Goal: Task Accomplishment & Management: Complete application form

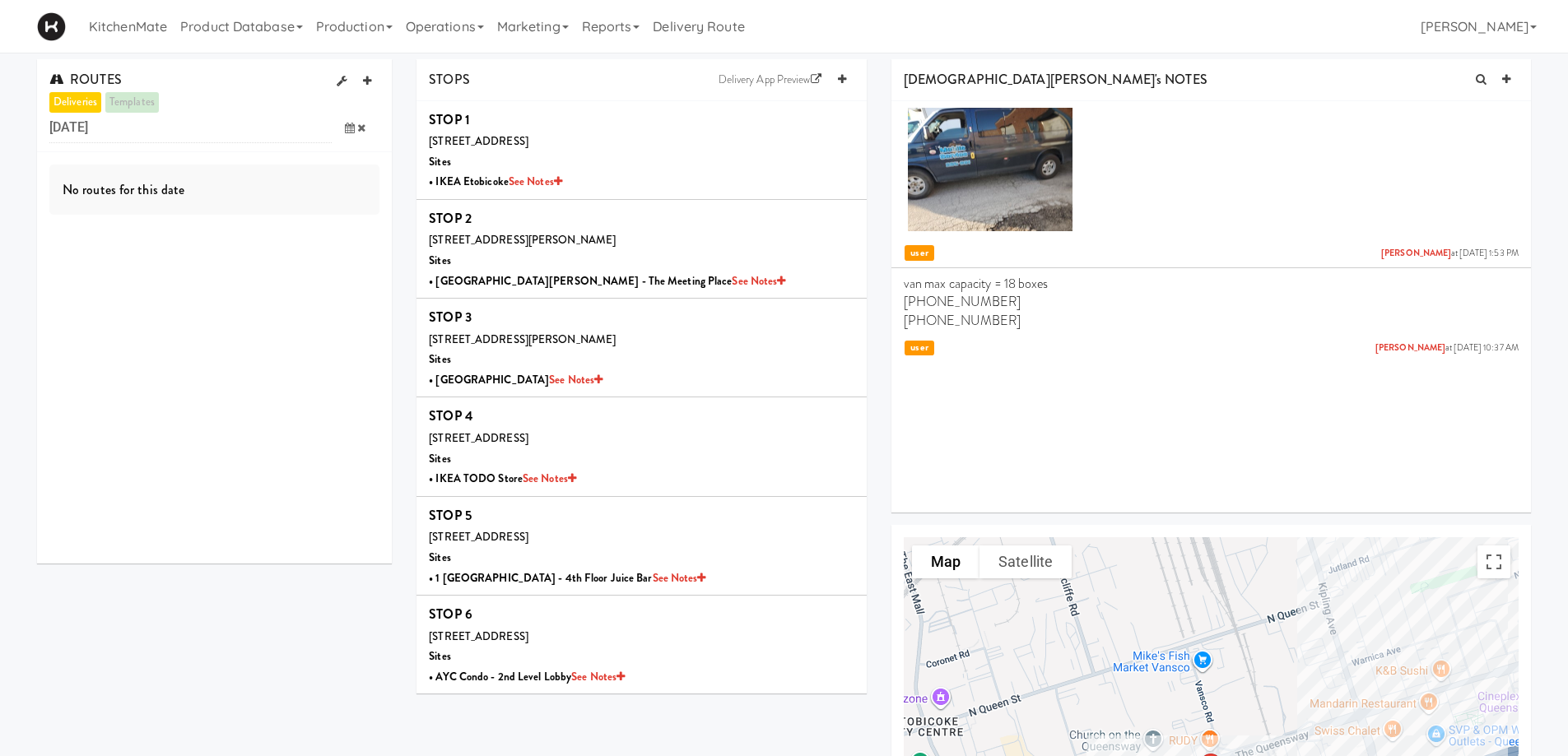
click at [350, 127] on icon at bounding box center [349, 127] width 10 height 10
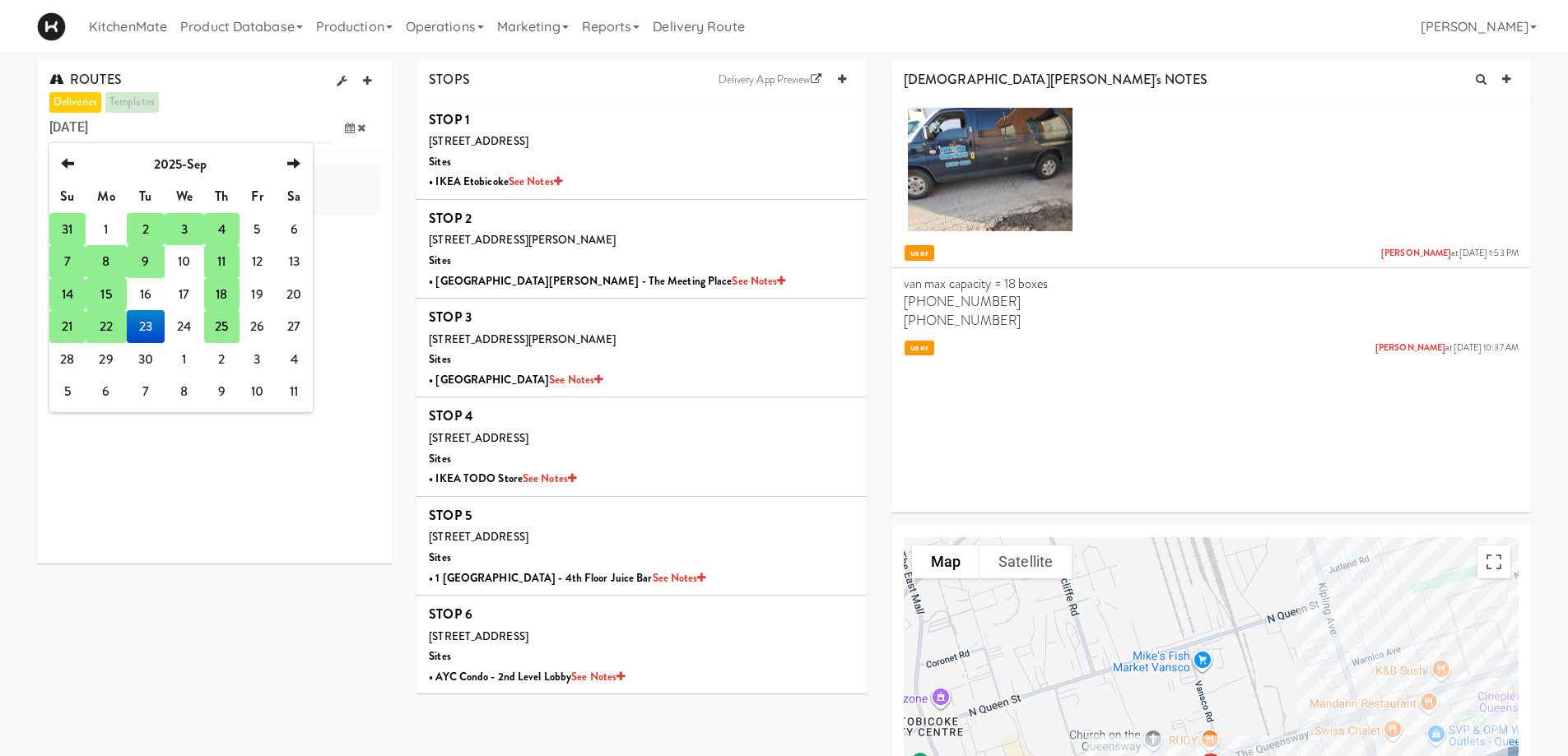
click at [219, 325] on td "25" at bounding box center [222, 326] width 35 height 33
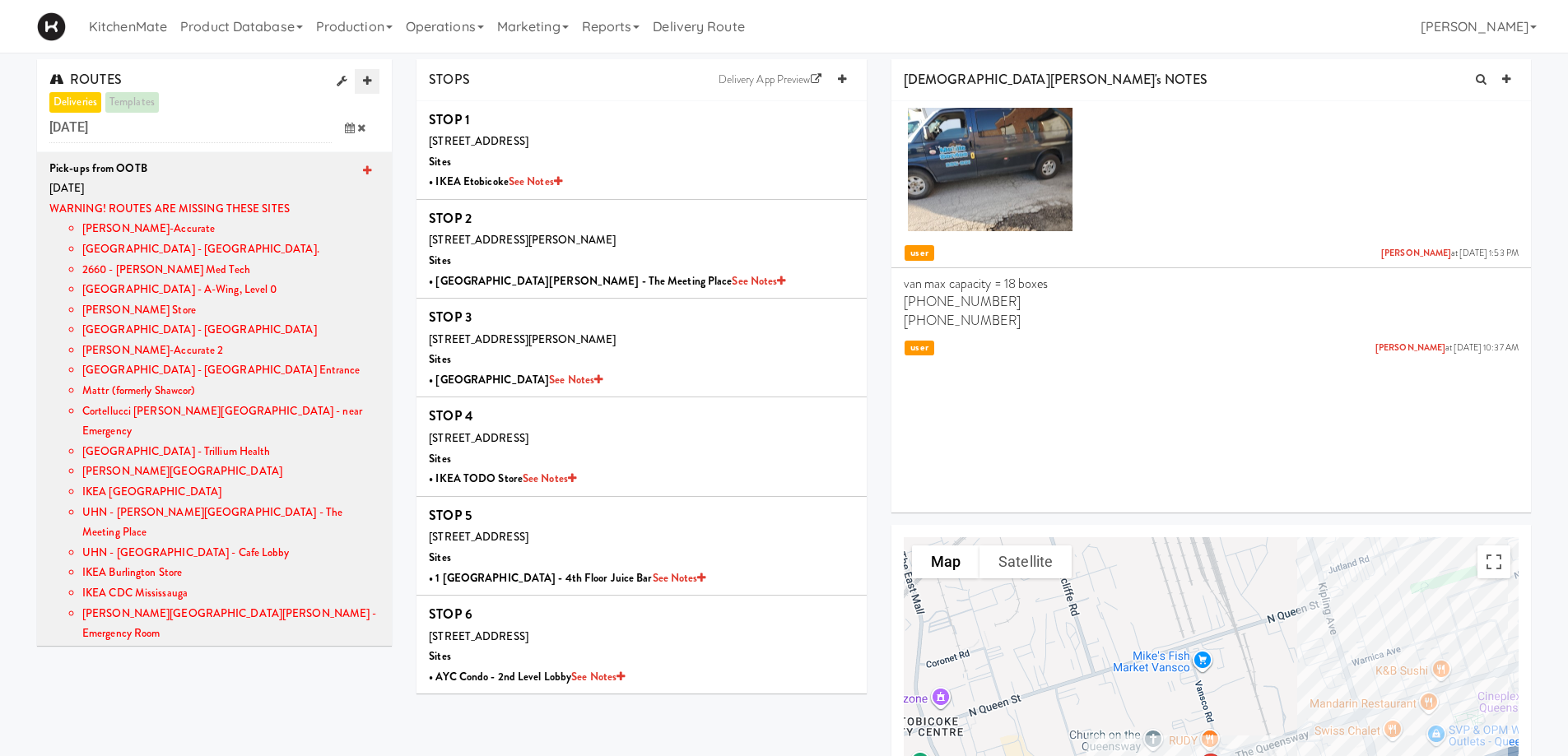
click at [364, 82] on icon at bounding box center [367, 81] width 8 height 10
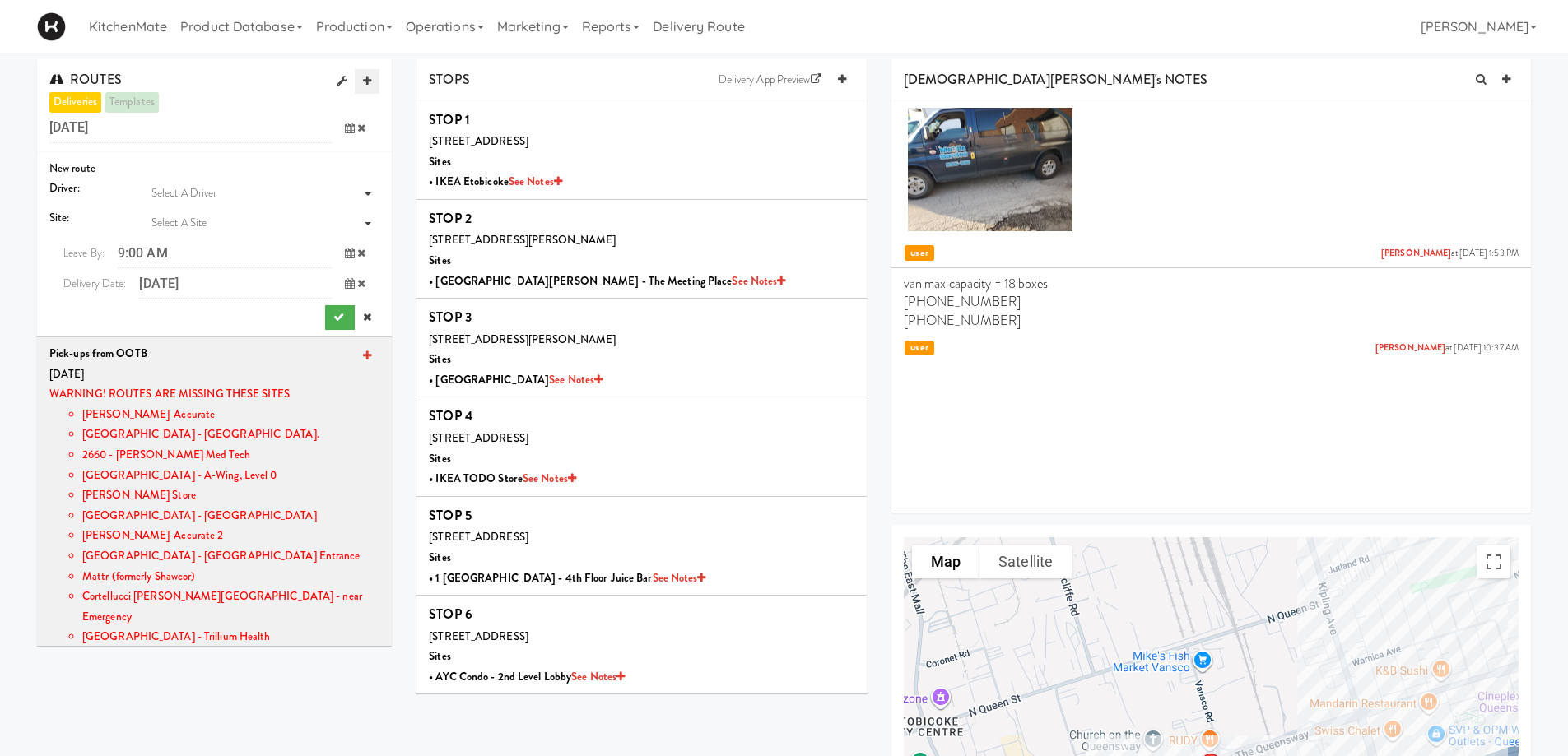
click at [364, 82] on icon at bounding box center [367, 81] width 8 height 10
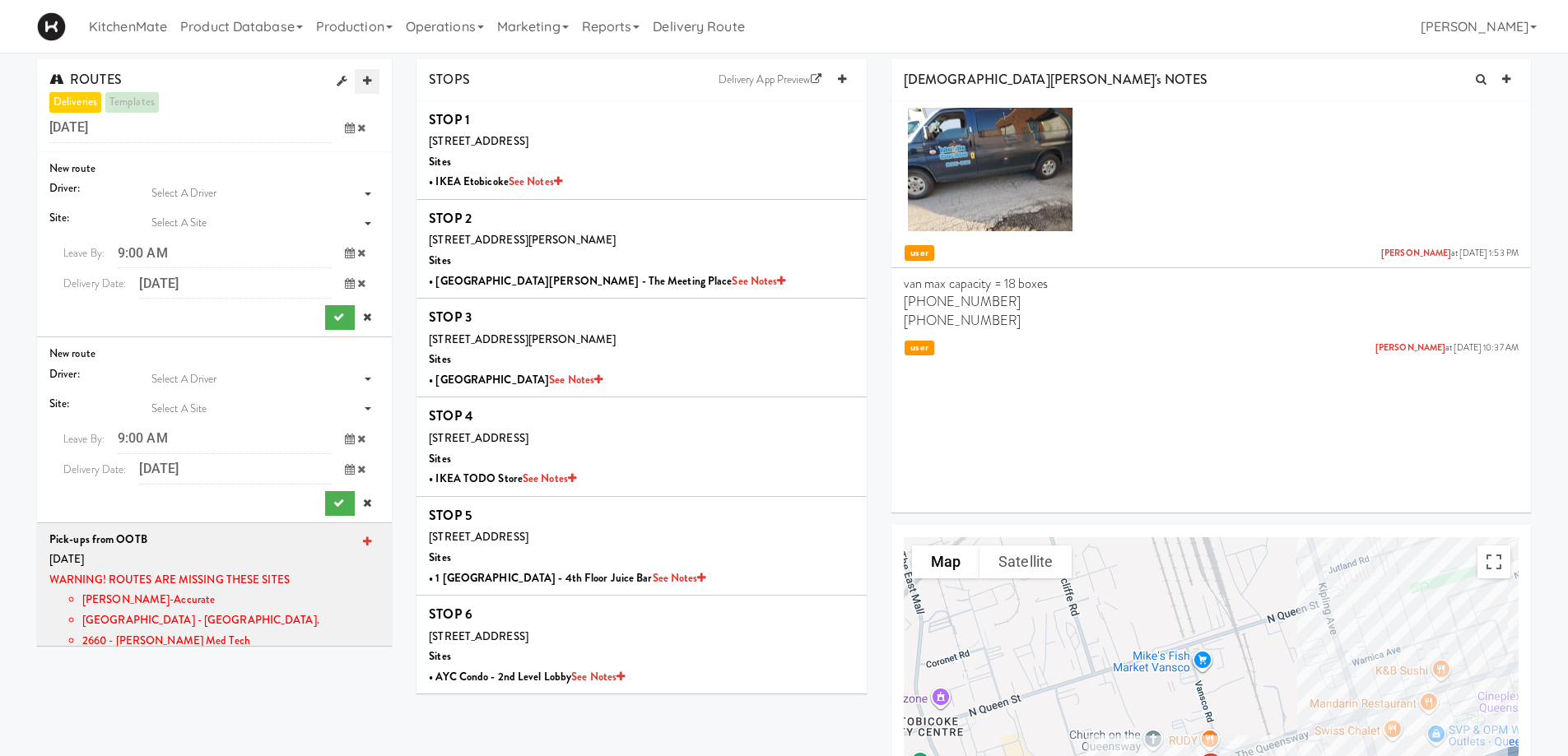
click at [364, 82] on icon at bounding box center [367, 81] width 8 height 10
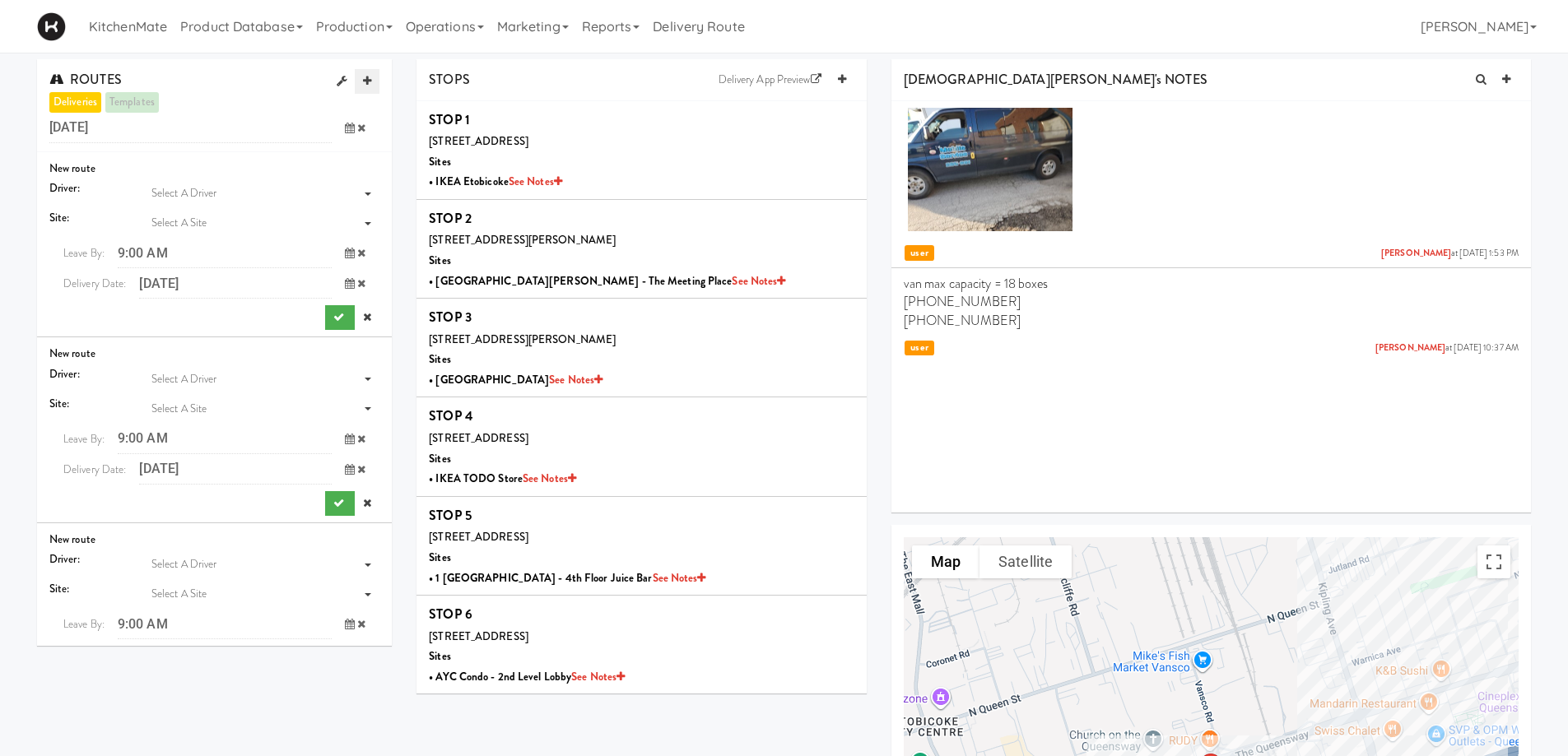
click at [364, 82] on icon at bounding box center [367, 81] width 8 height 10
click at [362, 127] on icon at bounding box center [361, 127] width 8 height 10
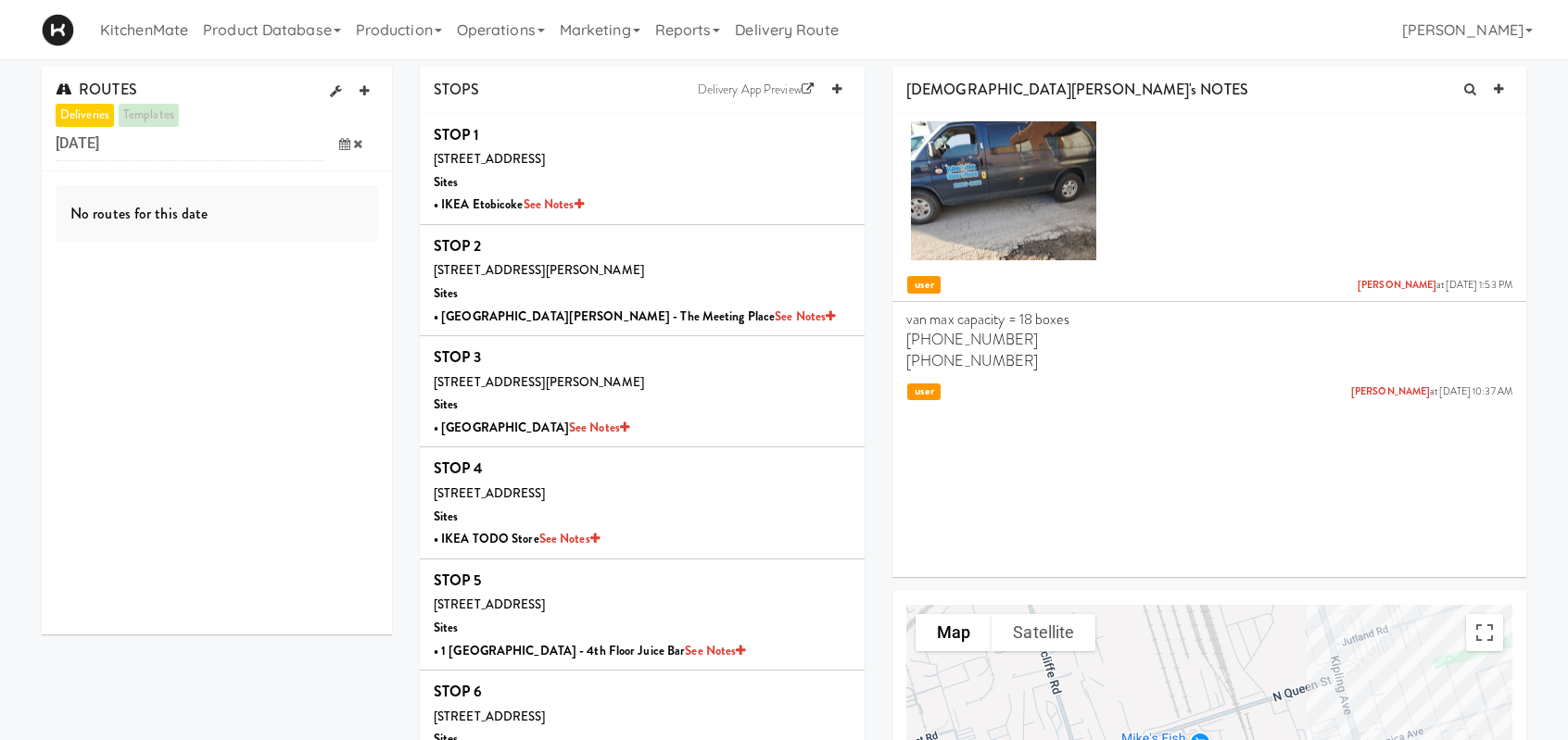
click at [341, 147] on icon at bounding box center [344, 143] width 11 height 12
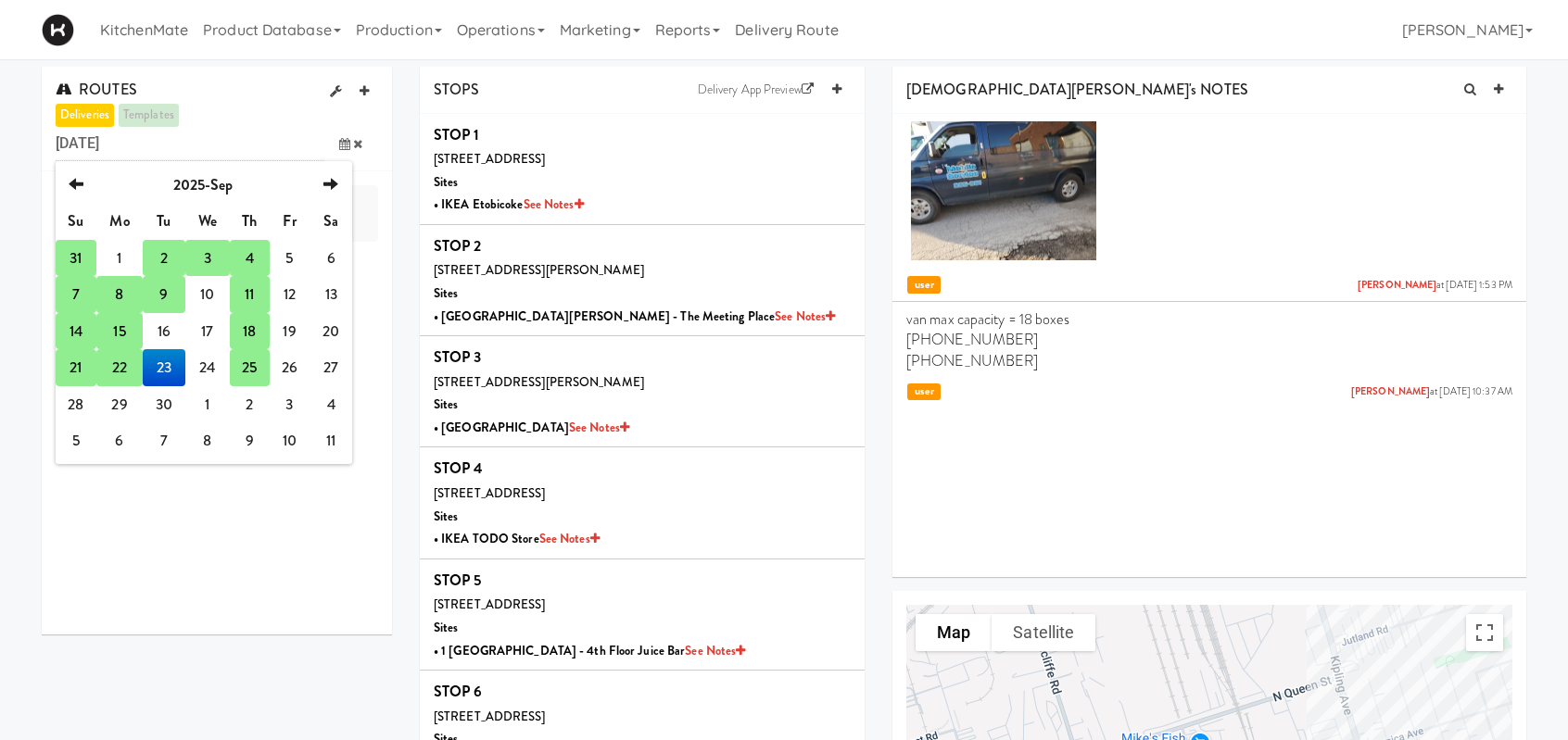
click at [254, 335] on td "18" at bounding box center [250, 332] width 39 height 37
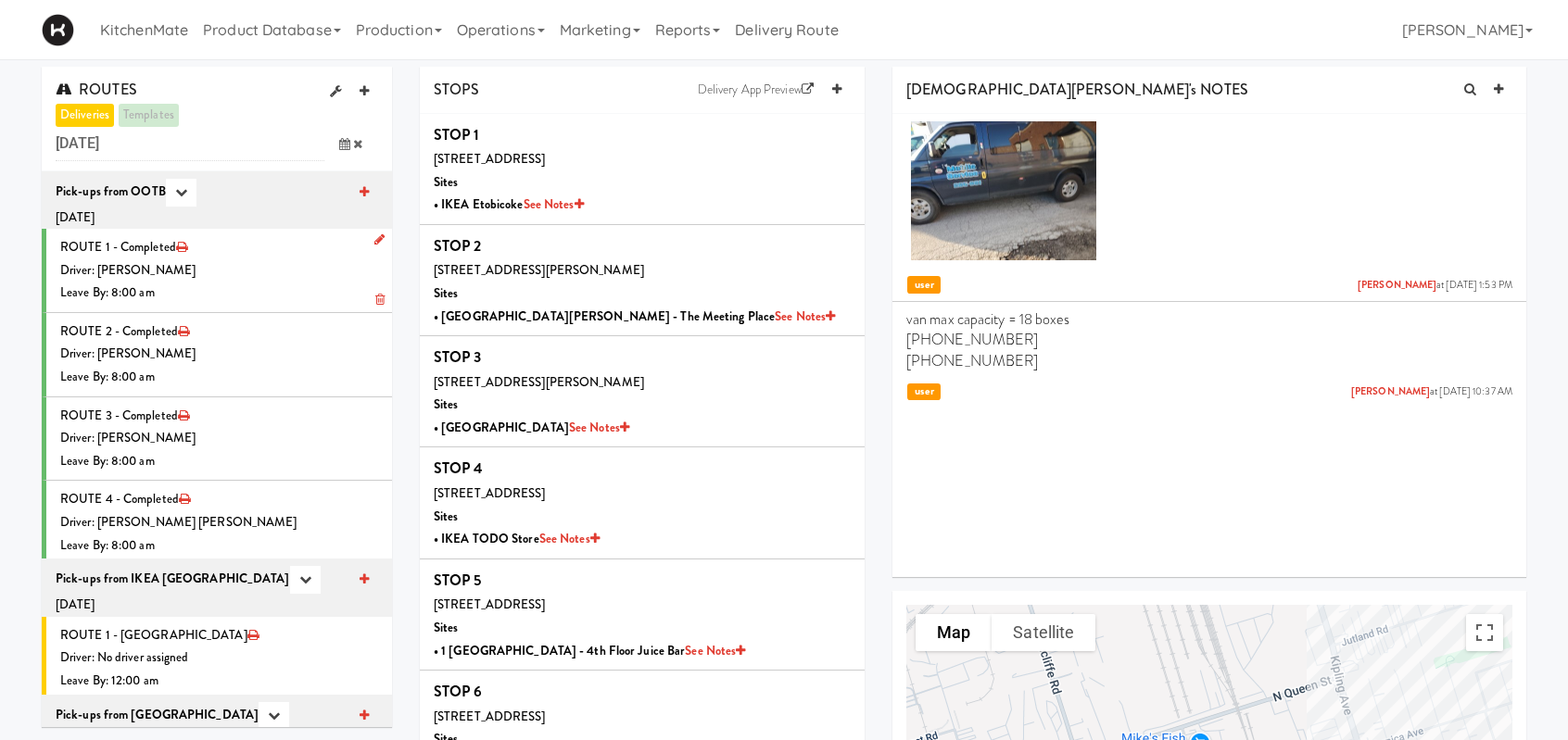
click at [254, 277] on div "Driver: Christopher Solomon" at bounding box center [218, 271] width 318 height 24
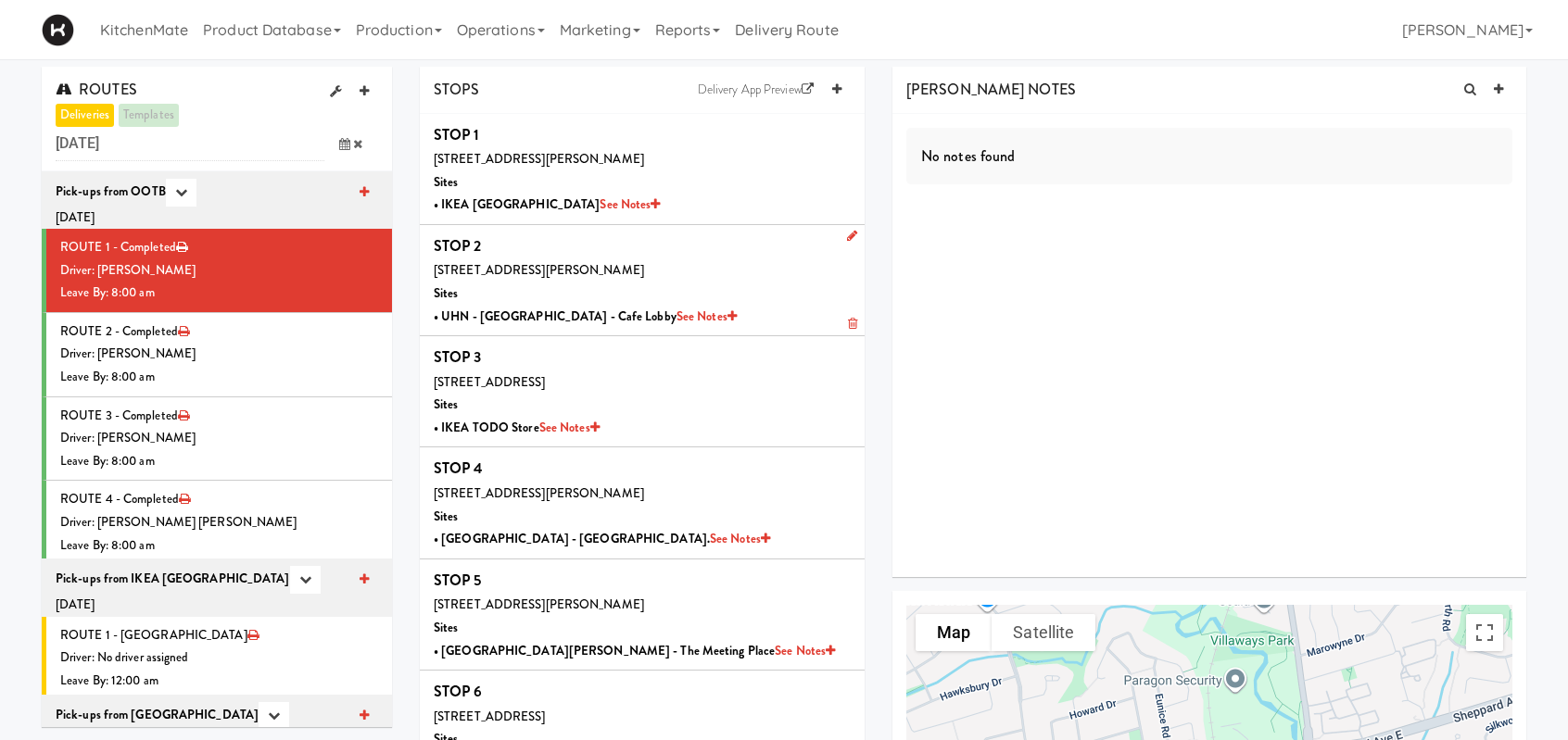
drag, startPoint x: 295, startPoint y: 277, endPoint x: 571, endPoint y: 265, distance: 276.3
click at [296, 276] on div "Driver: [PERSON_NAME]" at bounding box center [218, 271] width 318 height 24
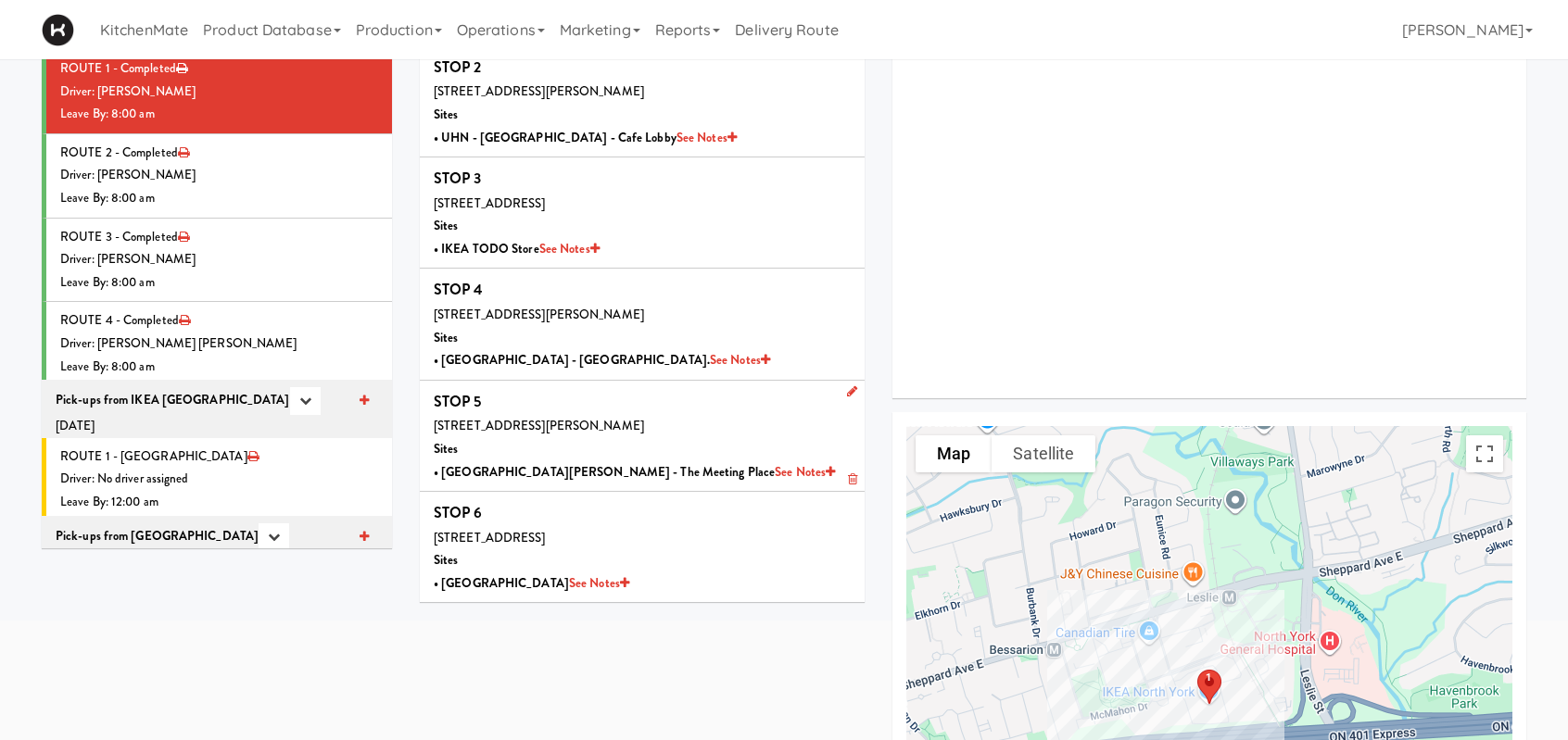
scroll to position [185, 0]
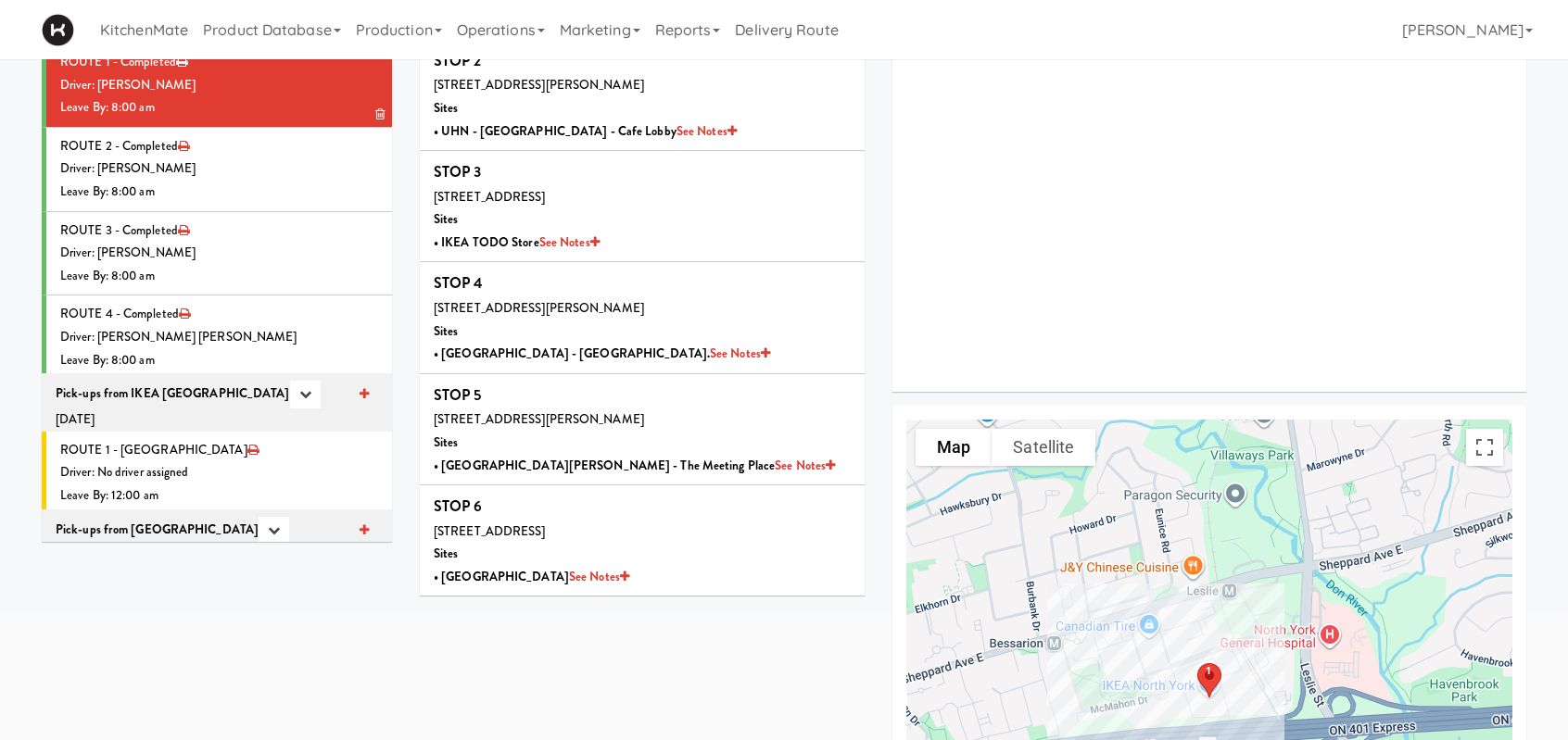
click at [226, 169] on div "Driver: [PERSON_NAME]" at bounding box center [218, 169] width 318 height 24
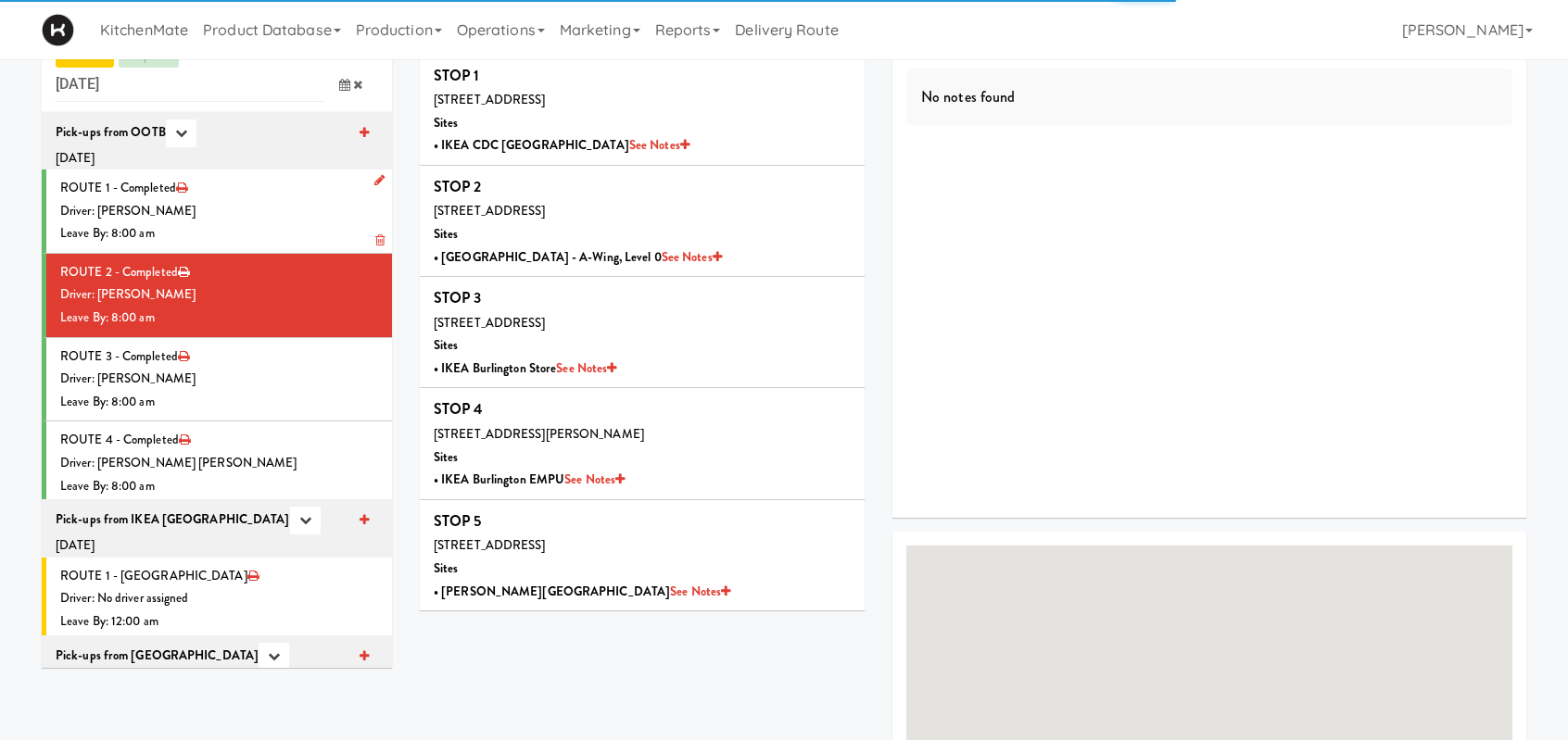
scroll to position [185, 0]
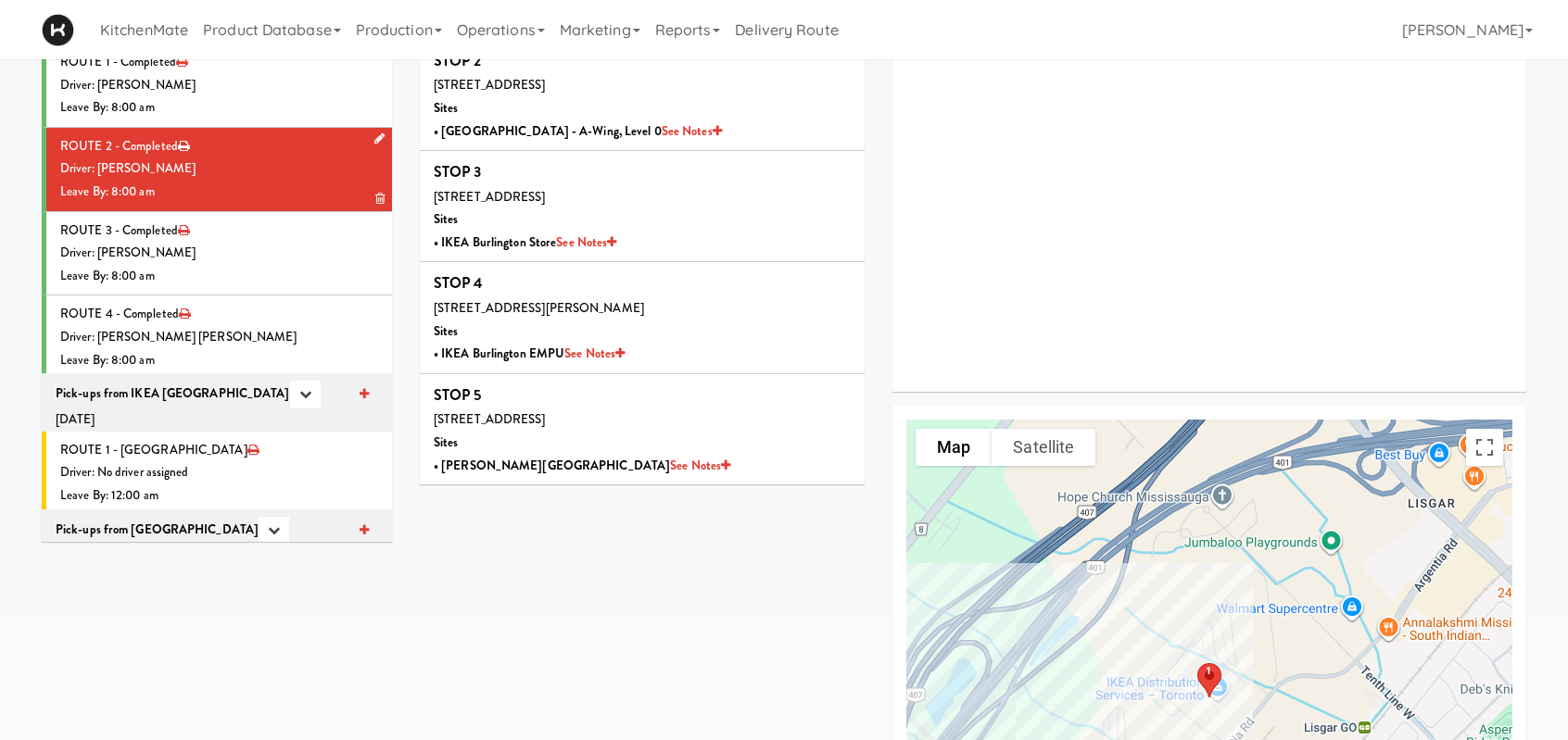
click at [252, 157] on div "Driver: [PERSON_NAME]" at bounding box center [218, 169] width 318 height 24
click at [251, 175] on div "Driver: [PERSON_NAME]" at bounding box center [218, 169] width 318 height 24
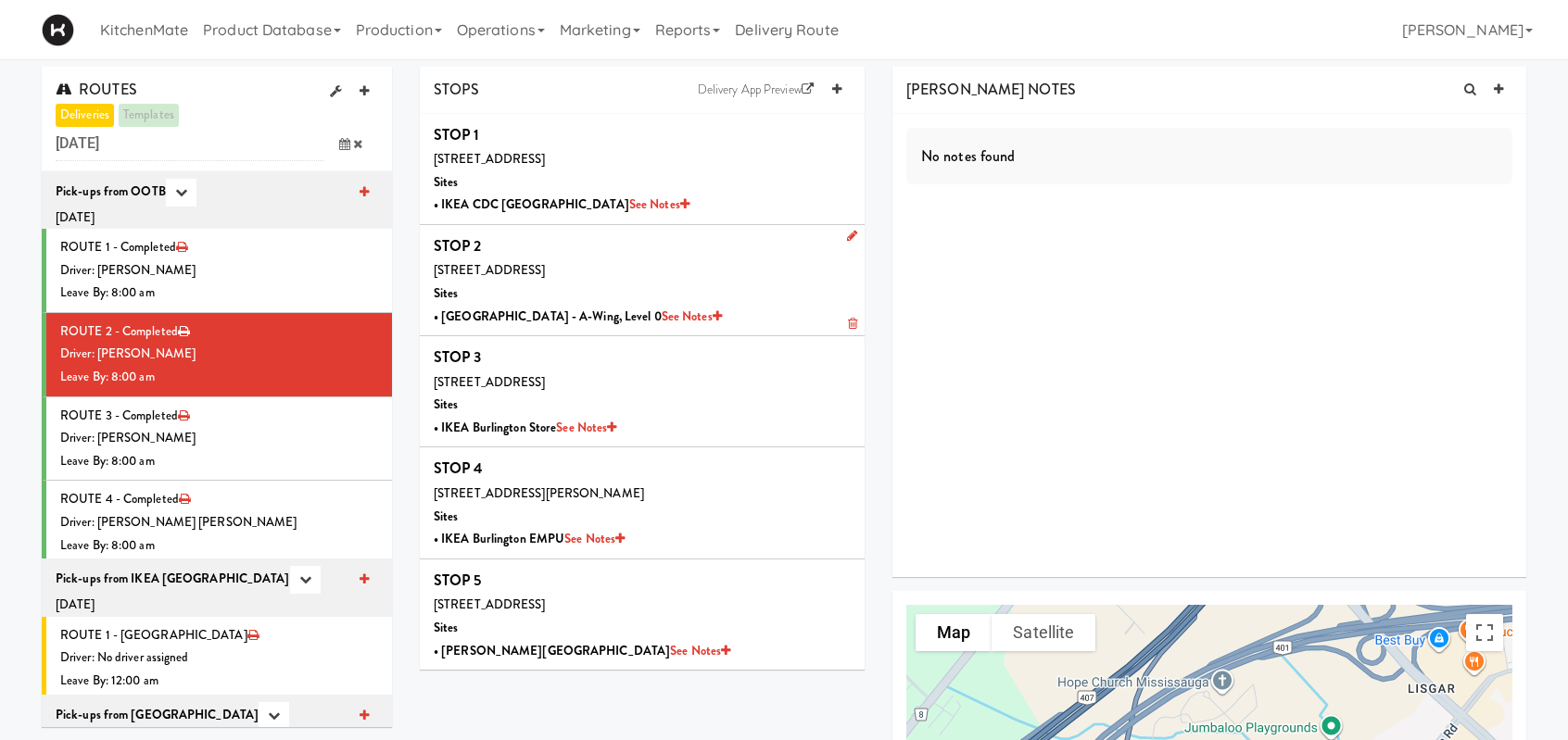
click at [750, 260] on div "[STREET_ADDRESS]" at bounding box center [642, 271] width 417 height 24
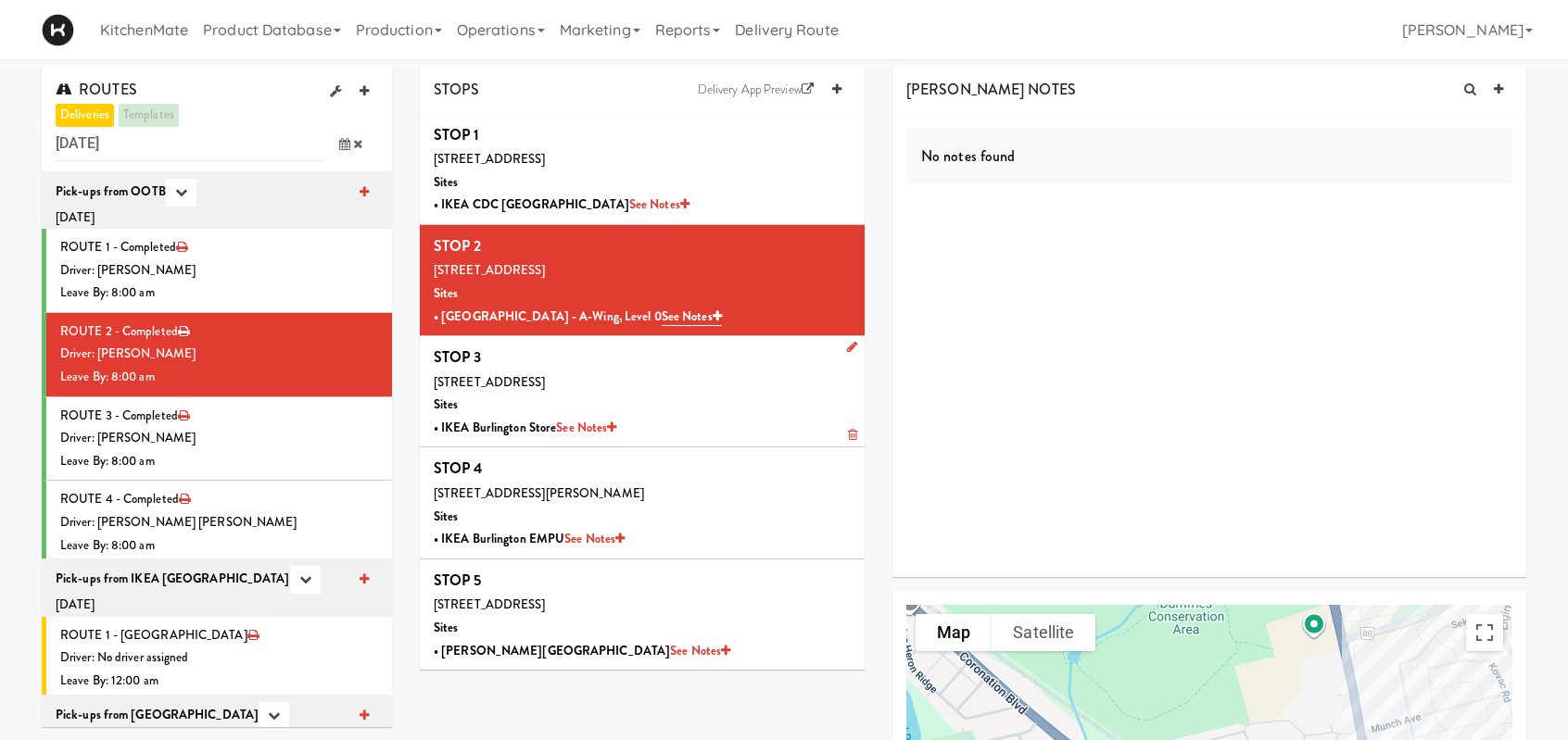
click at [684, 377] on div "[STREET_ADDRESS]" at bounding box center [642, 383] width 417 height 24
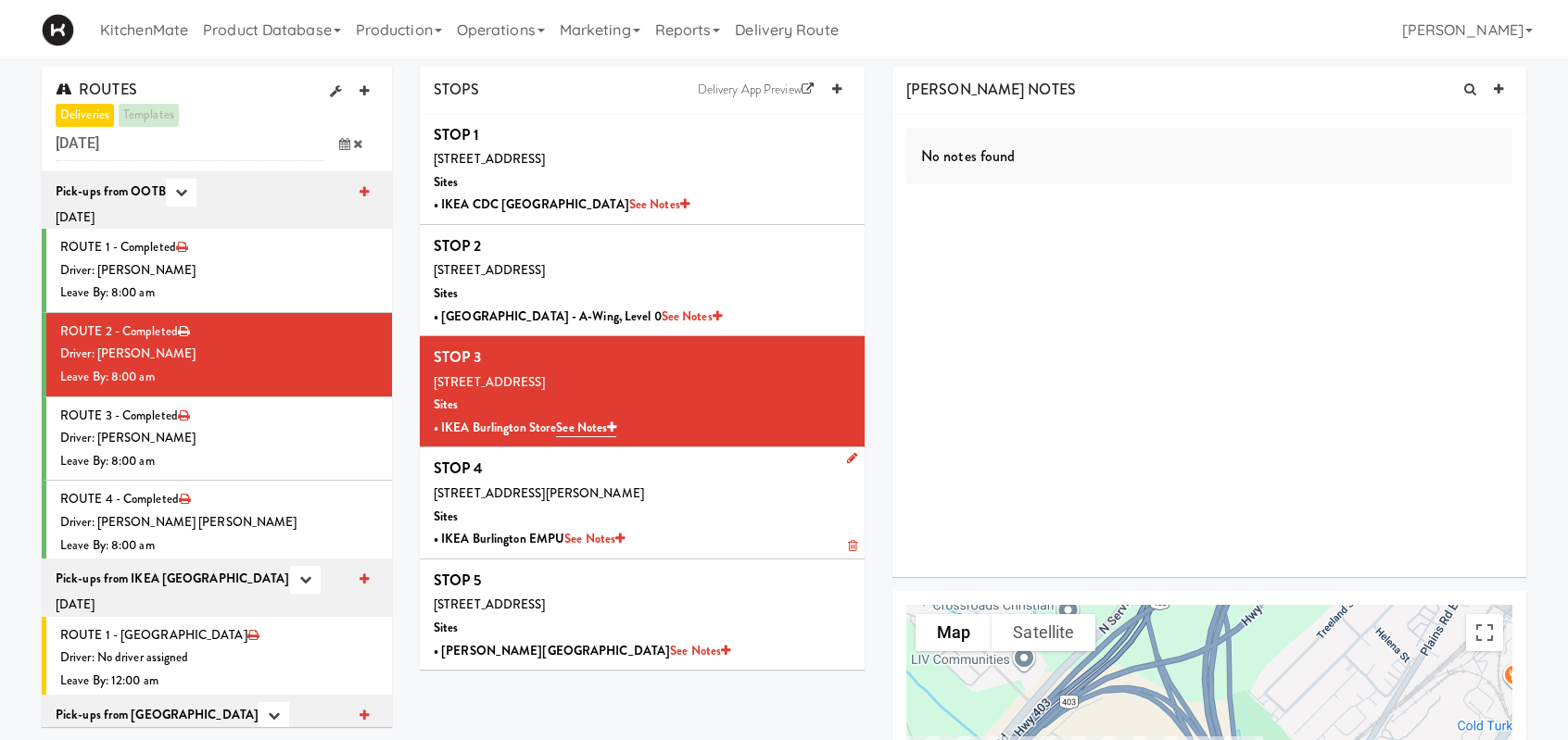
click at [716, 500] on div "[STREET_ADDRESS][PERSON_NAME]" at bounding box center [642, 494] width 417 height 24
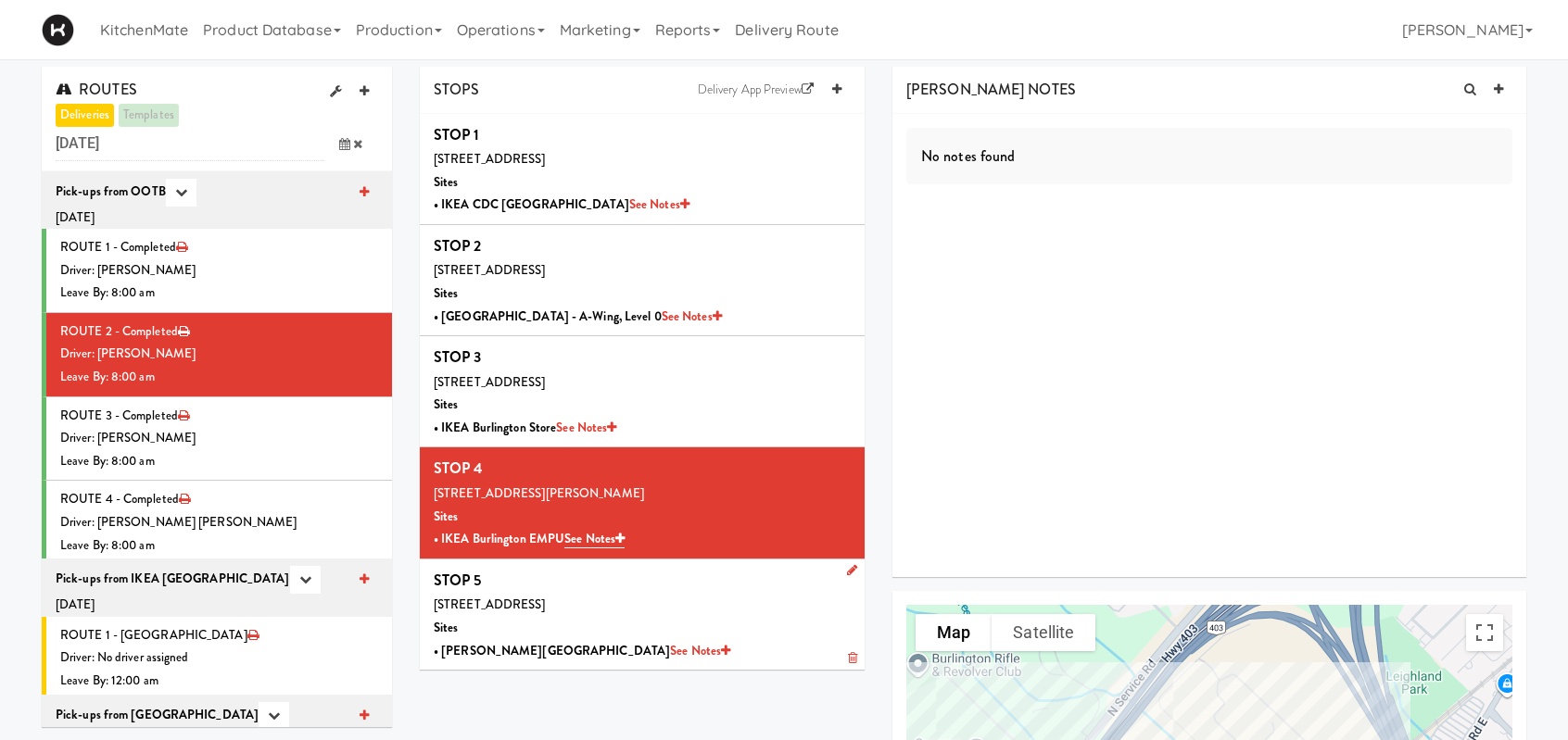
click at [689, 611] on div "[STREET_ADDRESS]" at bounding box center [642, 605] width 417 height 24
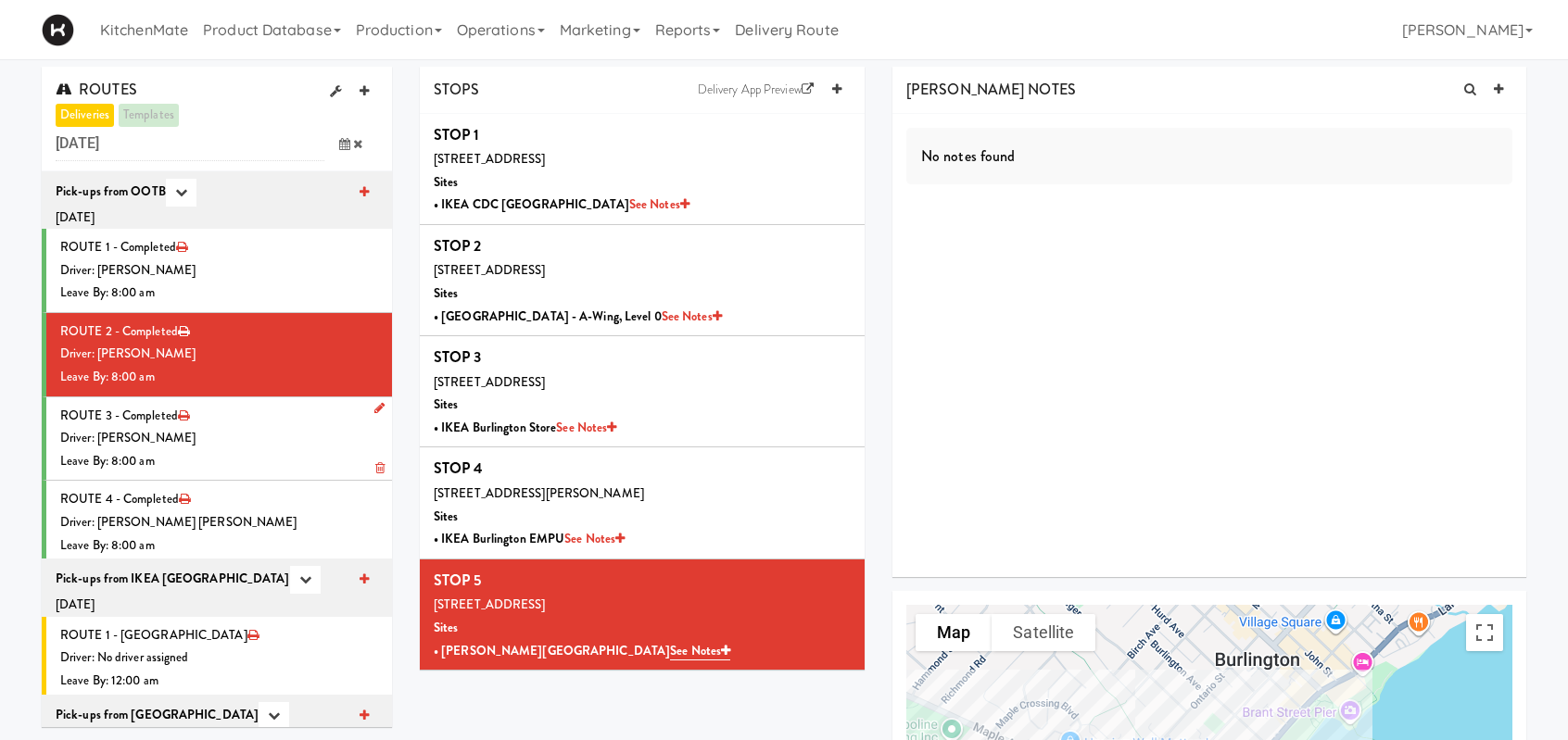
click at [227, 442] on div "Driver: [PERSON_NAME]" at bounding box center [218, 438] width 318 height 24
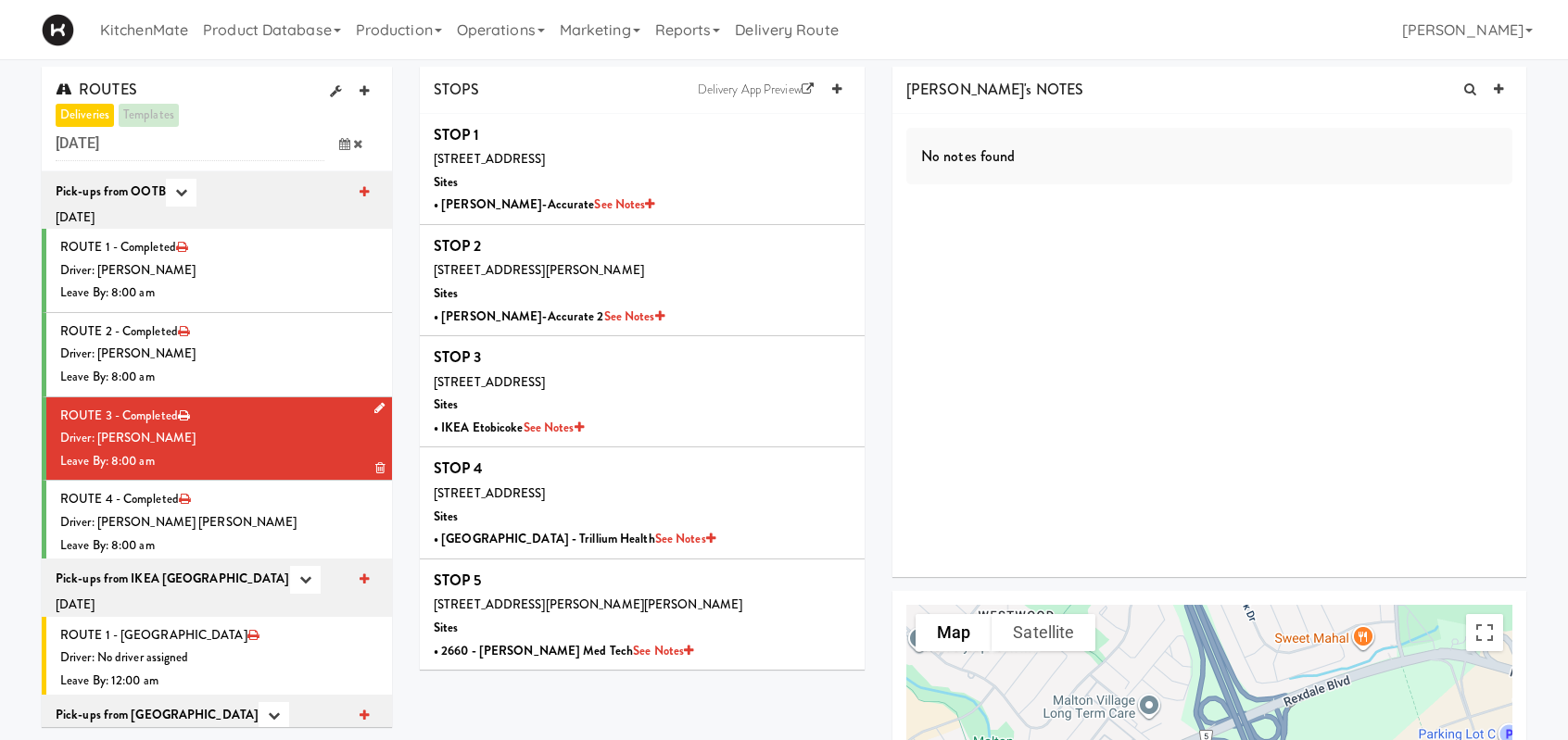
click at [242, 440] on div "Driver: [PERSON_NAME]" at bounding box center [218, 438] width 318 height 24
click at [256, 518] on div "Driver: [PERSON_NAME] [PERSON_NAME]" at bounding box center [218, 523] width 318 height 24
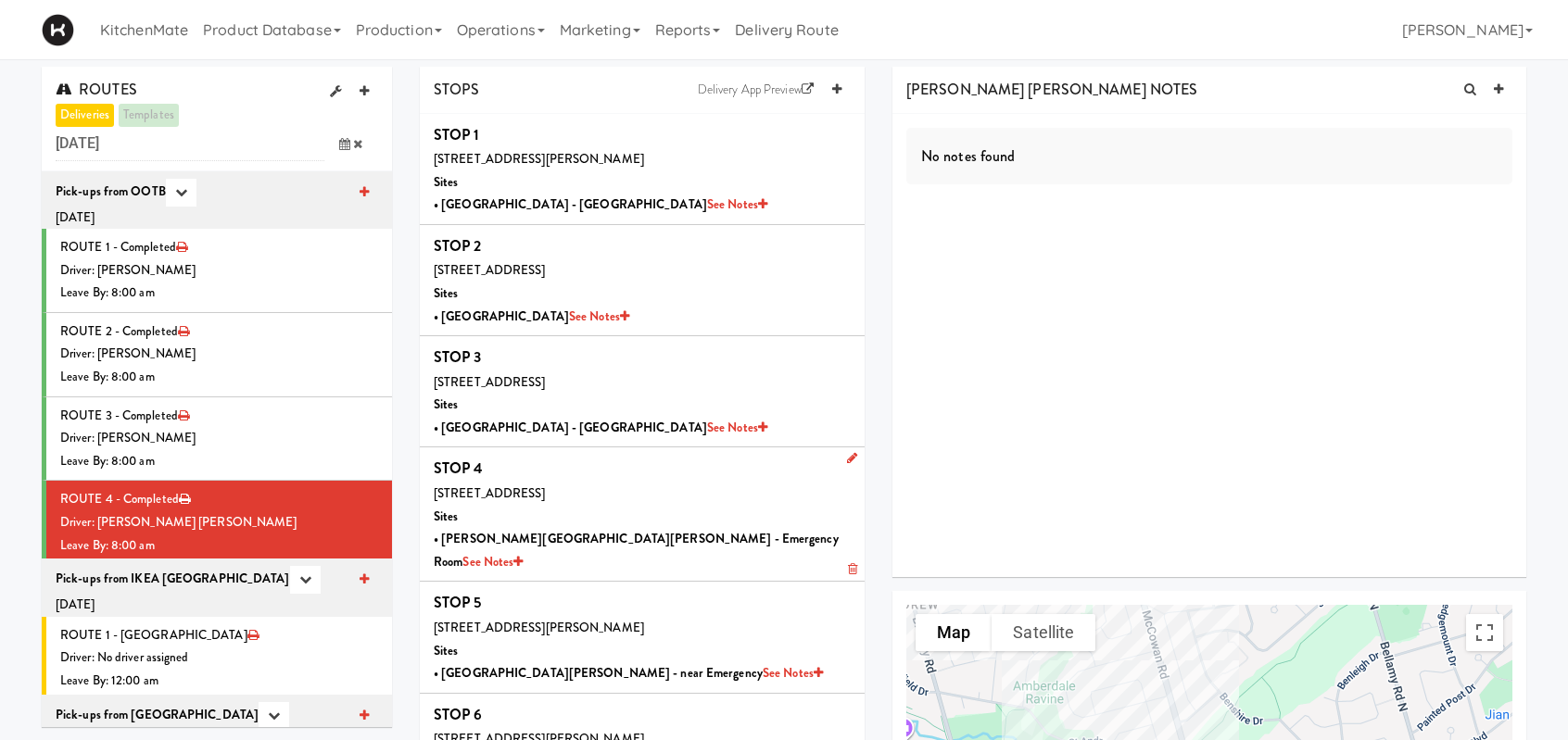
drag, startPoint x: 277, startPoint y: 508, endPoint x: 475, endPoint y: 454, distance: 205.2
click at [277, 508] on li "ROUTE 4 - Completed Driver: Khalil Odim Chedid Leave By: 8:00 am" at bounding box center [216, 522] width 350 height 84
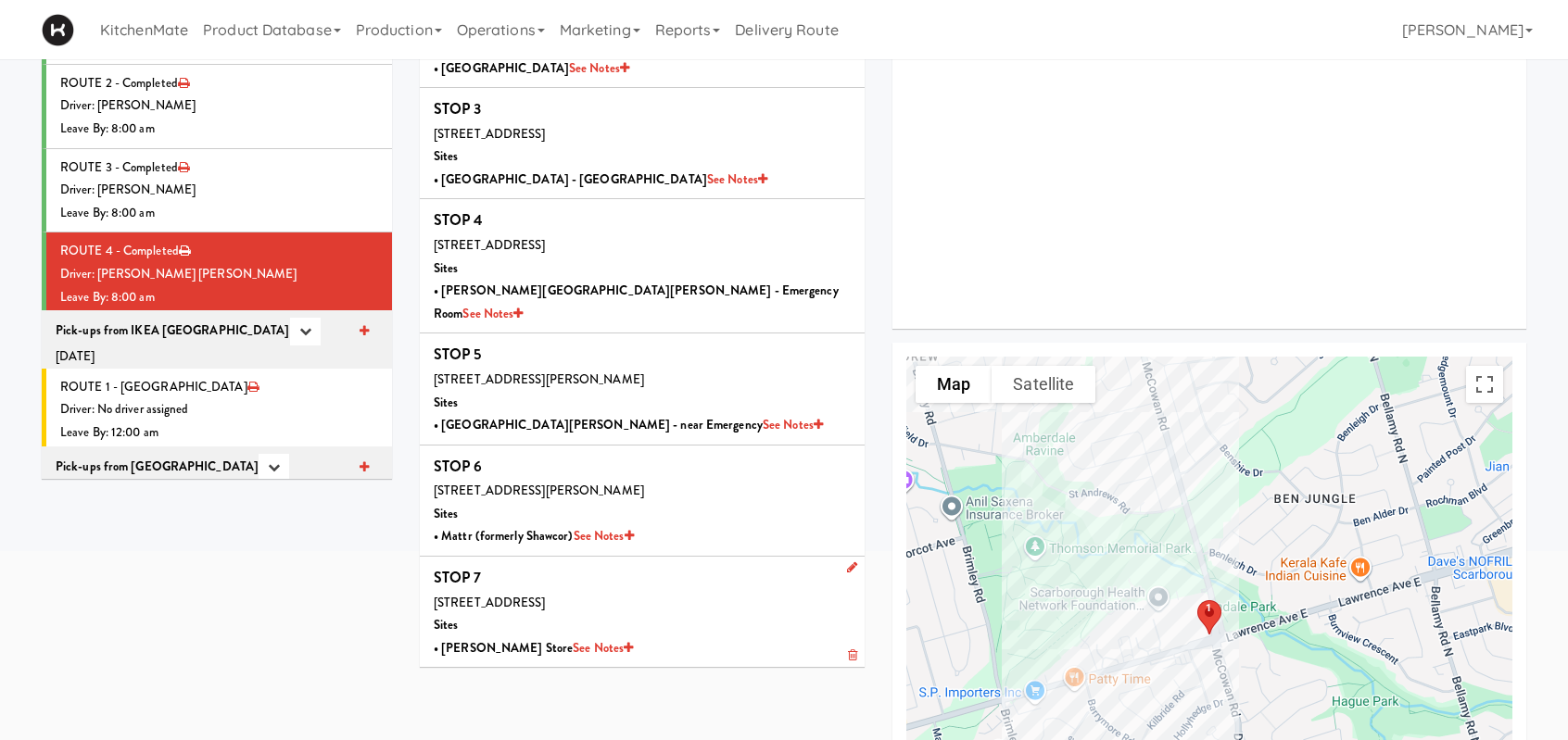
scroll to position [278, 0]
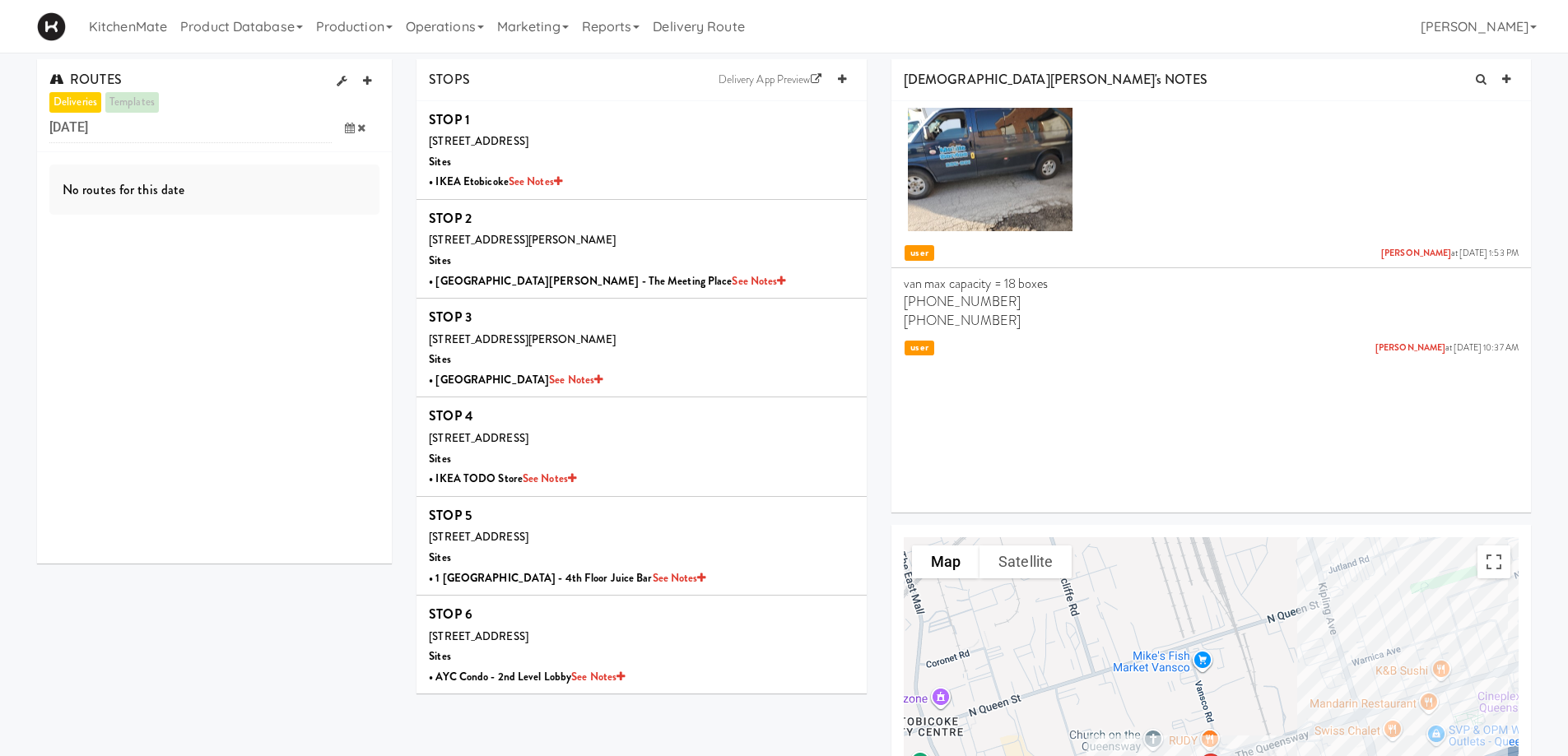
click at [349, 133] on icon at bounding box center [349, 127] width 10 height 10
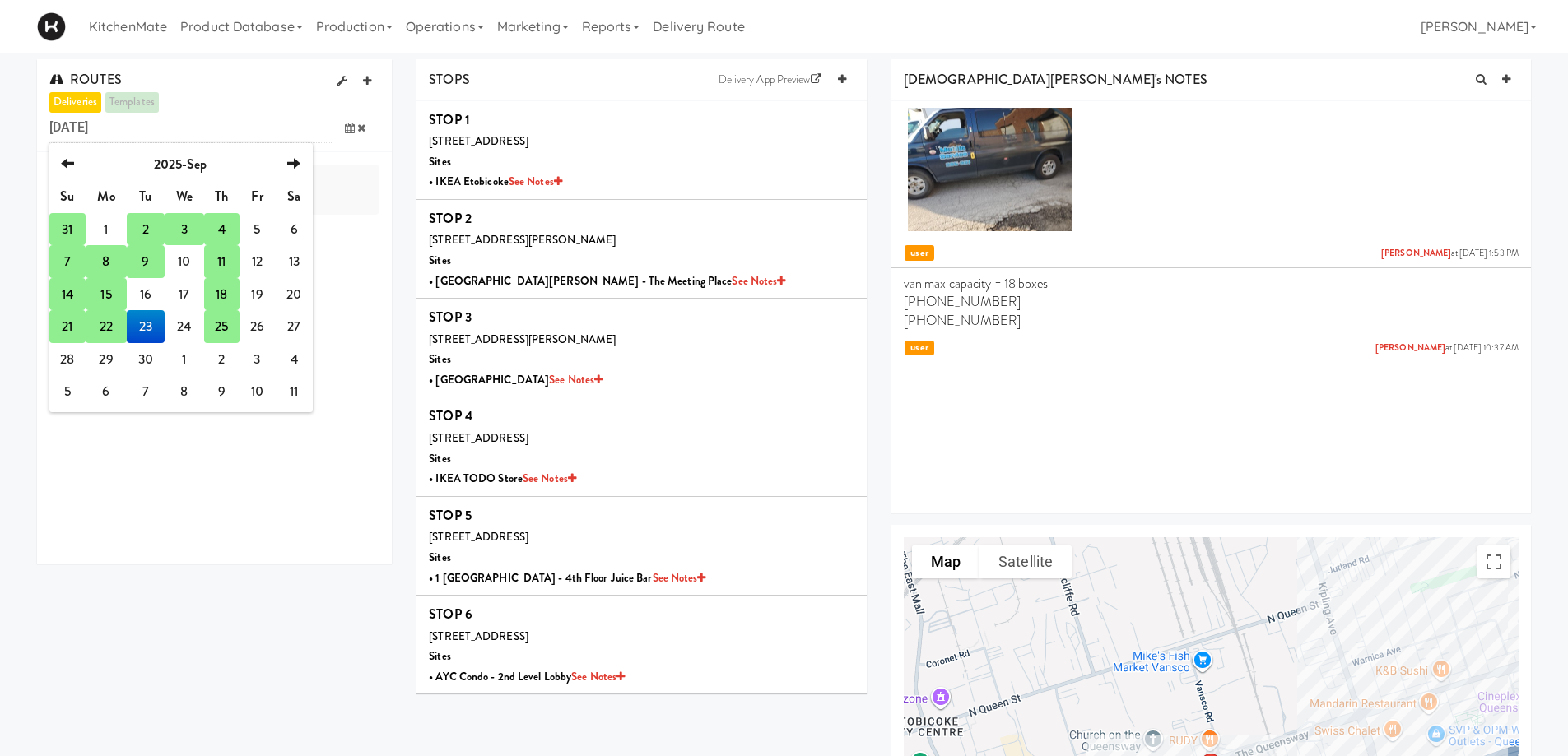
click at [229, 325] on td "25" at bounding box center [222, 326] width 35 height 33
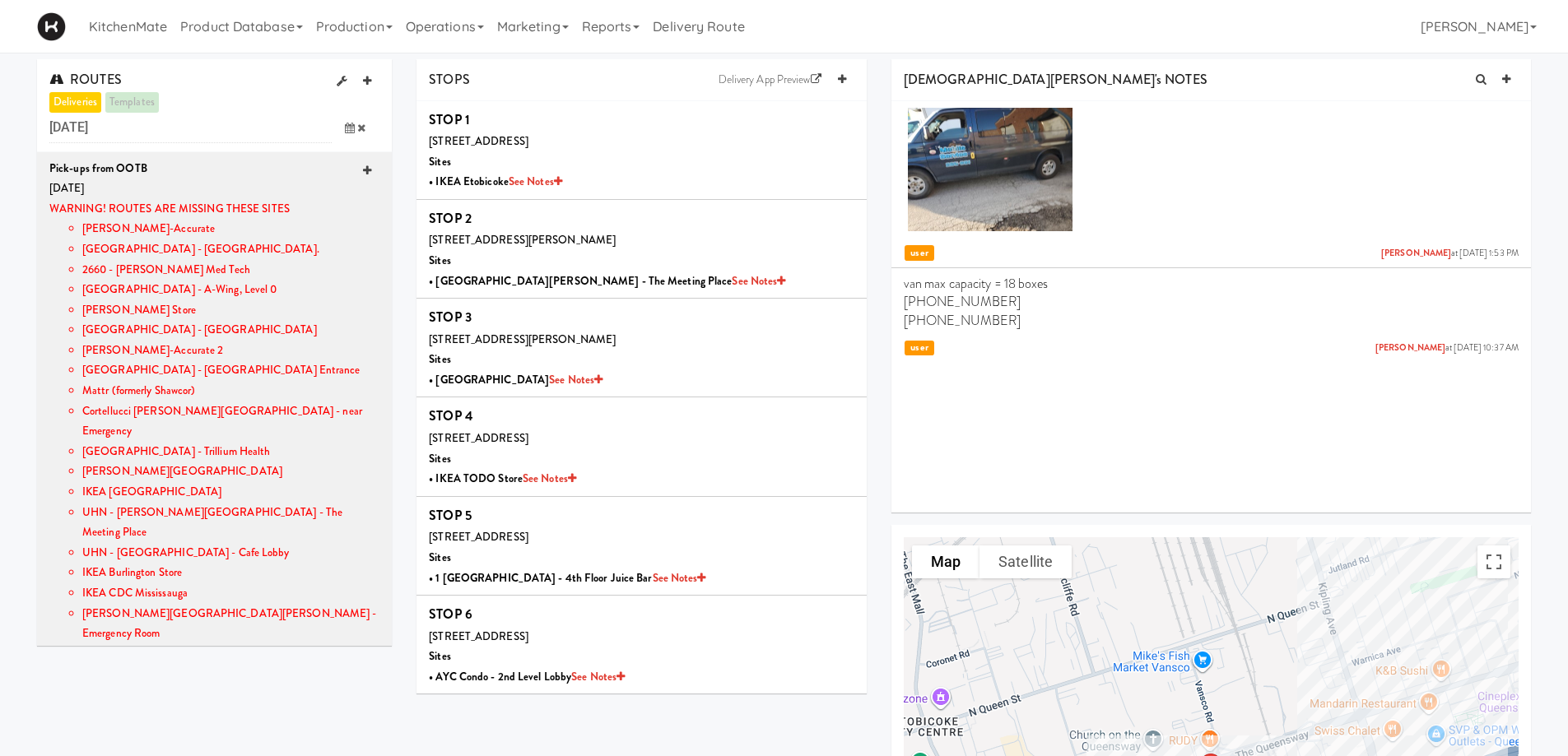
click at [360, 171] on link at bounding box center [367, 171] width 24 height 24
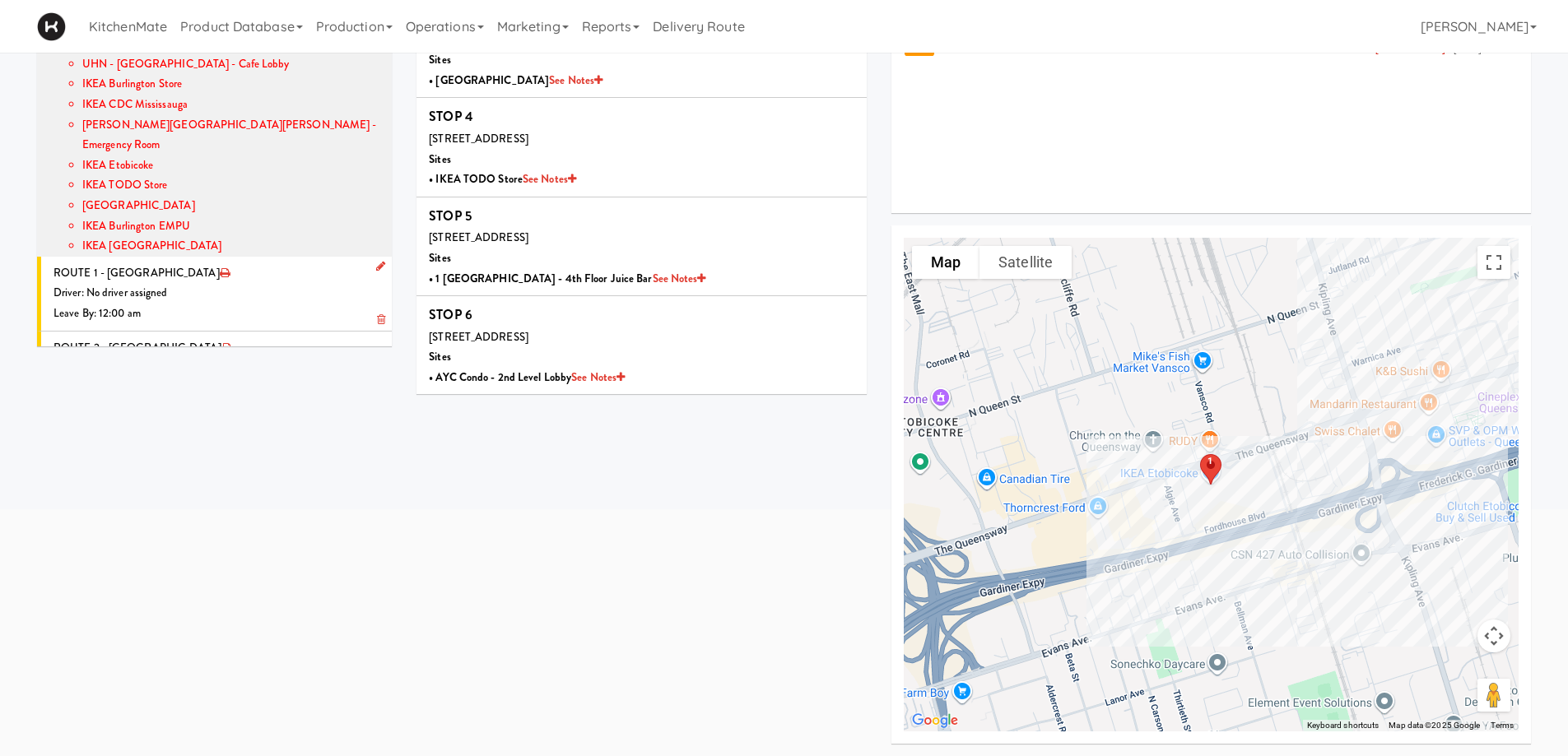
scroll to position [172, 0]
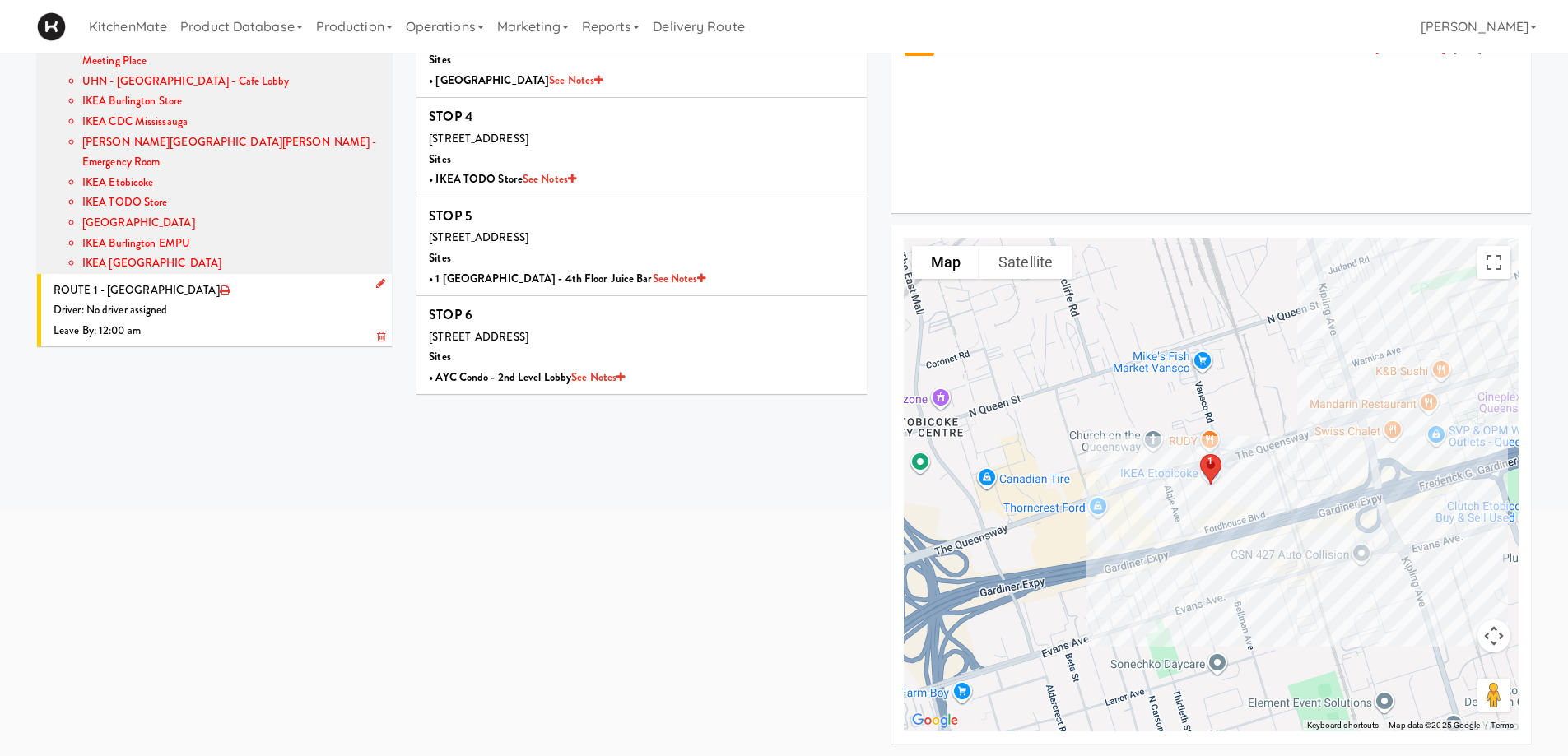
click at [260, 274] on li "ROUTE 1 - Idle Driver: No driver assigned Leave By: 12:00 am" at bounding box center [214, 312] width 355 height 75
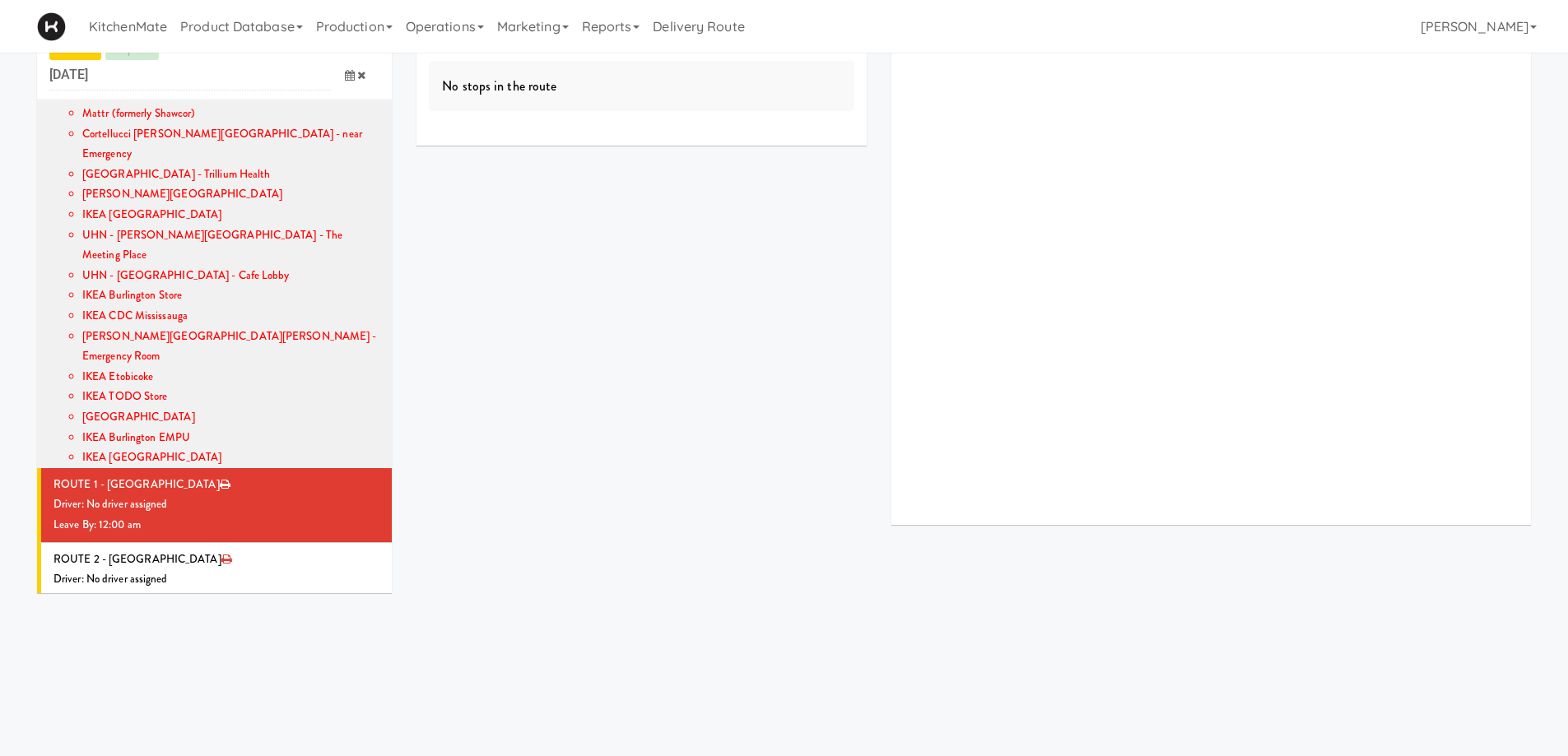
scroll to position [254, 0]
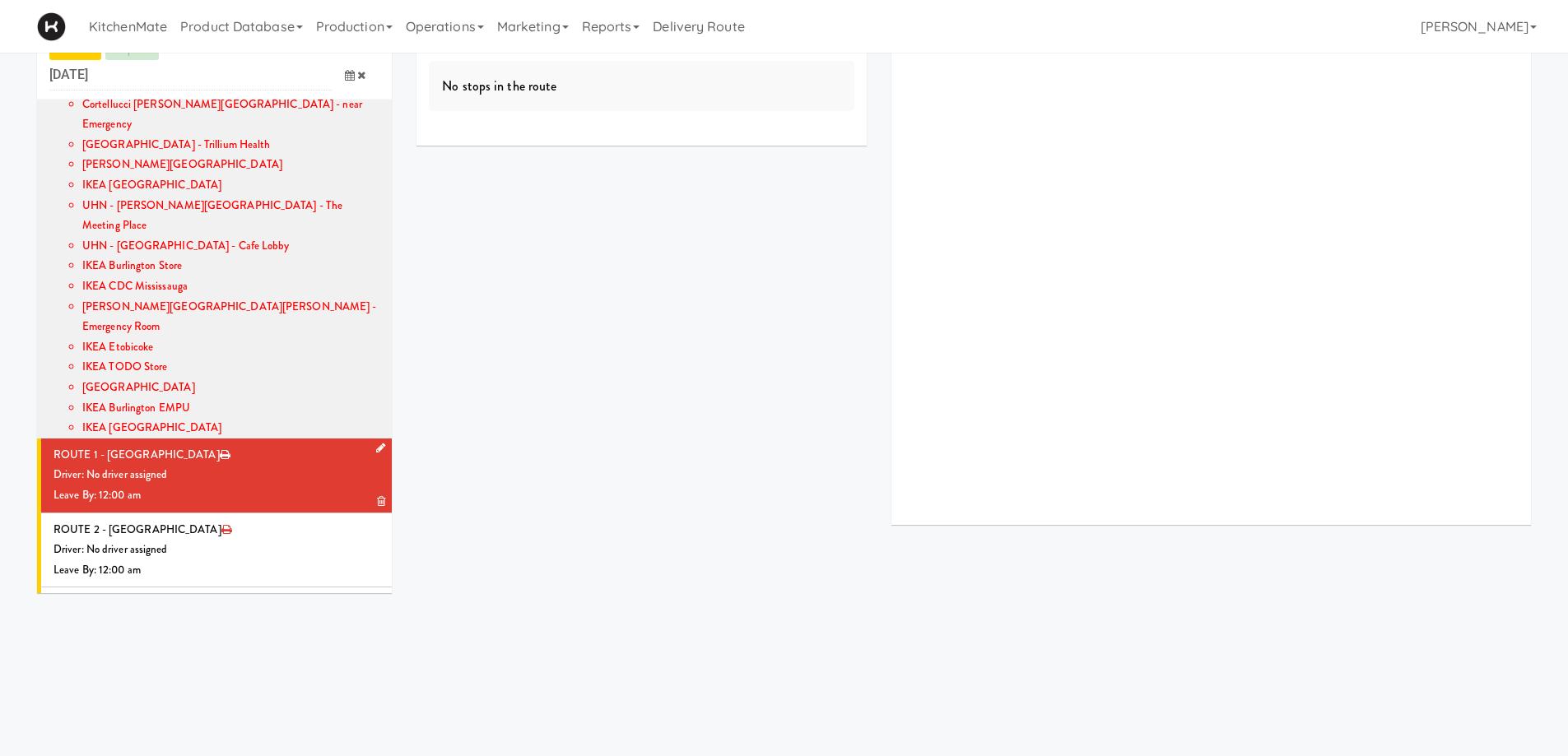
click at [376, 443] on icon at bounding box center [381, 448] width 9 height 10
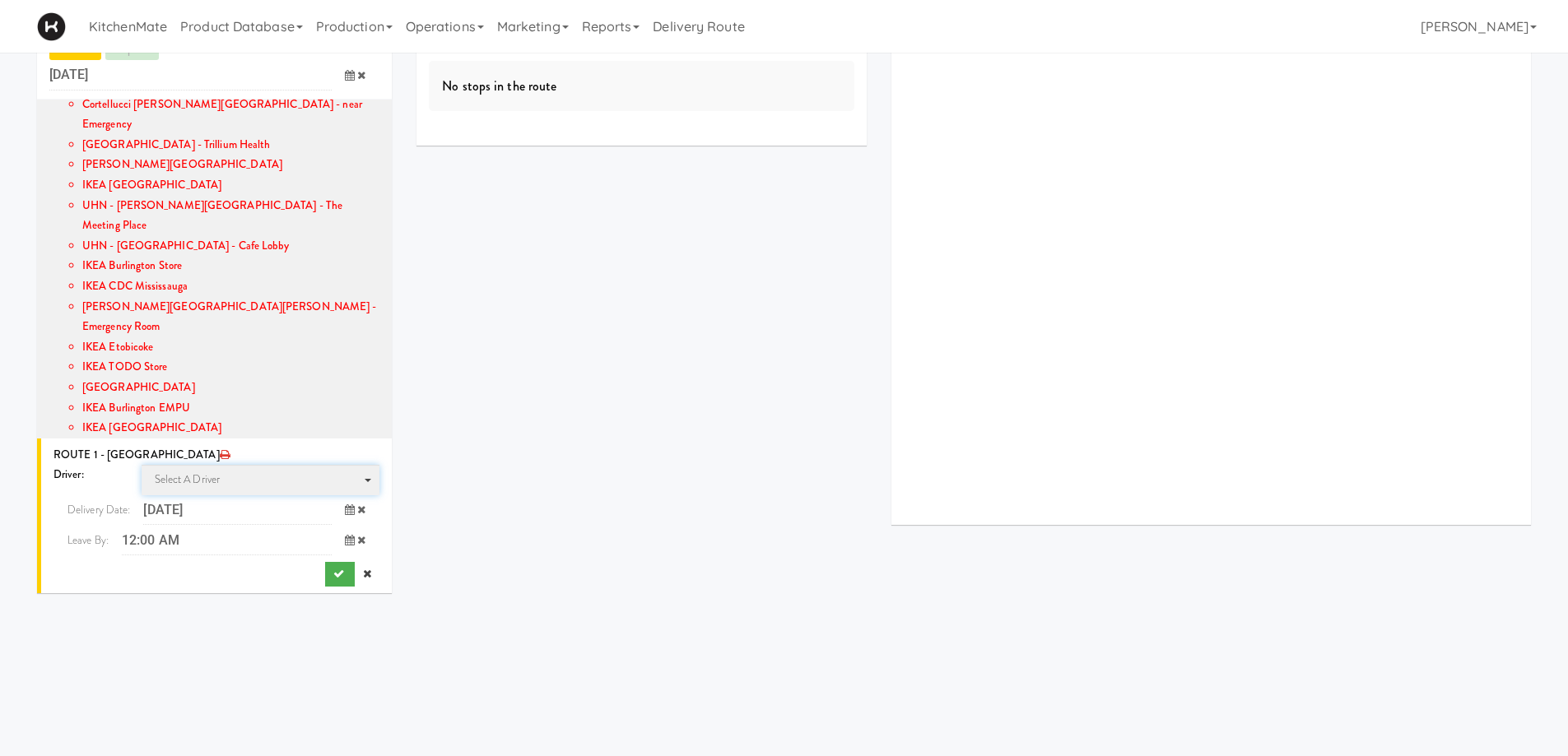
click at [243, 464] on span "Select a driver Select a driver" at bounding box center [260, 479] width 238 height 31
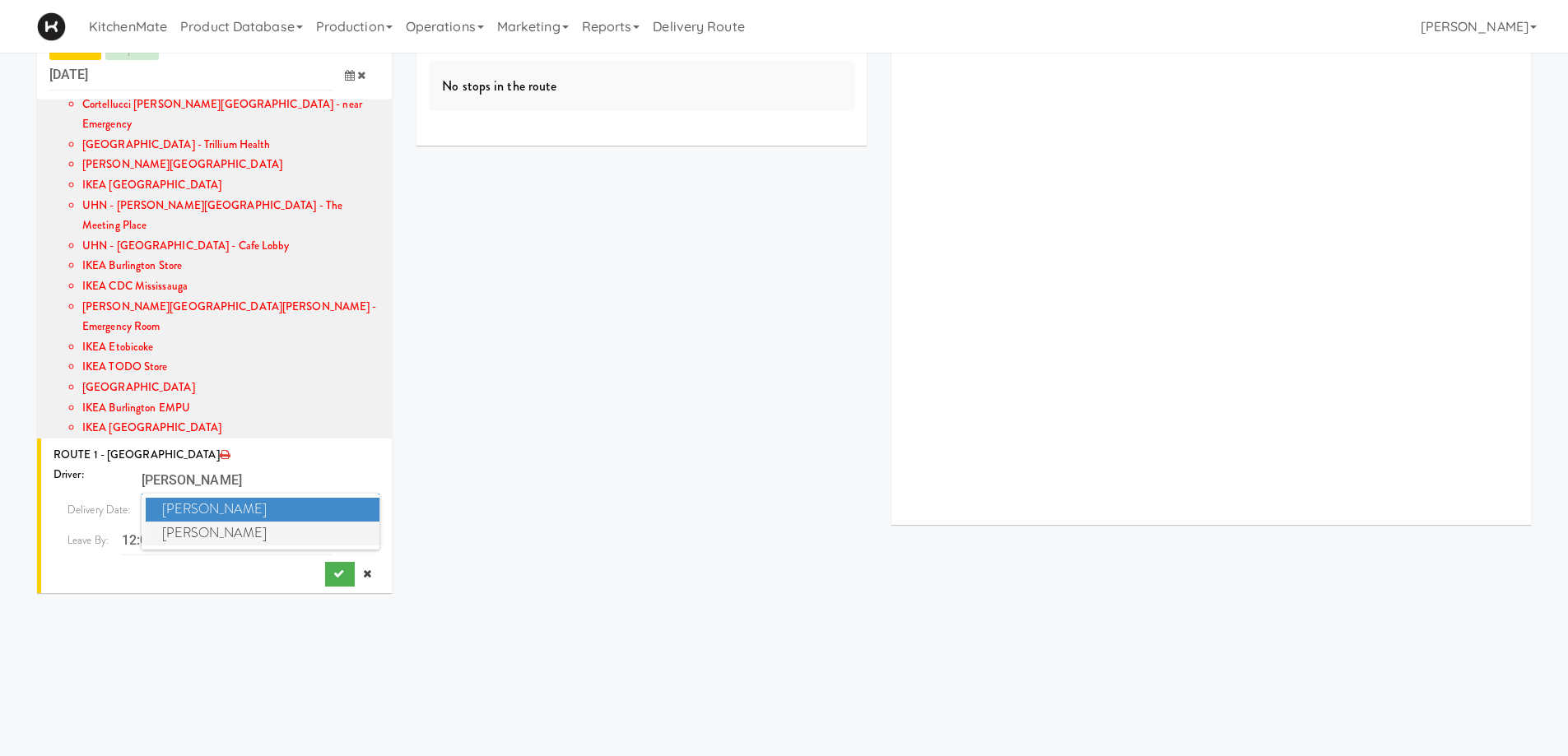
type input "chris"
click at [239, 521] on span "Christopher Solomon" at bounding box center [263, 533] width 235 height 24
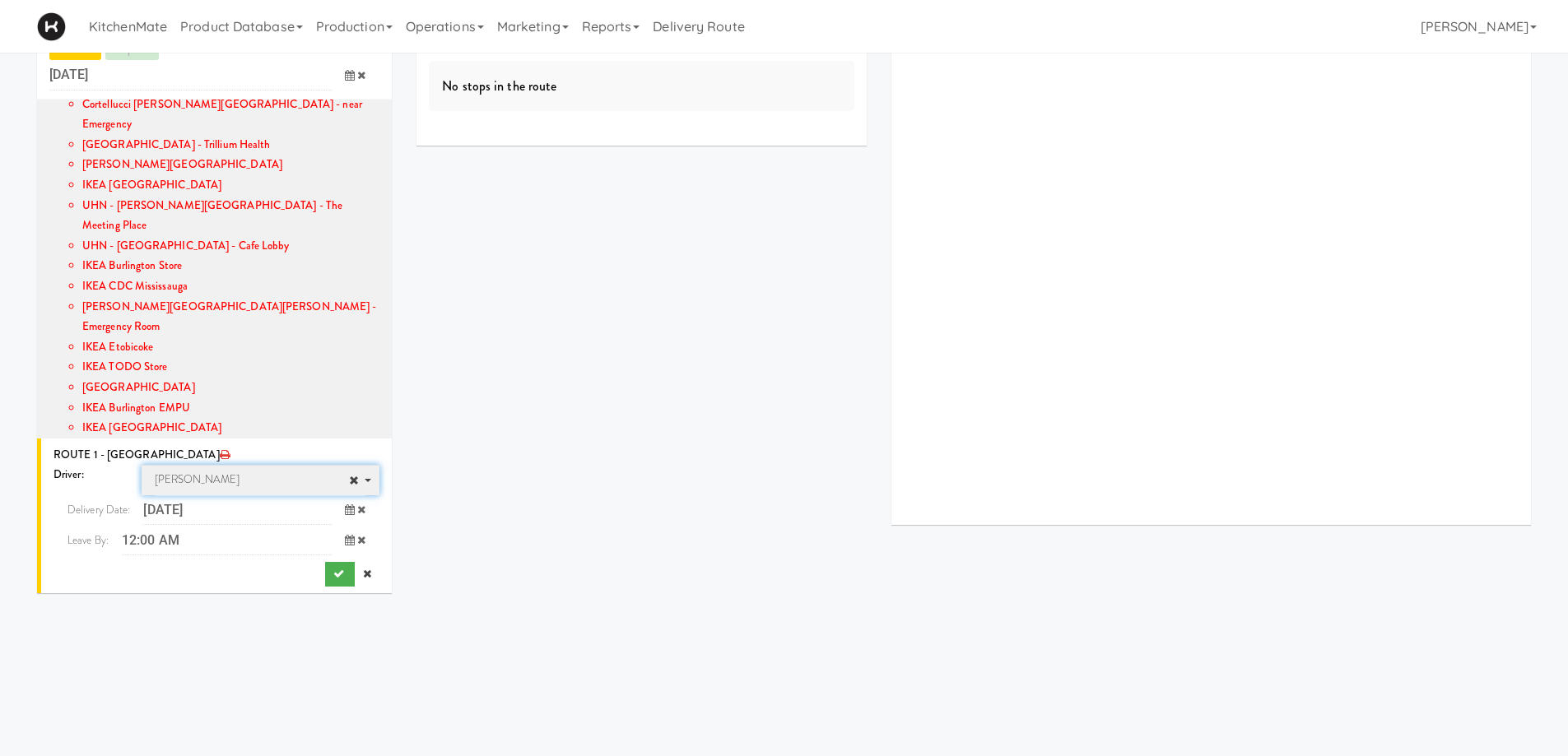
click at [252, 470] on span "Christopher Solomon" at bounding box center [255, 479] width 202 height 20
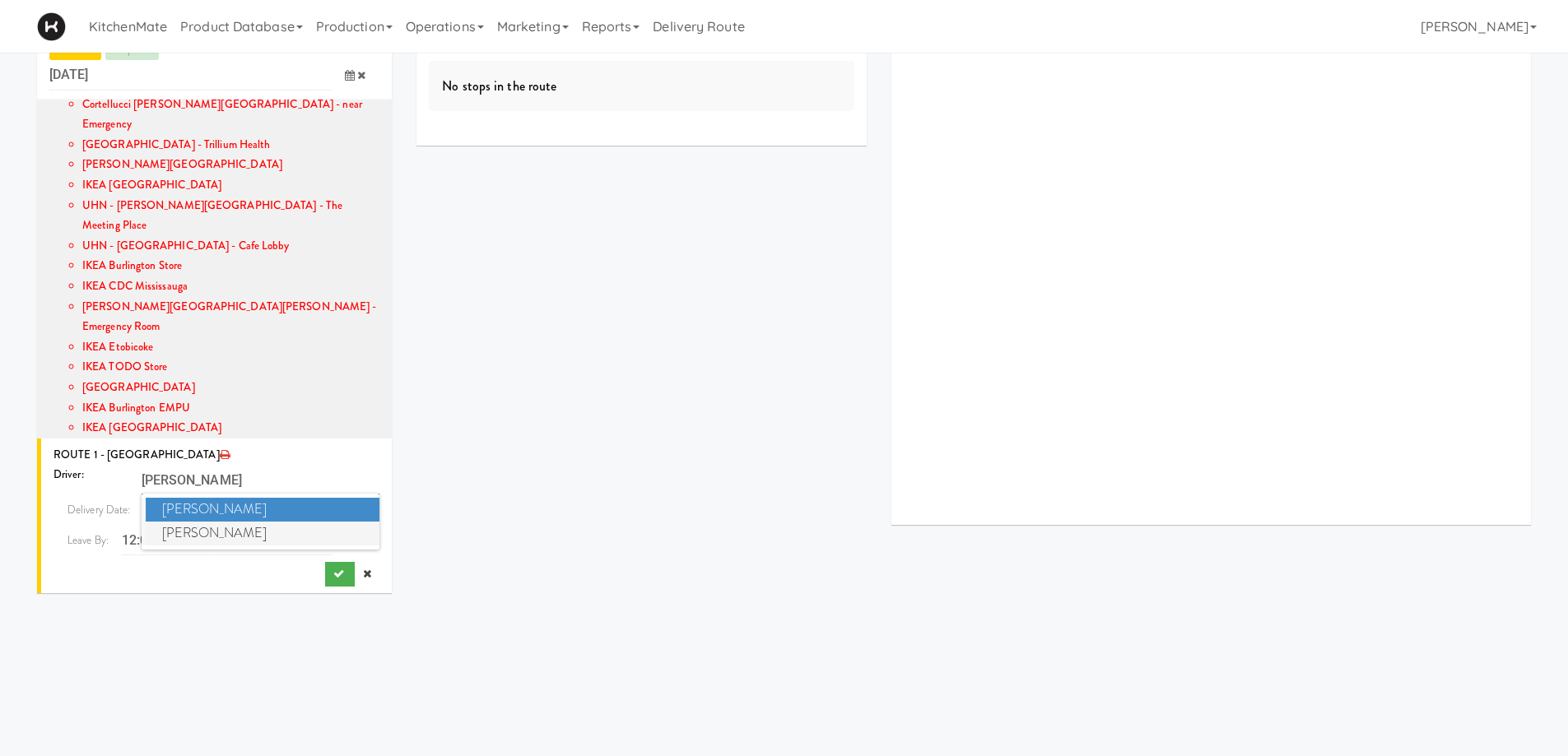
type input "chris"
click at [225, 521] on span "Christopher Solomon" at bounding box center [263, 533] width 235 height 24
click at [345, 535] on icon at bounding box center [349, 540] width 10 height 10
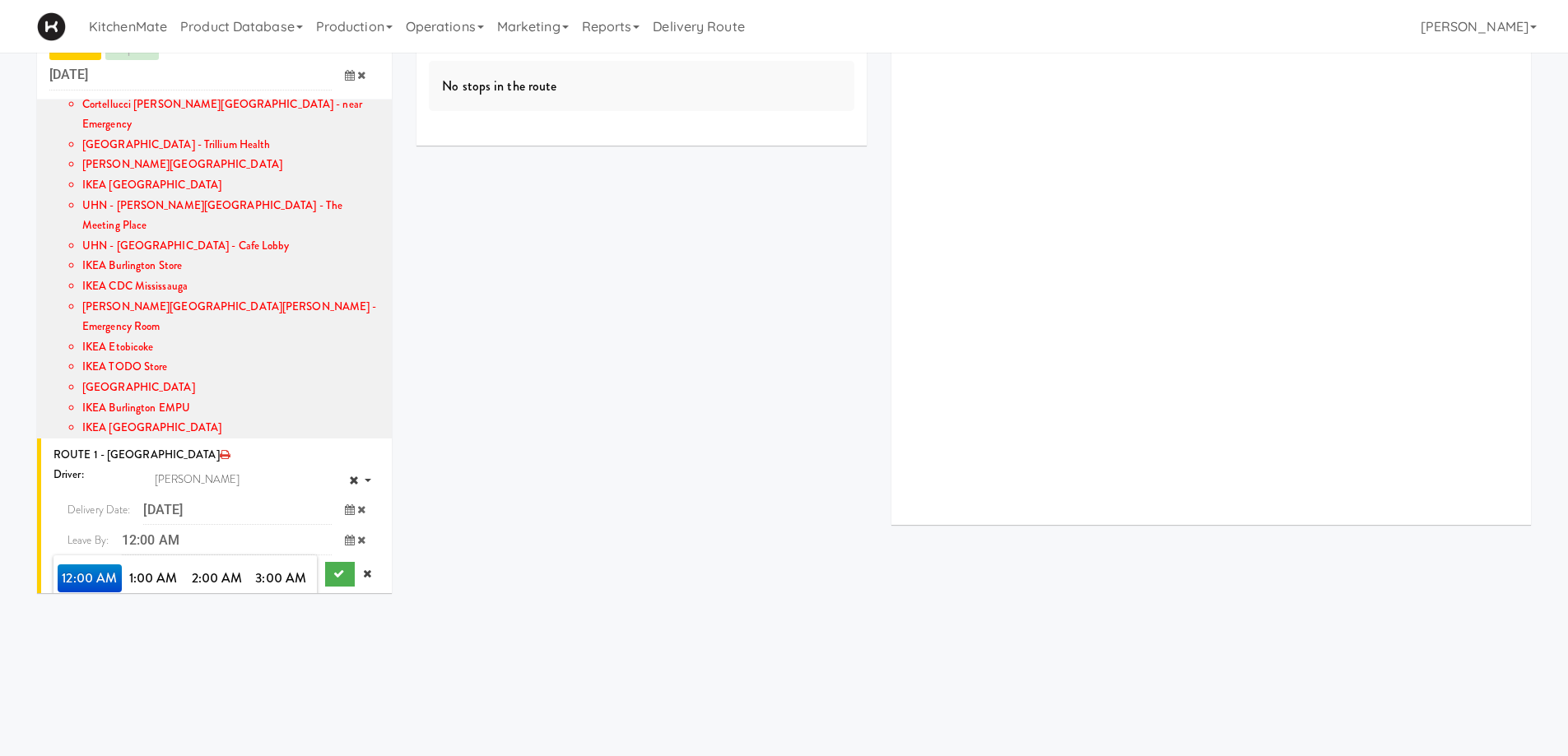
click at [85, 621] on span "8:00 AM" at bounding box center [90, 635] width 65 height 28
click at [86, 564] on span "8:00 AM" at bounding box center [90, 578] width 65 height 28
click at [334, 568] on icon "submit" at bounding box center [339, 574] width 10 height 10
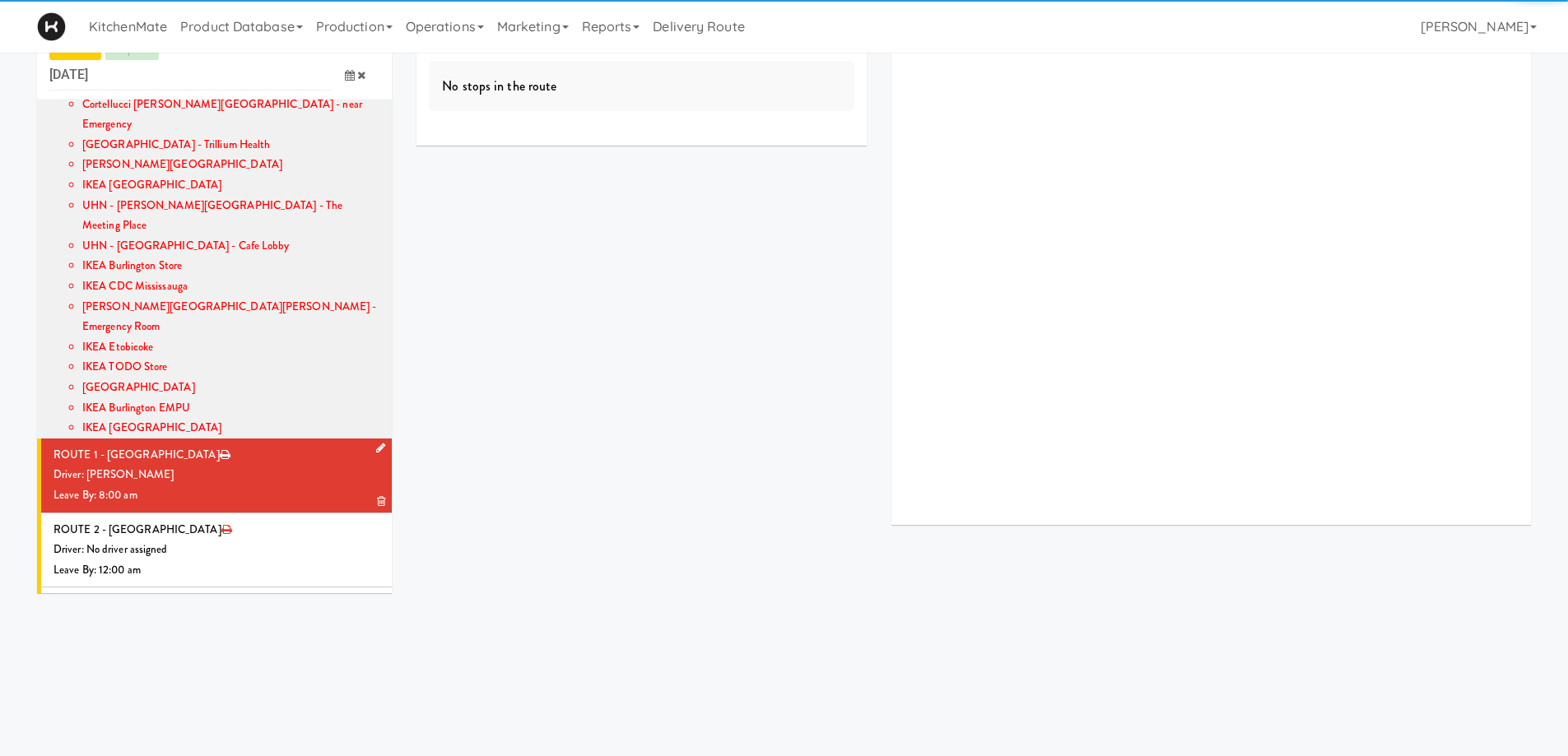
click at [231, 464] on div "Driver: [PERSON_NAME]" at bounding box center [216, 475] width 326 height 21
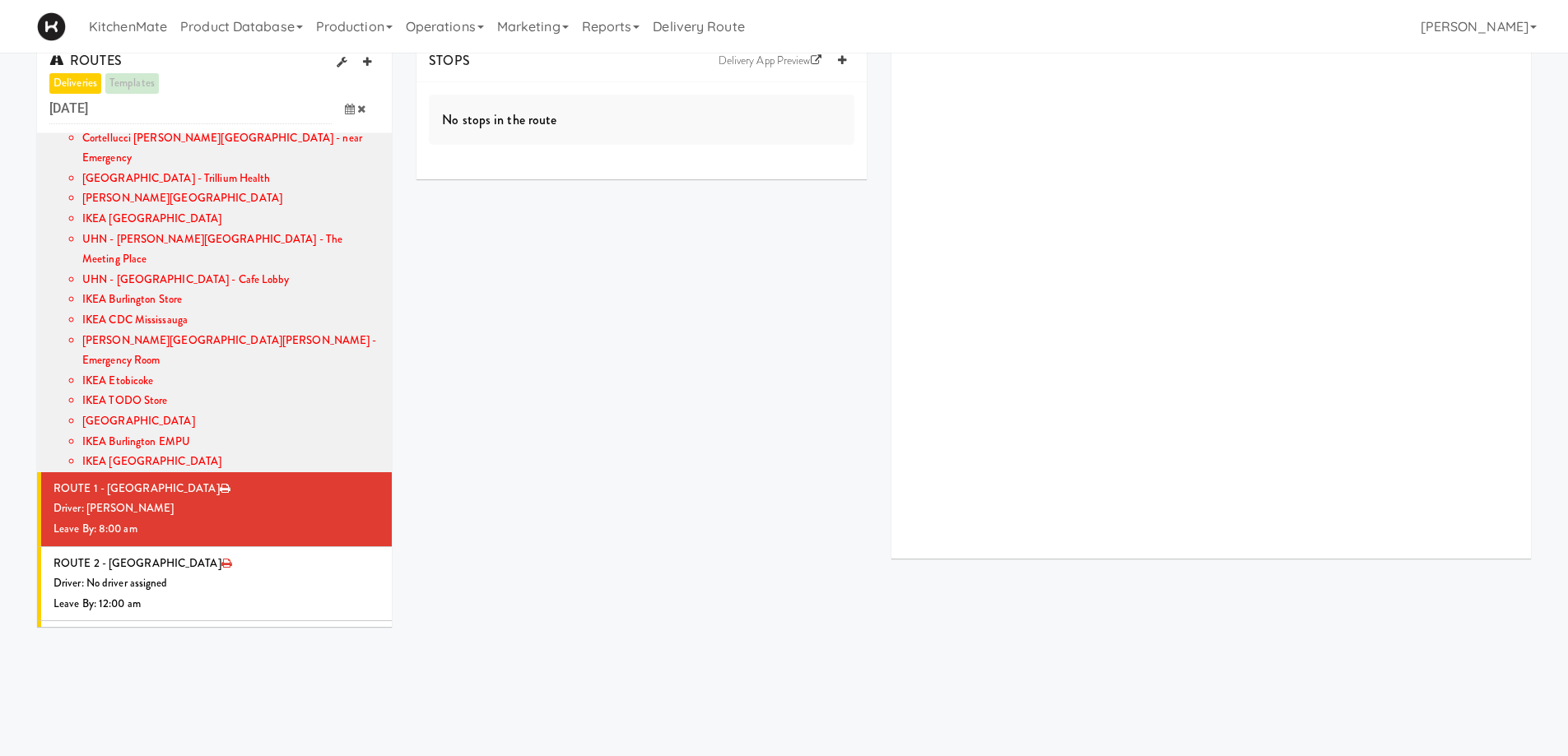
scroll to position [0, 0]
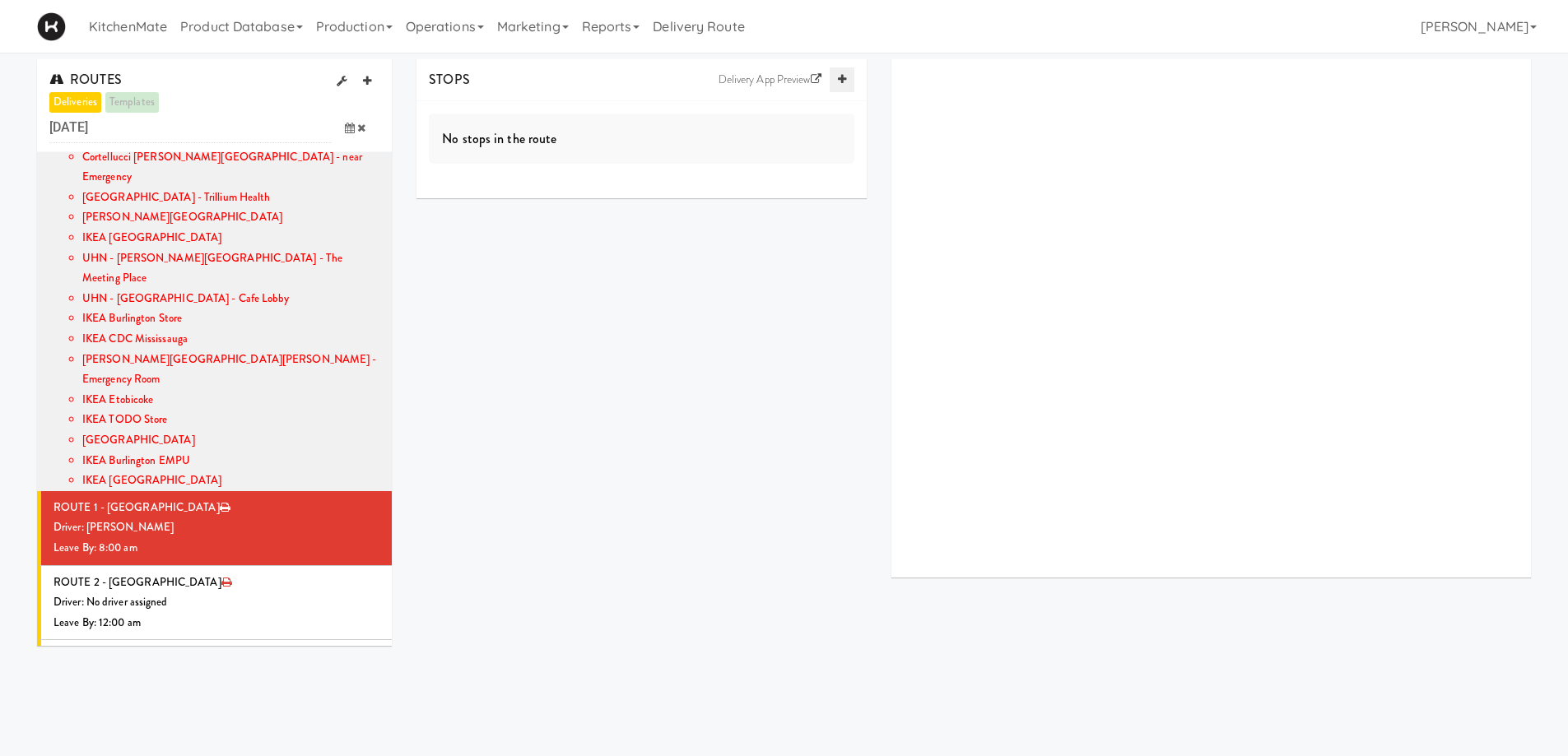
click at [843, 74] on icon at bounding box center [841, 79] width 8 height 10
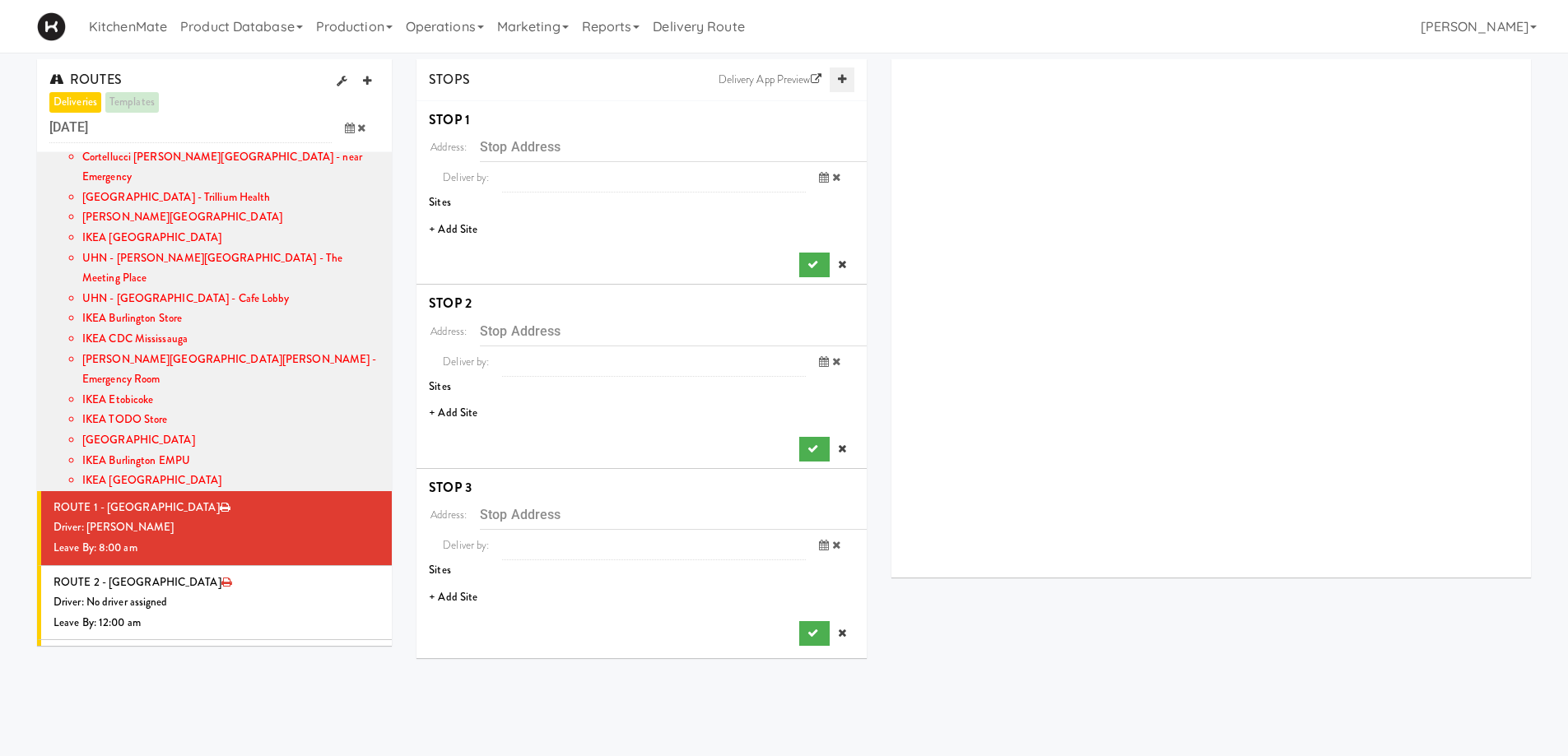
click at [843, 74] on icon at bounding box center [841, 79] width 8 height 10
click at [460, 233] on li "+ Add Site" at bounding box center [642, 230] width 451 height 34
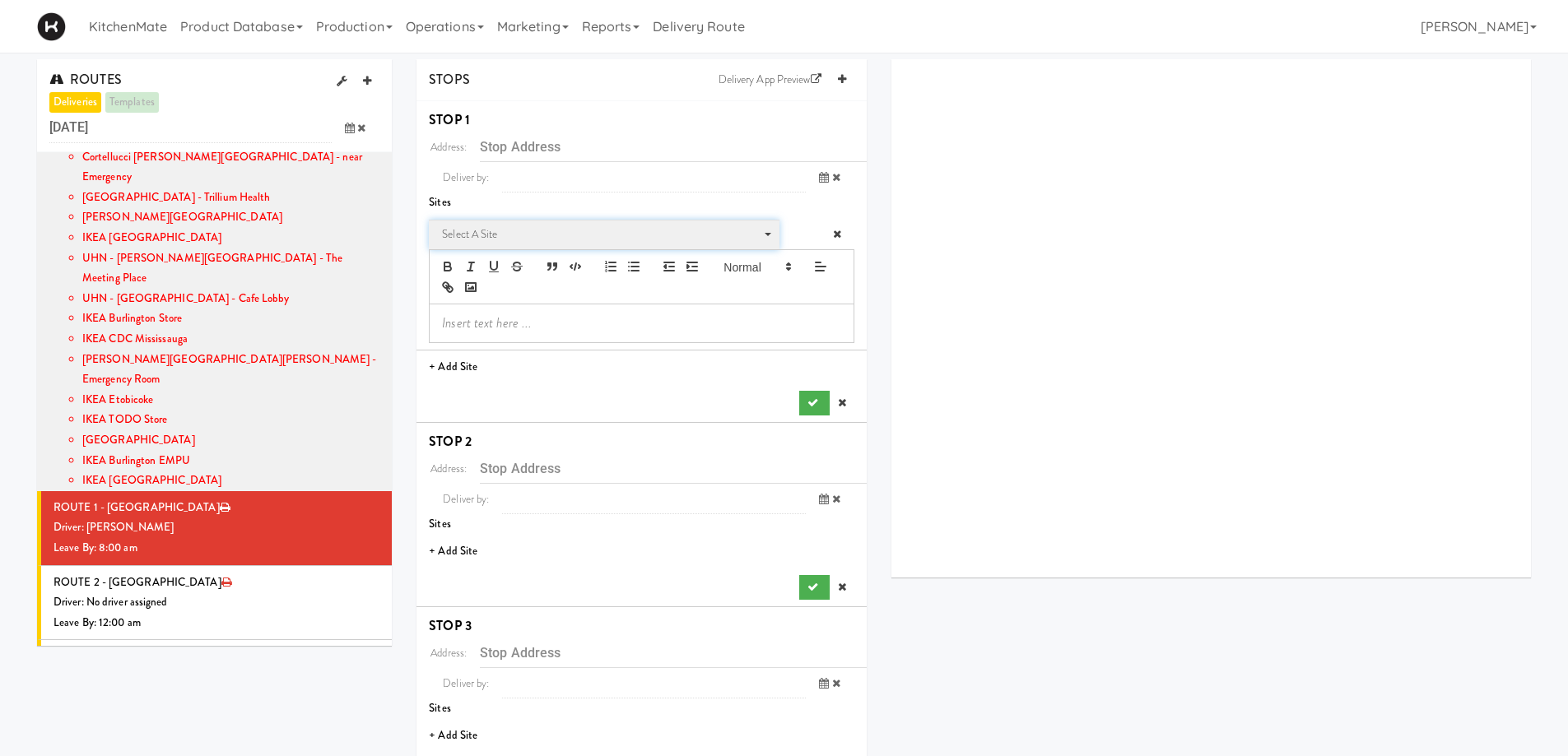
click at [541, 244] on span "Select a site" at bounding box center [598, 234] width 313 height 20
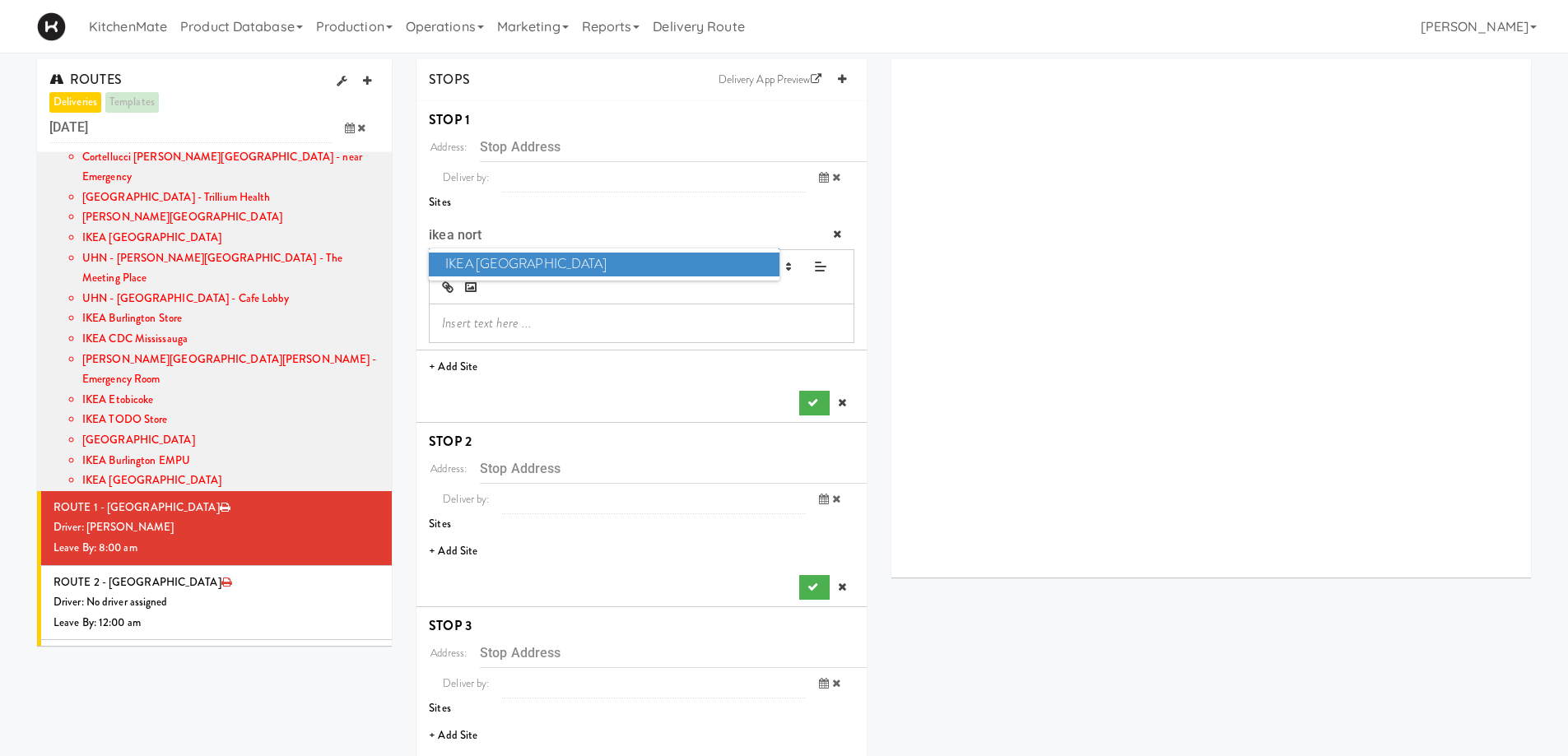
type input "ikea nort"
click at [555, 268] on span "IKEA North York Store" at bounding box center [604, 264] width 350 height 24
type input "[STREET_ADDRESS][PERSON_NAME]"
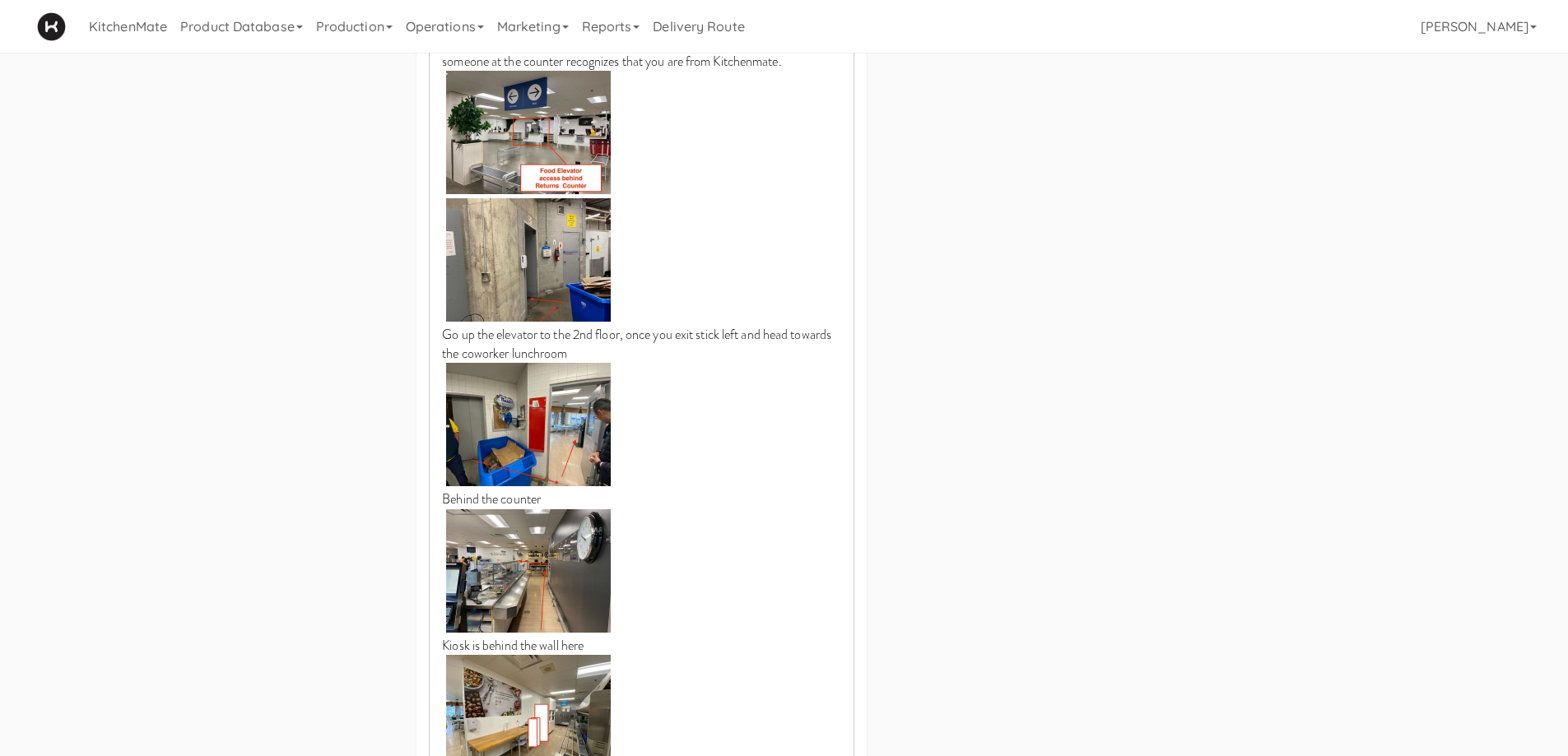
scroll to position [1151, 0]
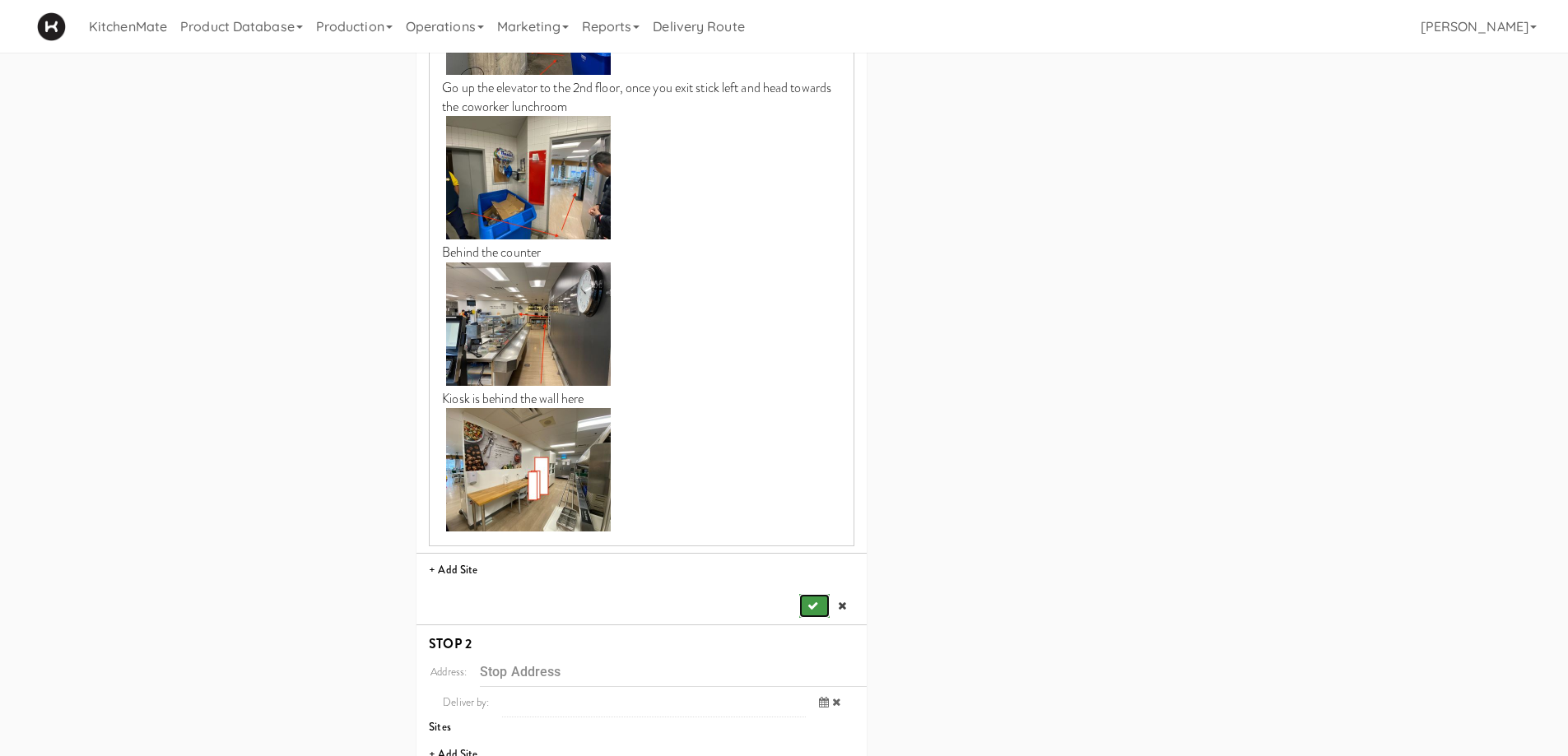
click at [818, 597] on button "submit" at bounding box center [814, 606] width 30 height 24
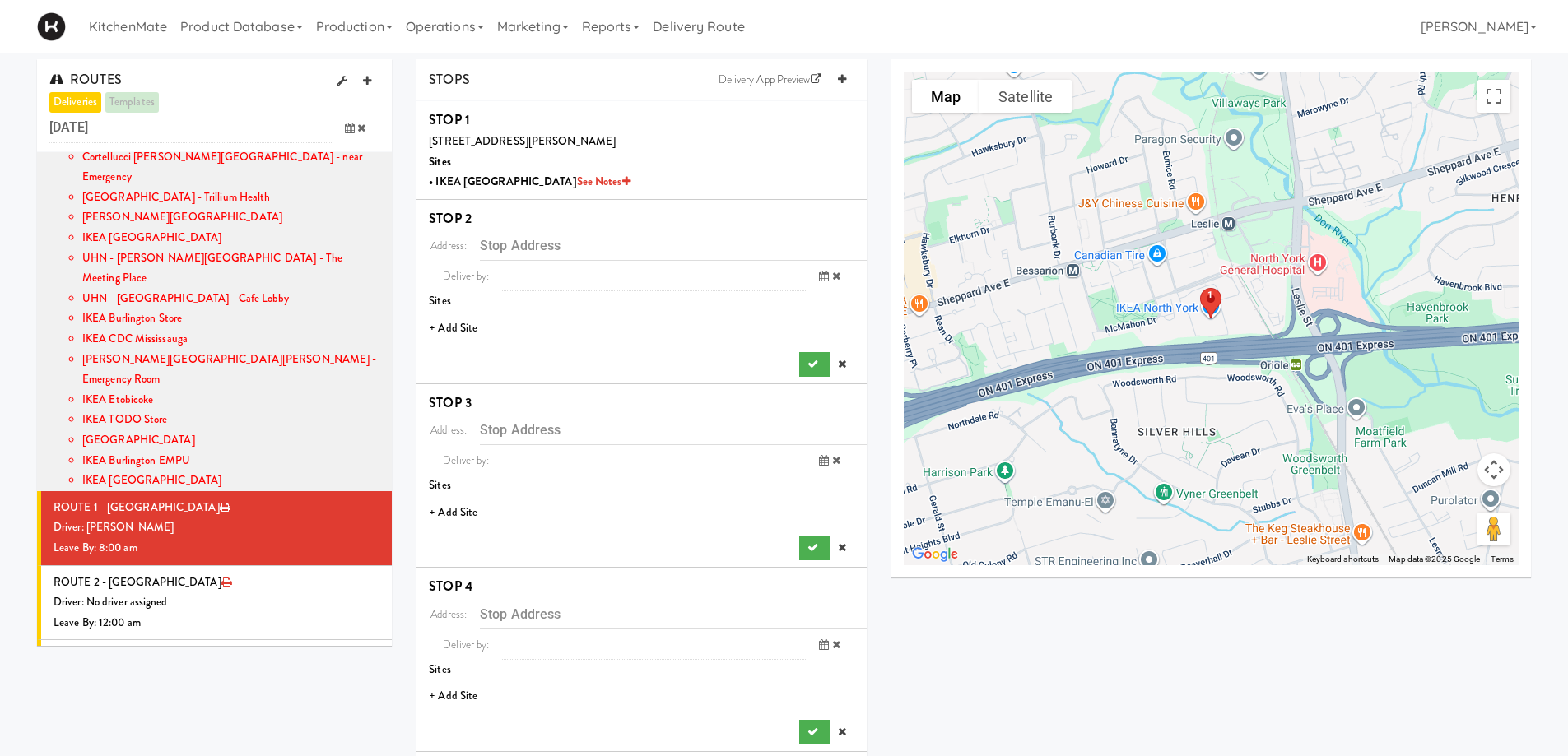
click at [459, 333] on li "+ Add Site" at bounding box center [642, 328] width 451 height 34
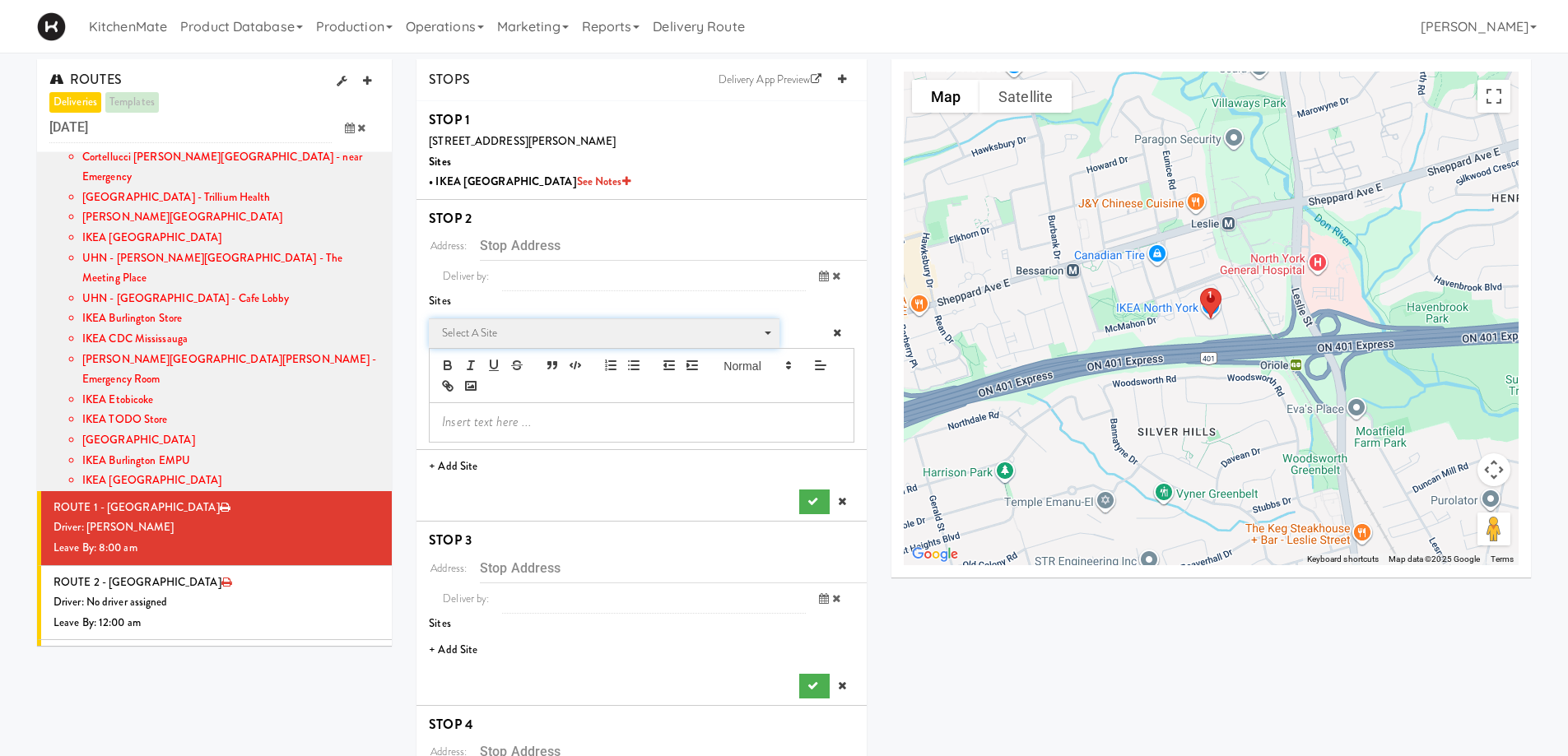
click at [485, 332] on span "Select a site" at bounding box center [598, 333] width 313 height 20
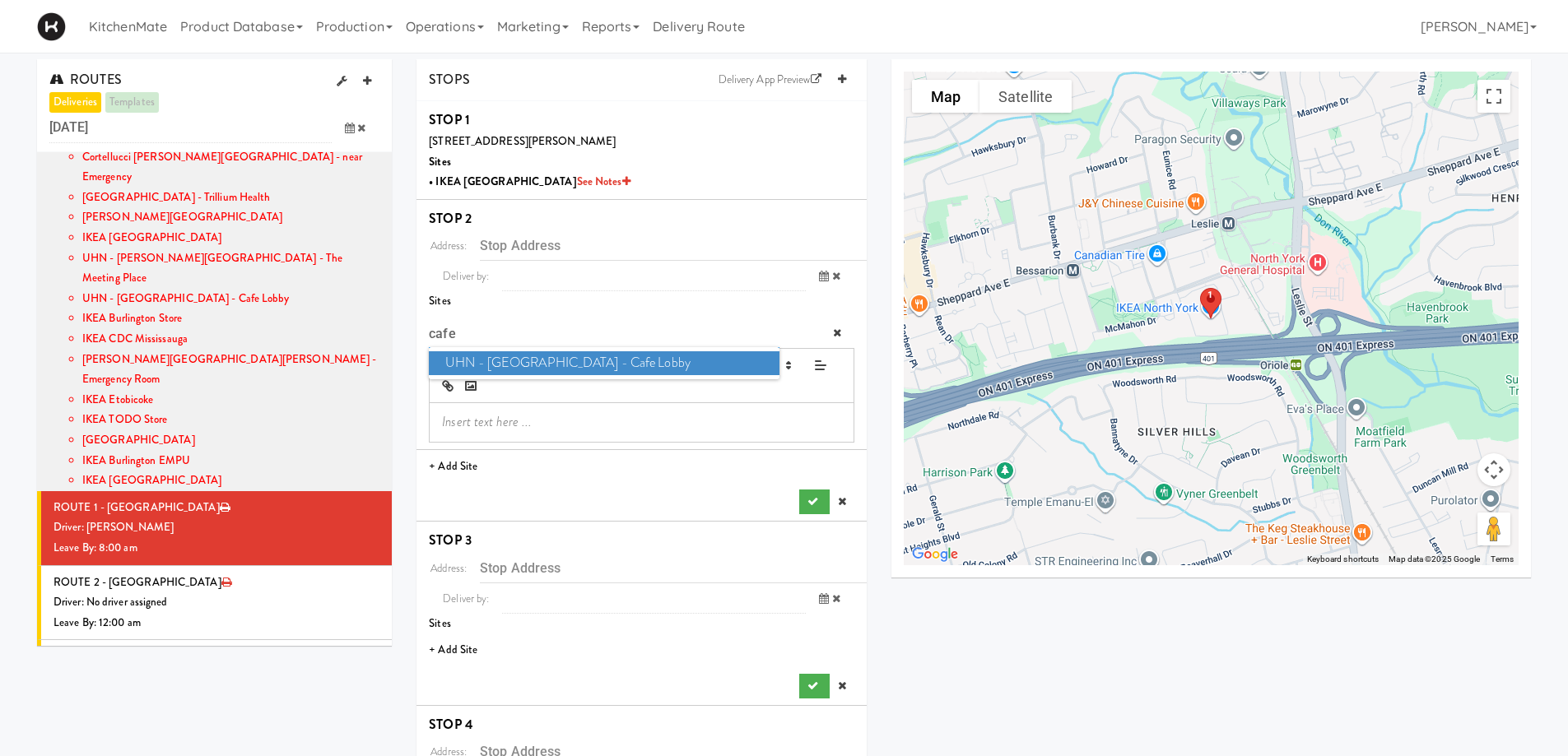
type input "cafe"
click at [577, 367] on span "UHN - Lyndhurst Centre - Cafe Lobby" at bounding box center [604, 362] width 350 height 24
type input "[STREET_ADDRESS][PERSON_NAME]"
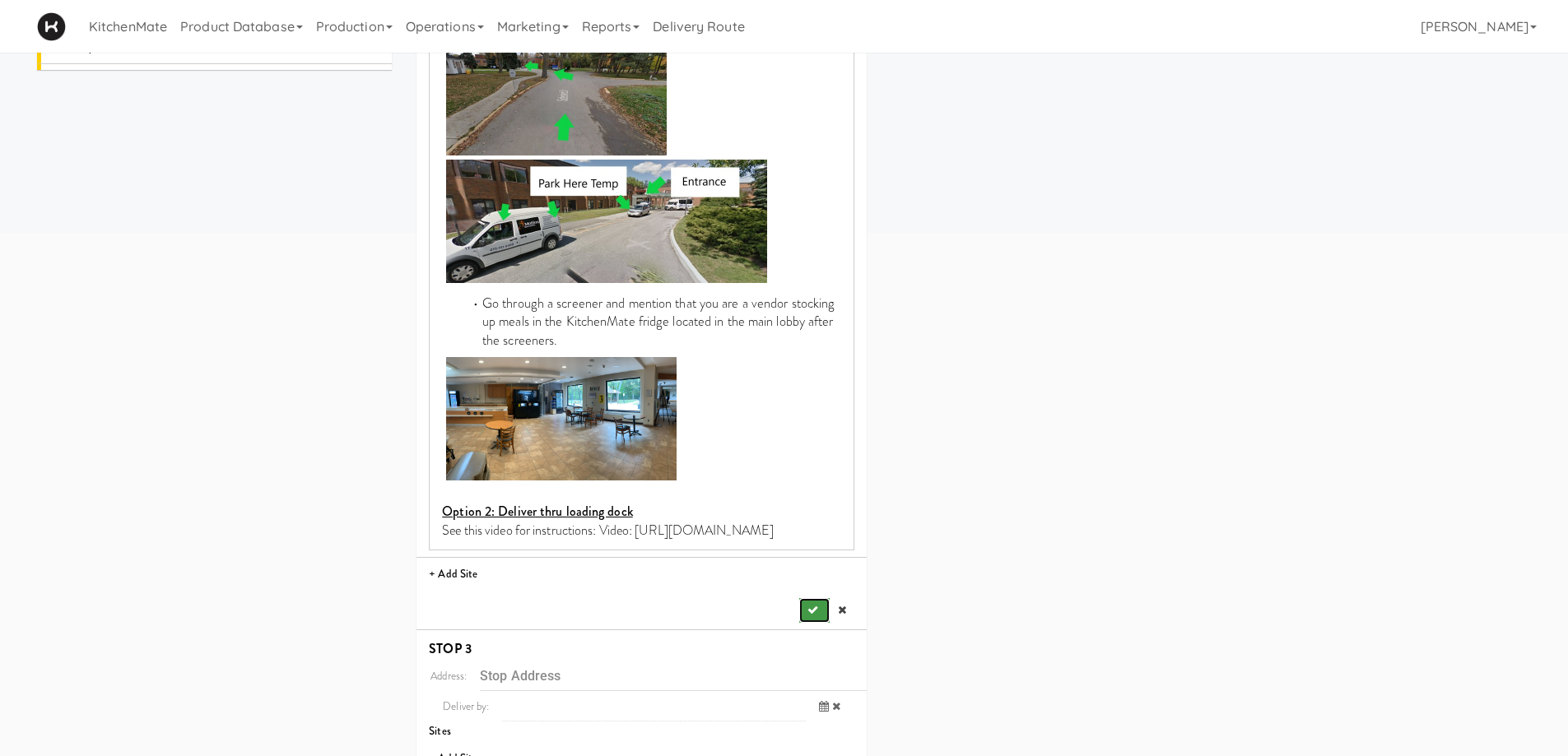
click at [817, 613] on icon "submit" at bounding box center [813, 610] width 10 height 10
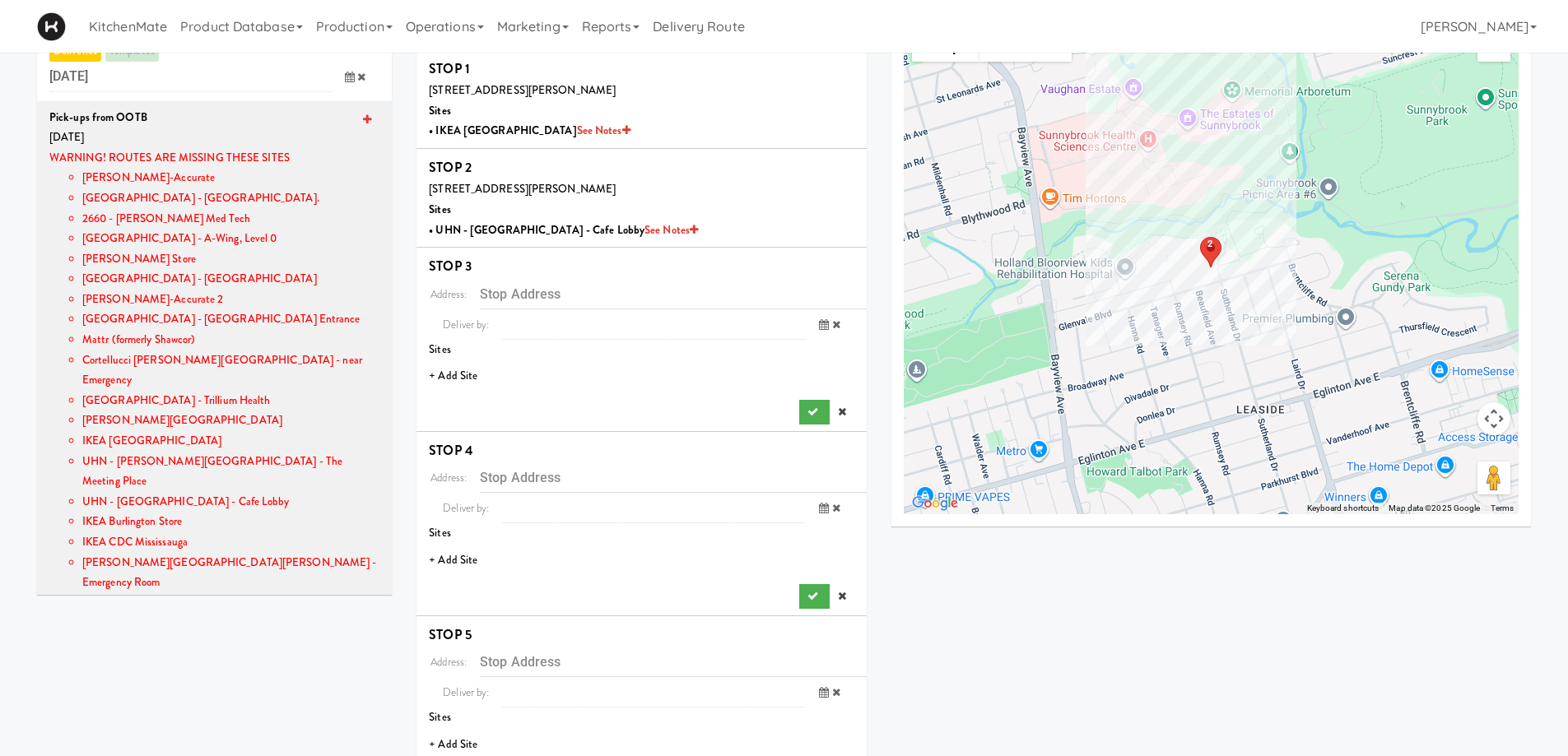
scroll to position [50, 0]
click at [465, 379] on li "+ Add Site" at bounding box center [642, 378] width 451 height 34
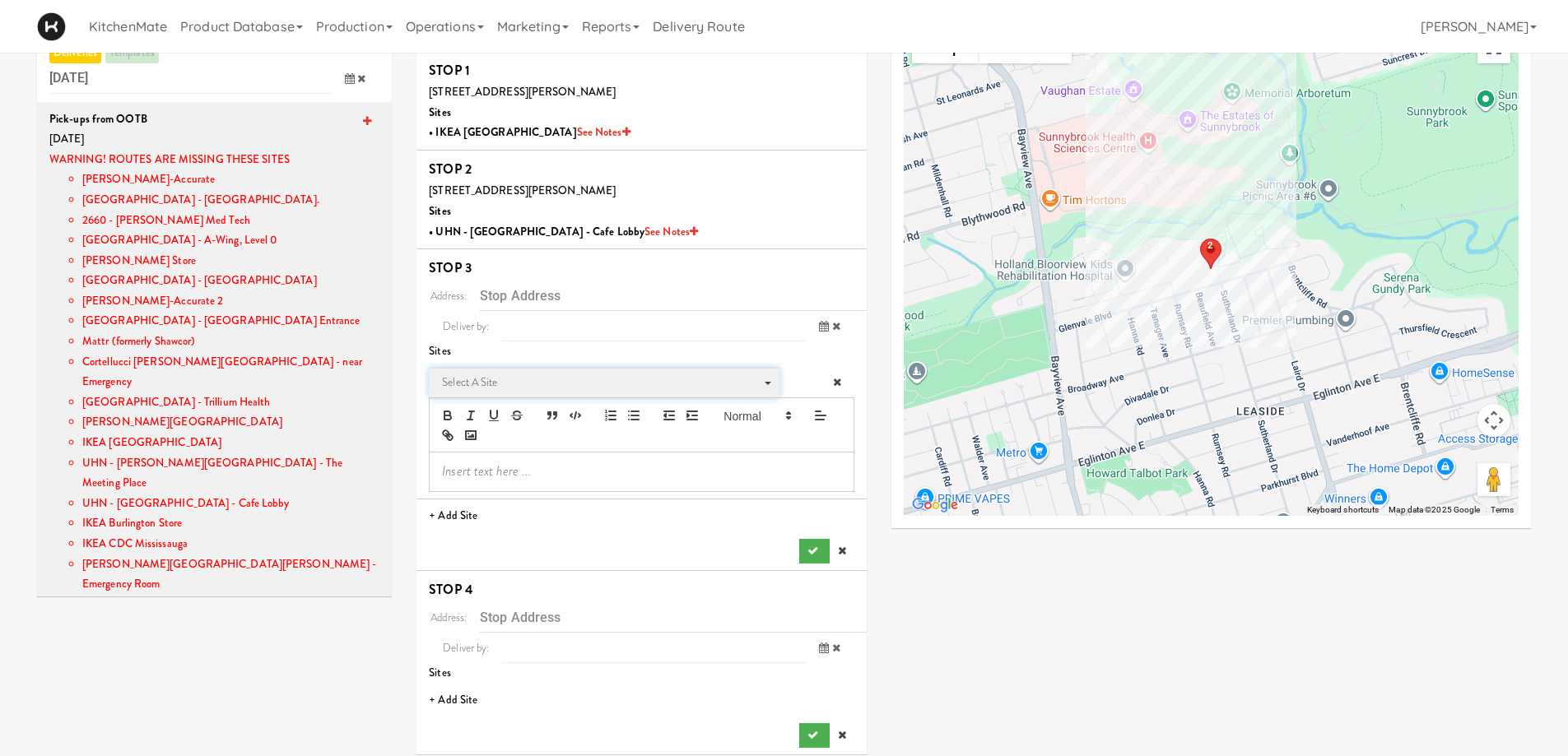
click at [535, 379] on span "Select a site" at bounding box center [598, 382] width 313 height 20
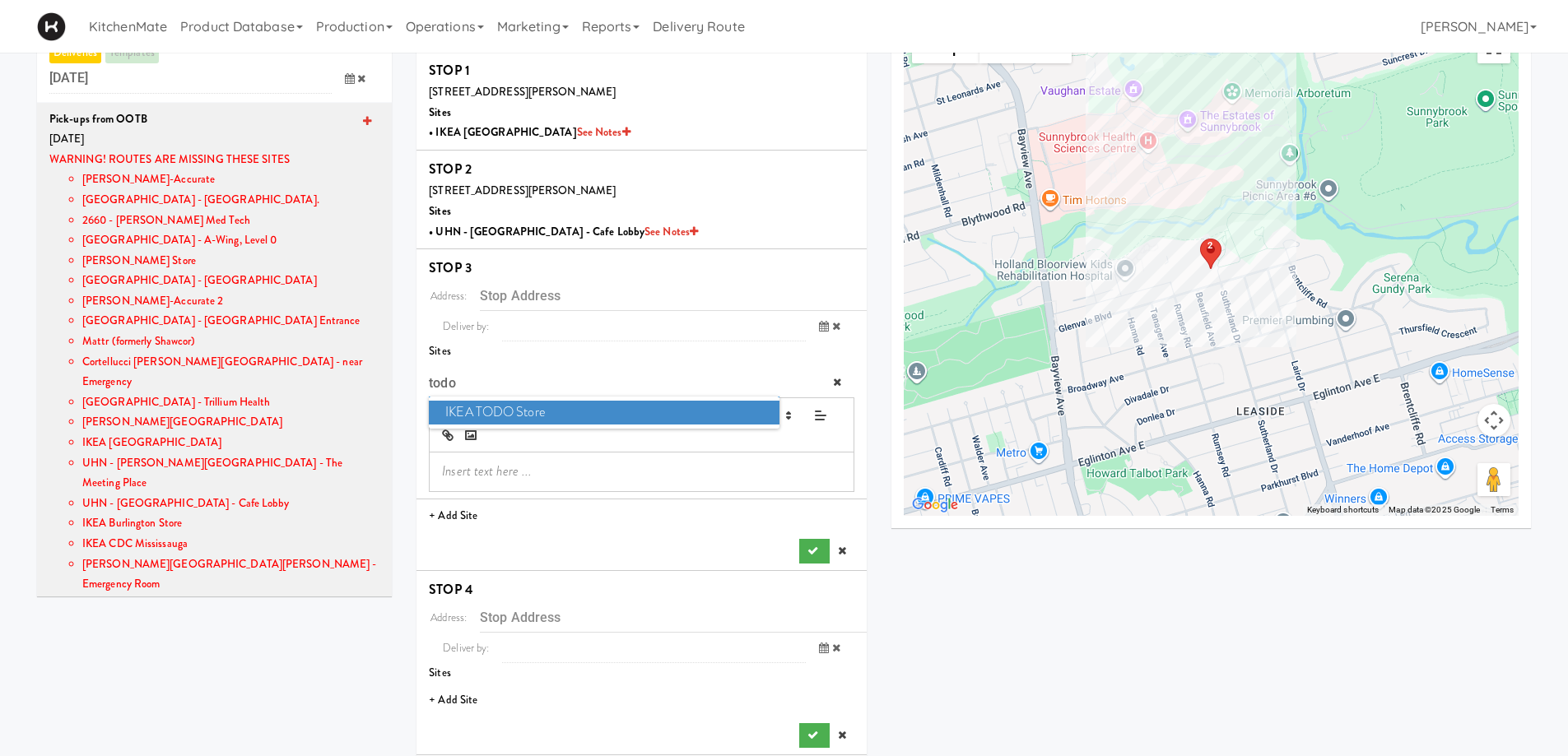
type input "todo"
click at [544, 408] on span "IKEA TODO Store" at bounding box center [604, 412] width 350 height 24
type input "[STREET_ADDRESS]"
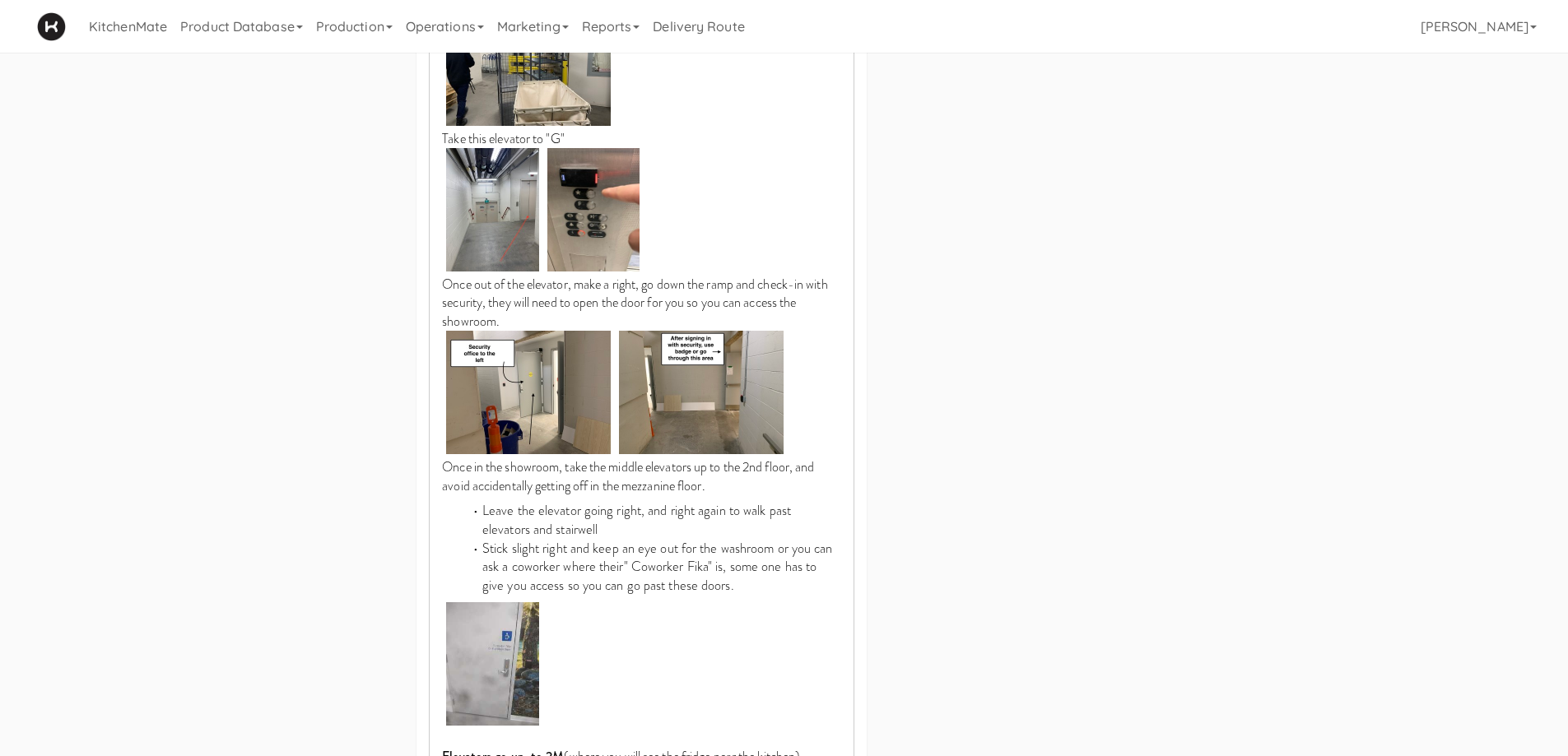
scroll to position [1777, 0]
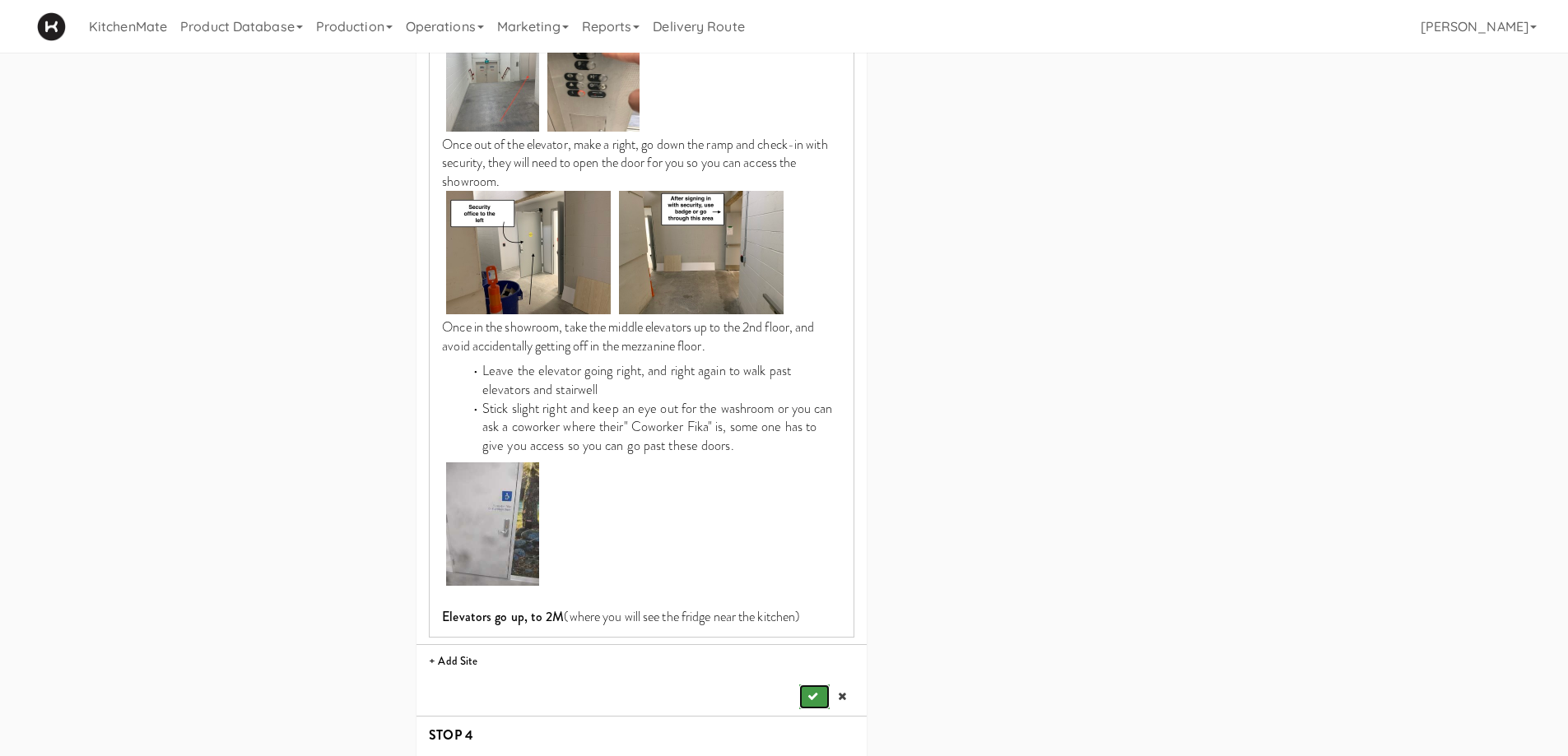
click at [810, 686] on button "submit" at bounding box center [814, 697] width 30 height 24
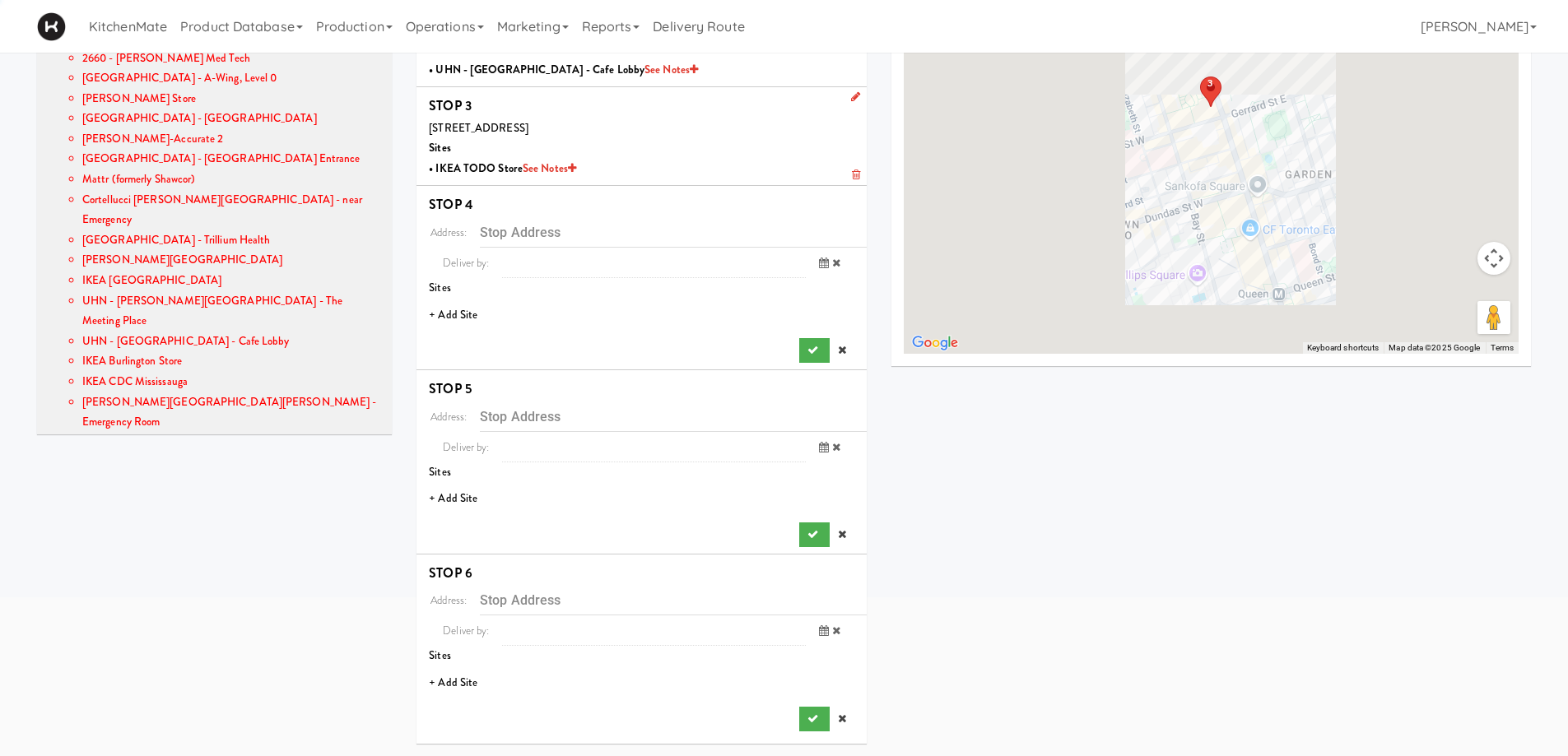
scroll to position [211, 0]
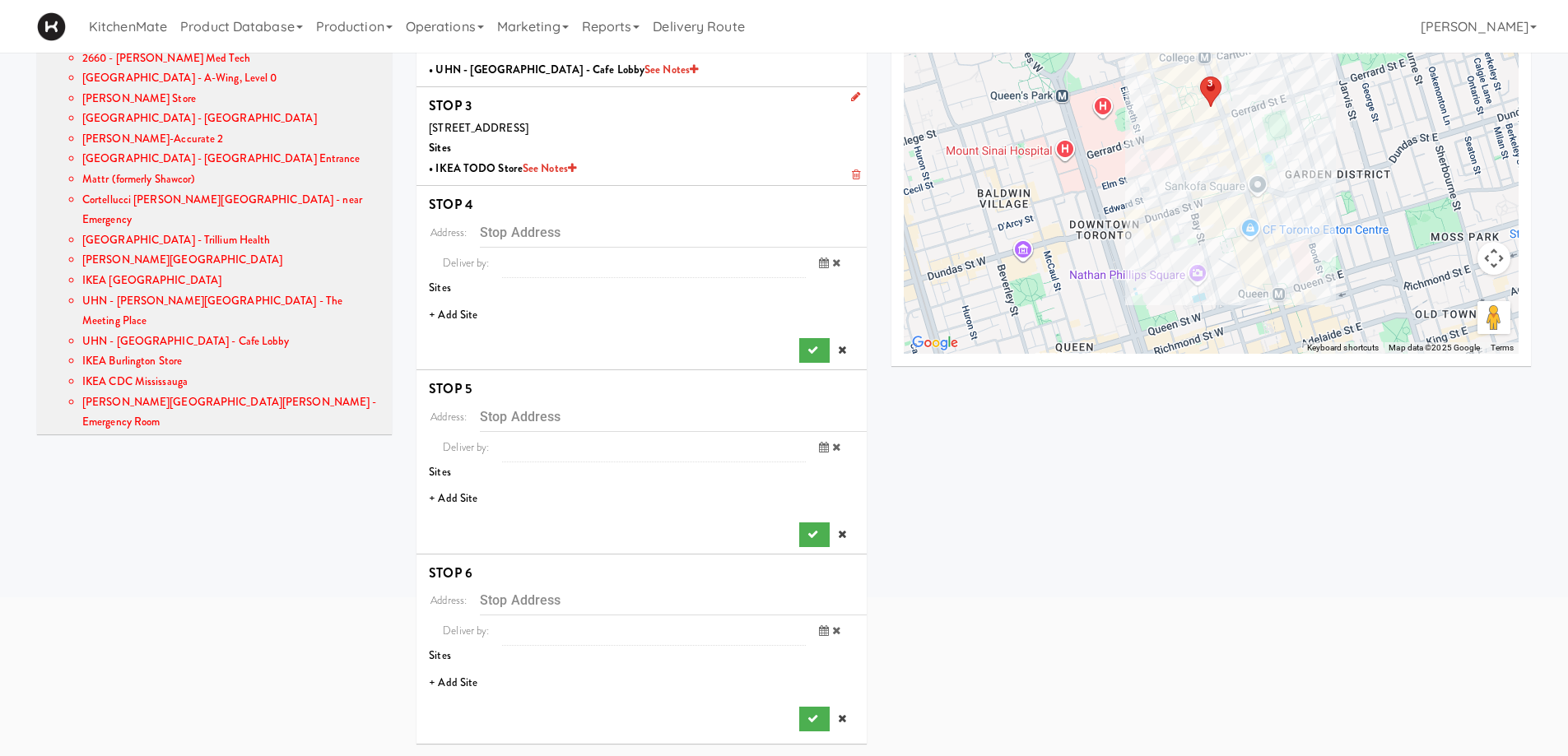
click at [451, 308] on li "+ Add Site" at bounding box center [642, 315] width 451 height 34
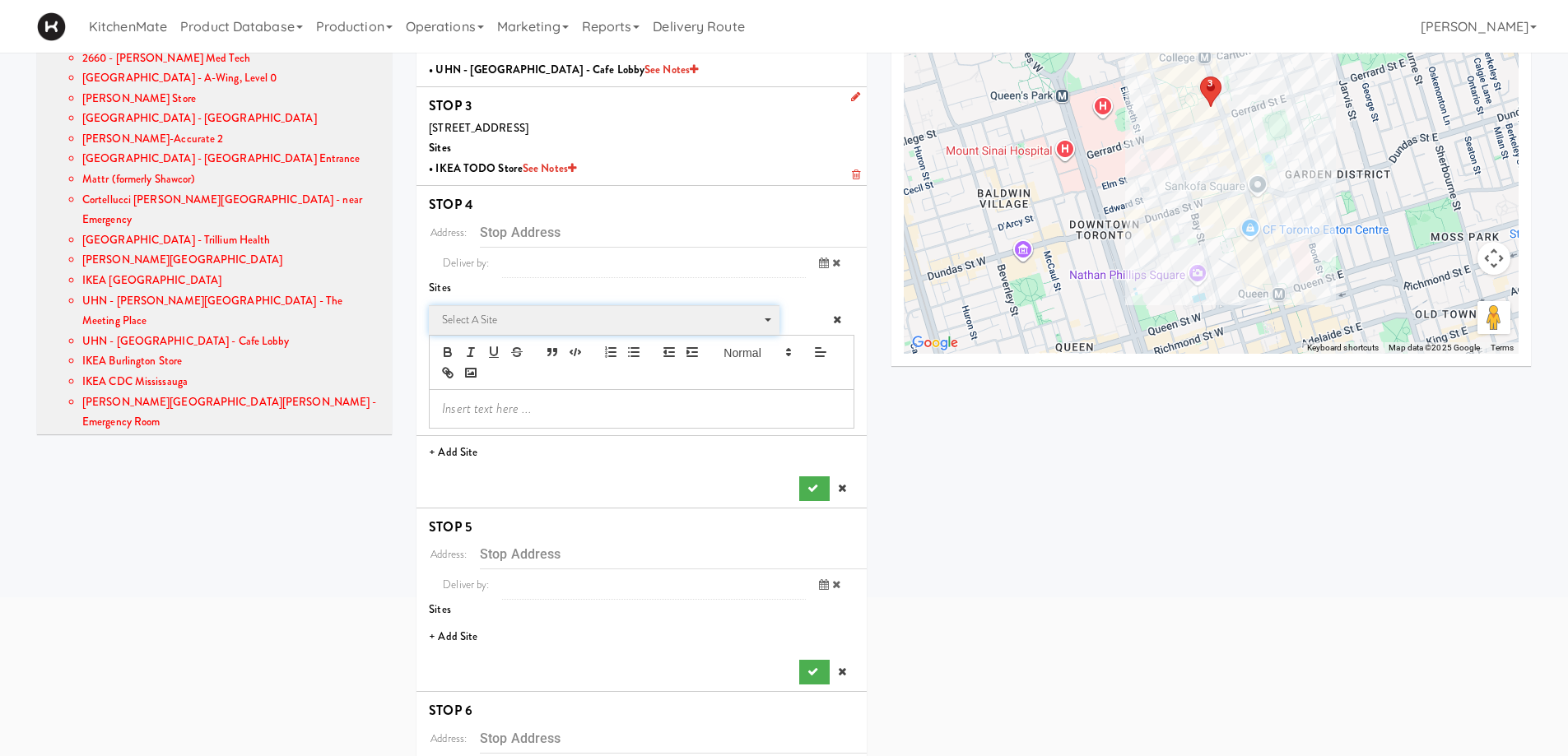
click at [564, 317] on span "Select a site" at bounding box center [598, 320] width 313 height 20
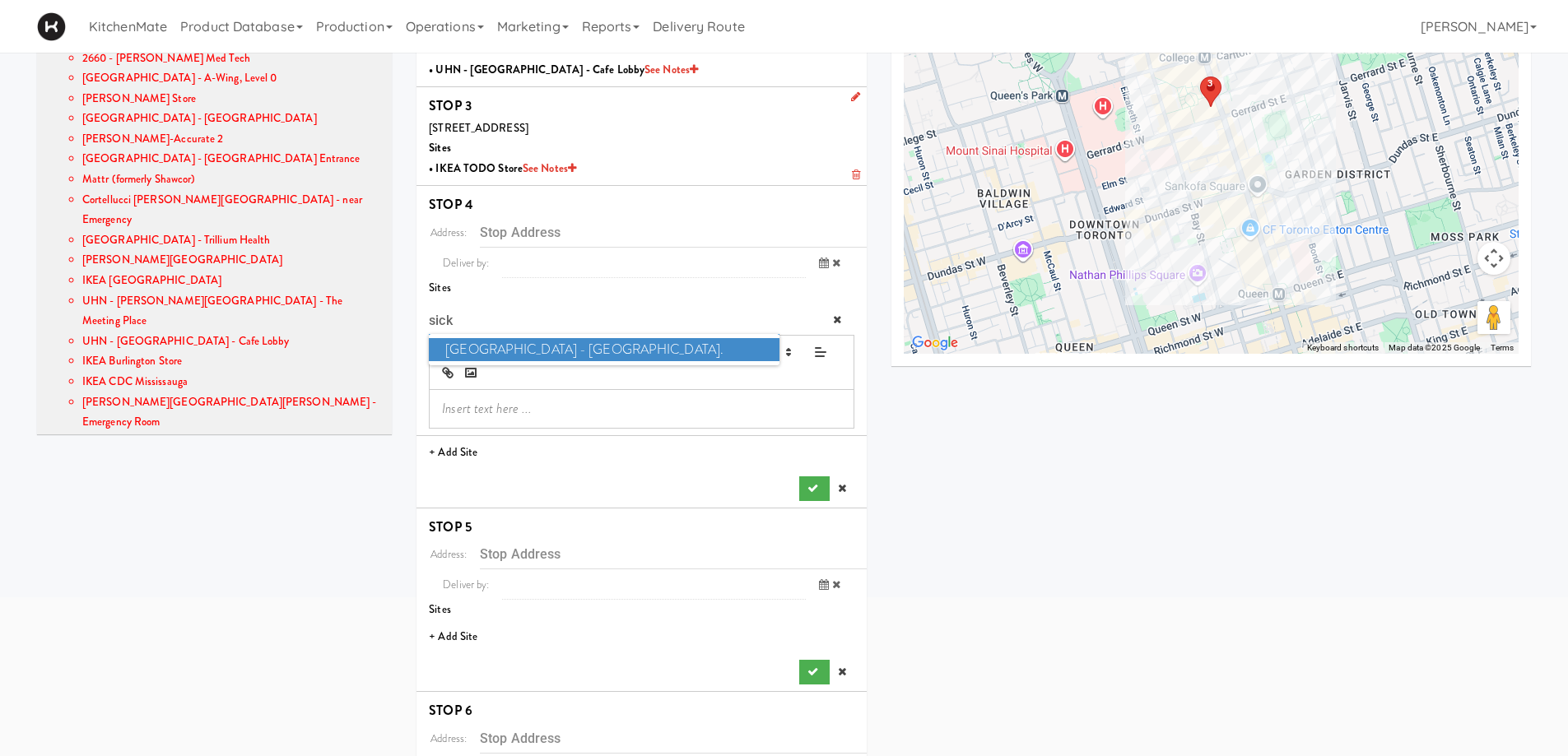
type input "sick"
click at [542, 345] on span "SickKids Hospital - Main St." at bounding box center [604, 349] width 350 height 24
type input "[STREET_ADDRESS][PERSON_NAME]"
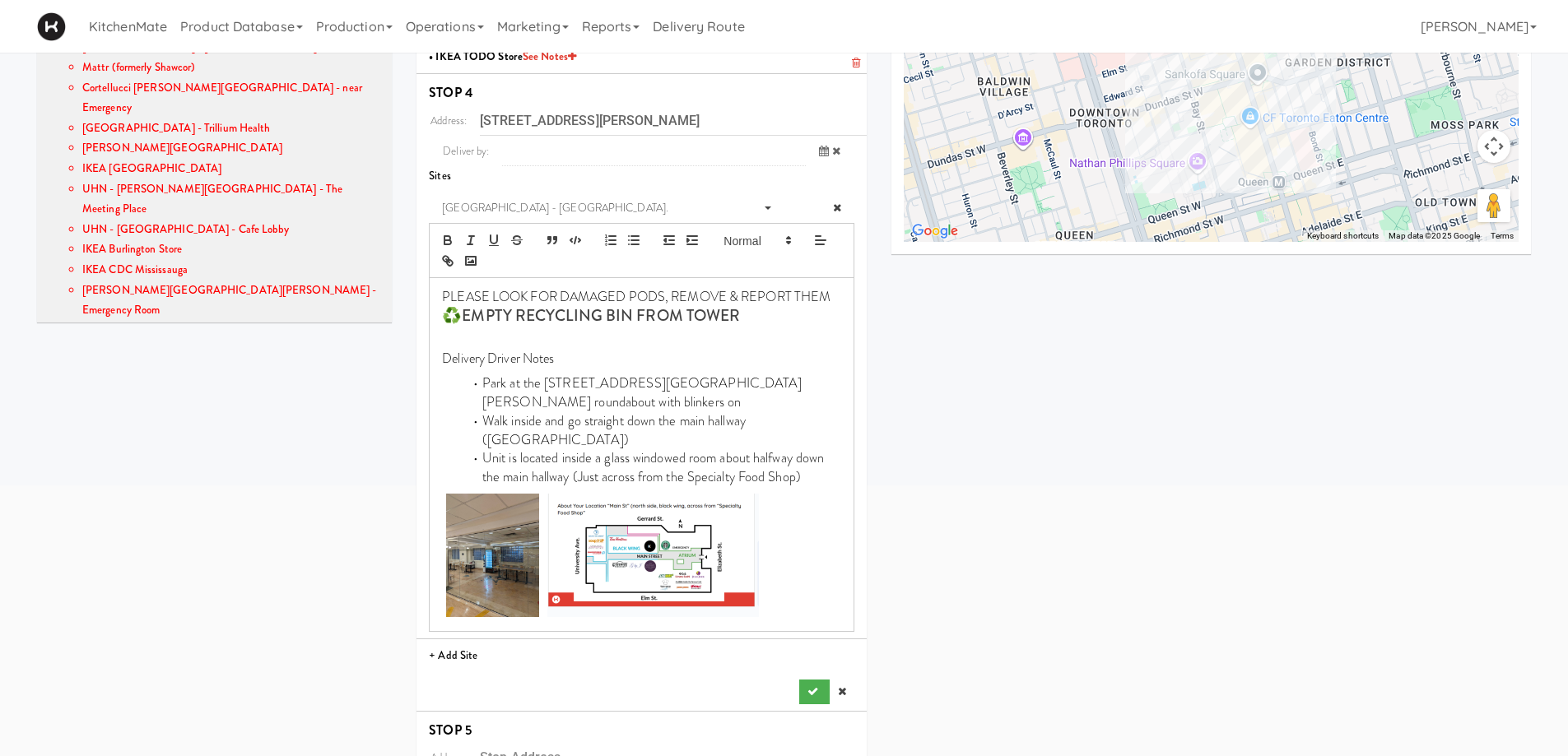
scroll to position [627, 0]
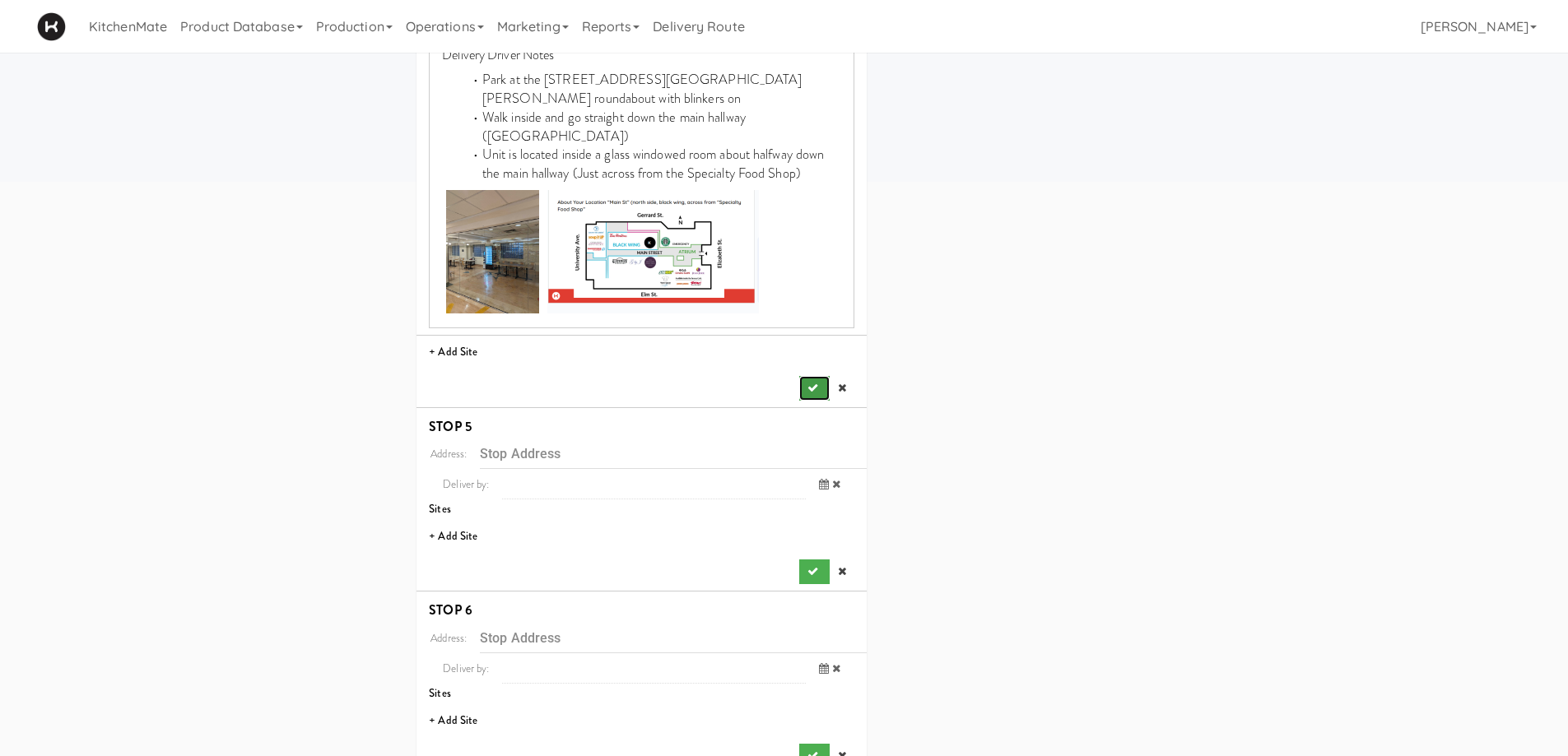
click at [811, 382] on icon "submit" at bounding box center [813, 388] width 10 height 10
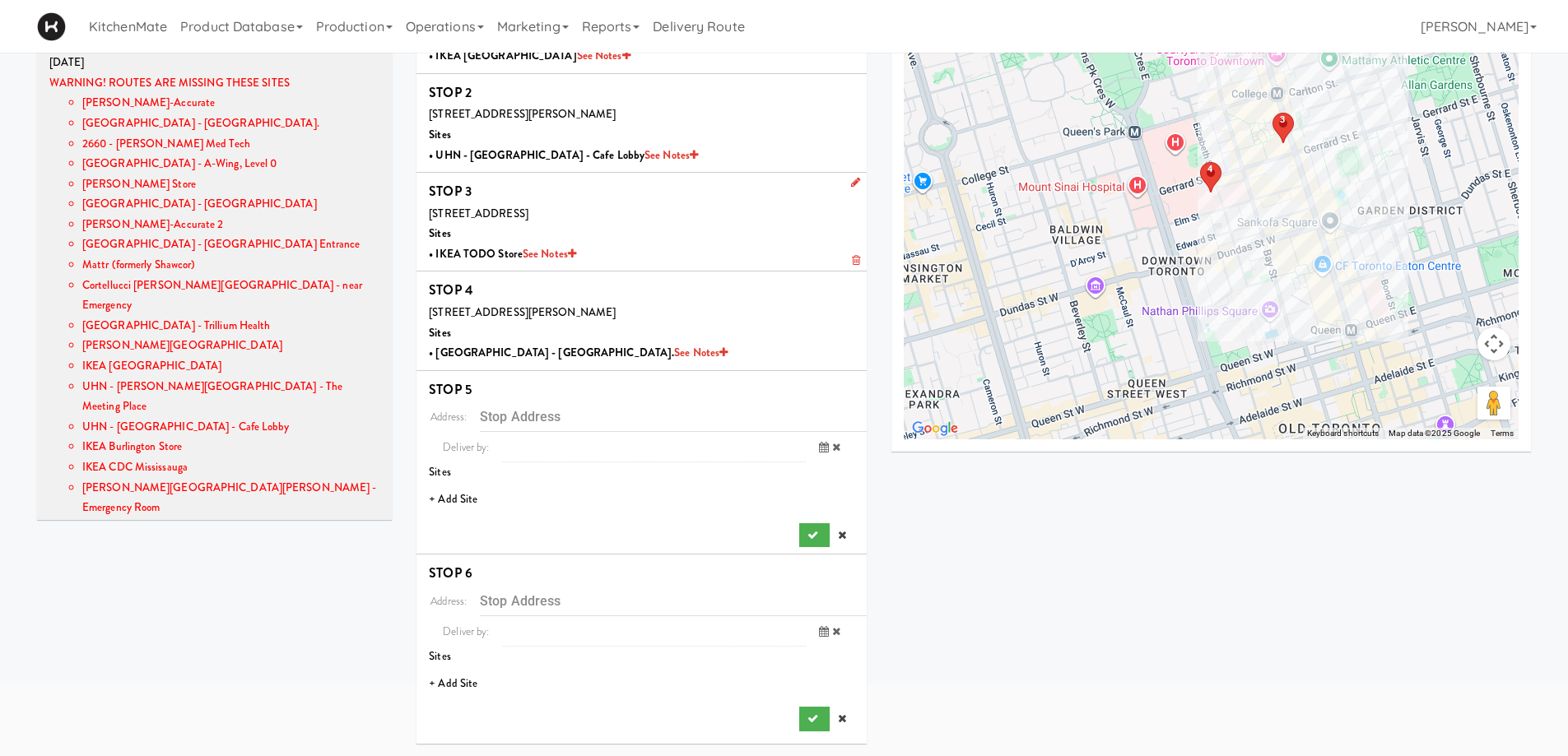
click at [462, 500] on li "+ Add Site" at bounding box center [642, 499] width 451 height 34
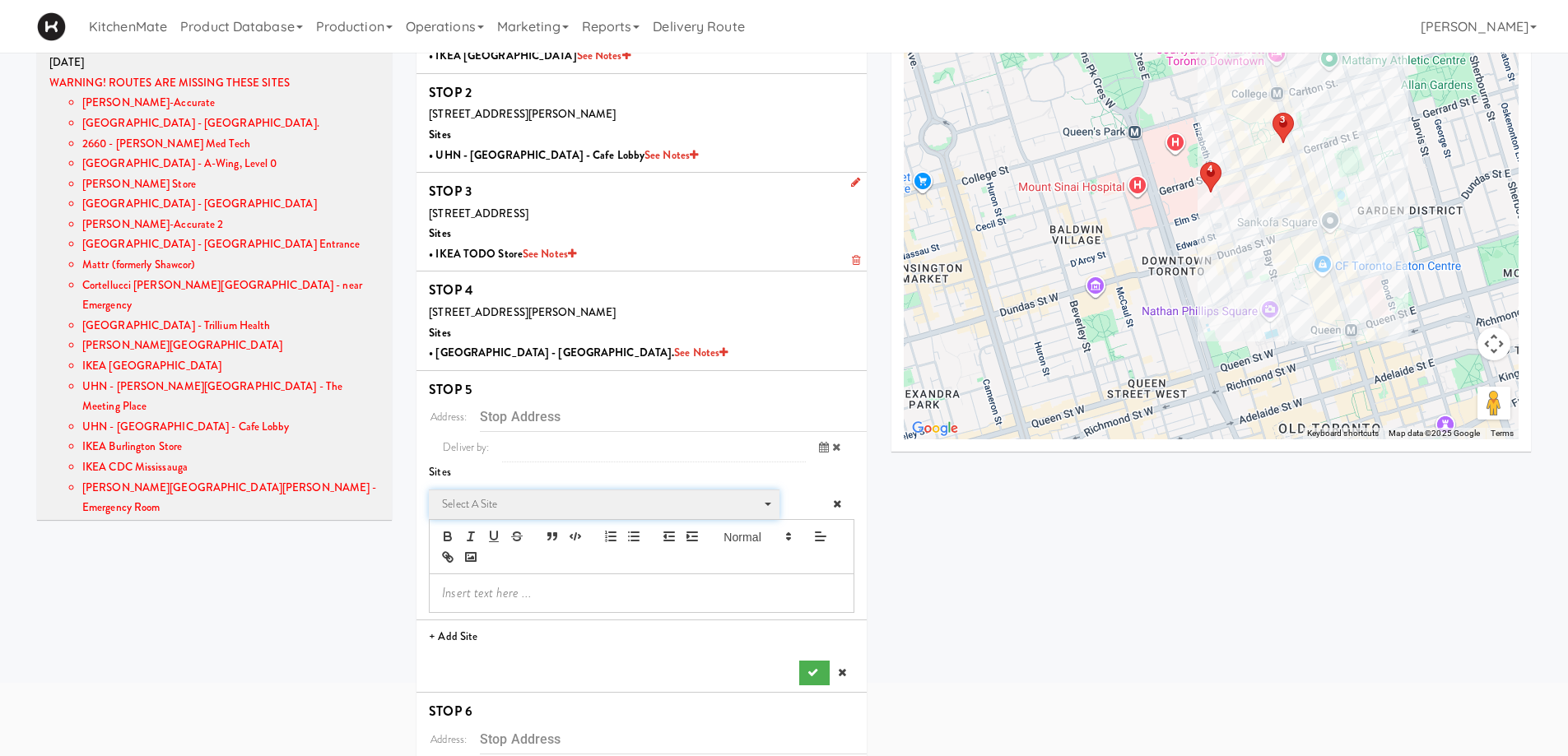
click at [540, 499] on span "Select a site" at bounding box center [598, 504] width 313 height 20
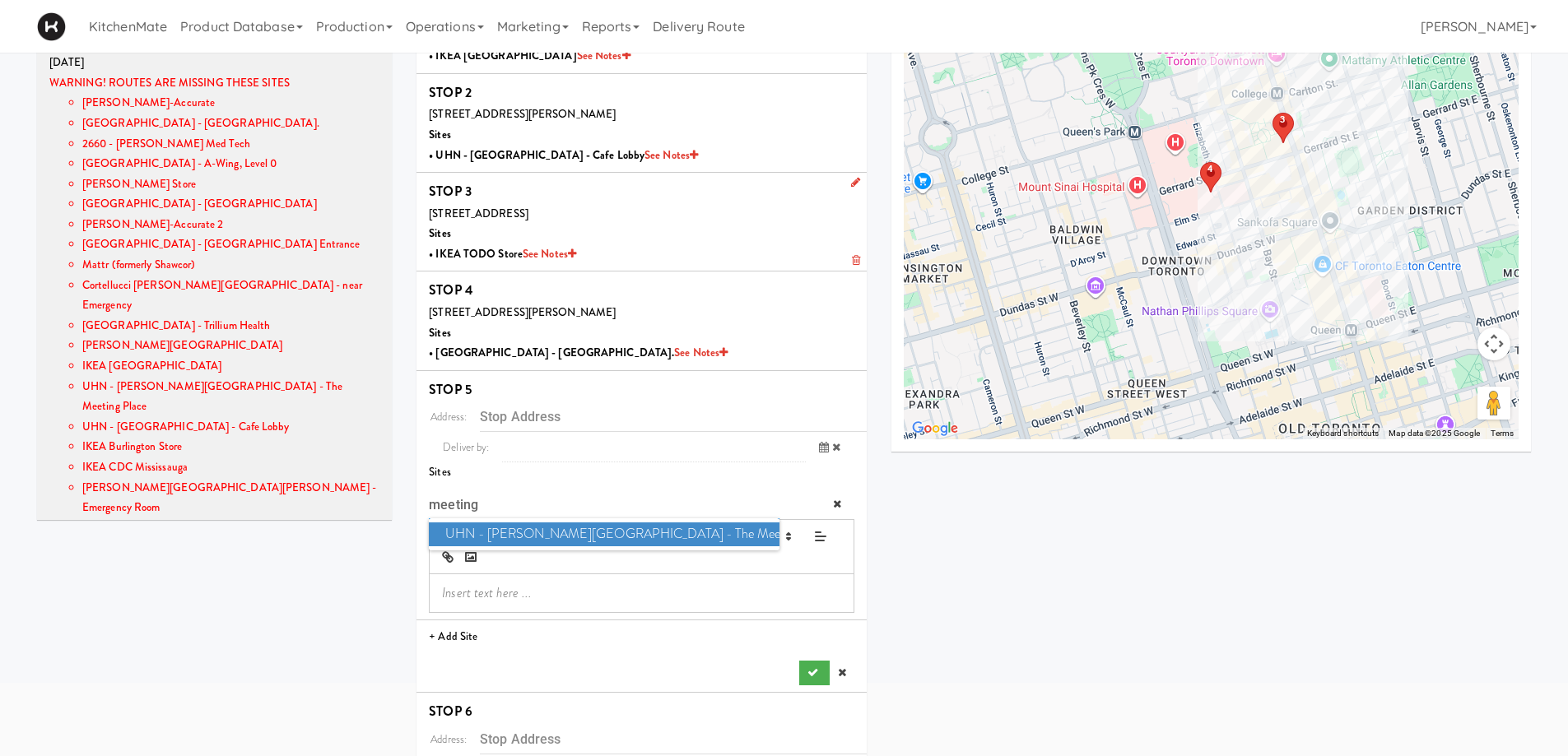
type input "meeting"
click at [551, 531] on span "UHN - Bickle Center - The Meeting Place" at bounding box center [604, 533] width 350 height 24
type input "[STREET_ADDRESS][PERSON_NAME]"
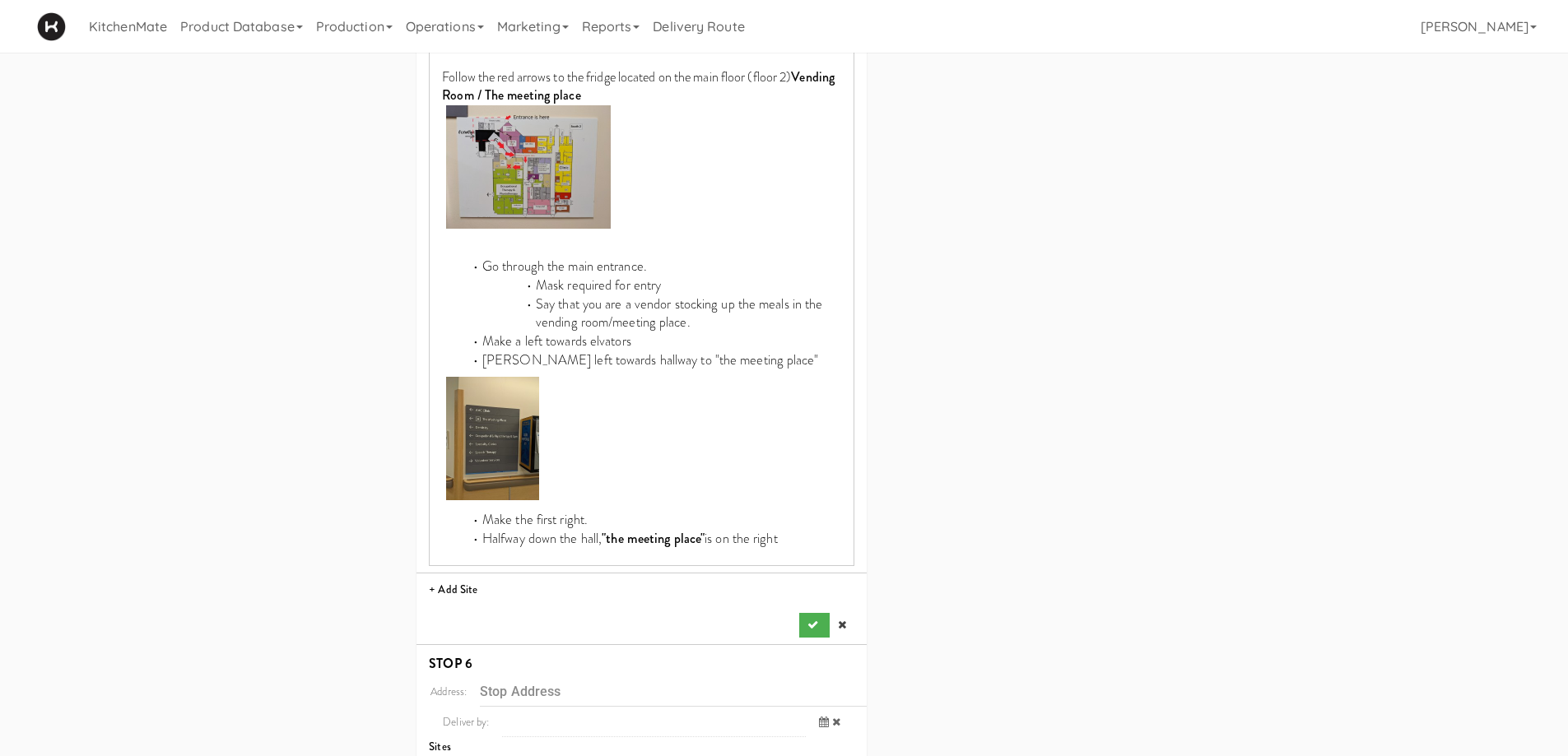
scroll to position [937, 0]
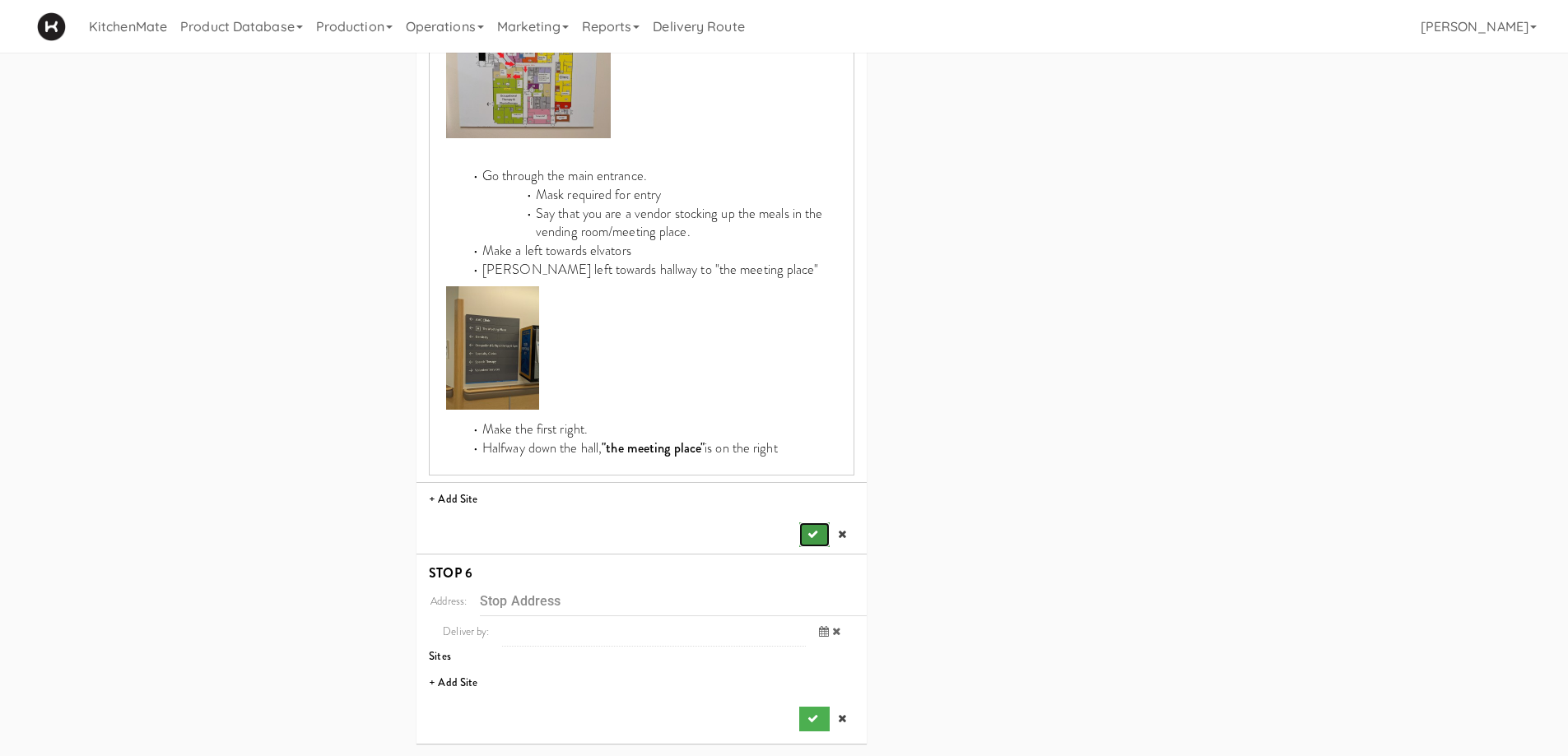
click at [806, 533] on button "submit" at bounding box center [814, 534] width 30 height 24
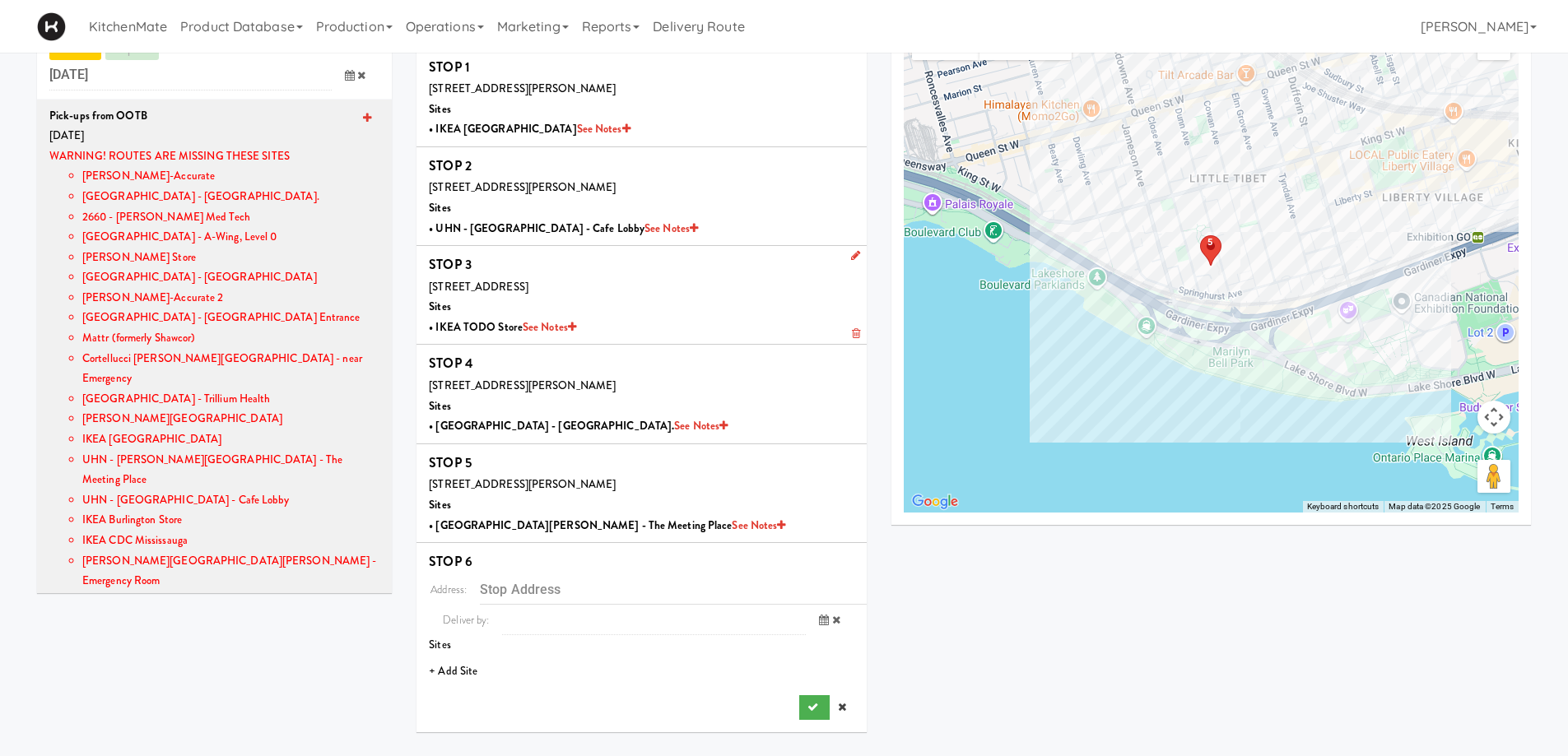
click at [463, 665] on li "+ Add Site" at bounding box center [642, 671] width 451 height 34
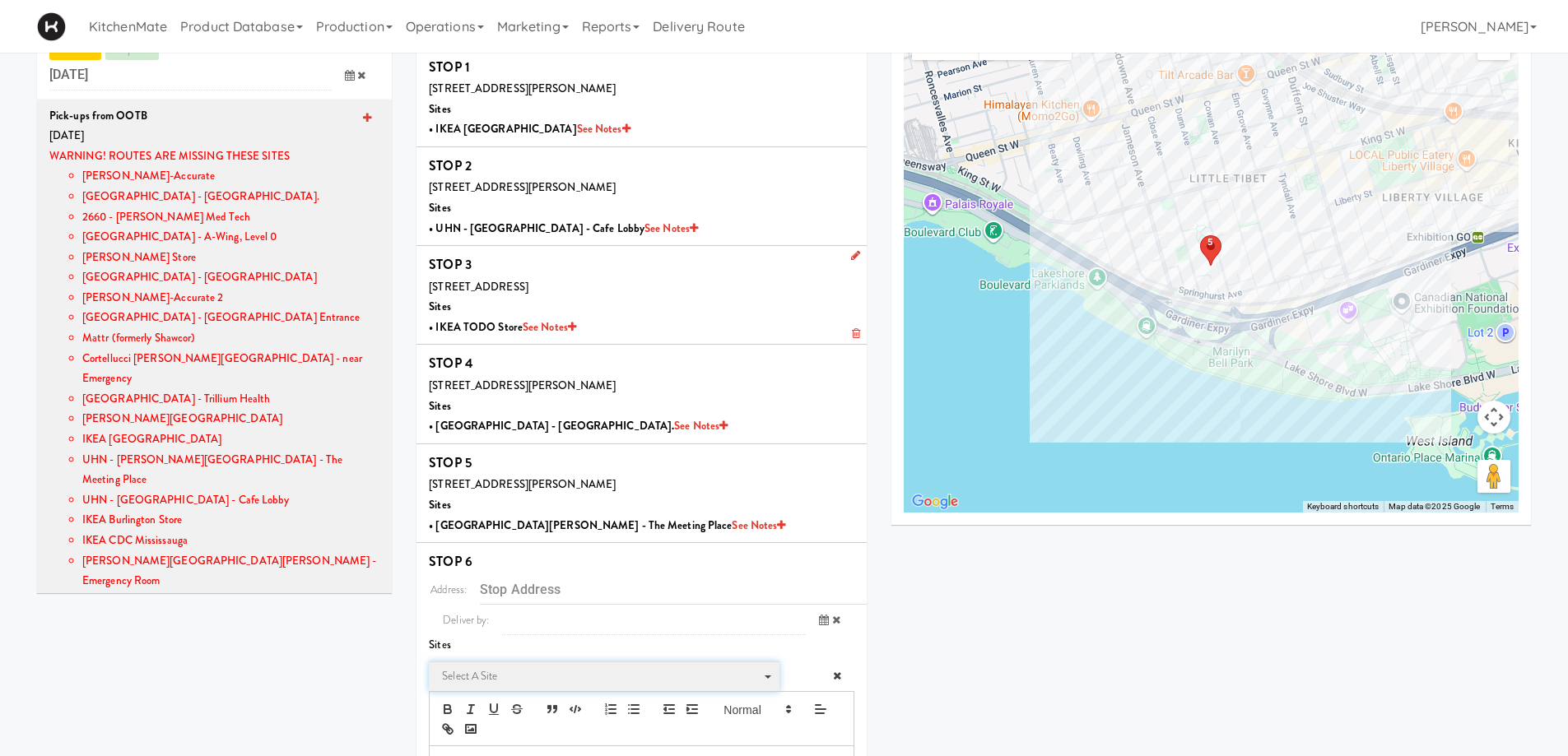
click at [550, 663] on span "Select a site Select a site" at bounding box center [604, 677] width 350 height 31
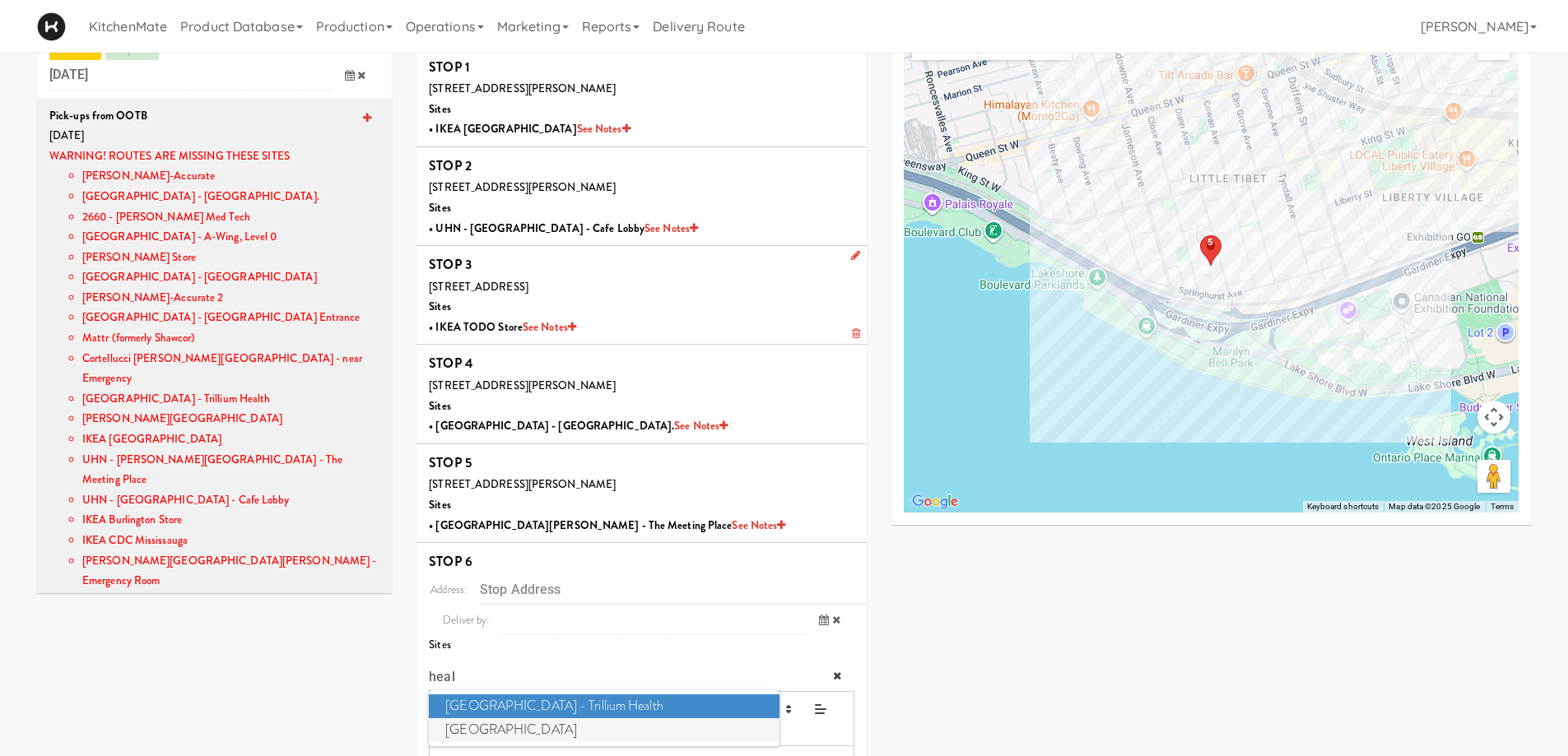
type input "heal"
click at [516, 736] on span "St. Joseph's Health Centre" at bounding box center [604, 730] width 350 height 24
type input "[STREET_ADDRESS]"
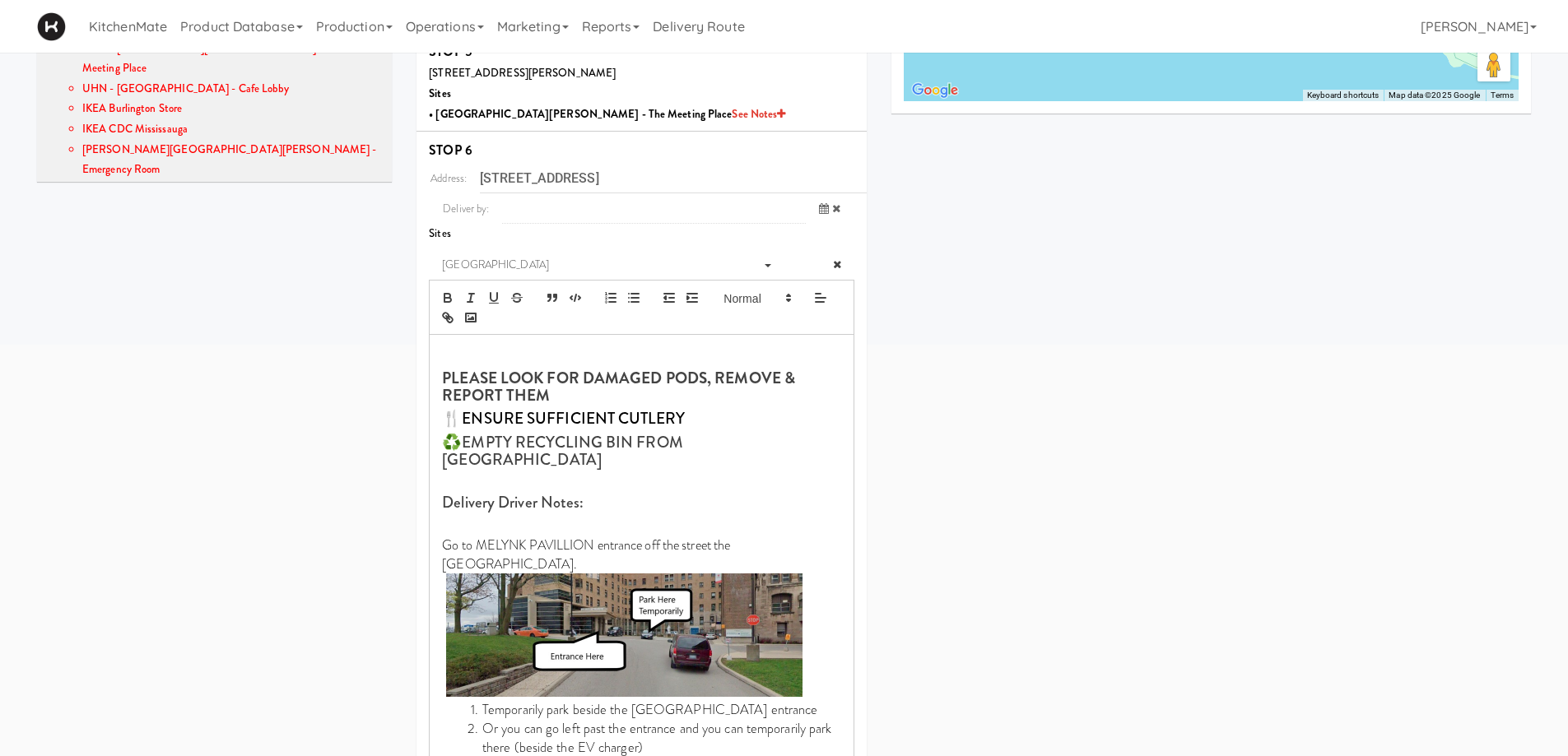
scroll to position [885, 0]
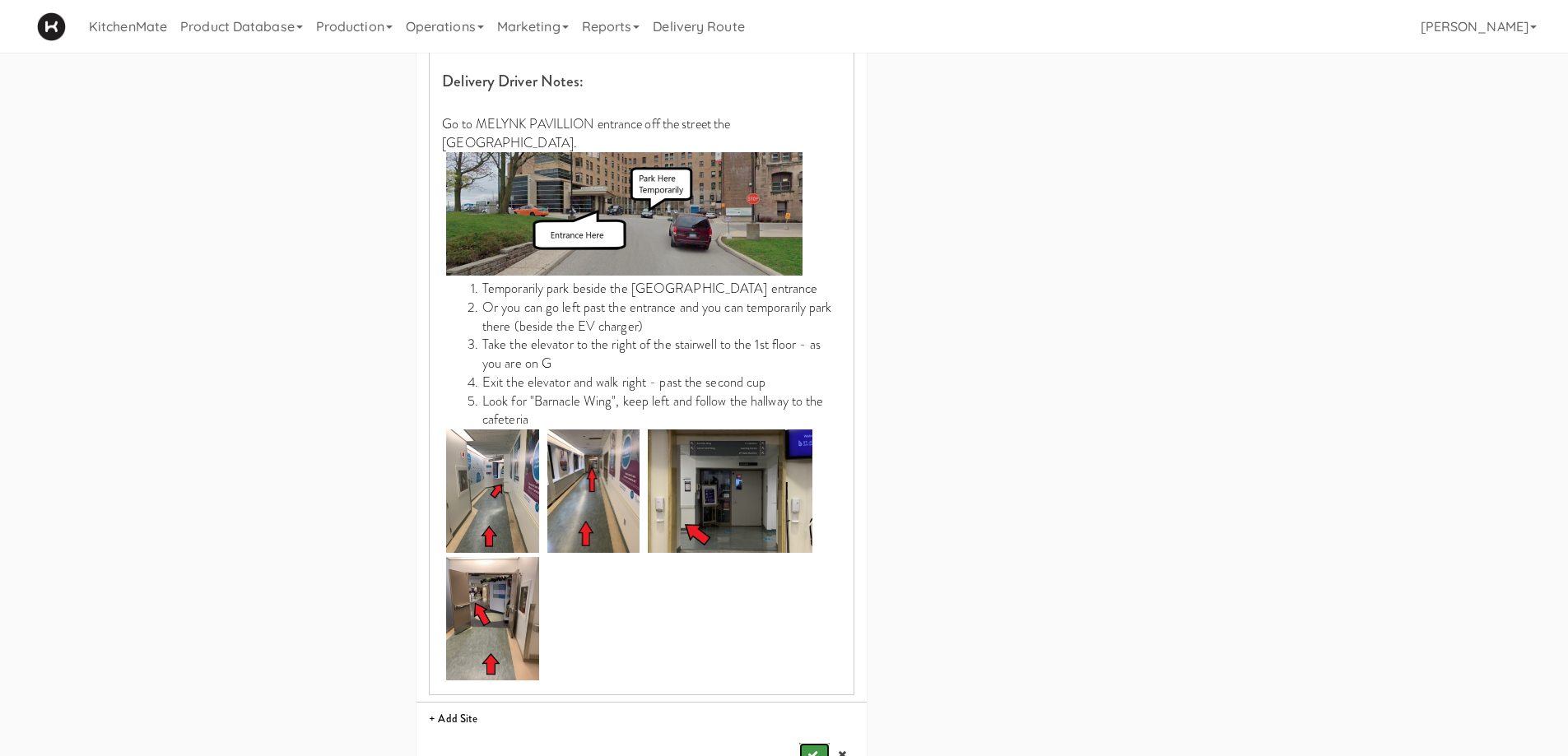
click at [817, 750] on icon "submit" at bounding box center [813, 755] width 10 height 10
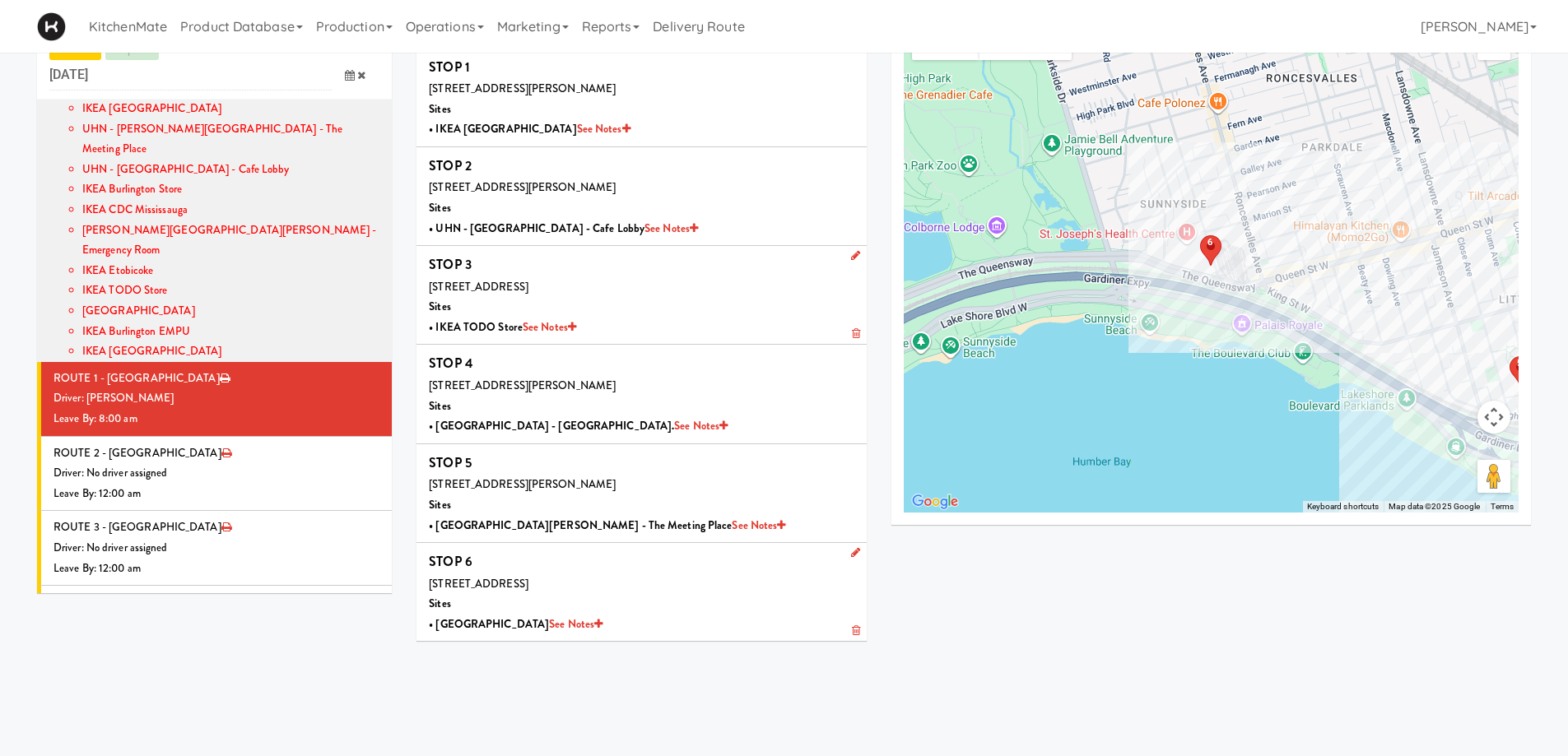
scroll to position [336, 0]
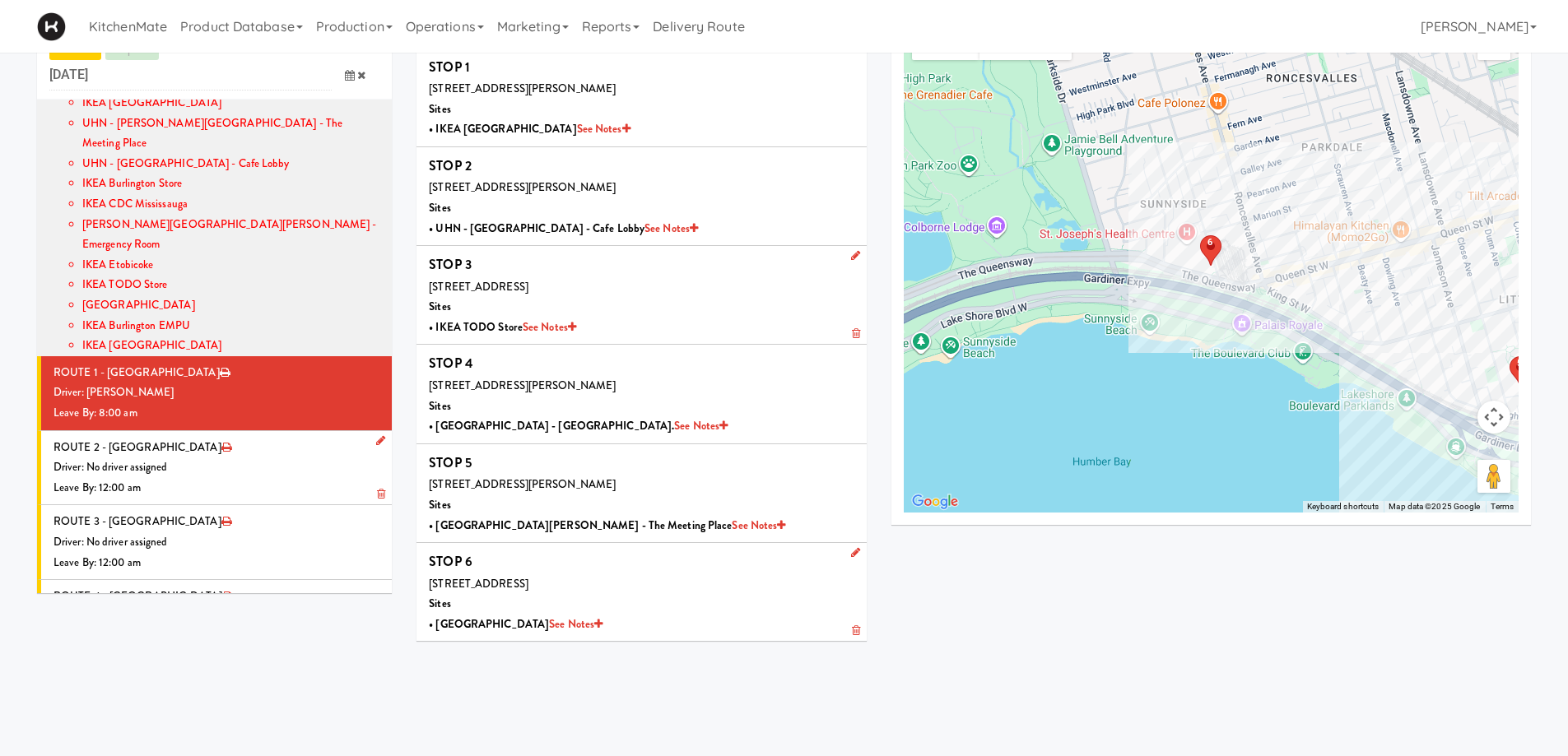
click at [184, 478] on div "Leave By: 12:00 am" at bounding box center [216, 489] width 326 height 21
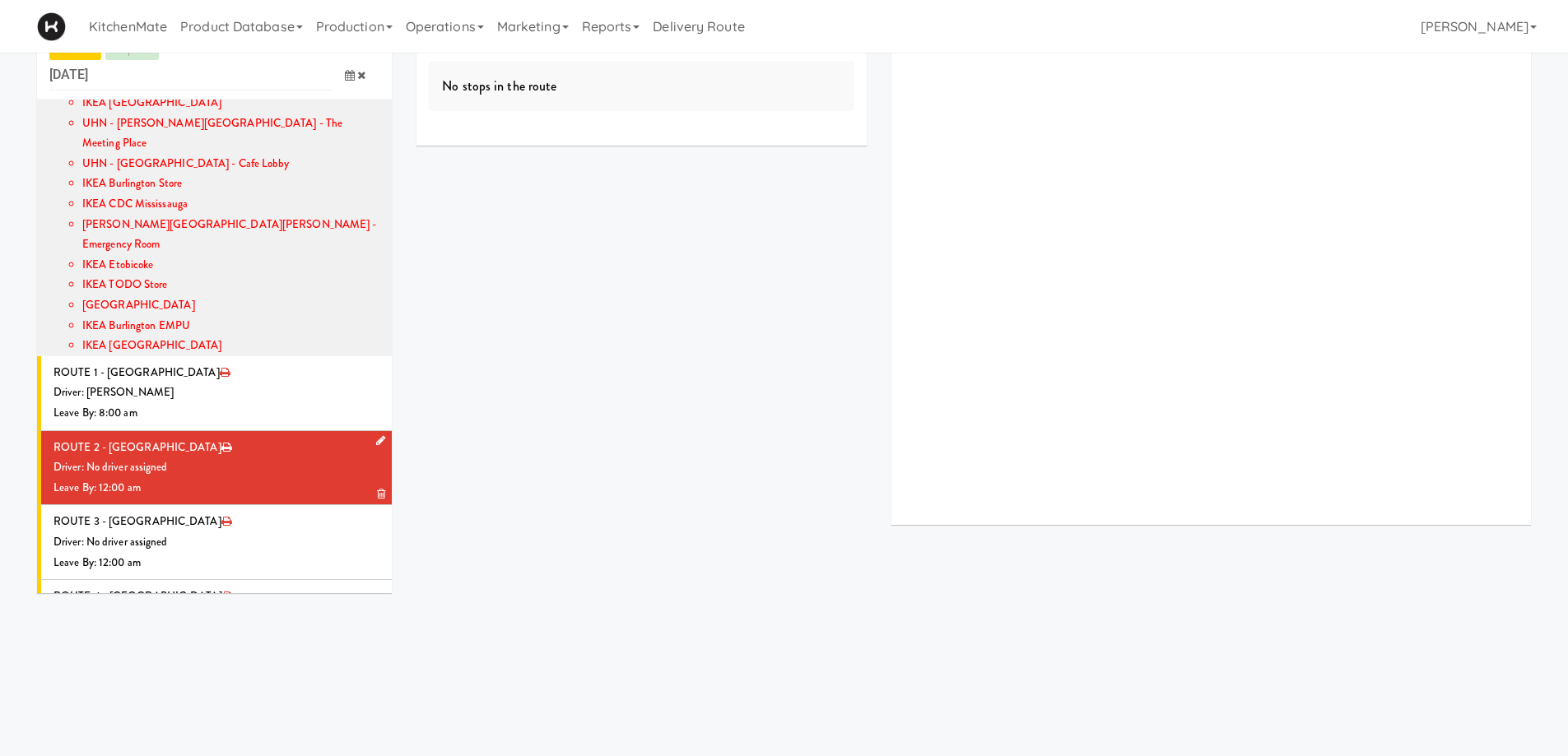
click at [376, 436] on icon at bounding box center [381, 441] width 9 height 10
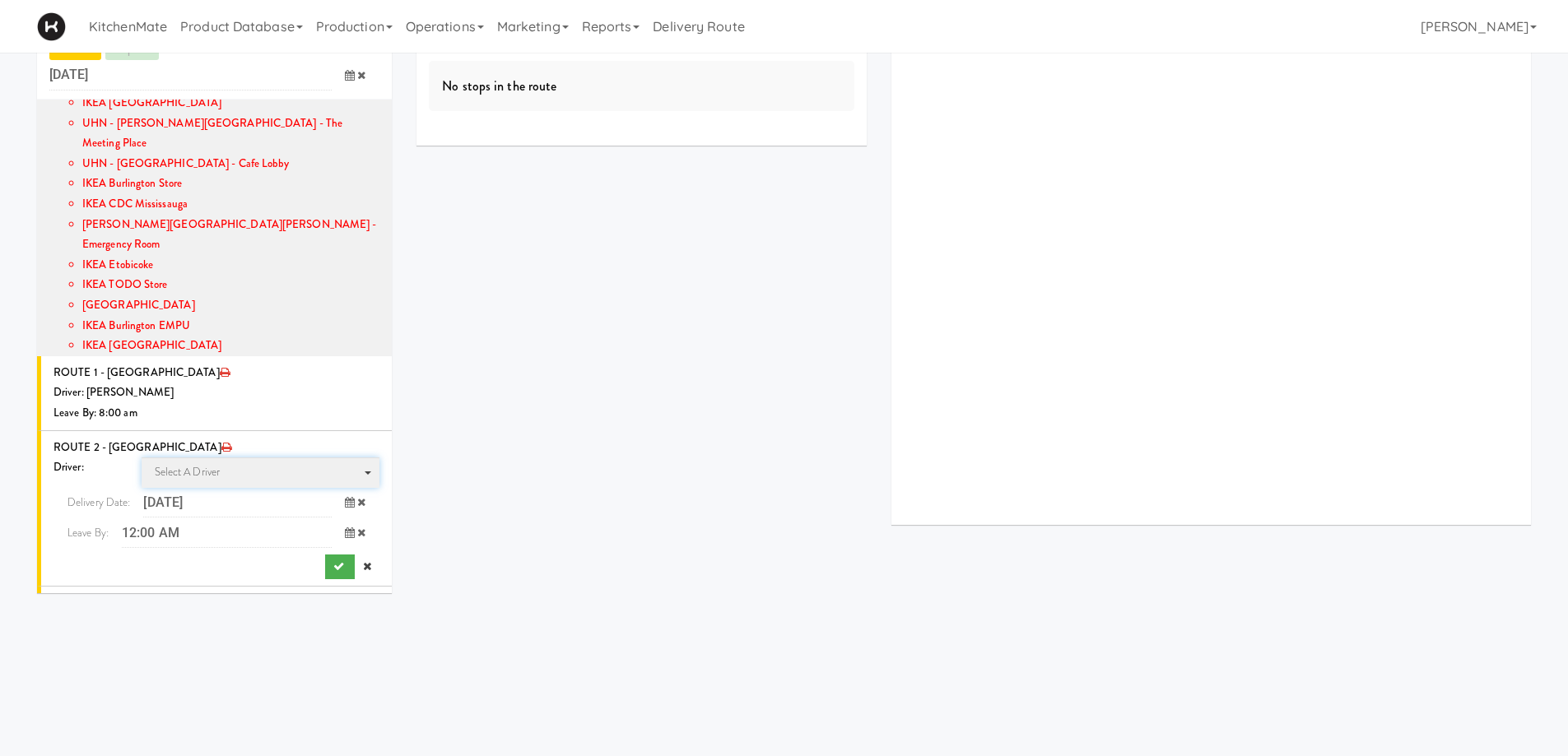
click at [283, 457] on span "Select a driver Select a driver" at bounding box center [260, 472] width 238 height 31
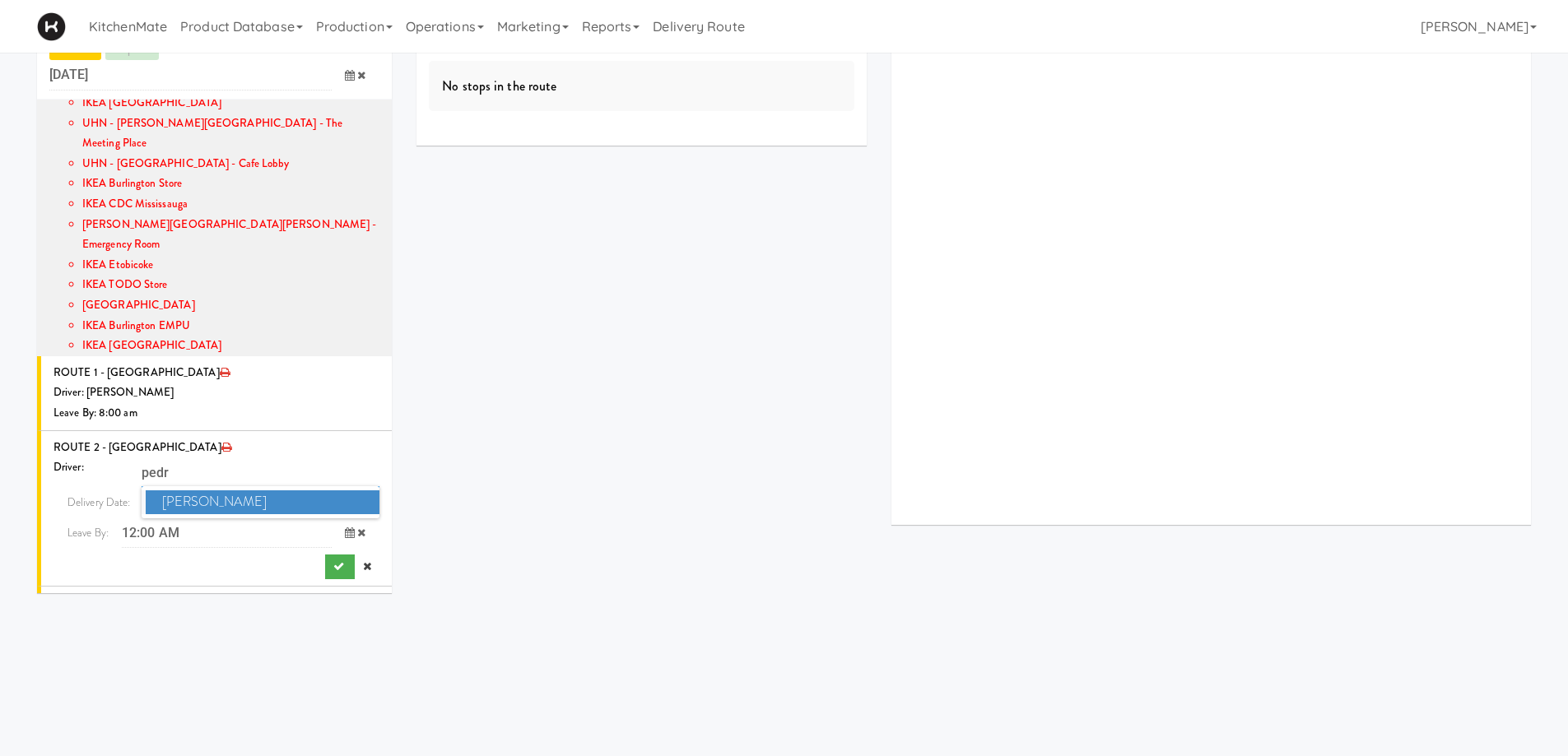
type input "pedr"
click at [249, 491] on span "Pedro Herrera" at bounding box center [263, 502] width 235 height 24
click at [345, 527] on icon at bounding box center [349, 533] width 10 height 10
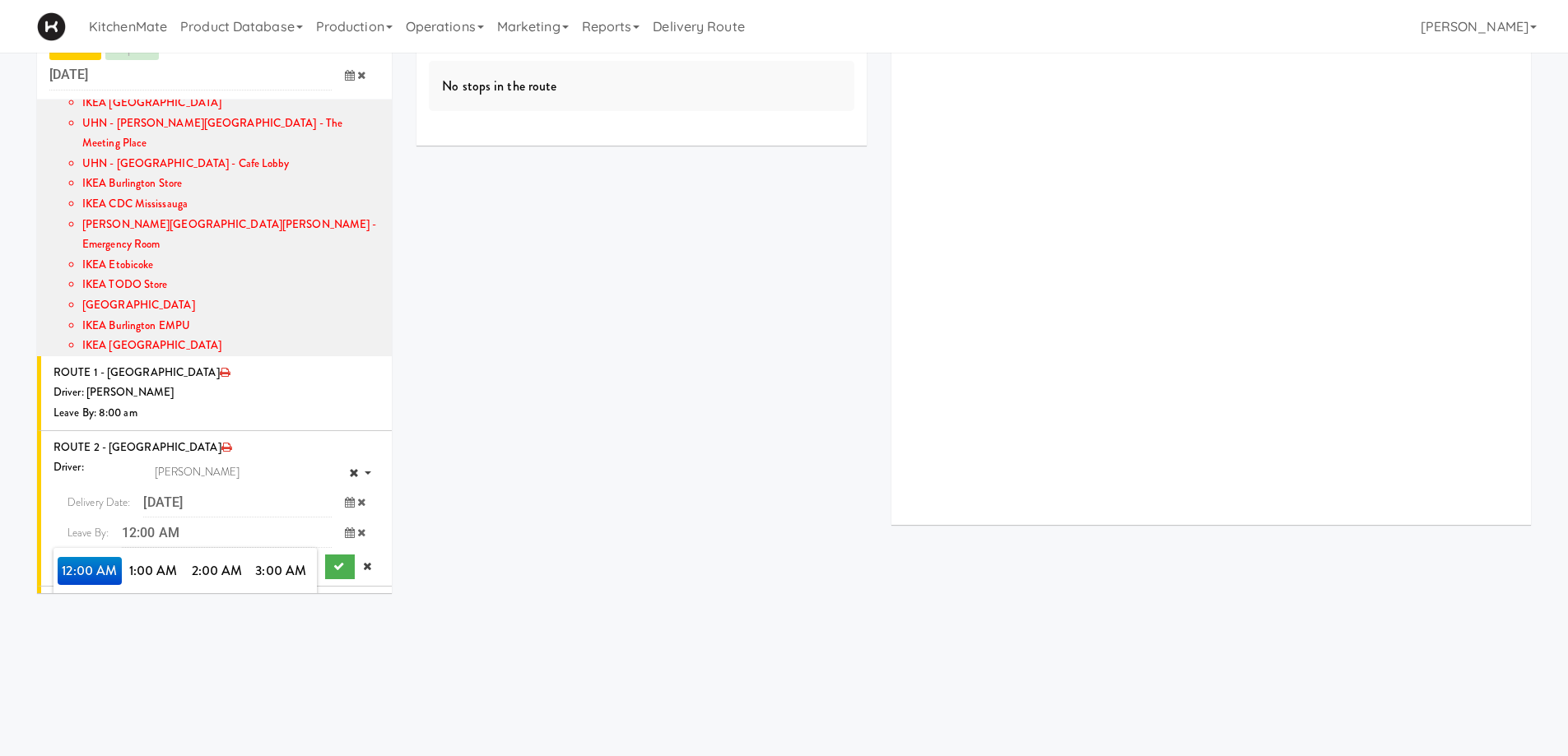
click at [77, 613] on span "8:00 AM" at bounding box center [90, 627] width 65 height 28
click at [93, 557] on span "8:00 AM" at bounding box center [90, 571] width 65 height 28
click at [325, 554] on button "submit" at bounding box center [340, 567] width 30 height 24
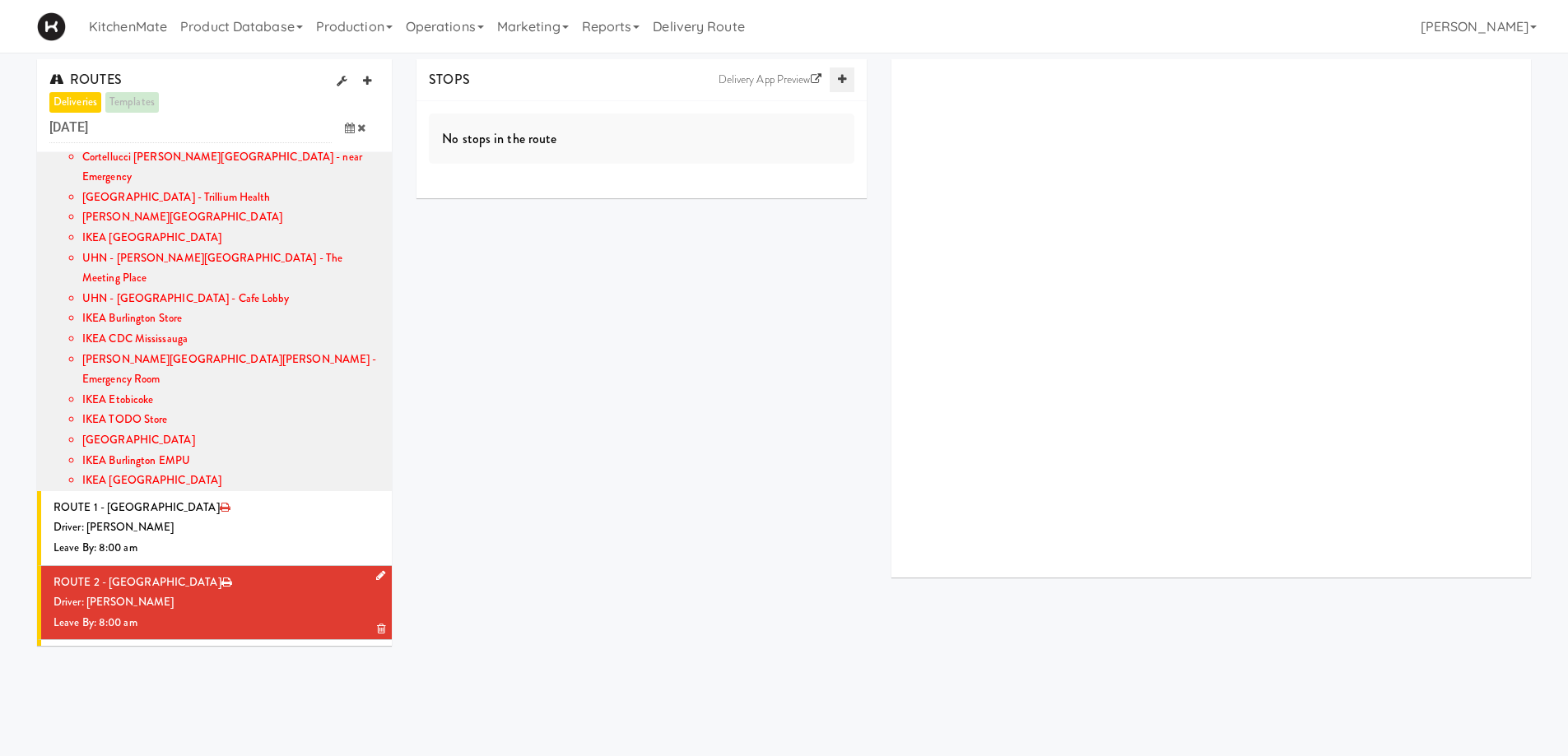
click at [846, 79] on link at bounding box center [842, 79] width 24 height 24
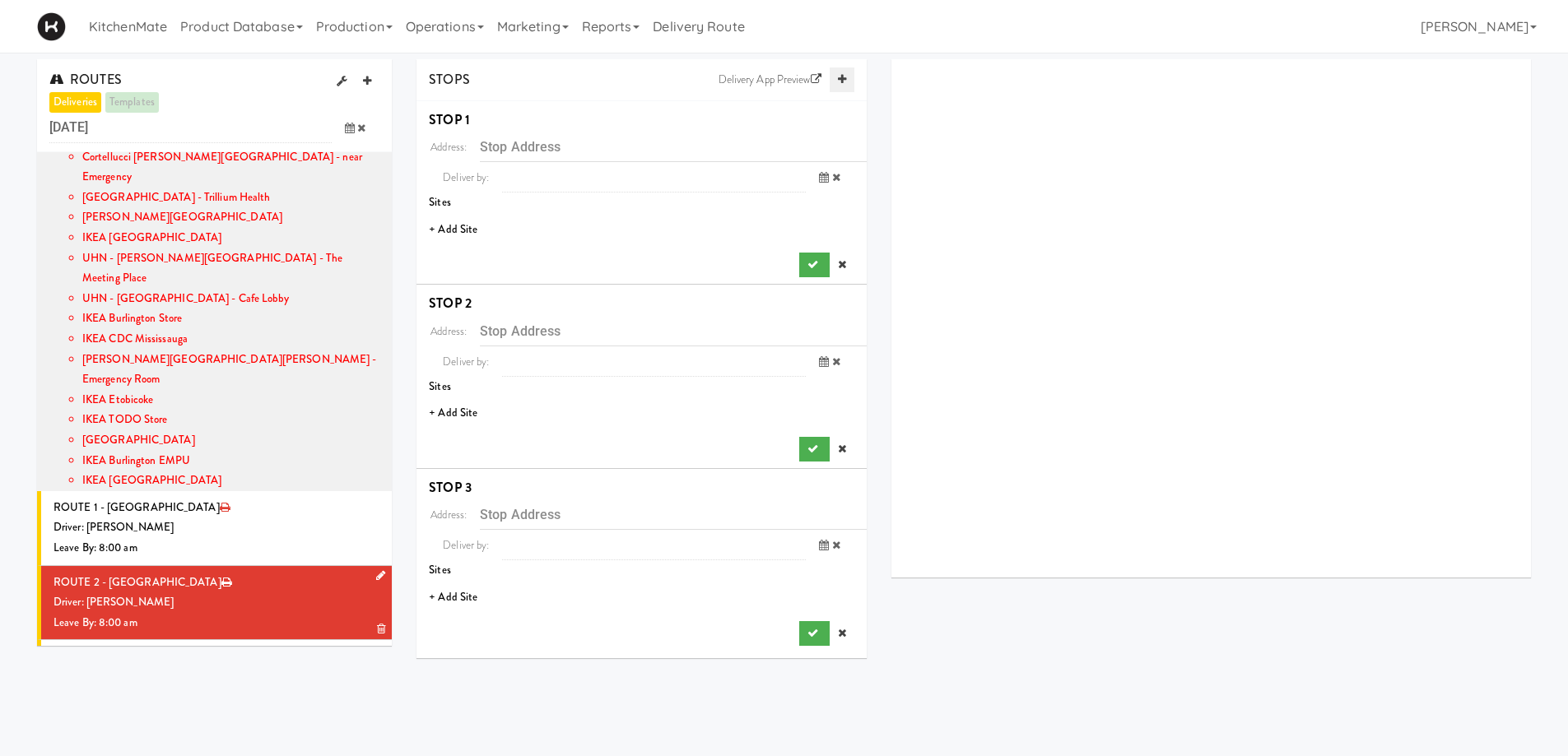
click at [846, 79] on link at bounding box center [842, 79] width 24 height 24
click at [461, 228] on li "+ Add Site" at bounding box center [642, 230] width 451 height 34
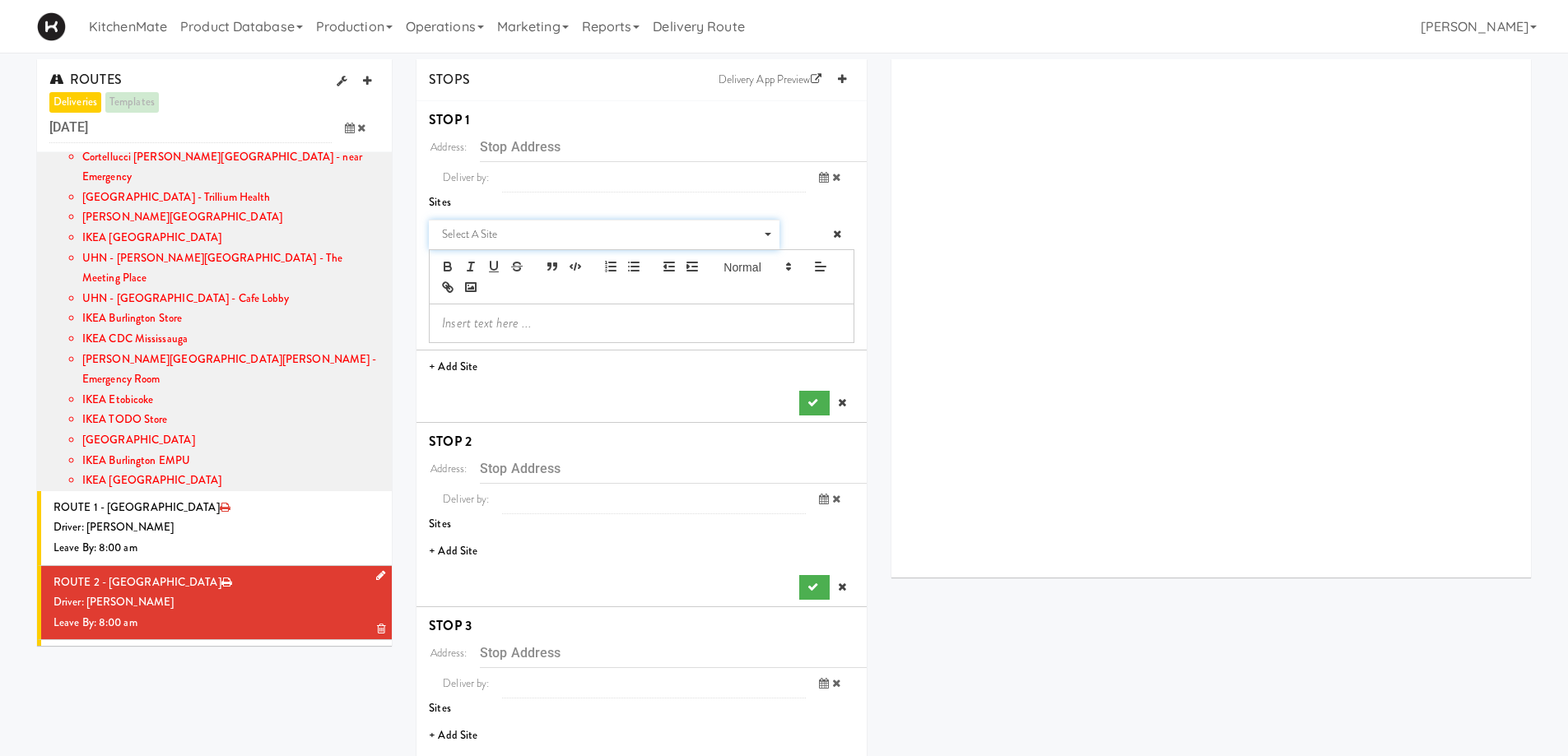
click at [524, 239] on span "Select a site" at bounding box center [598, 234] width 313 height 20
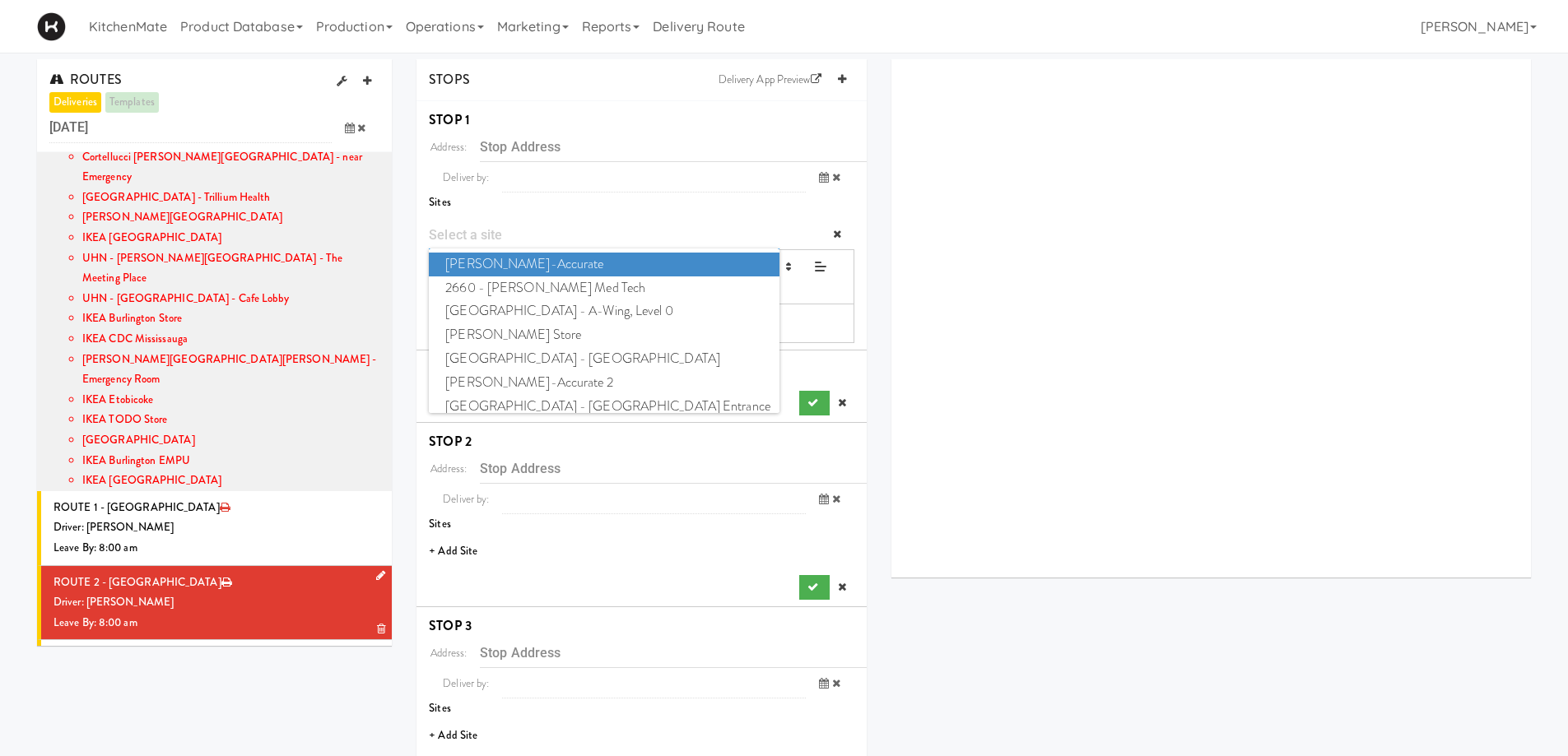
click at [492, 234] on input "Site" at bounding box center [604, 235] width 350 height 31
type input "cdc"
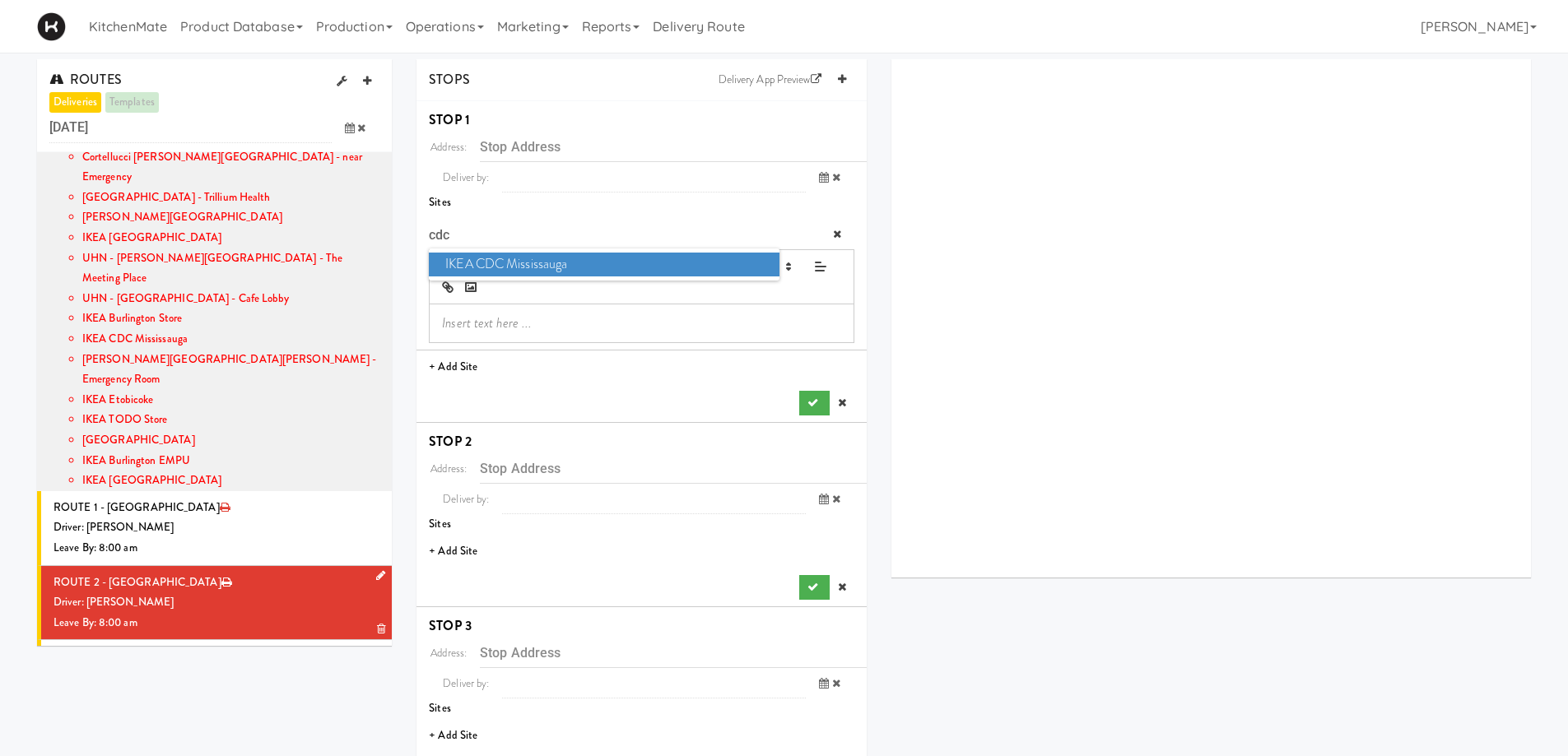
click at [563, 265] on span "IKEA CDC Mississauga" at bounding box center [604, 264] width 350 height 24
type input "[STREET_ADDRESS]"
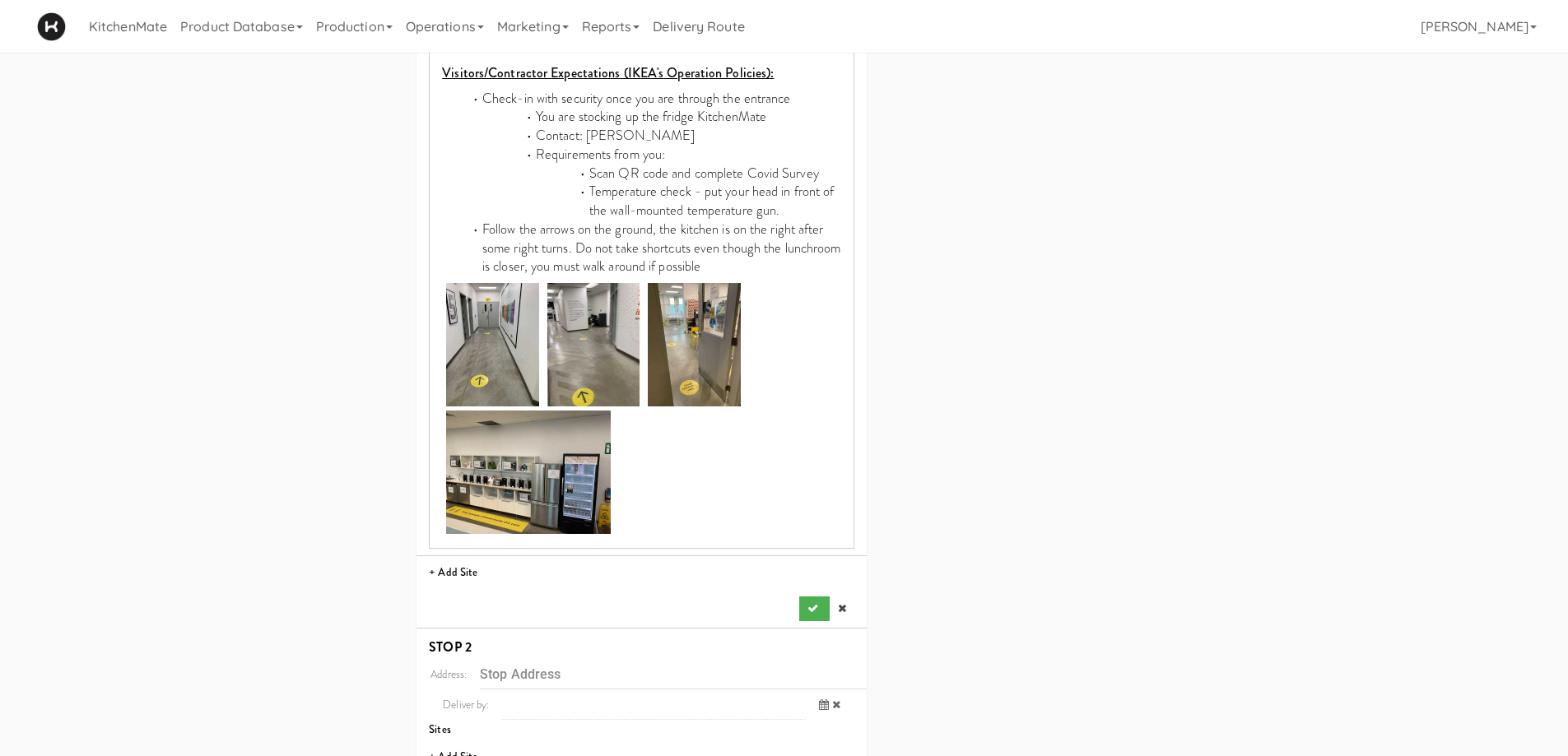
scroll to position [905, 0]
drag, startPoint x: 822, startPoint y: 568, endPoint x: 820, endPoint y: 577, distance: 9.2
click at [822, 595] on button "submit" at bounding box center [814, 608] width 30 height 24
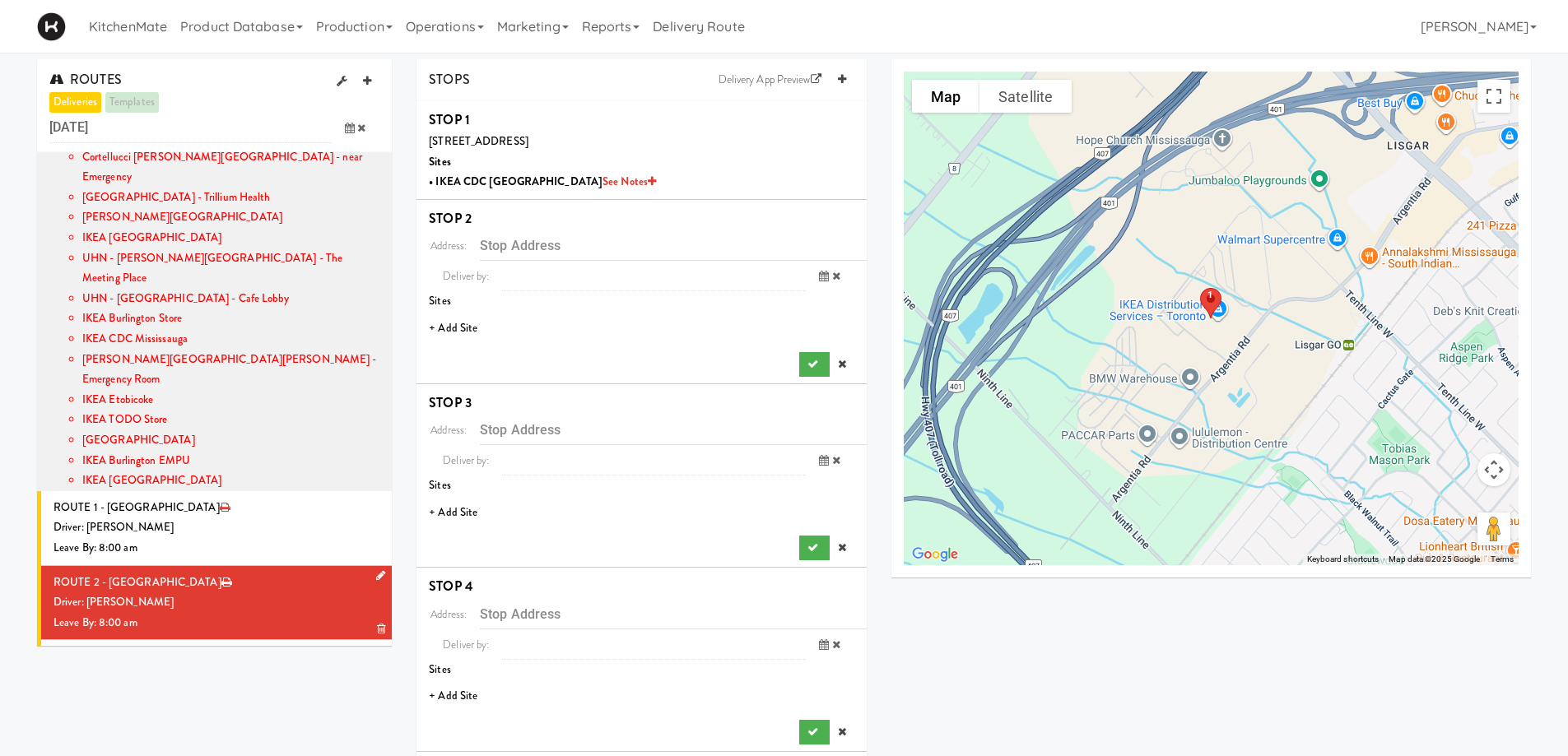
click at [447, 328] on li "+ Add Site" at bounding box center [642, 328] width 451 height 34
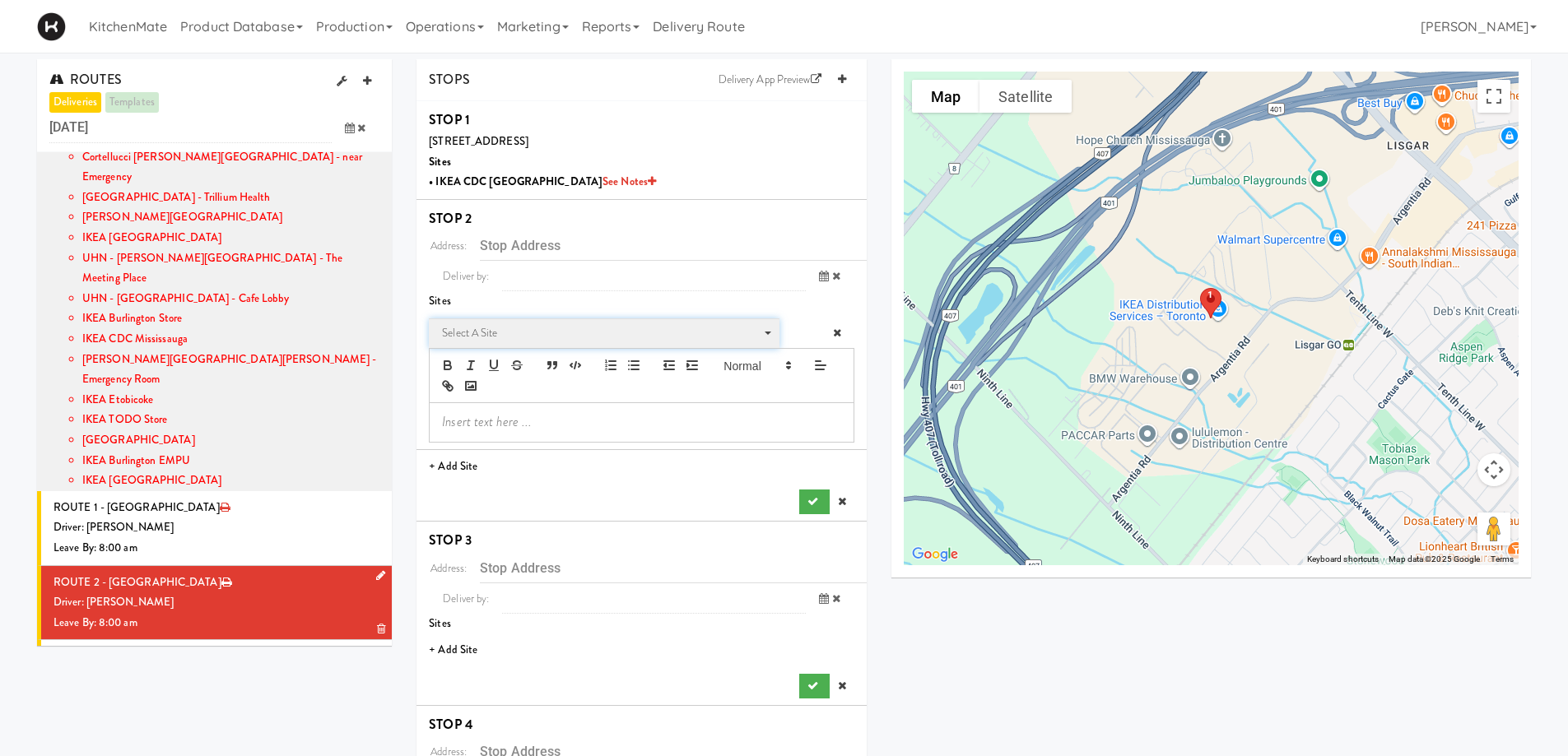
click at [494, 326] on span "Select a site" at bounding box center [598, 333] width 313 height 20
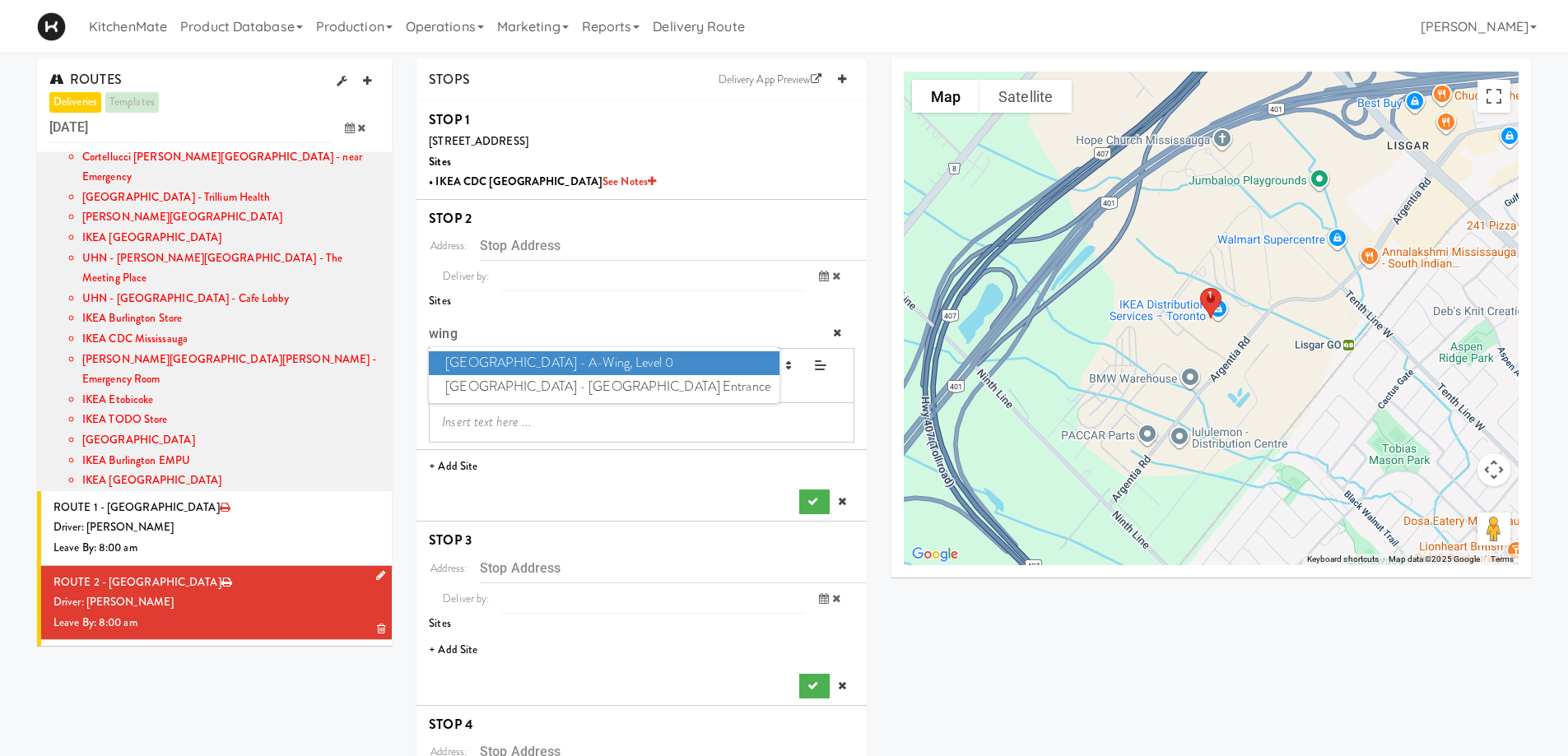
type input "wing"
click at [647, 359] on span "Cambridge Memorial Hospital - A-Wing, Level 0" at bounding box center [604, 362] width 350 height 24
type input "[STREET_ADDRESS]"
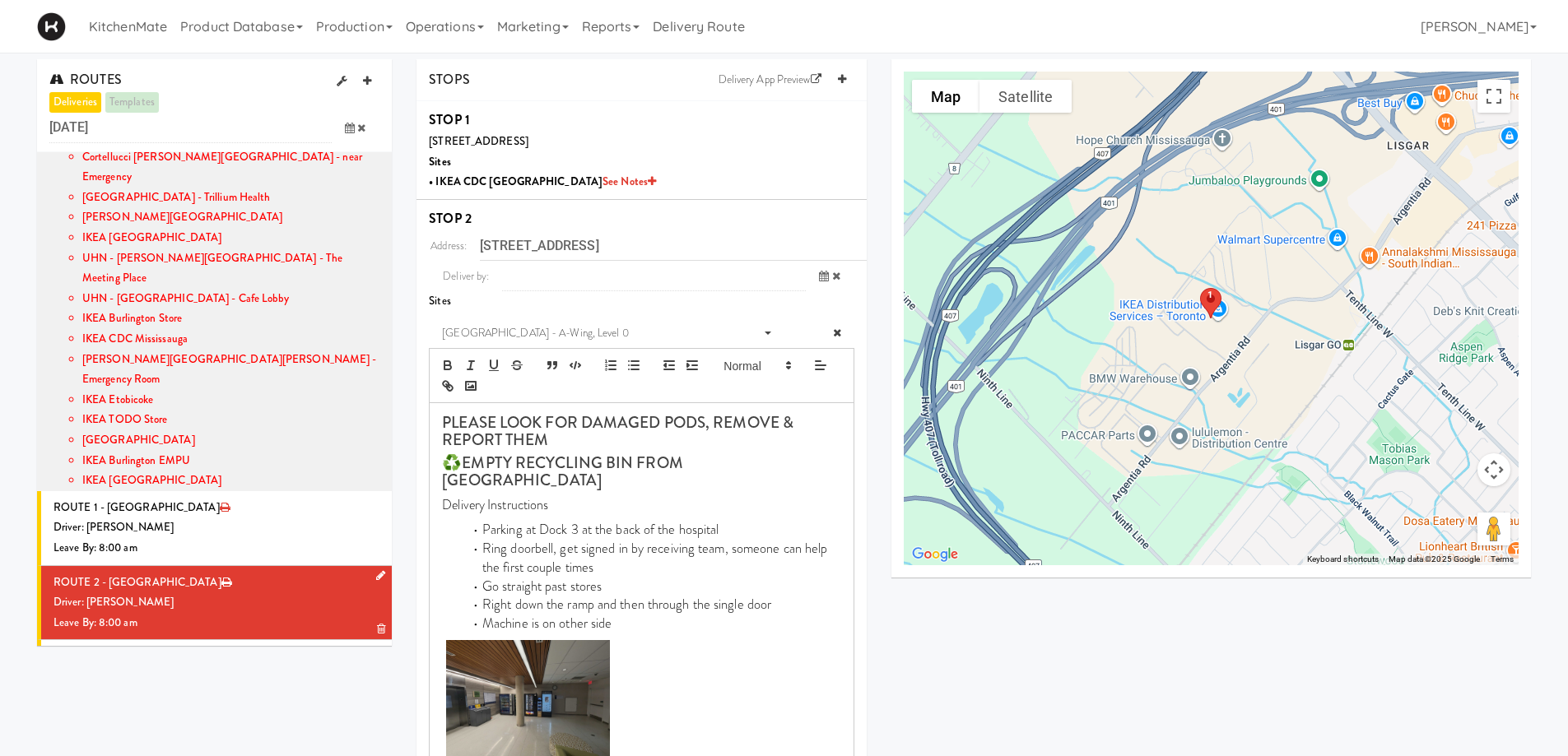
click at [820, 716] on p at bounding box center [641, 704] width 399 height 127
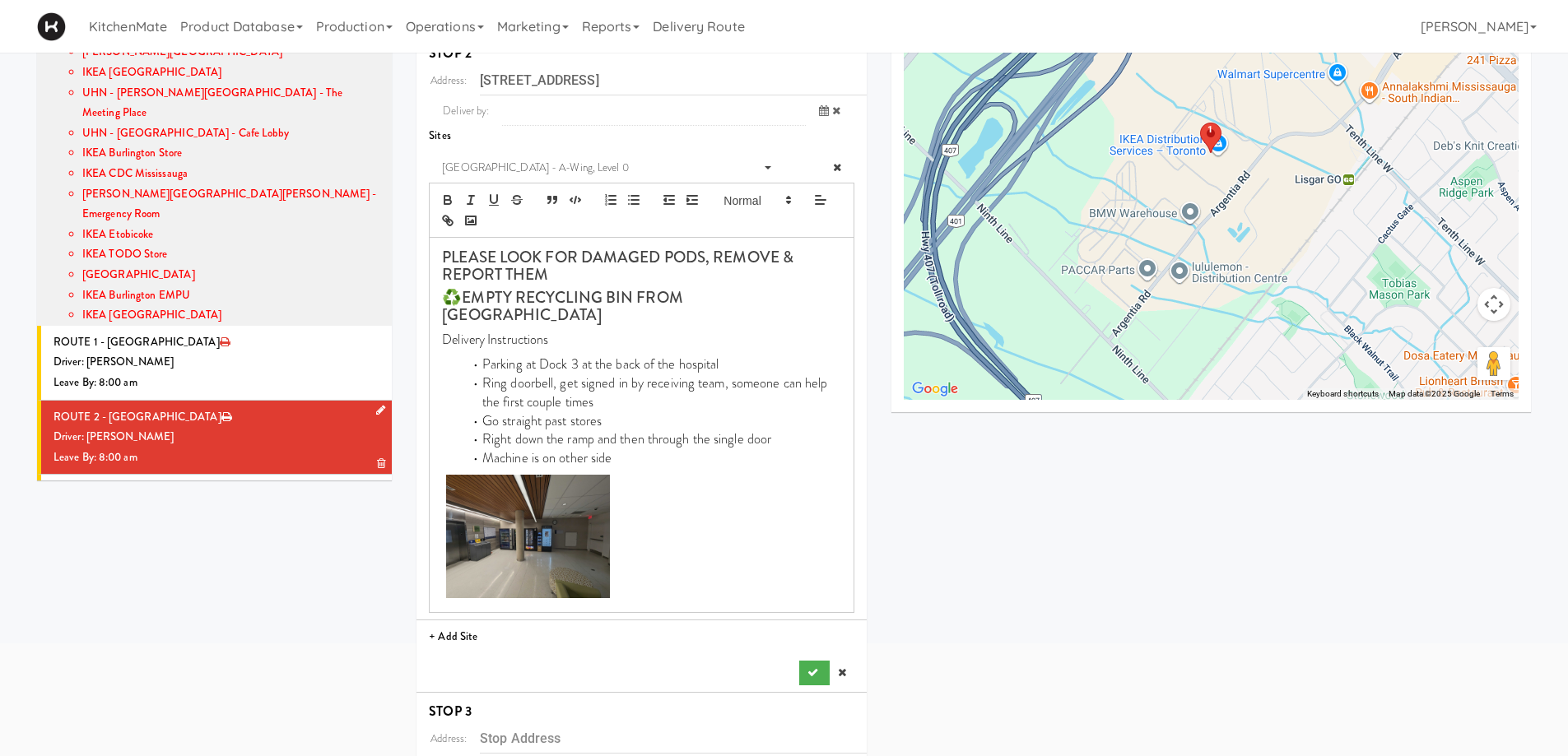
scroll to position [493, 0]
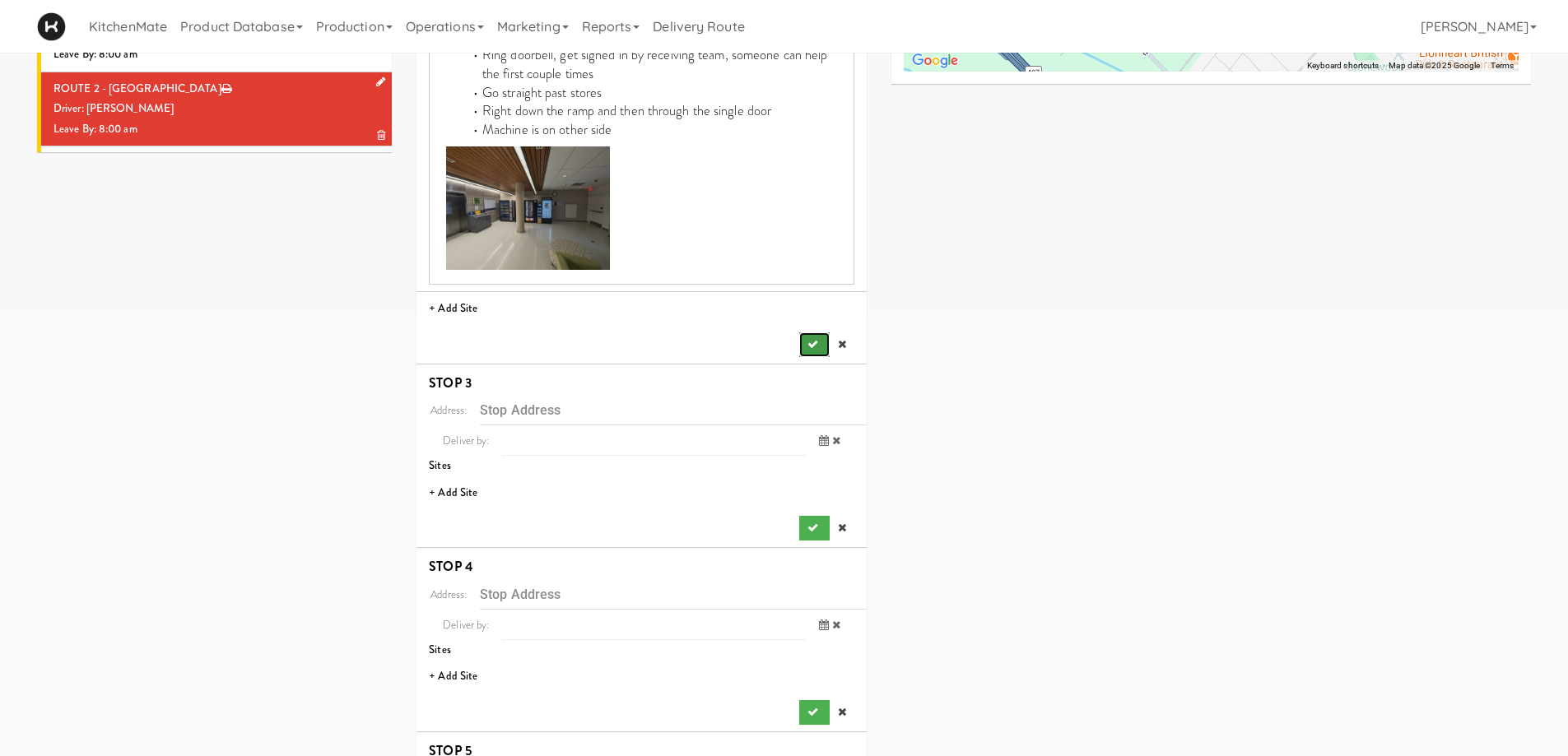
click at [808, 339] on icon "submit" at bounding box center [813, 344] width 10 height 10
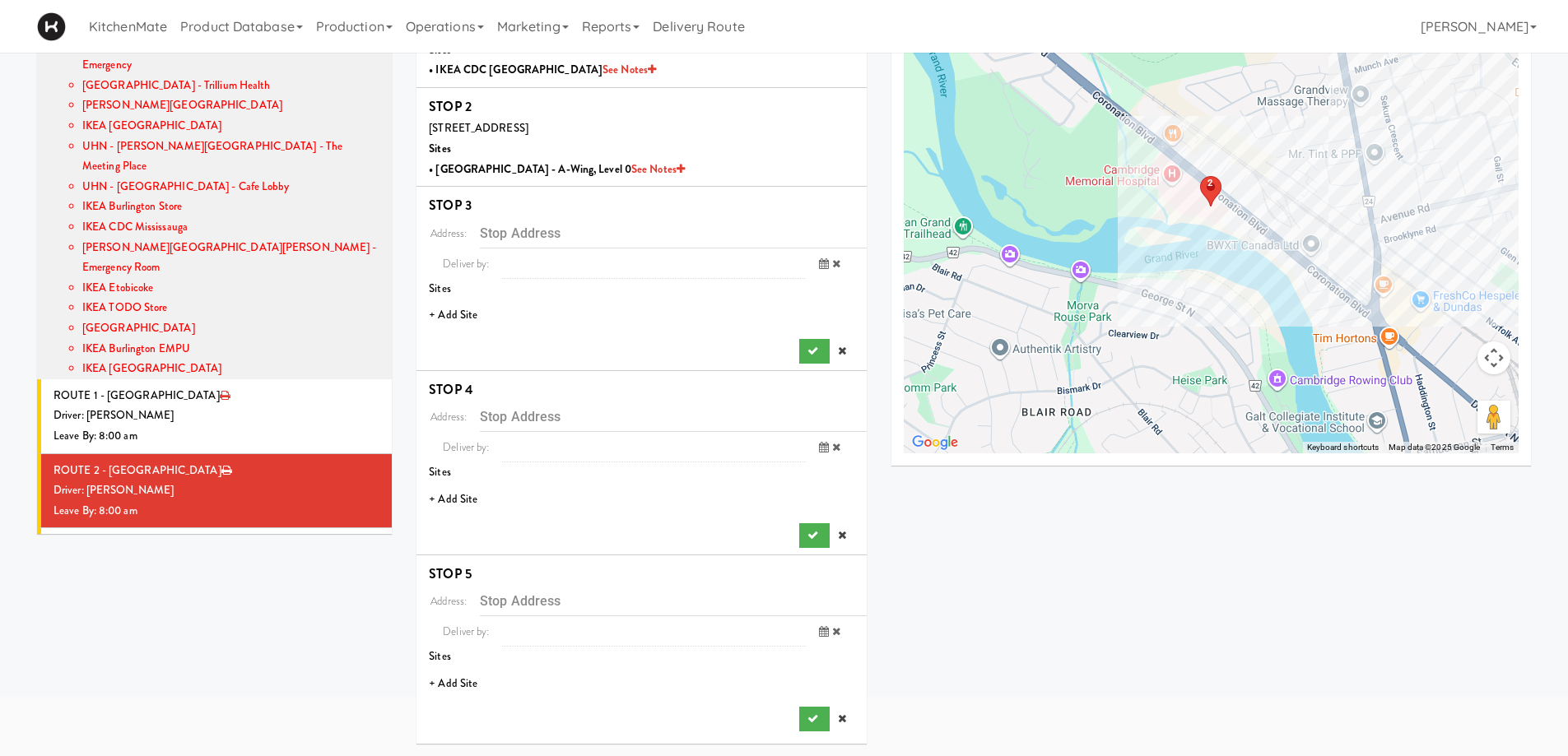
click at [459, 312] on li "+ Add Site" at bounding box center [642, 315] width 451 height 34
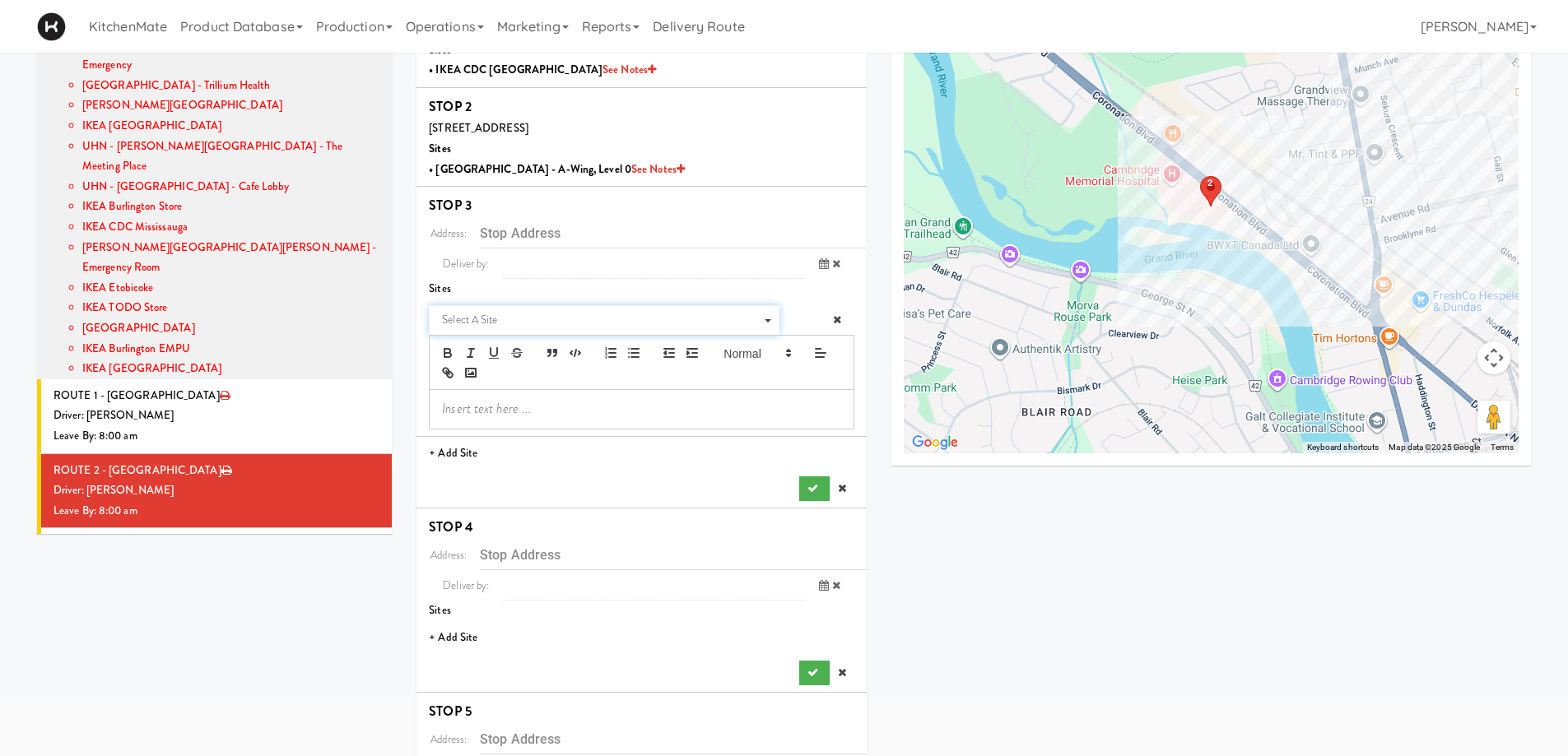
drag, startPoint x: 567, startPoint y: 327, endPoint x: 553, endPoint y: 323, distance: 14.6
click at [564, 327] on span "Select a site" at bounding box center [598, 320] width 313 height 20
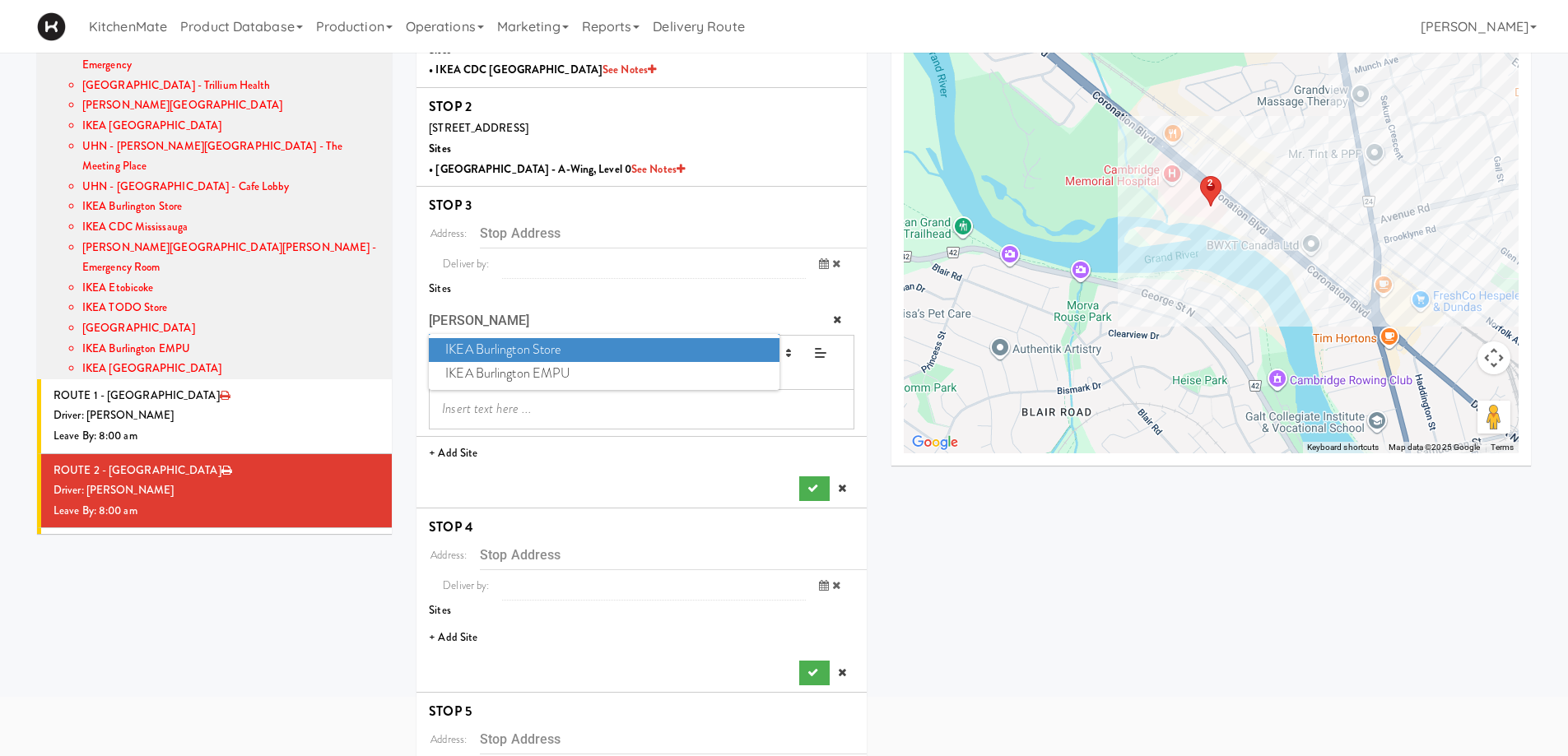
type input "burl"
click at [542, 352] on span "IKEA Burlington Store" at bounding box center [604, 349] width 350 height 24
type input "[STREET_ADDRESS]"
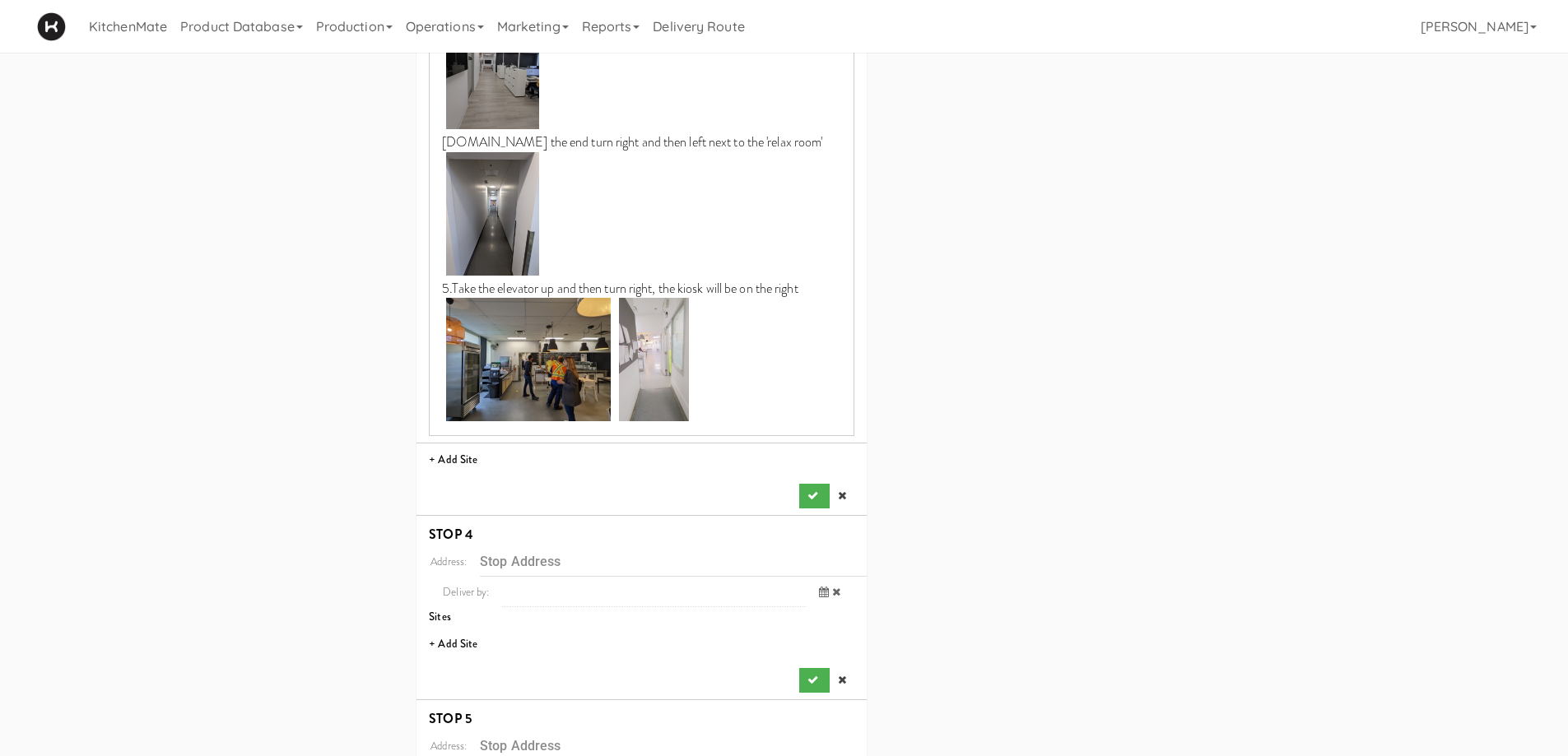
scroll to position [1137, 0]
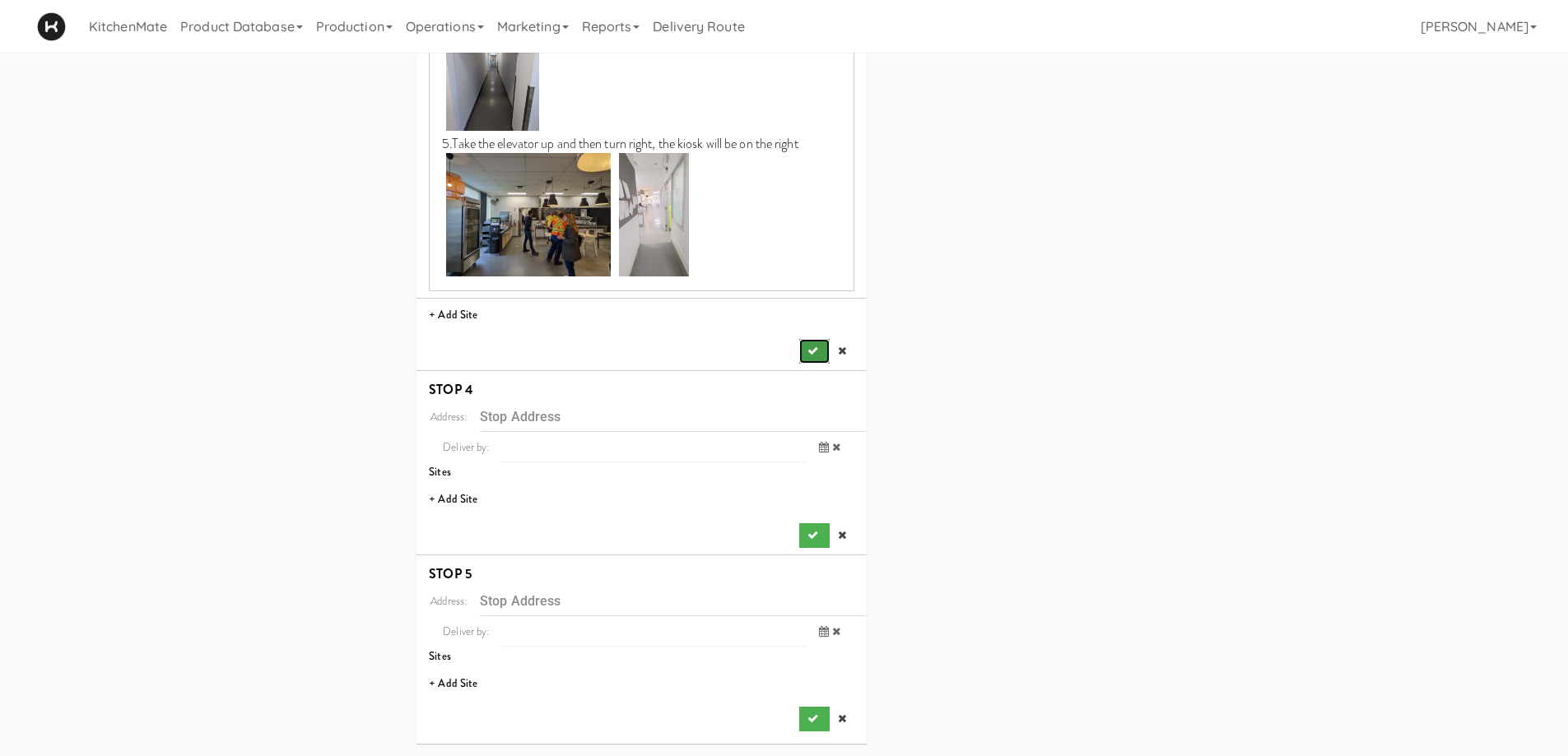
click at [810, 358] on button "submit" at bounding box center [814, 351] width 30 height 24
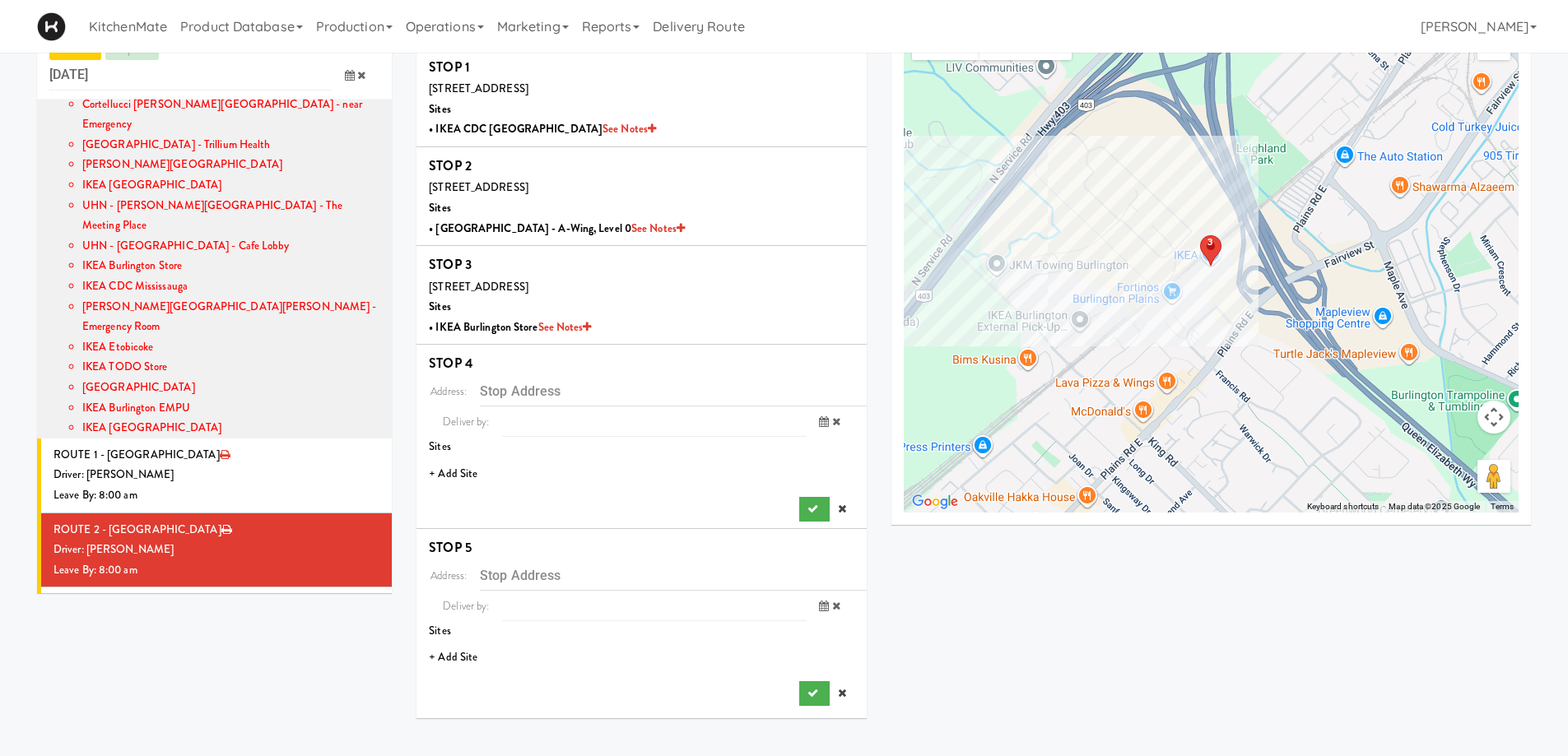
click at [460, 477] on li "+ Add Site" at bounding box center [642, 474] width 451 height 34
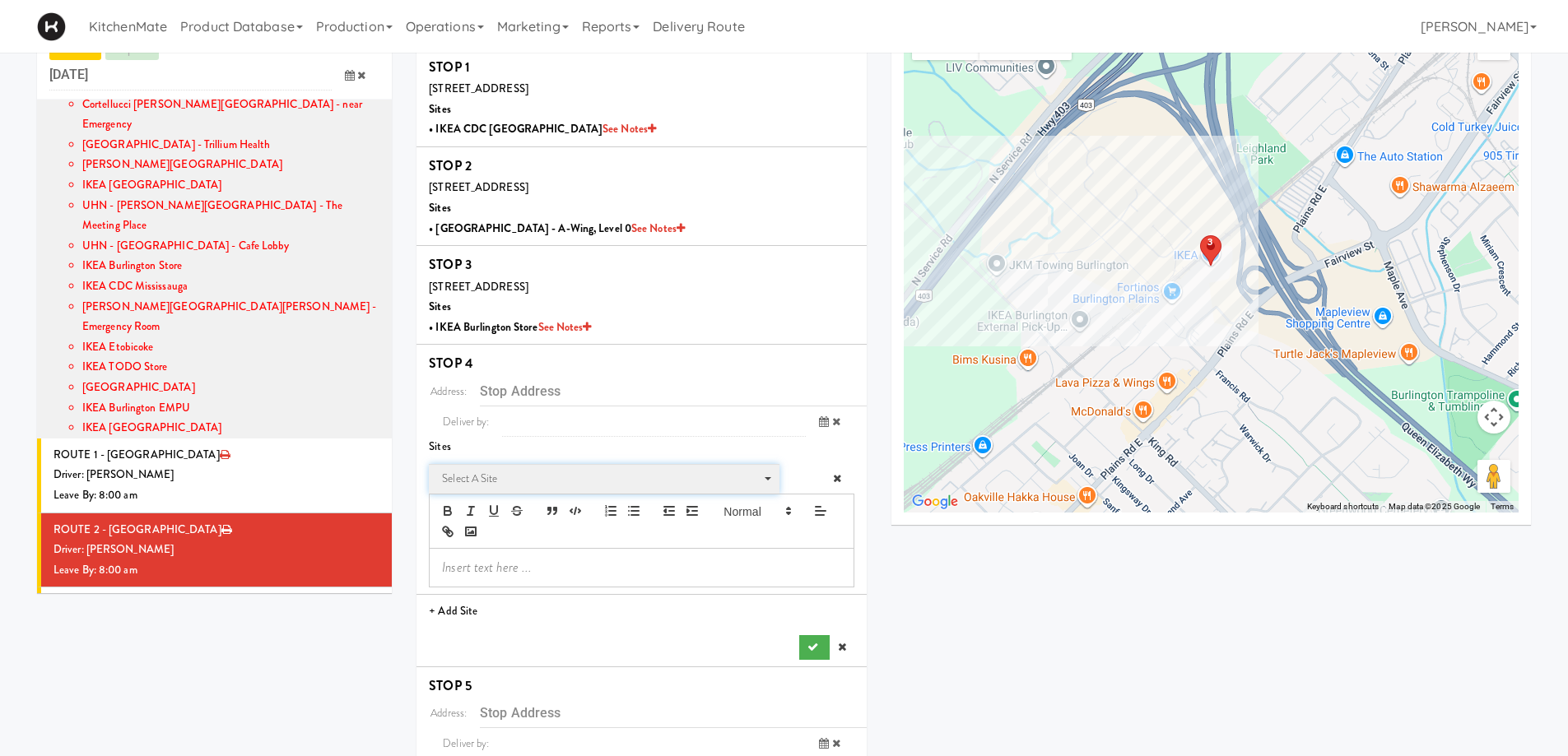
click at [541, 466] on span "Select a site Select a site" at bounding box center [604, 479] width 350 height 31
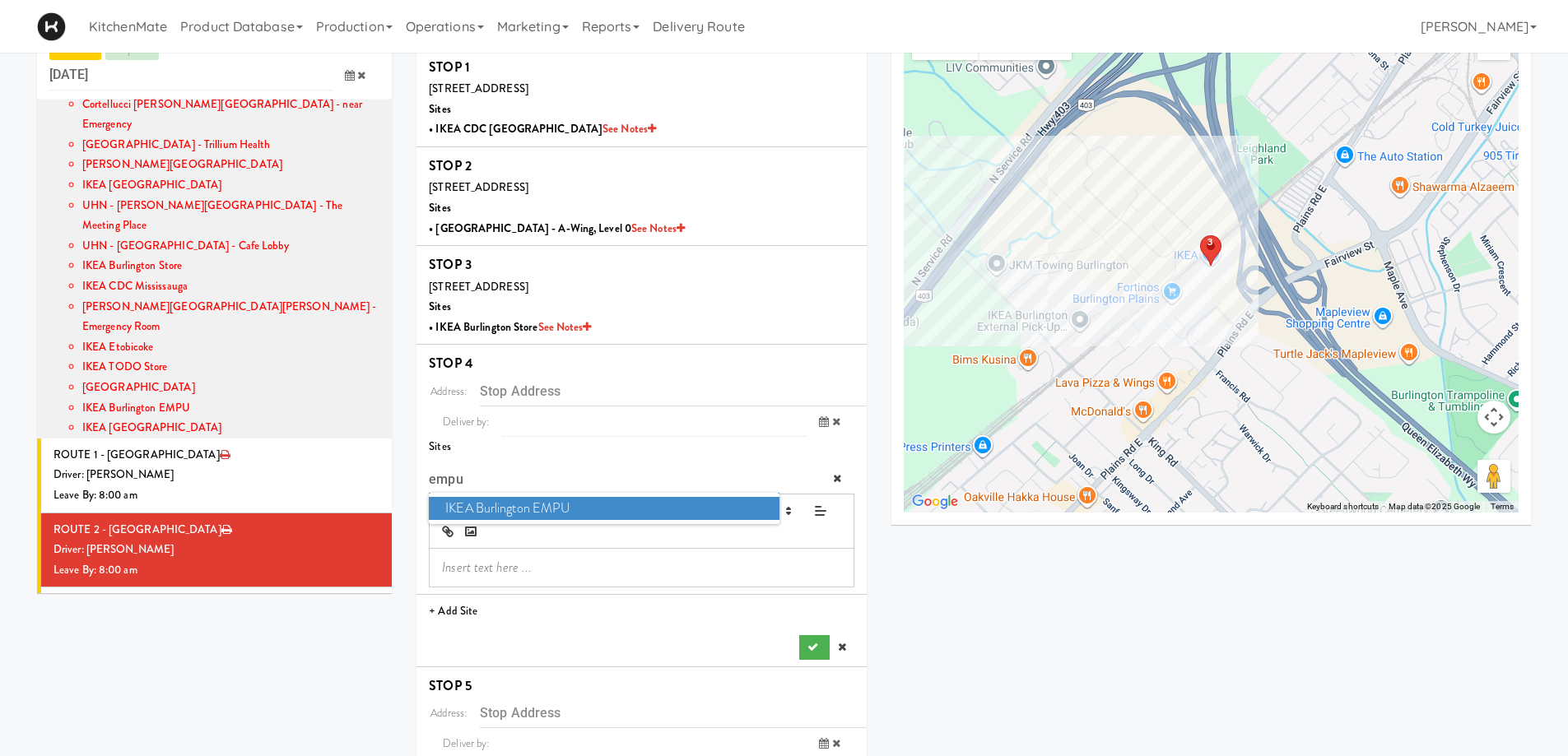
type input "empu"
click at [526, 510] on span "IKEA Burlington EMPU" at bounding box center [604, 508] width 350 height 24
type input "[STREET_ADDRESS][PERSON_NAME]"
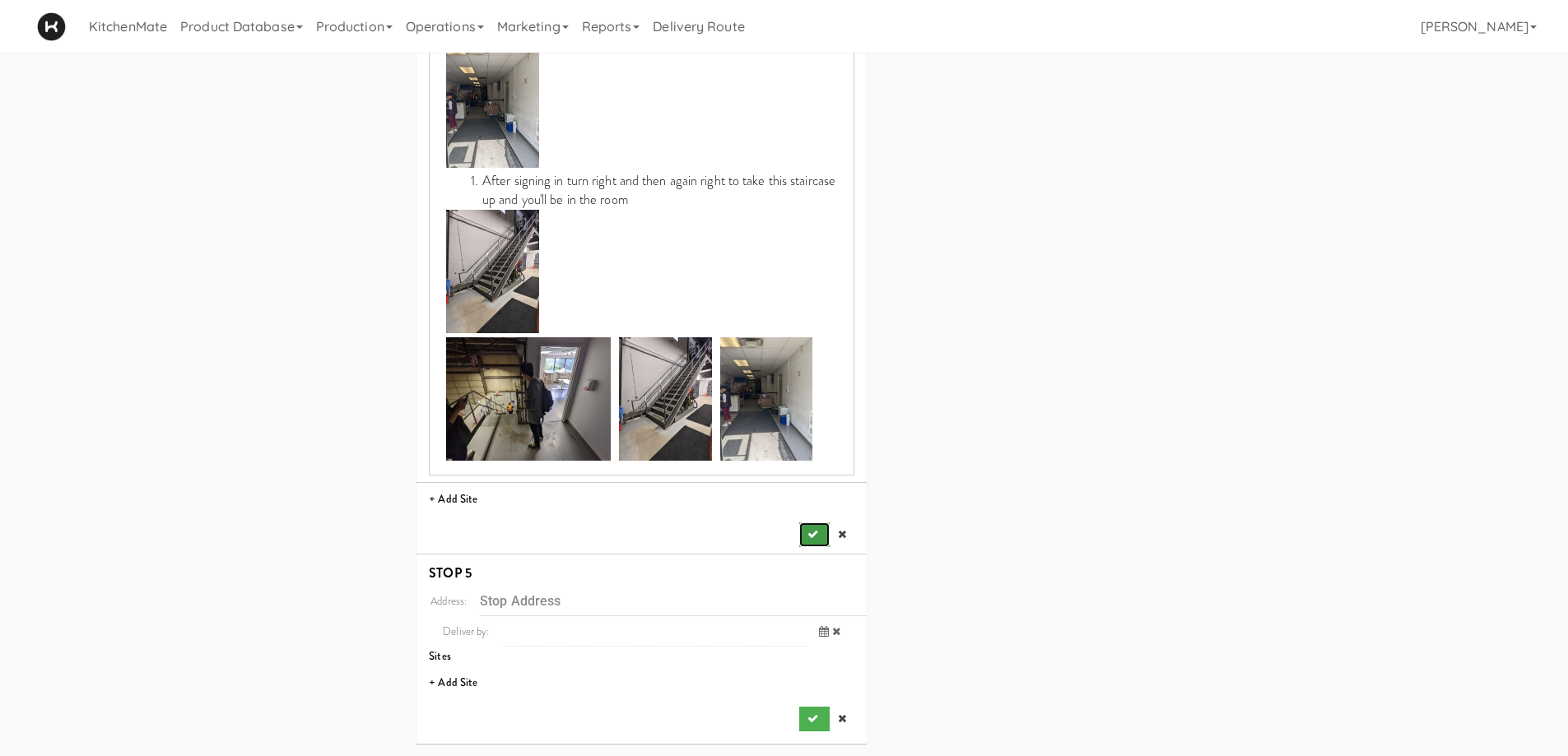
click at [799, 524] on button "submit" at bounding box center [814, 534] width 30 height 24
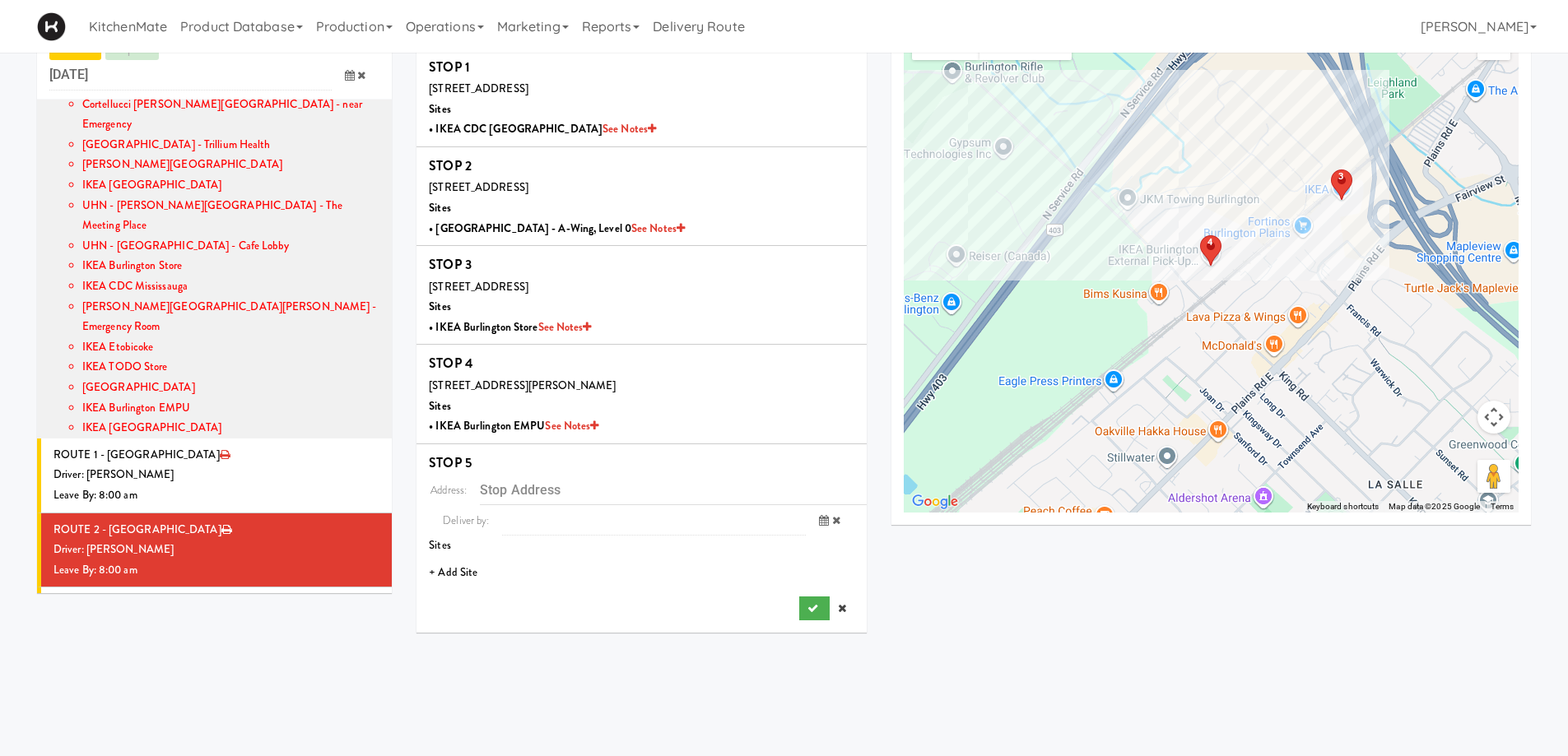
click at [460, 566] on li "+ Add Site" at bounding box center [642, 573] width 451 height 34
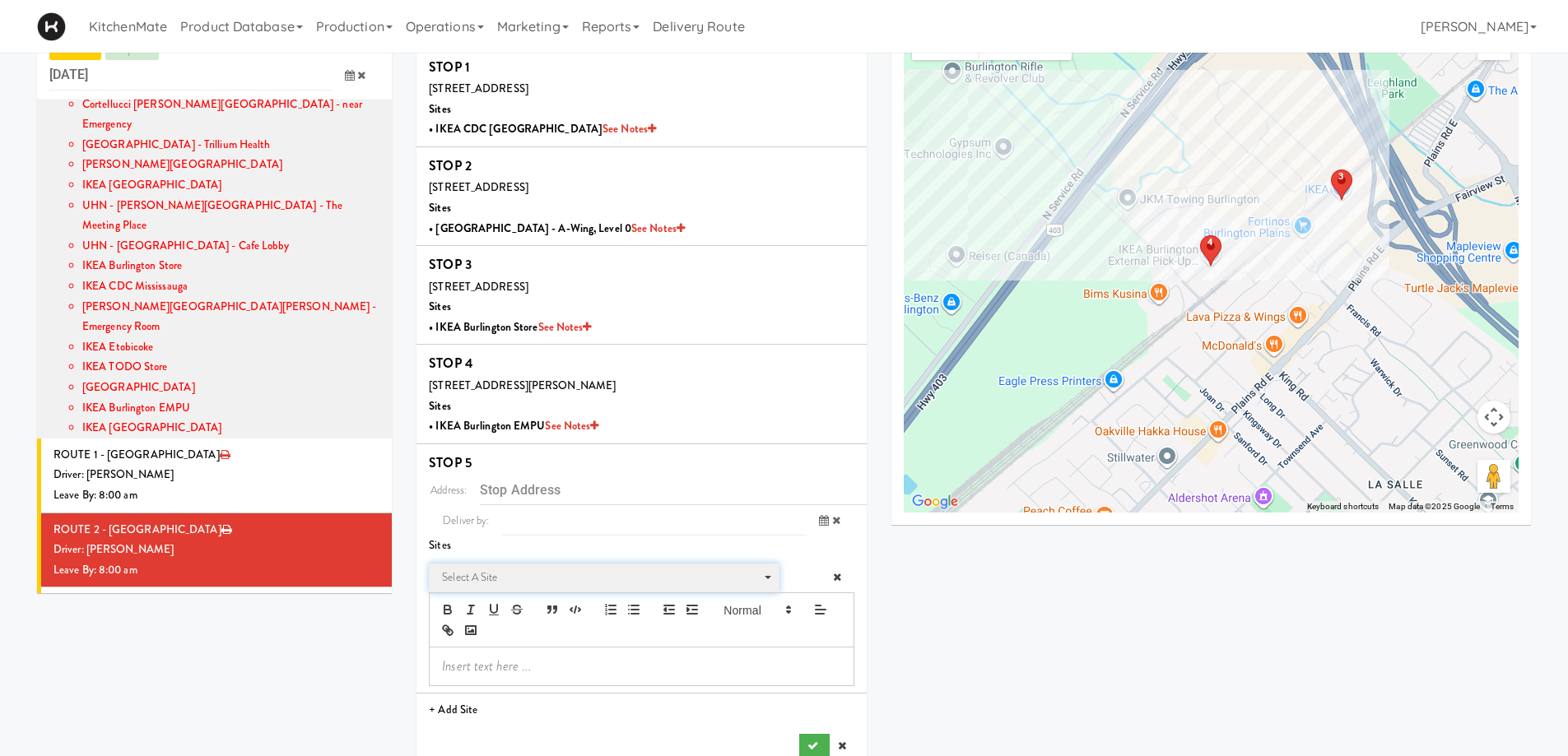
click at [534, 565] on span "Select a site Select a site" at bounding box center [604, 578] width 350 height 31
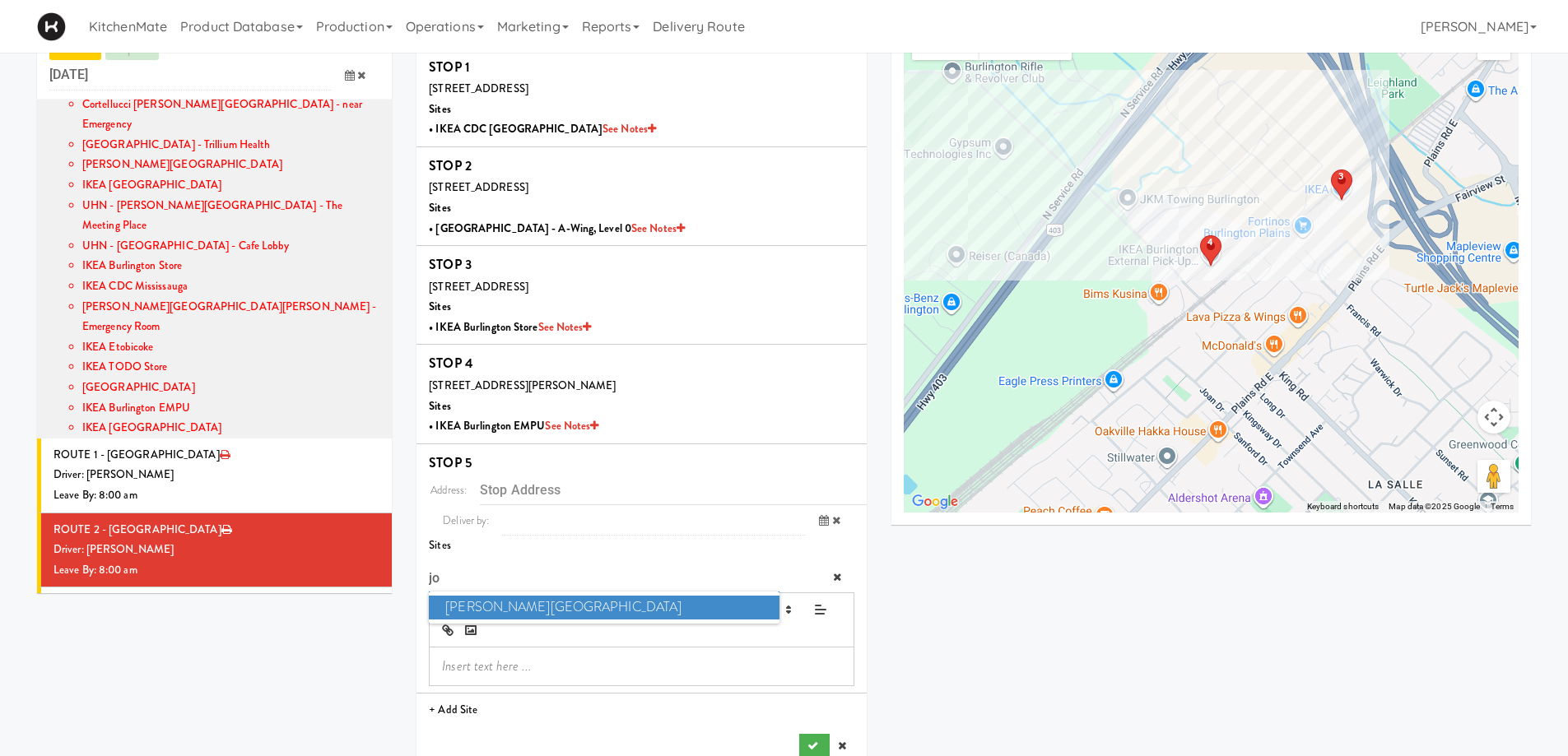
type input "jo"
click at [524, 602] on span "Joseph Brant Hospital" at bounding box center [604, 607] width 350 height 24
type input "[STREET_ADDRESS]"
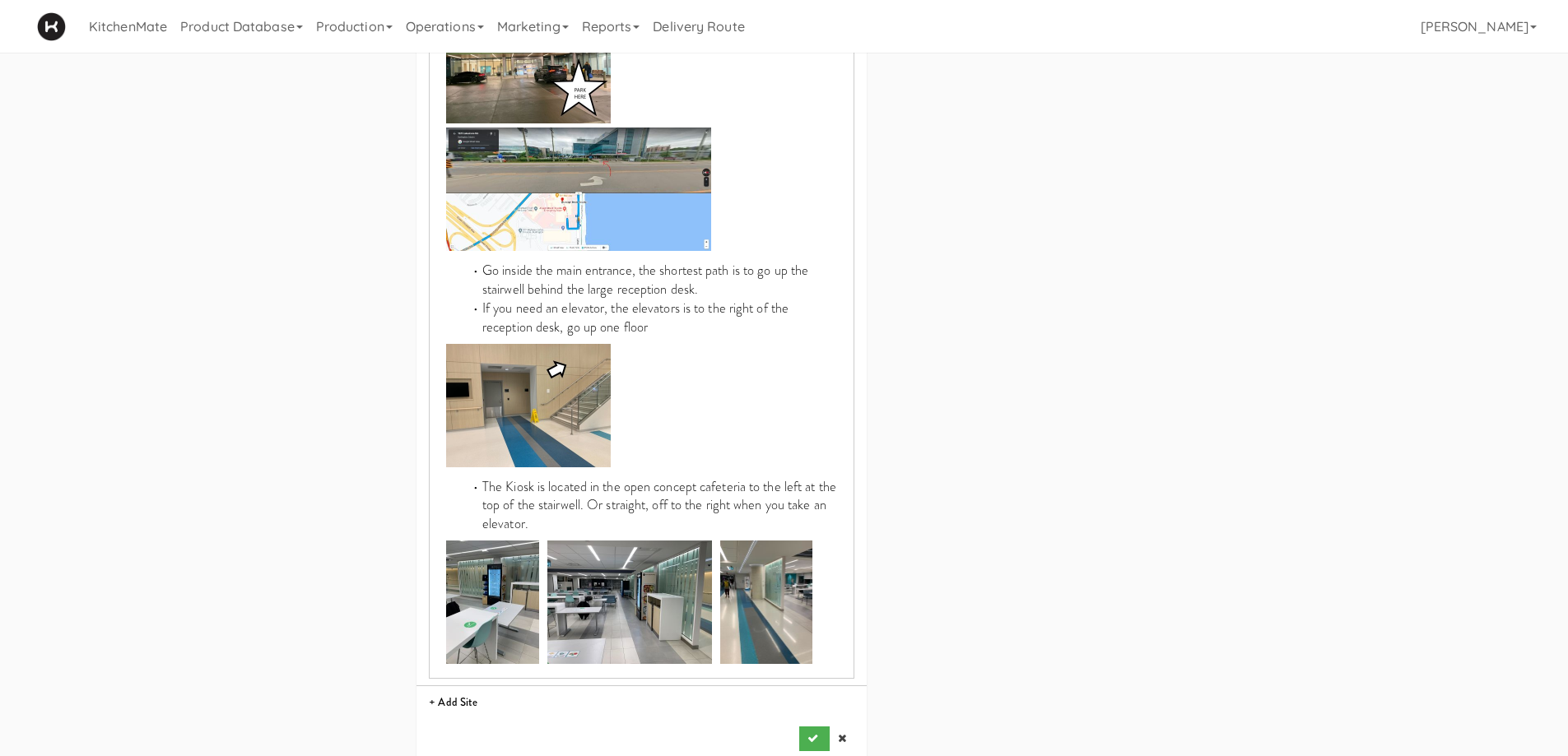
scroll to position [983, 0]
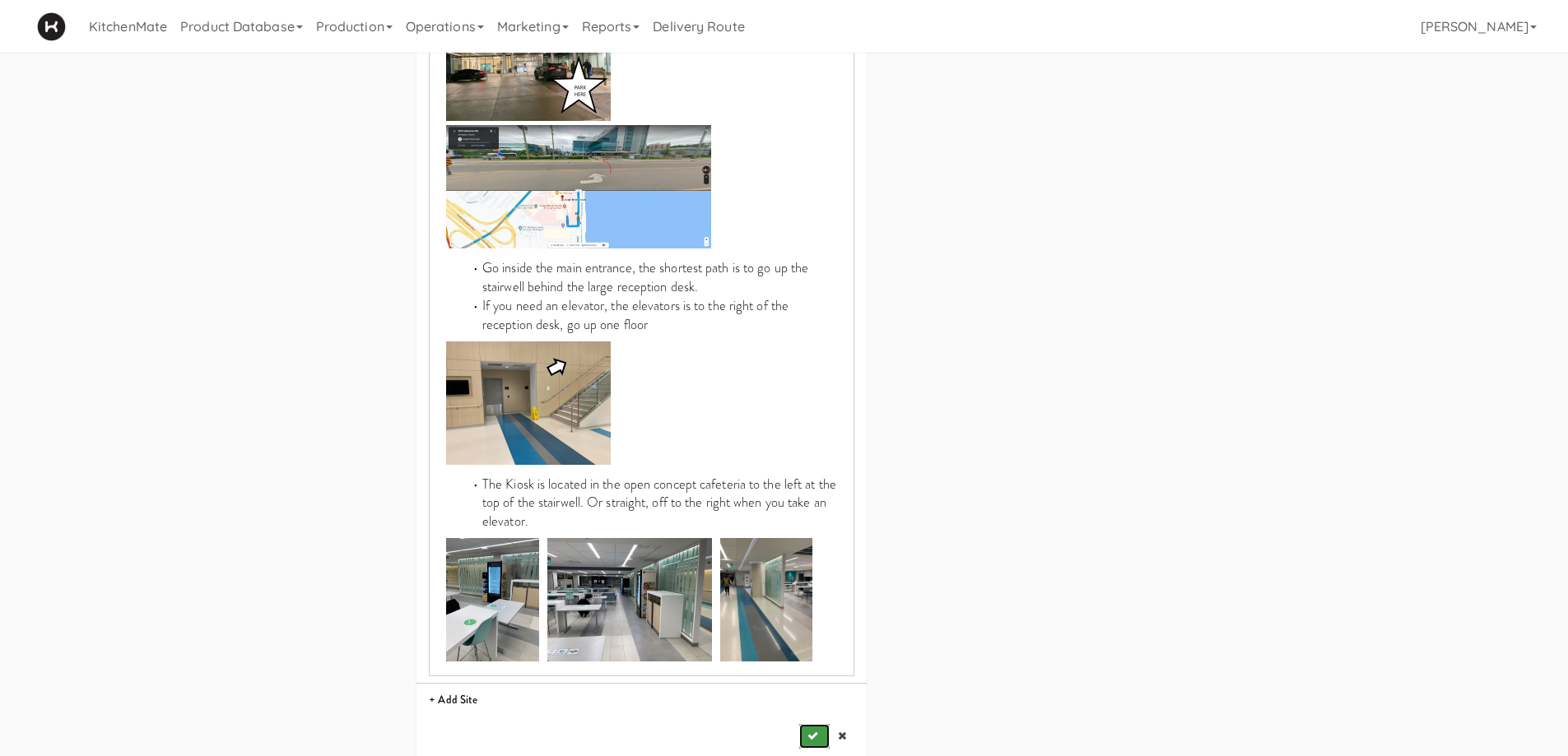
click at [817, 724] on button "submit" at bounding box center [814, 736] width 30 height 24
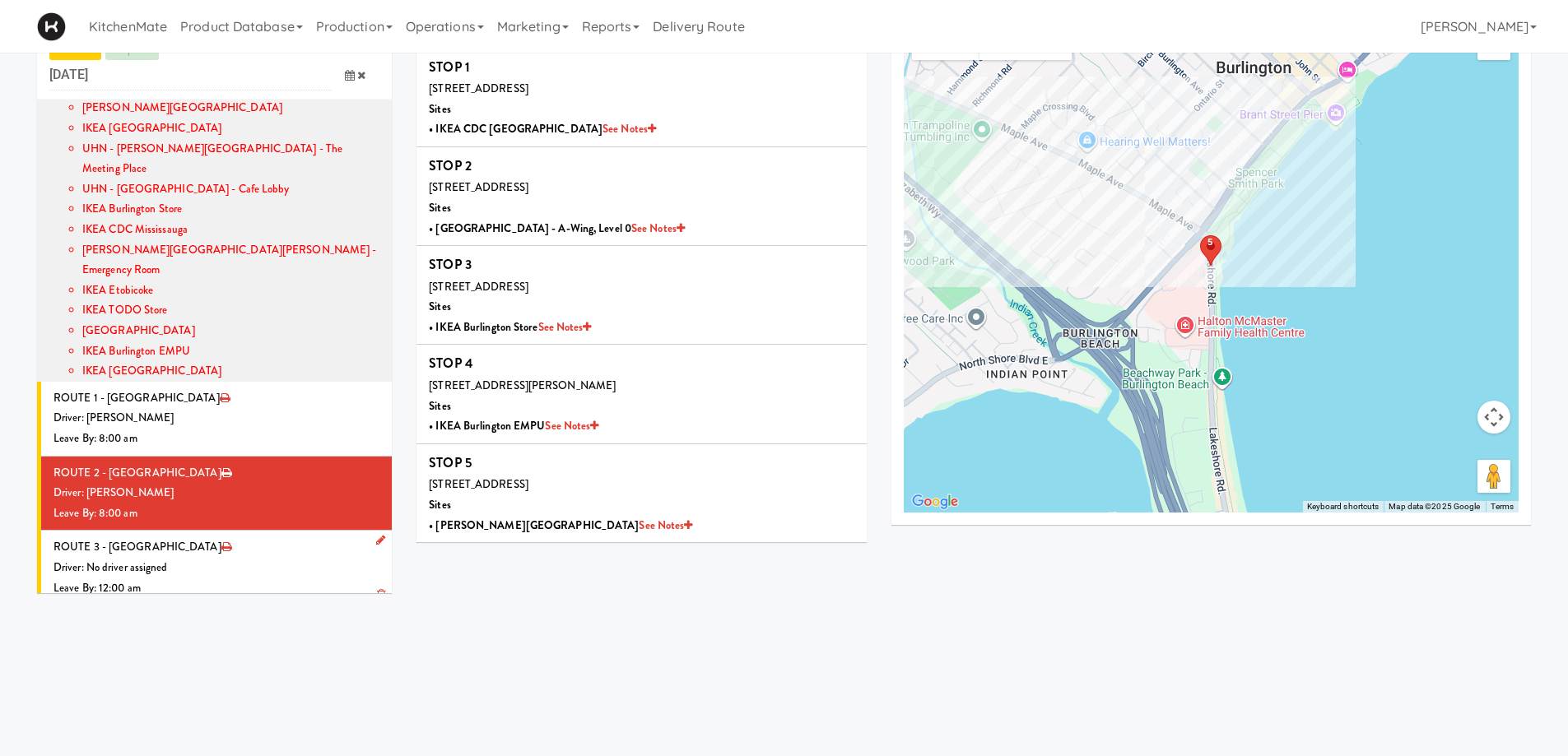
scroll to position [336, 0]
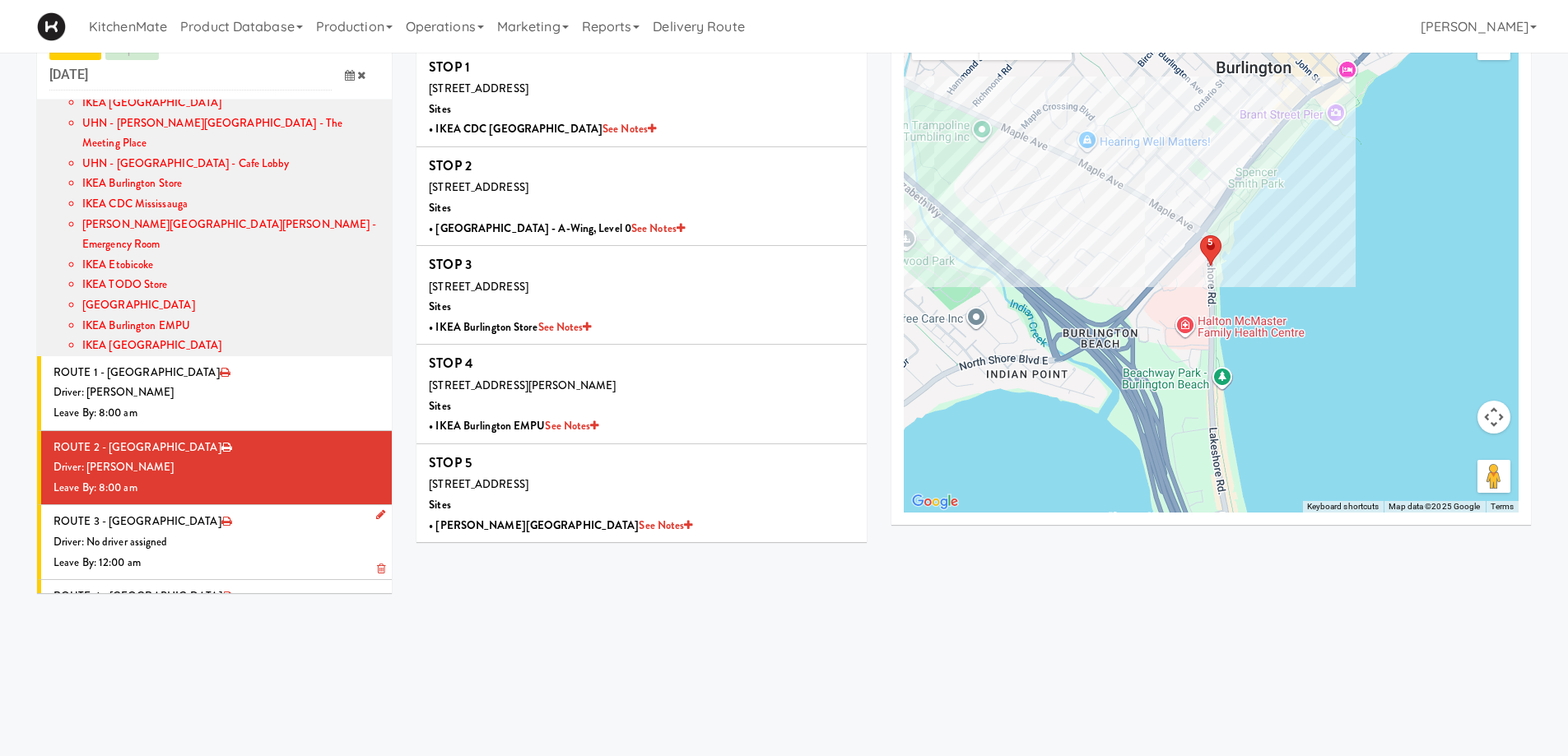
click at [261, 553] on div "Leave By: 12:00 am" at bounding box center [216, 563] width 326 height 21
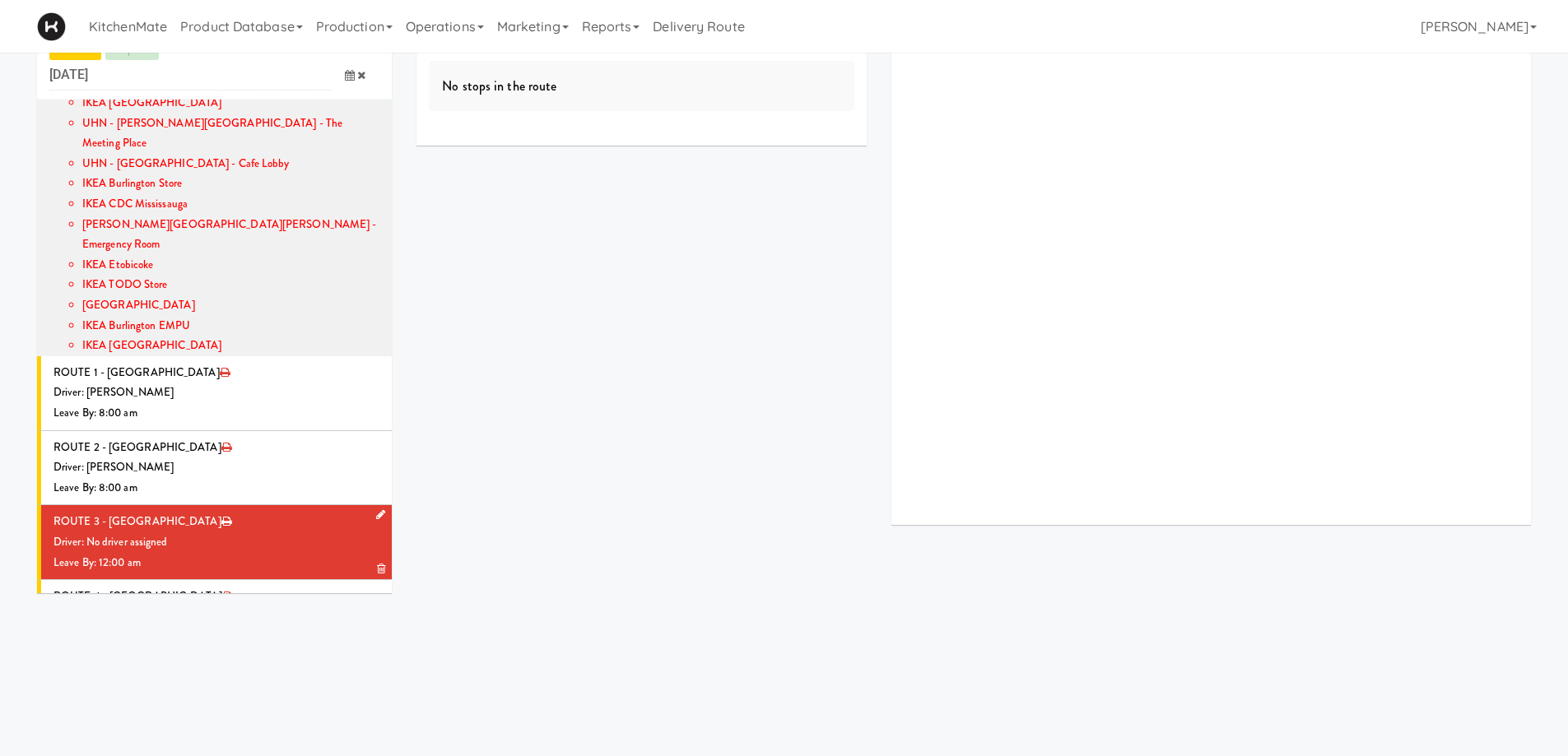
click at [376, 509] on icon at bounding box center [381, 514] width 9 height 10
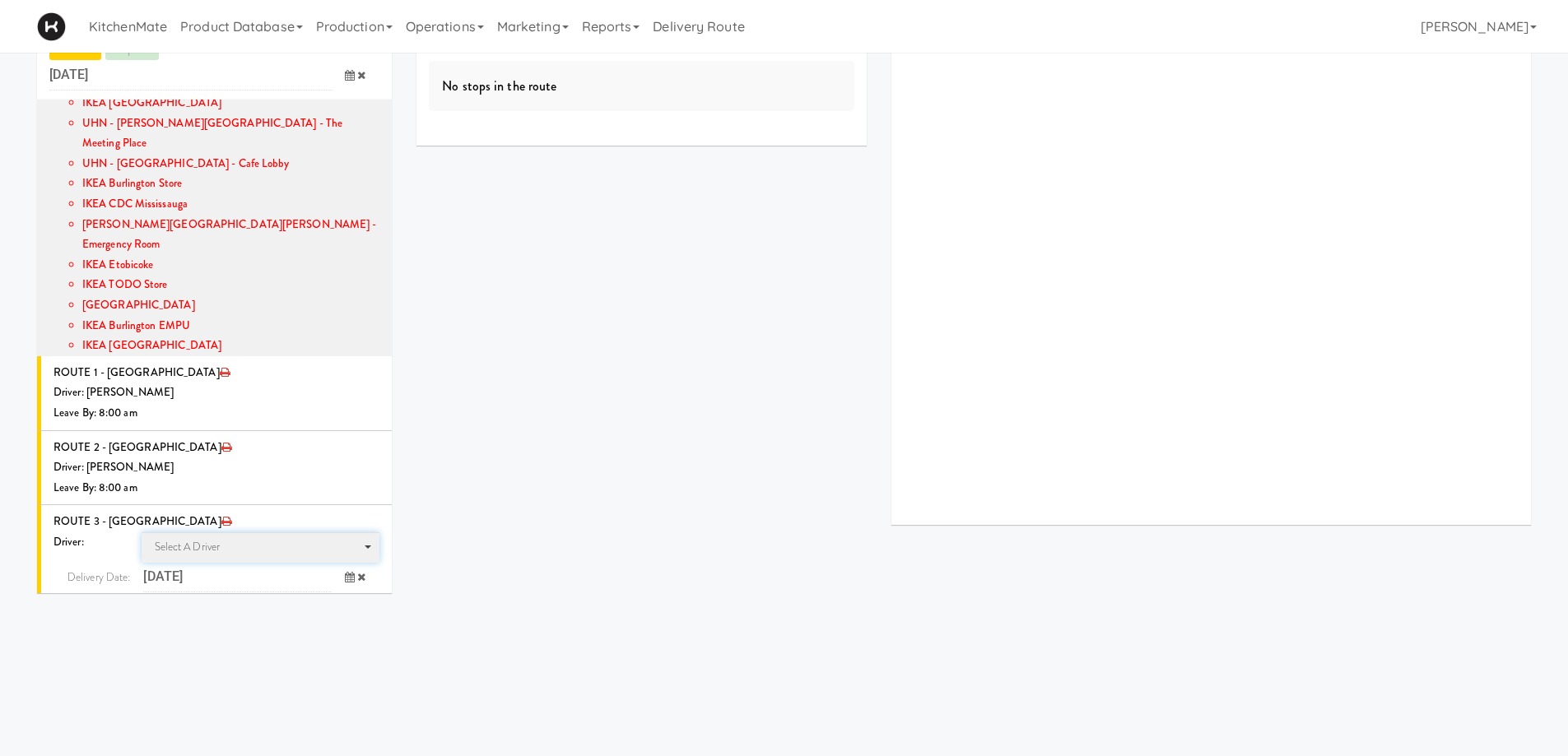
click at [216, 539] on span "Select a driver" at bounding box center [187, 546] width 66 height 16
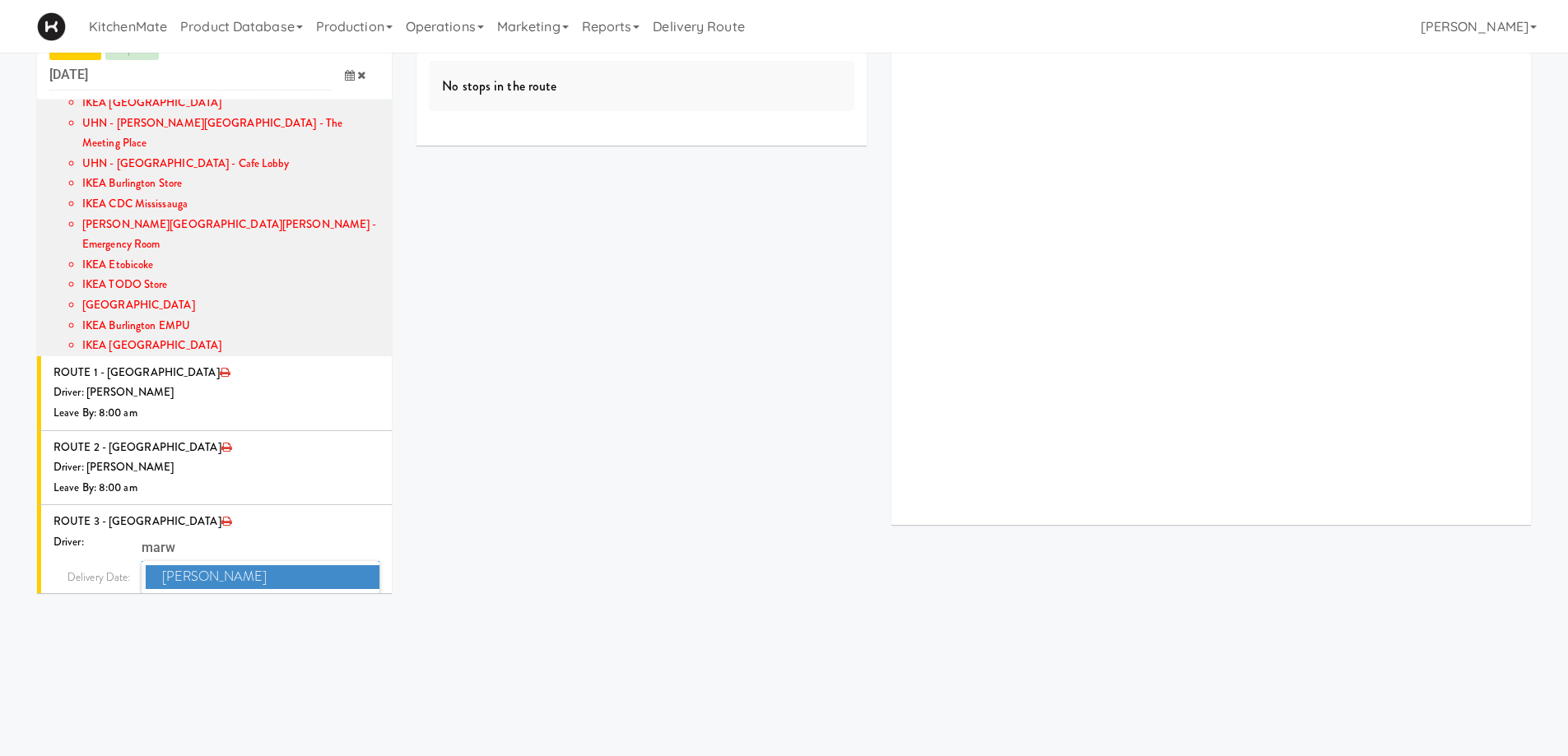
type input "marw"
click at [221, 565] on span "Marwen Khammassi" at bounding box center [263, 576] width 235 height 24
click at [345, 602] on icon at bounding box center [349, 608] width 10 height 10
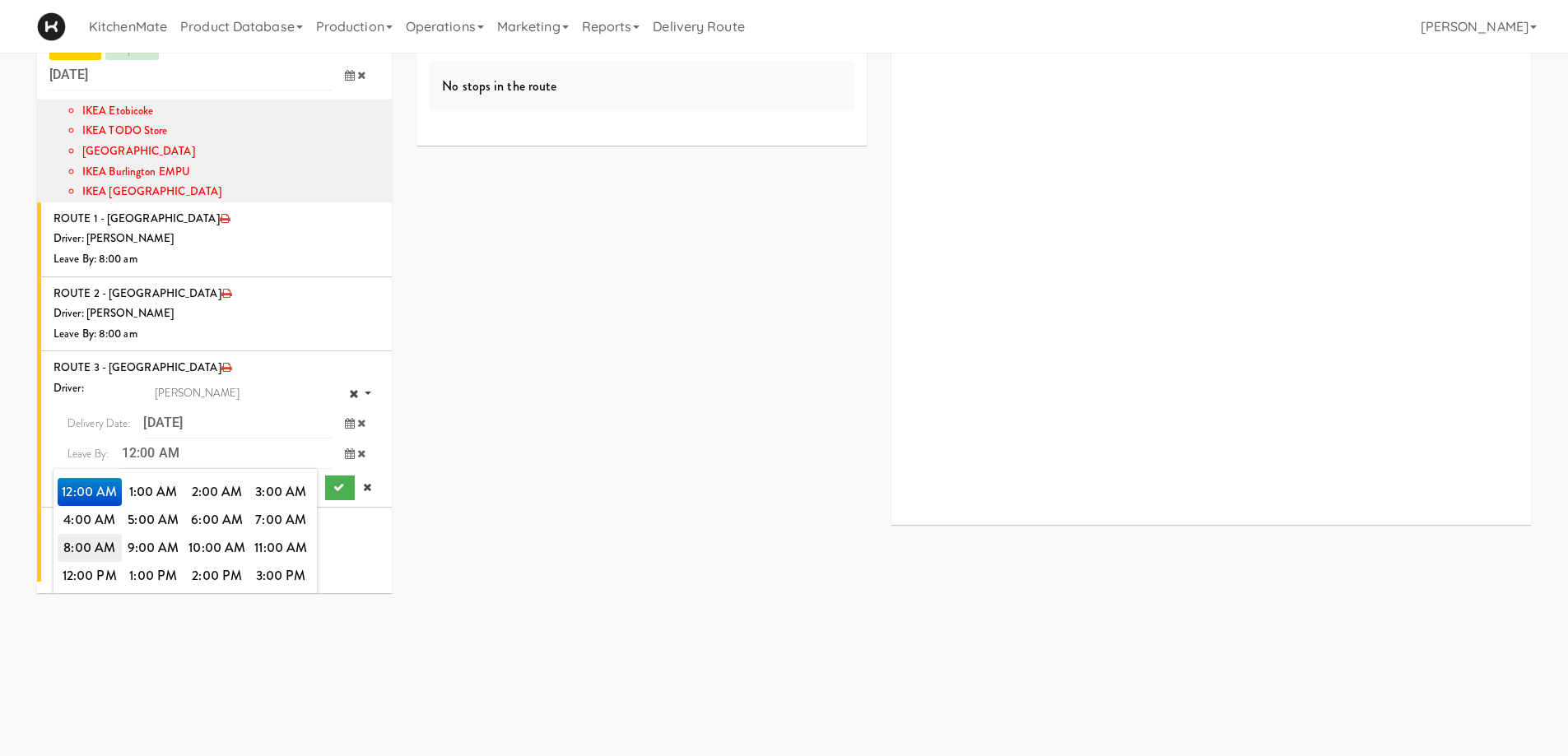
click at [88, 534] on span "8:00 AM" at bounding box center [90, 548] width 65 height 28
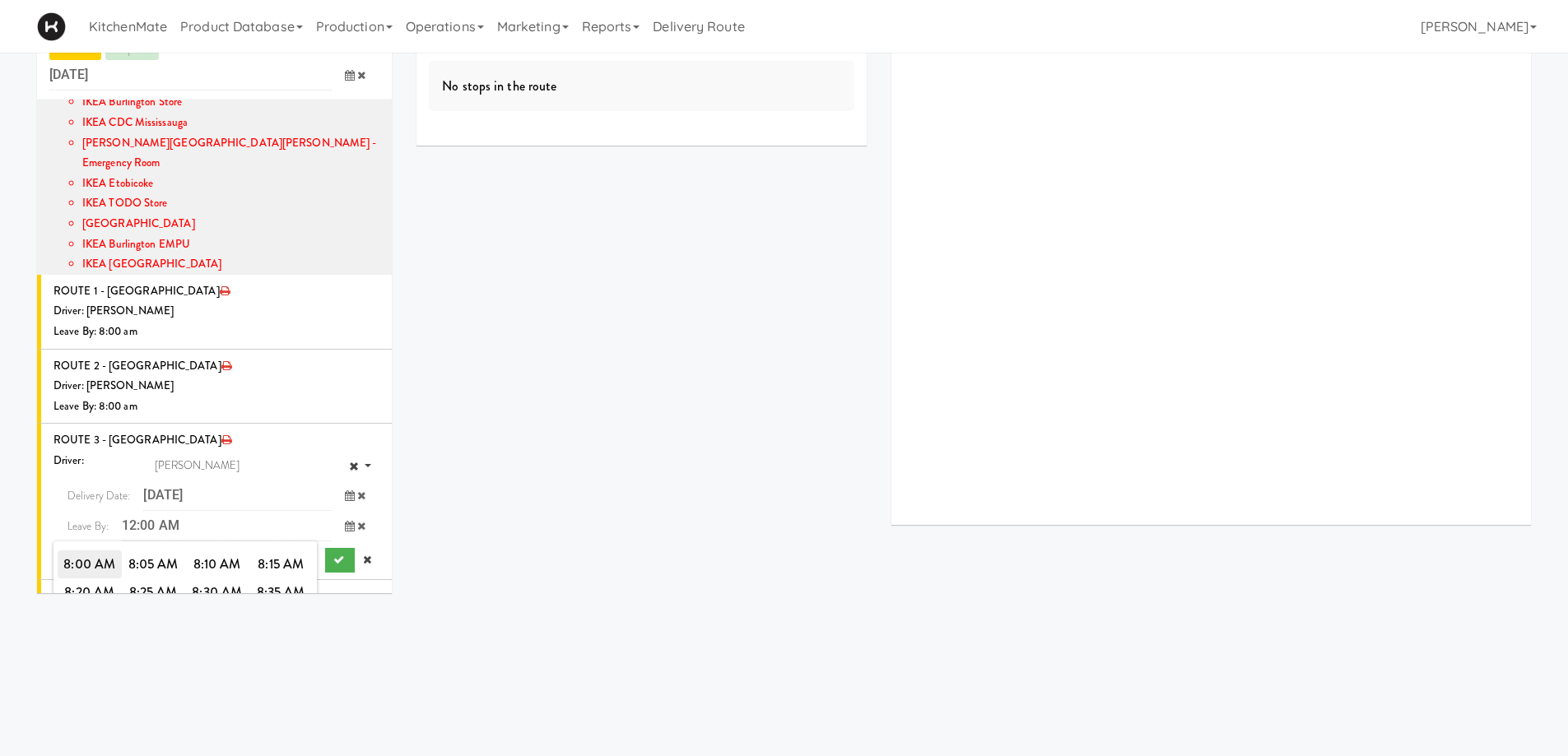
click at [79, 550] on span "8:00 AM" at bounding box center [90, 564] width 65 height 28
click at [325, 548] on button "submit" at bounding box center [340, 560] width 30 height 24
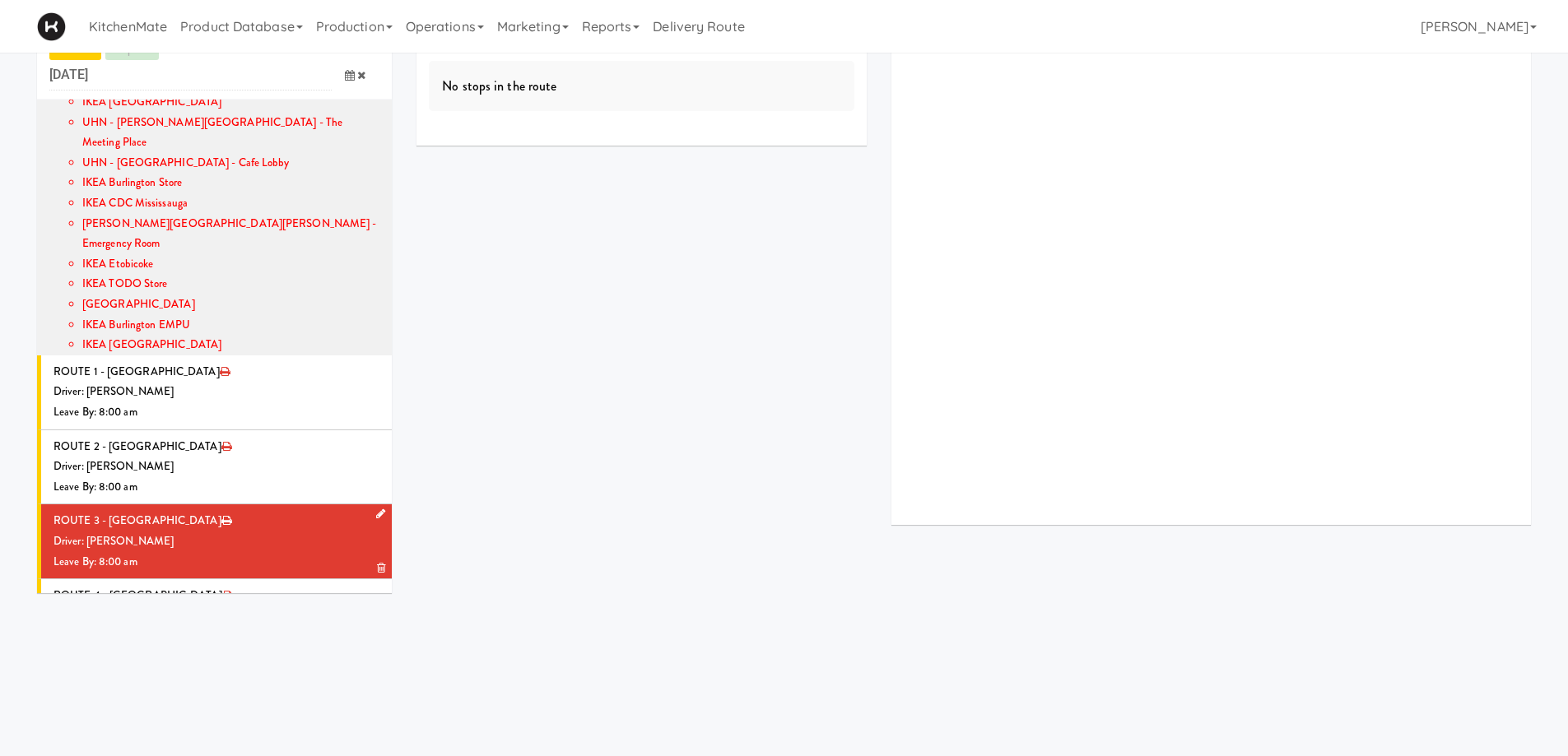
click at [245, 505] on li "ROUTE 3 - Idle Driver: Marwen Khammassi Leave By: 8:00 am" at bounding box center [214, 542] width 355 height 75
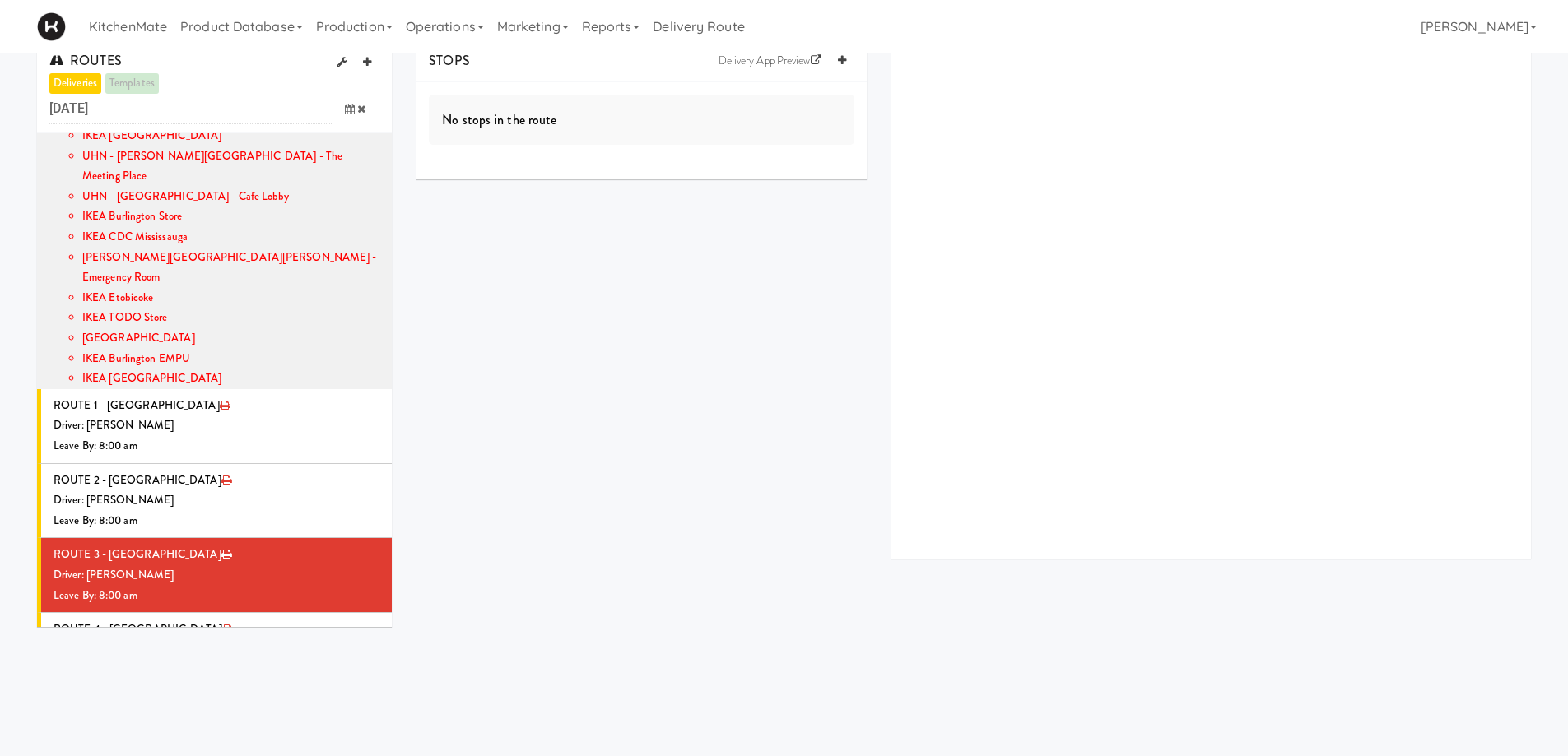
scroll to position [0, 0]
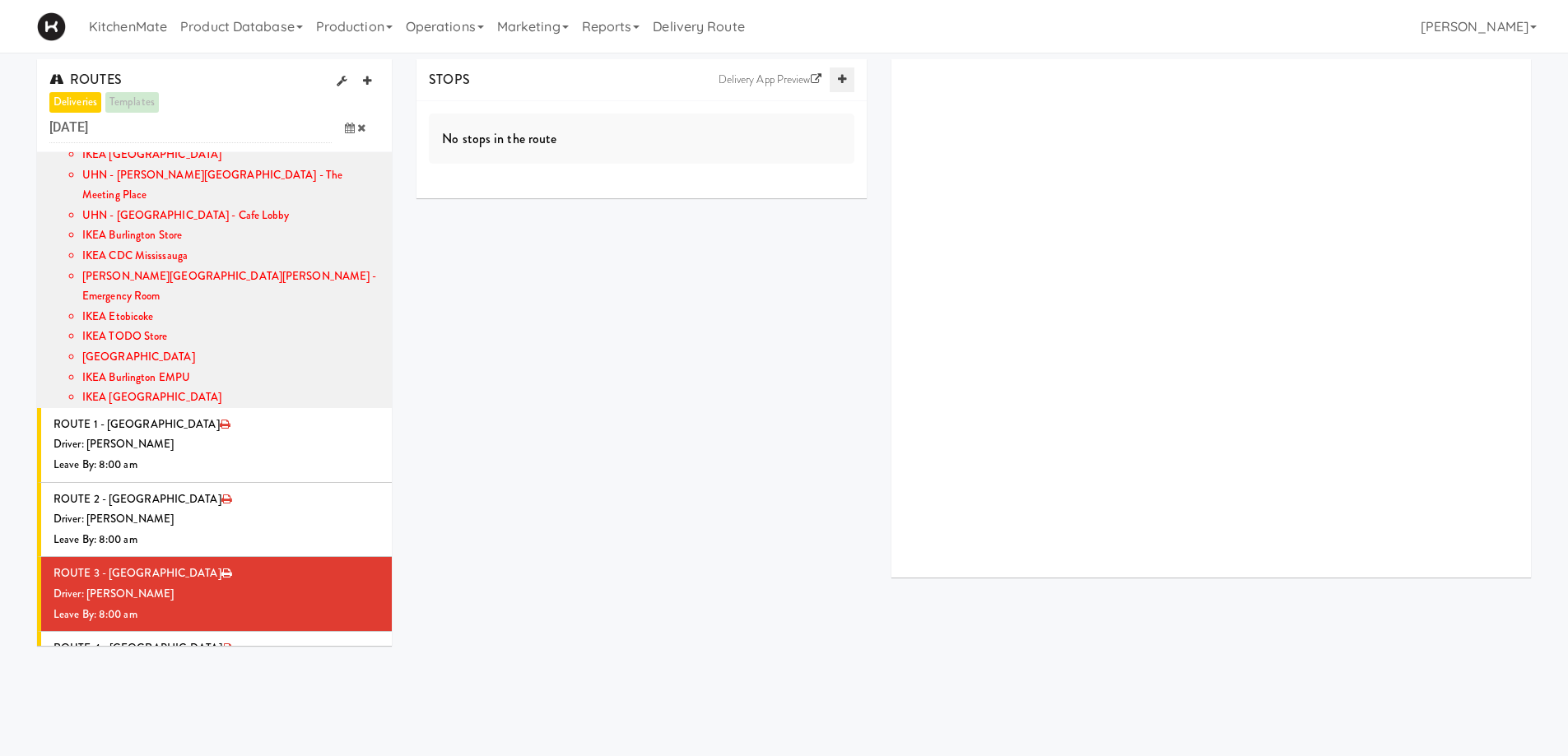
click at [843, 82] on icon at bounding box center [841, 79] width 8 height 10
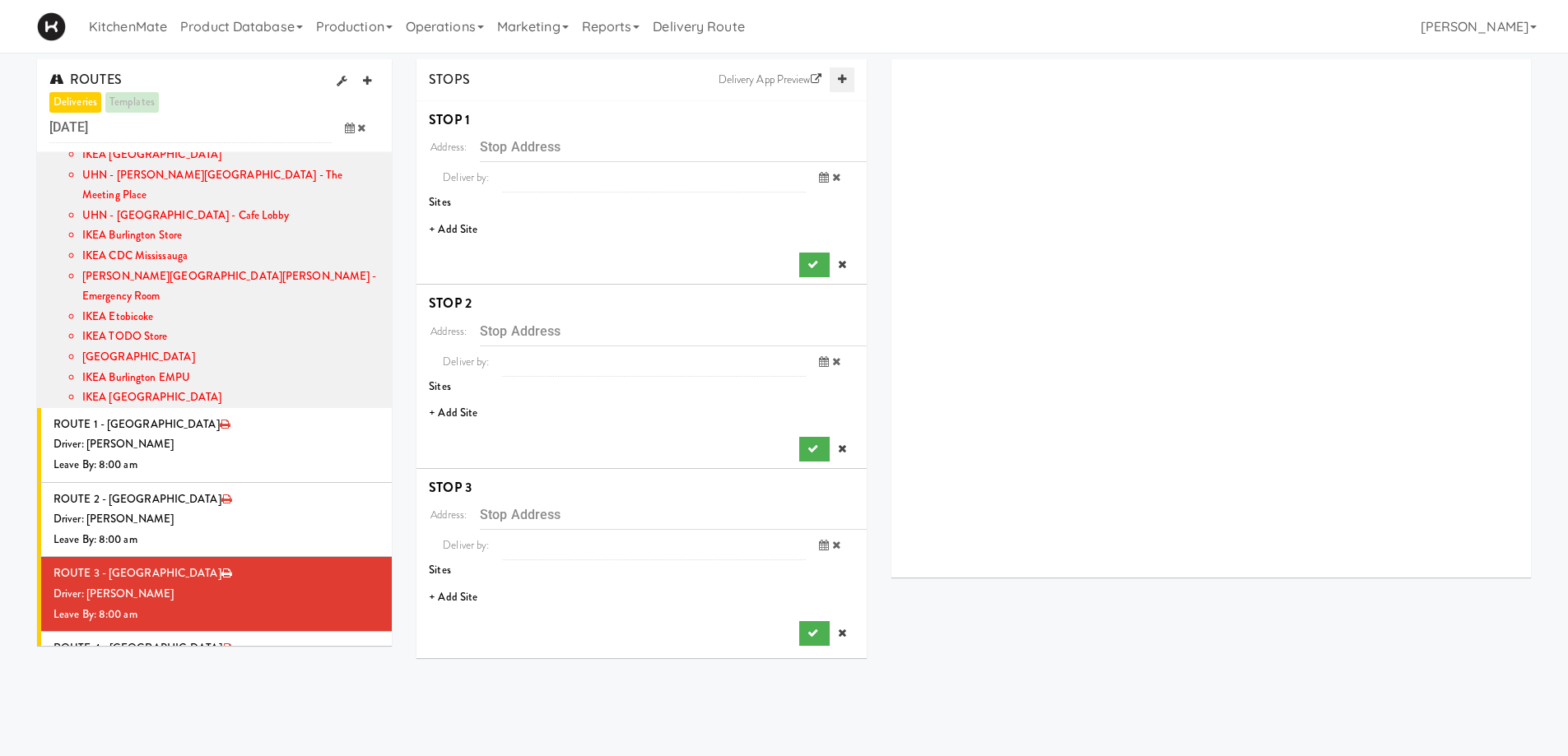
click at [843, 82] on icon at bounding box center [841, 79] width 8 height 10
click at [451, 230] on li "+ Add Site" at bounding box center [642, 230] width 451 height 34
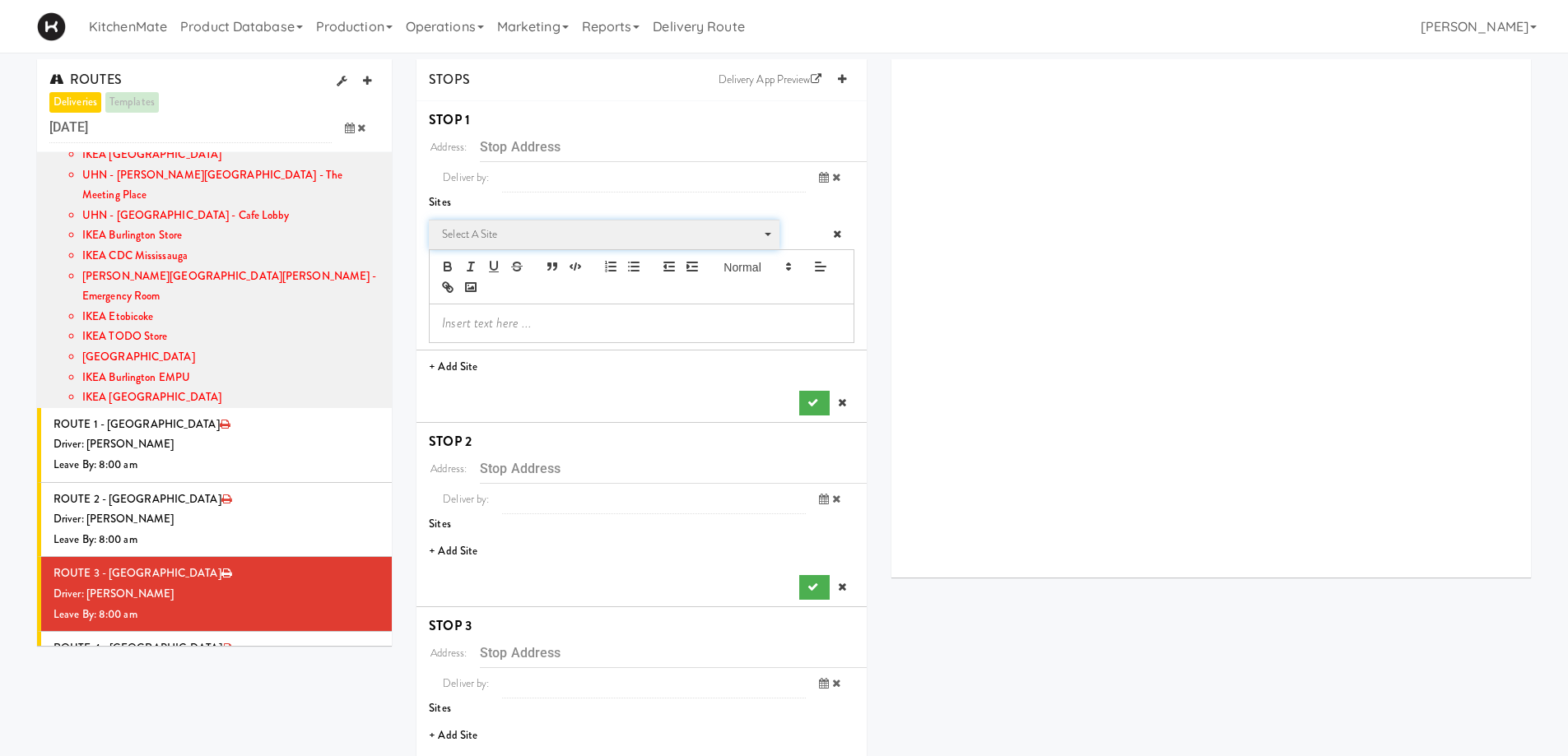
click at [546, 241] on span "Select a site" at bounding box center [598, 234] width 313 height 20
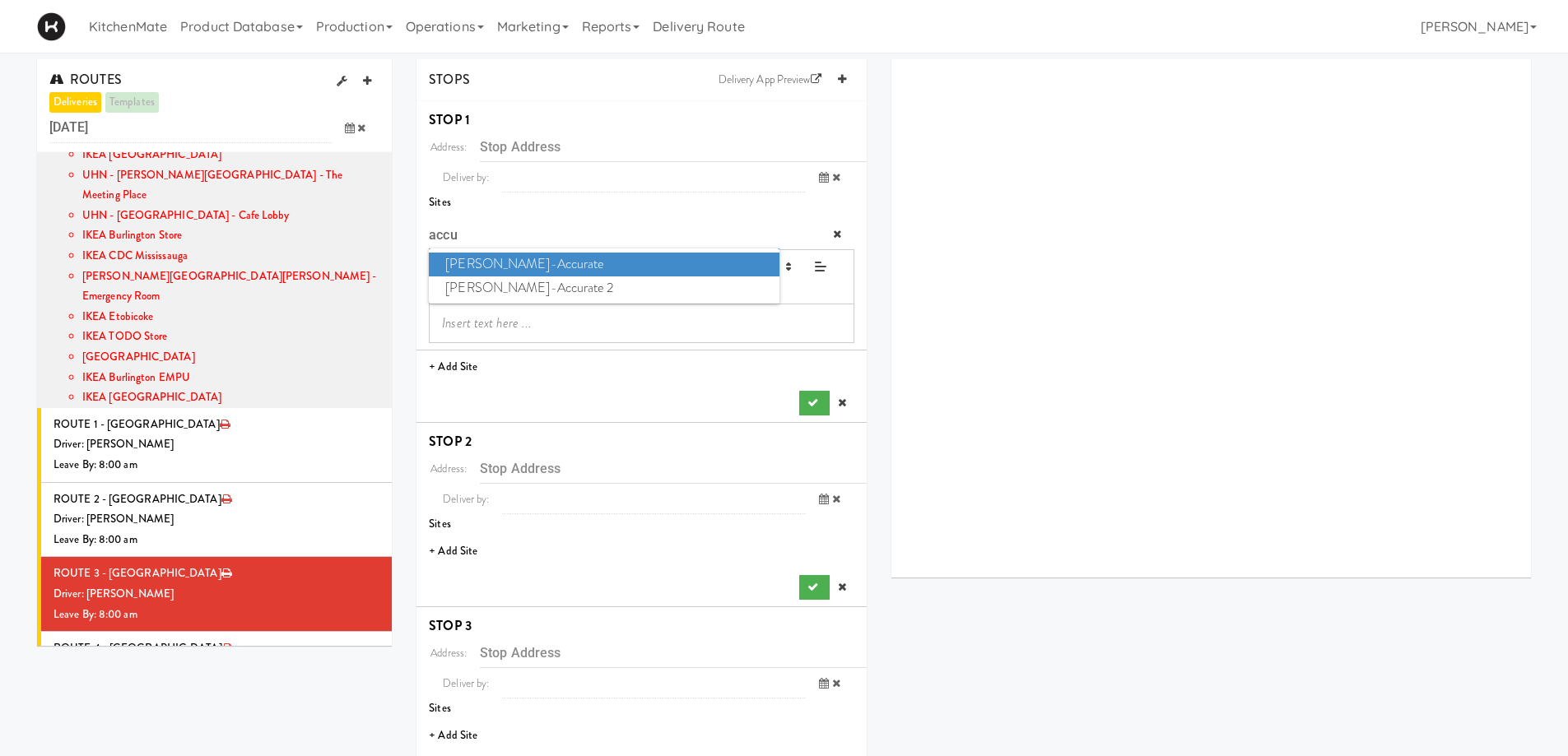
type input "accu"
click at [508, 265] on span "Bothwell-Accurate" at bounding box center [604, 264] width 350 height 24
type input "[STREET_ADDRESS]"
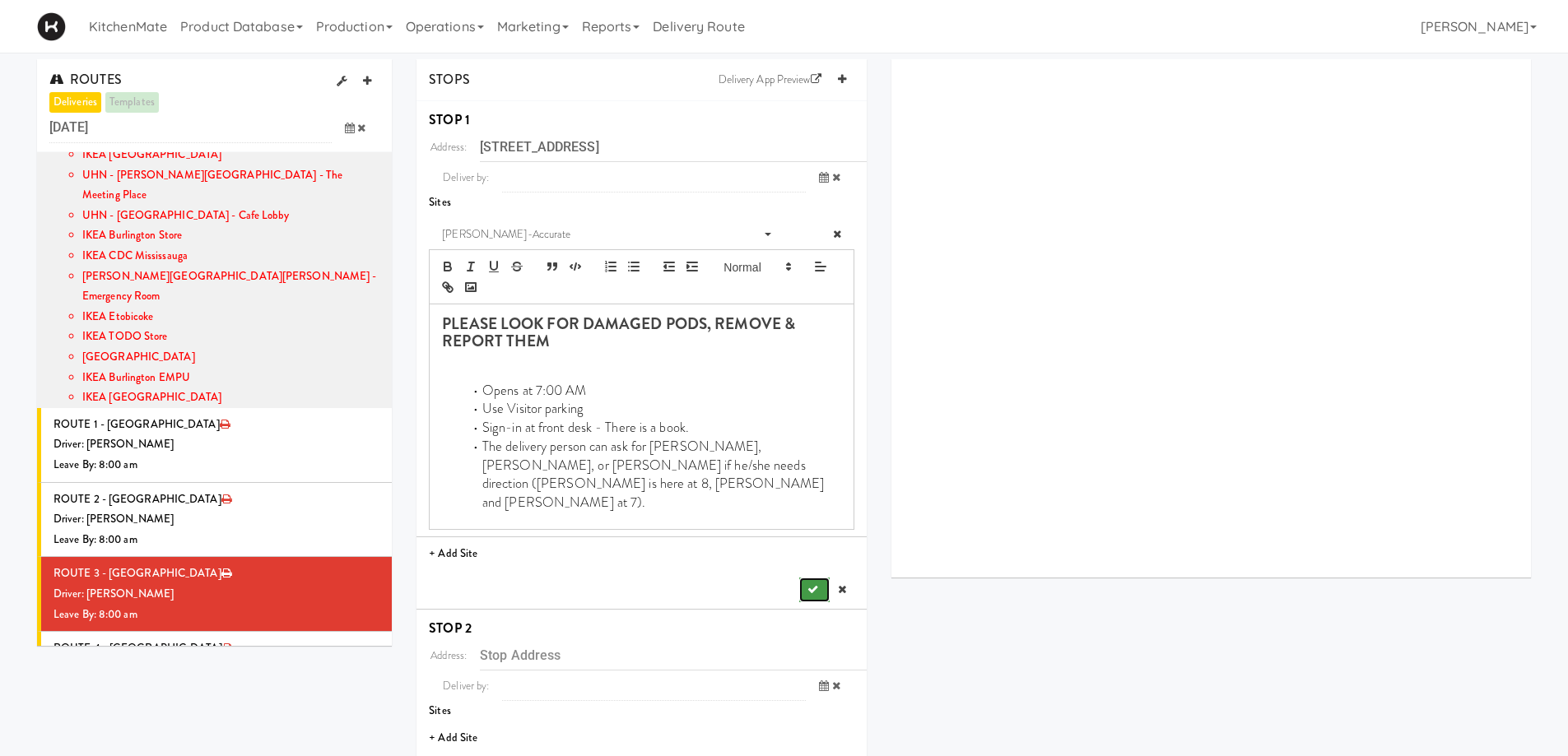
click at [825, 578] on button "submit" at bounding box center [814, 590] width 30 height 24
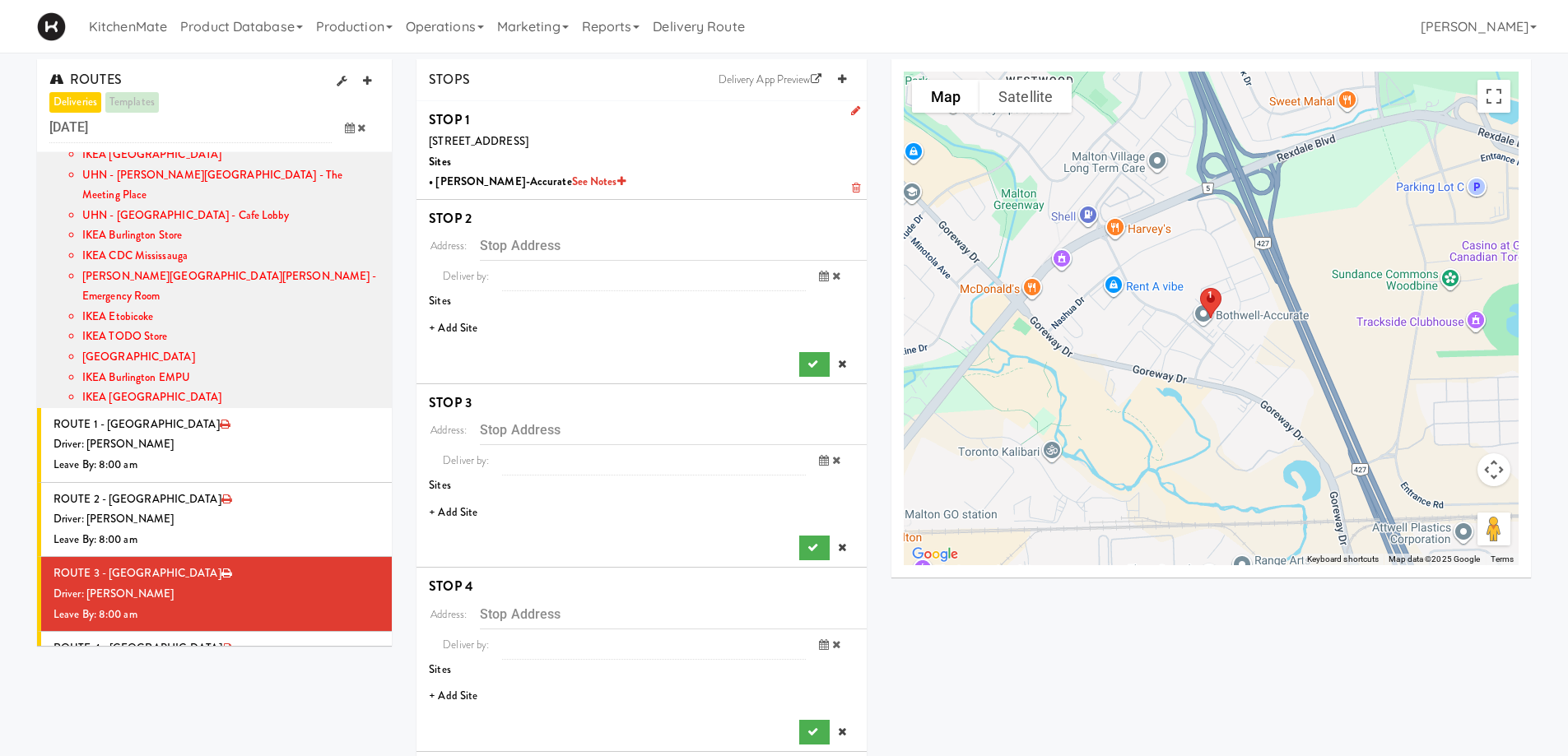
click at [468, 326] on li "+ Add Site" at bounding box center [642, 328] width 451 height 34
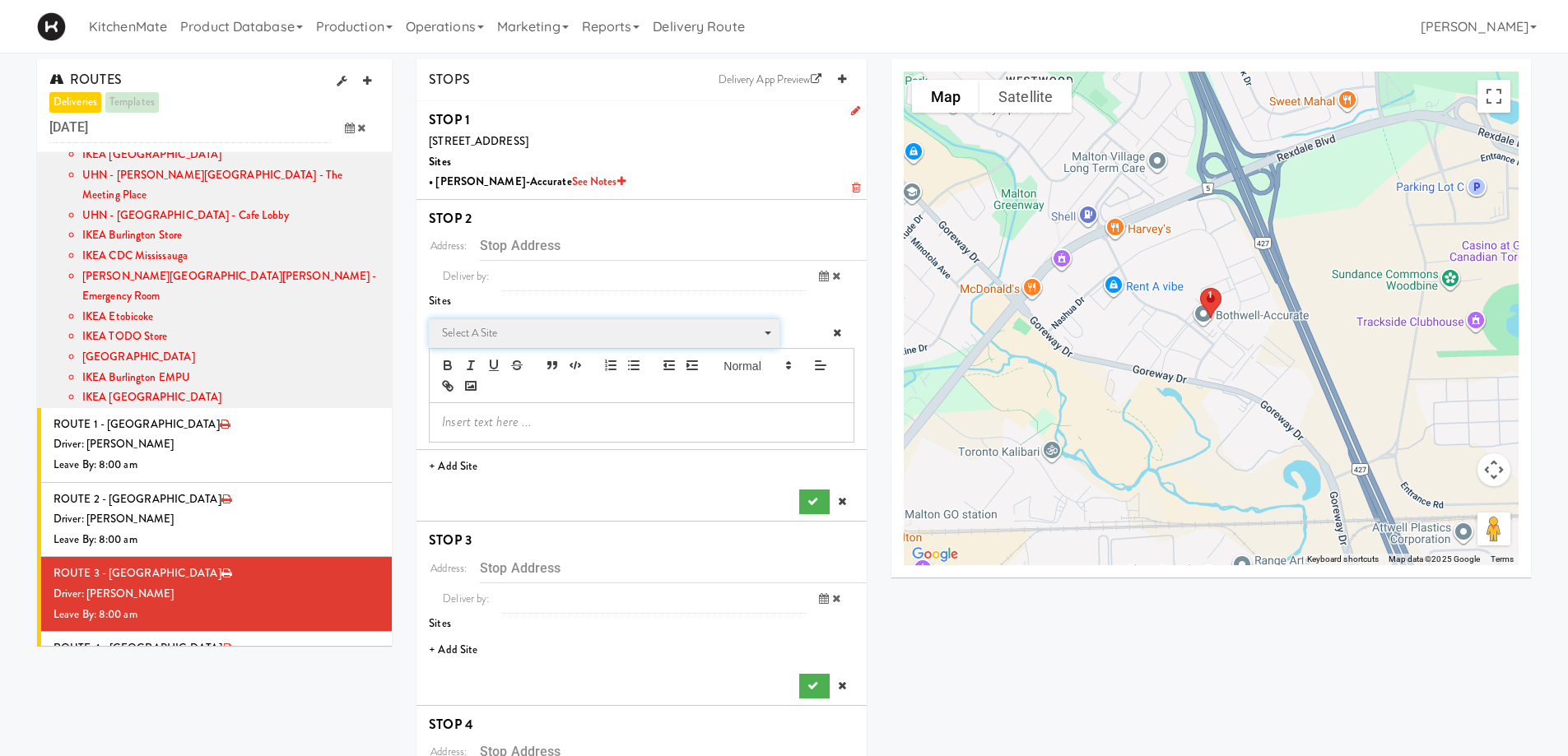
click at [538, 341] on span "Select a site" at bounding box center [598, 333] width 313 height 20
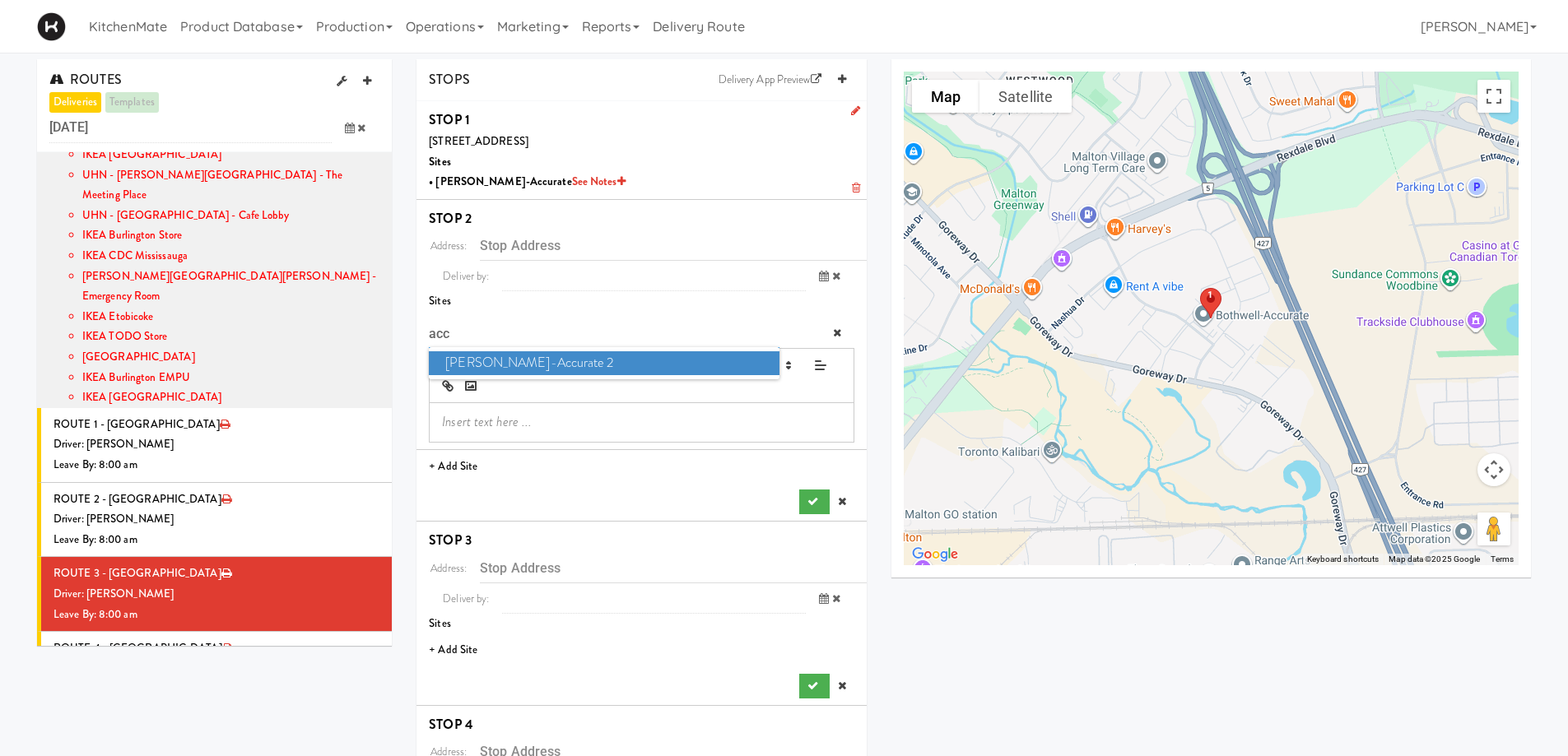
type input "acc"
click at [634, 369] on span "Bothwell-Accurate 2" at bounding box center [604, 362] width 350 height 24
type input "[STREET_ADDRESS][PERSON_NAME]"
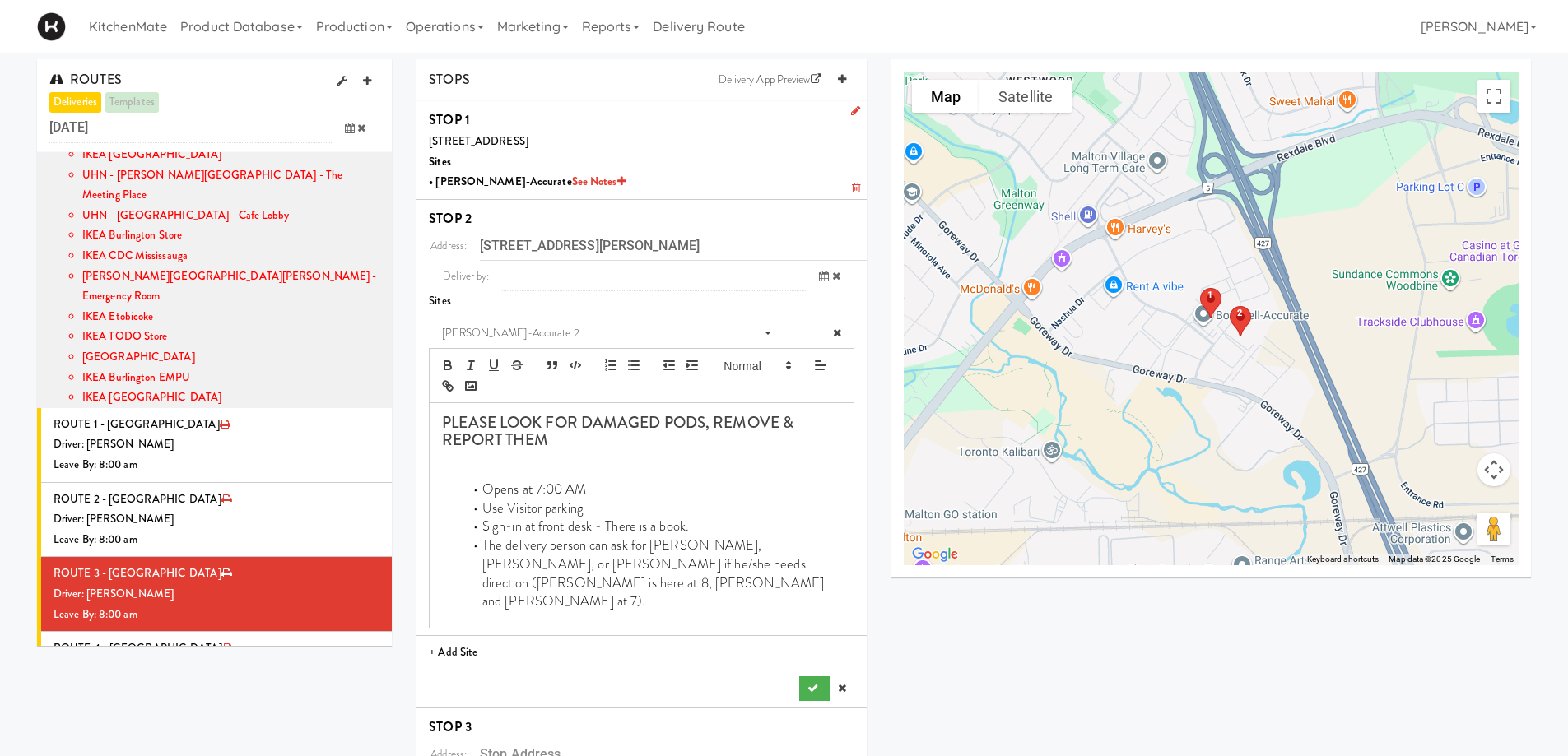
click at [821, 664] on li "STOP 2 Address: 3965 Nashua Dr, Mississauga, ON, CA Deliver by: previous Sep 23…" at bounding box center [642, 454] width 451 height 508
click at [823, 677] on button "submit" at bounding box center [814, 689] width 30 height 24
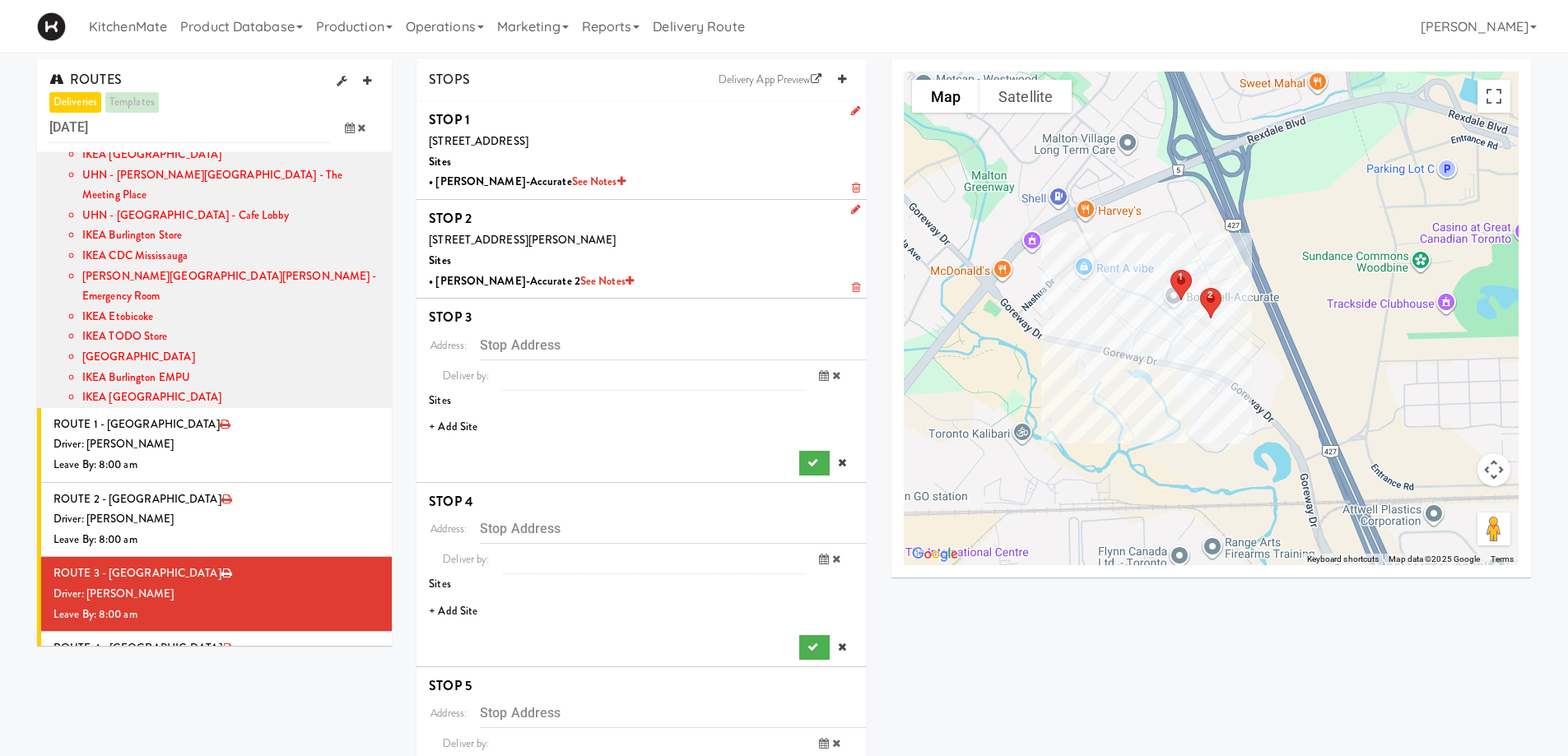
click at [451, 421] on li "+ Add Site" at bounding box center [642, 427] width 451 height 34
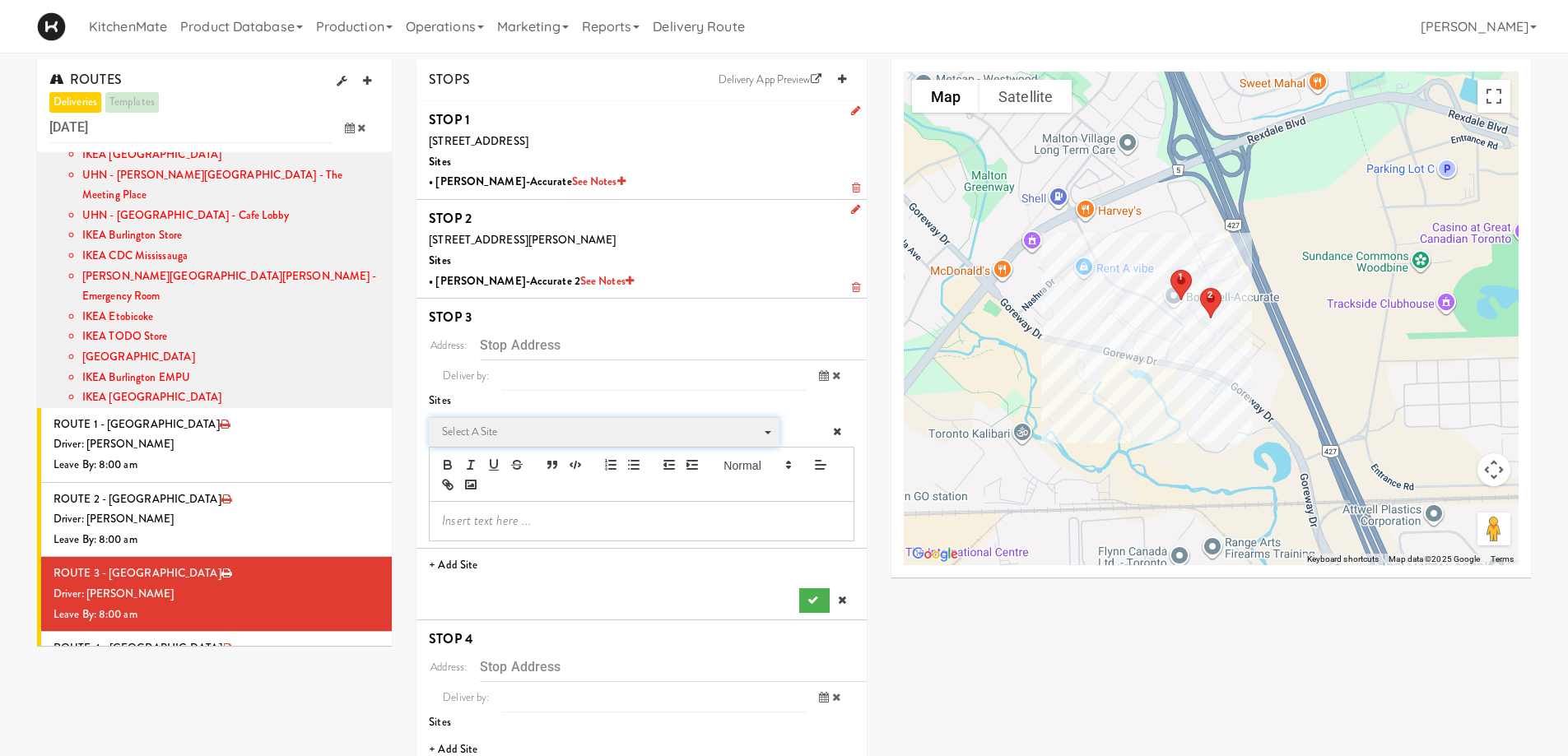
click at [573, 437] on span "Select a site" at bounding box center [598, 431] width 313 height 20
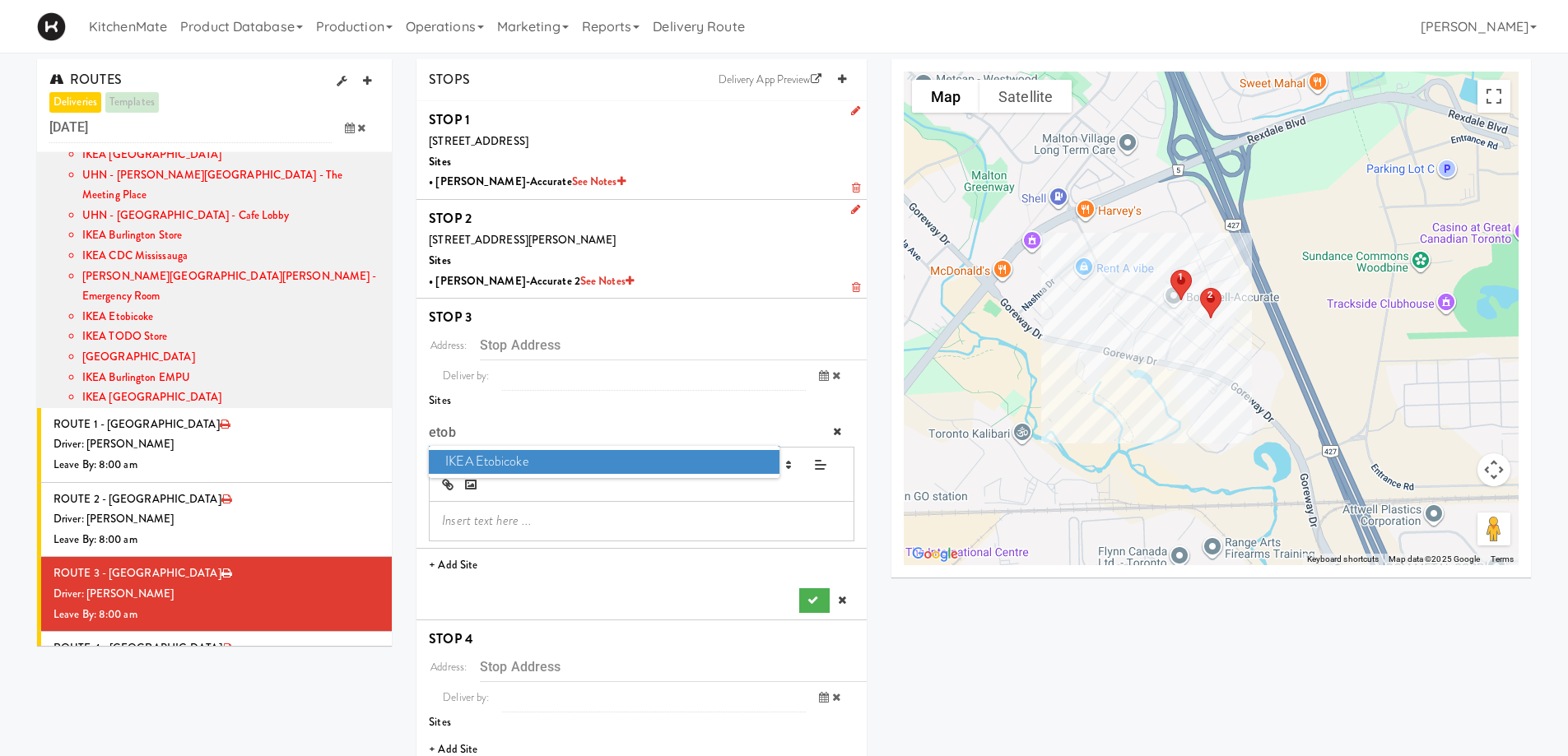
type input "etob"
click at [564, 450] on ul "IKEA Etobicoke" at bounding box center [604, 462] width 350 height 32
click at [593, 466] on span "IKEA Etobicoke" at bounding box center [604, 462] width 350 height 24
type input "[STREET_ADDRESS]"
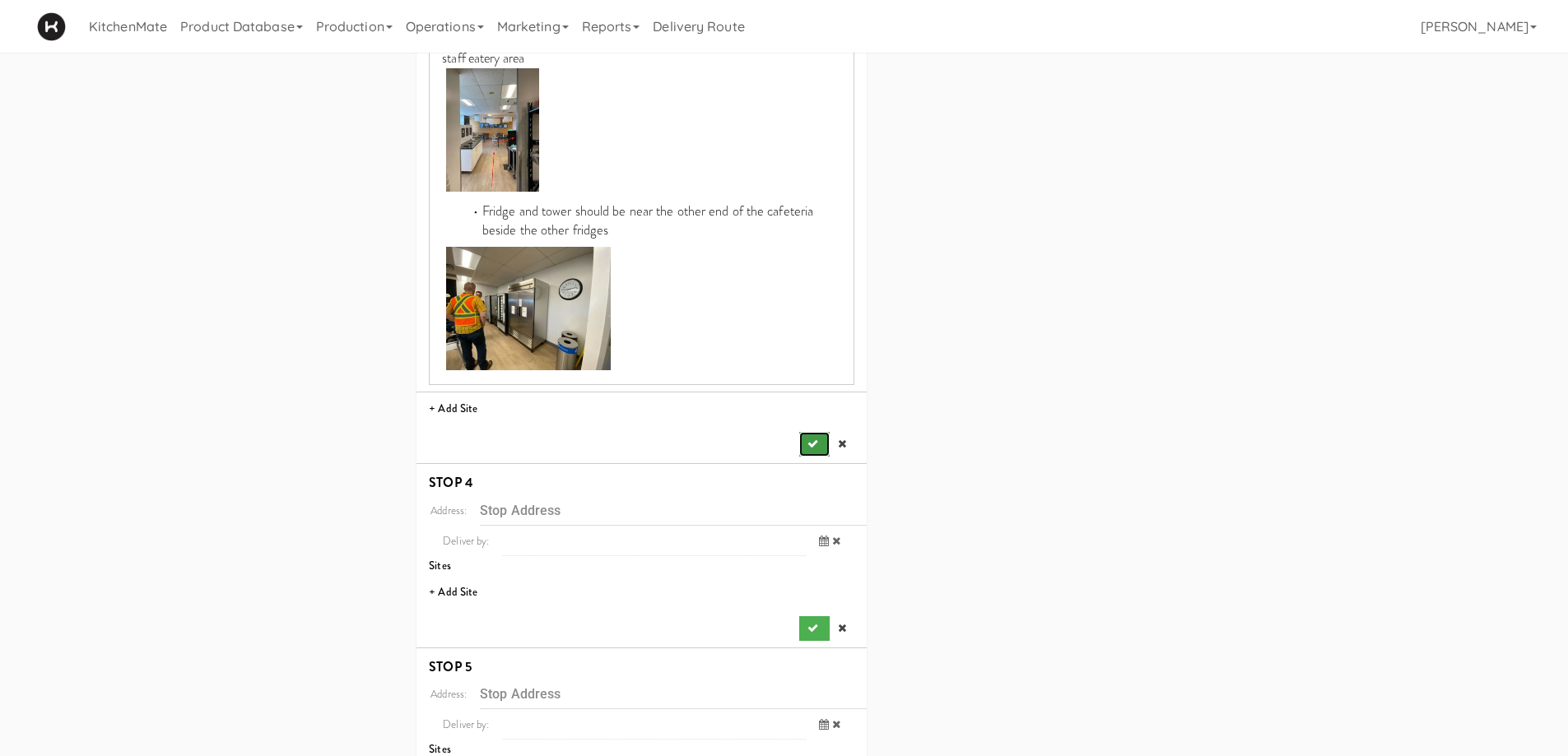
click at [816, 436] on button "submit" at bounding box center [814, 444] width 30 height 24
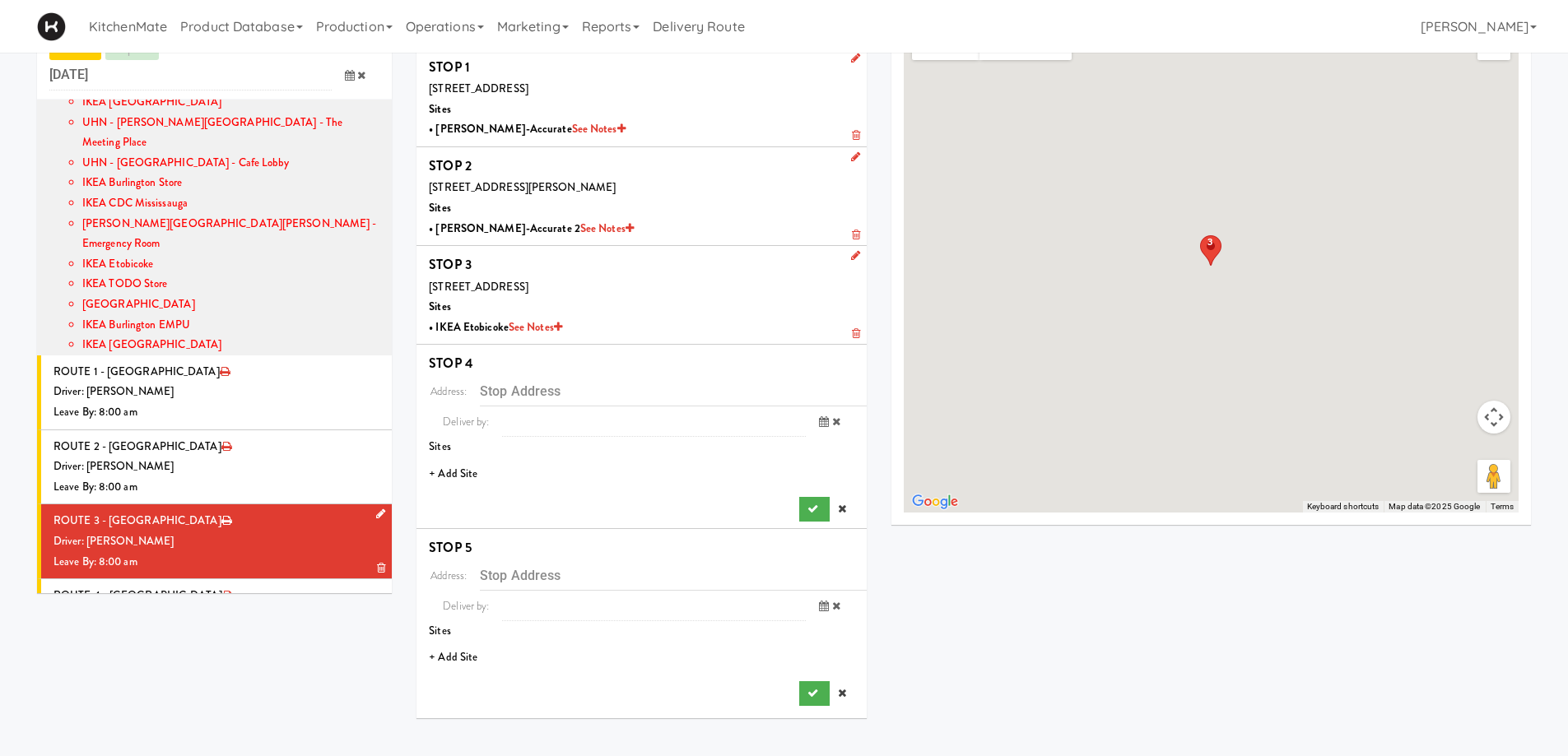
scroll to position [52, 0]
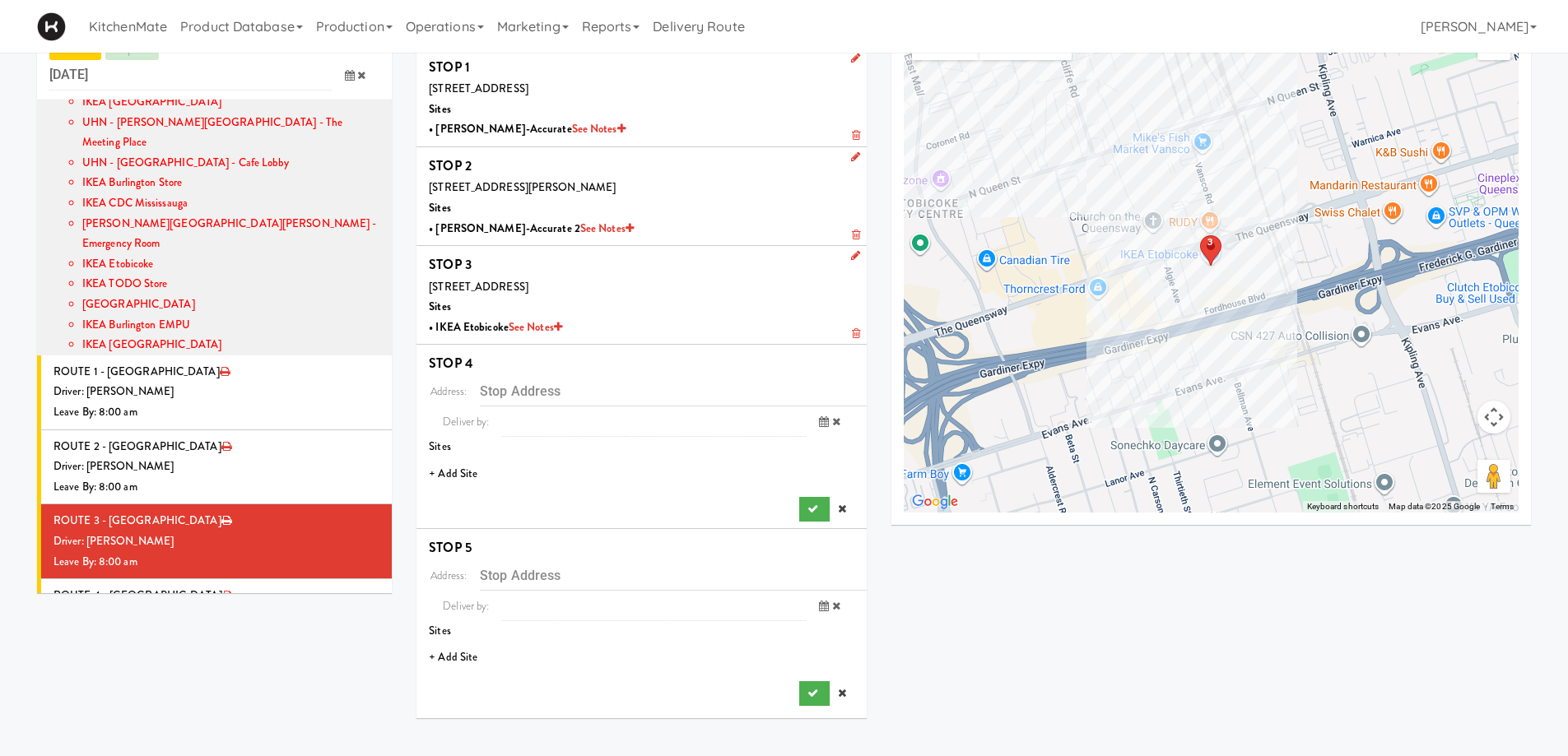
click at [455, 469] on li "+ Add Site" at bounding box center [642, 474] width 451 height 34
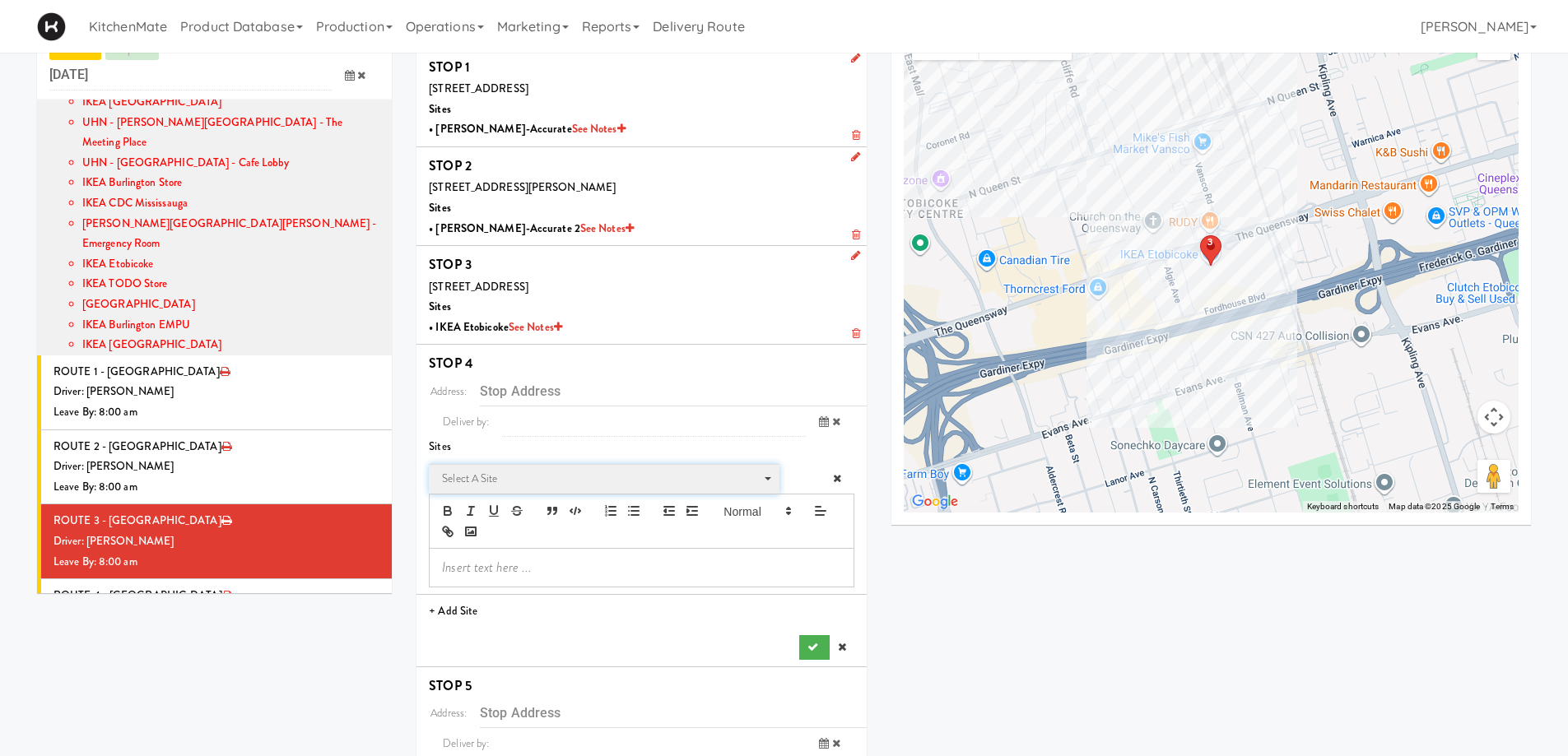
click at [550, 474] on span "Select a site" at bounding box center [598, 478] width 313 height 20
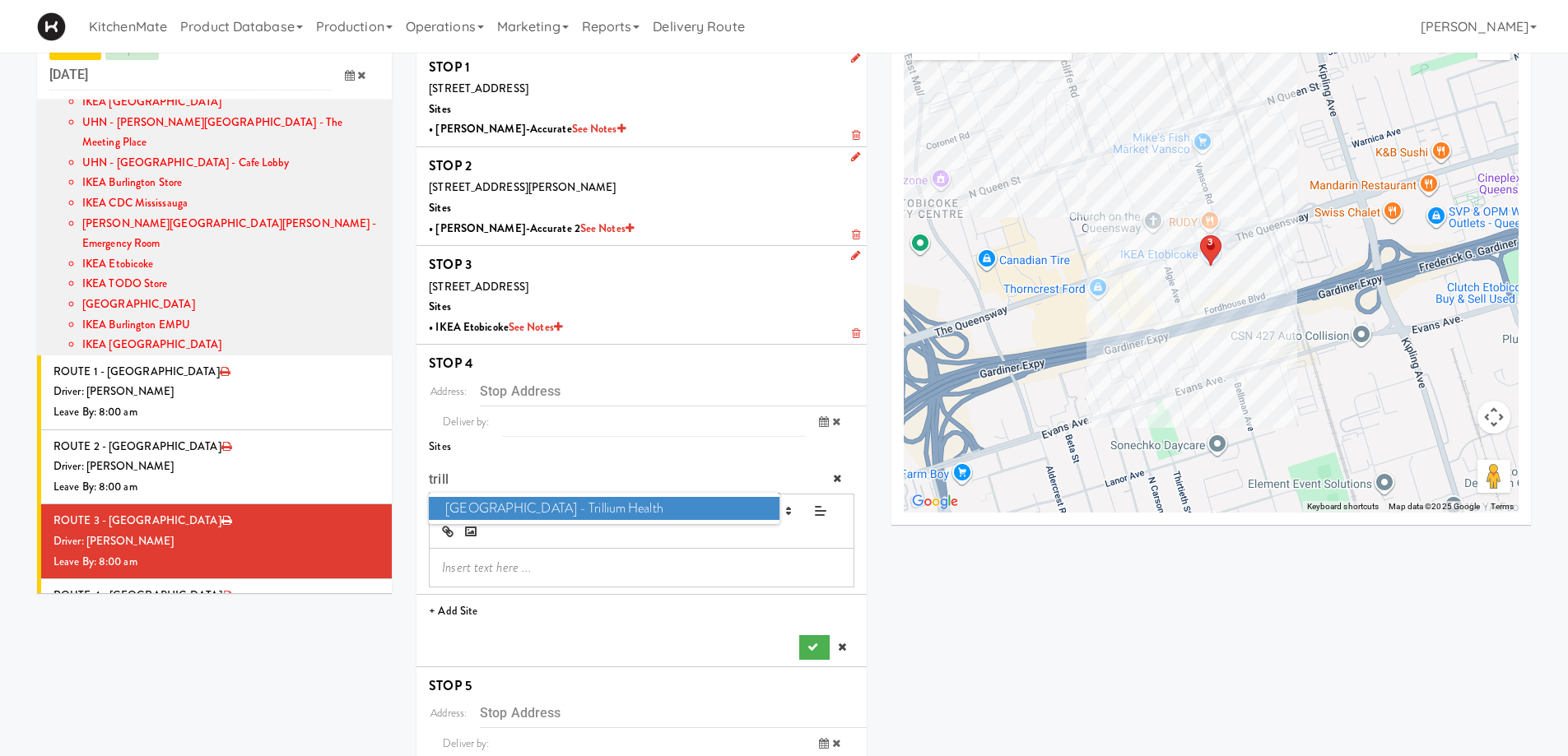
type input "trill"
click at [694, 498] on span "Queensway Health Centre - Trillium Health" at bounding box center [604, 508] width 350 height 24
type input "[STREET_ADDRESS]"
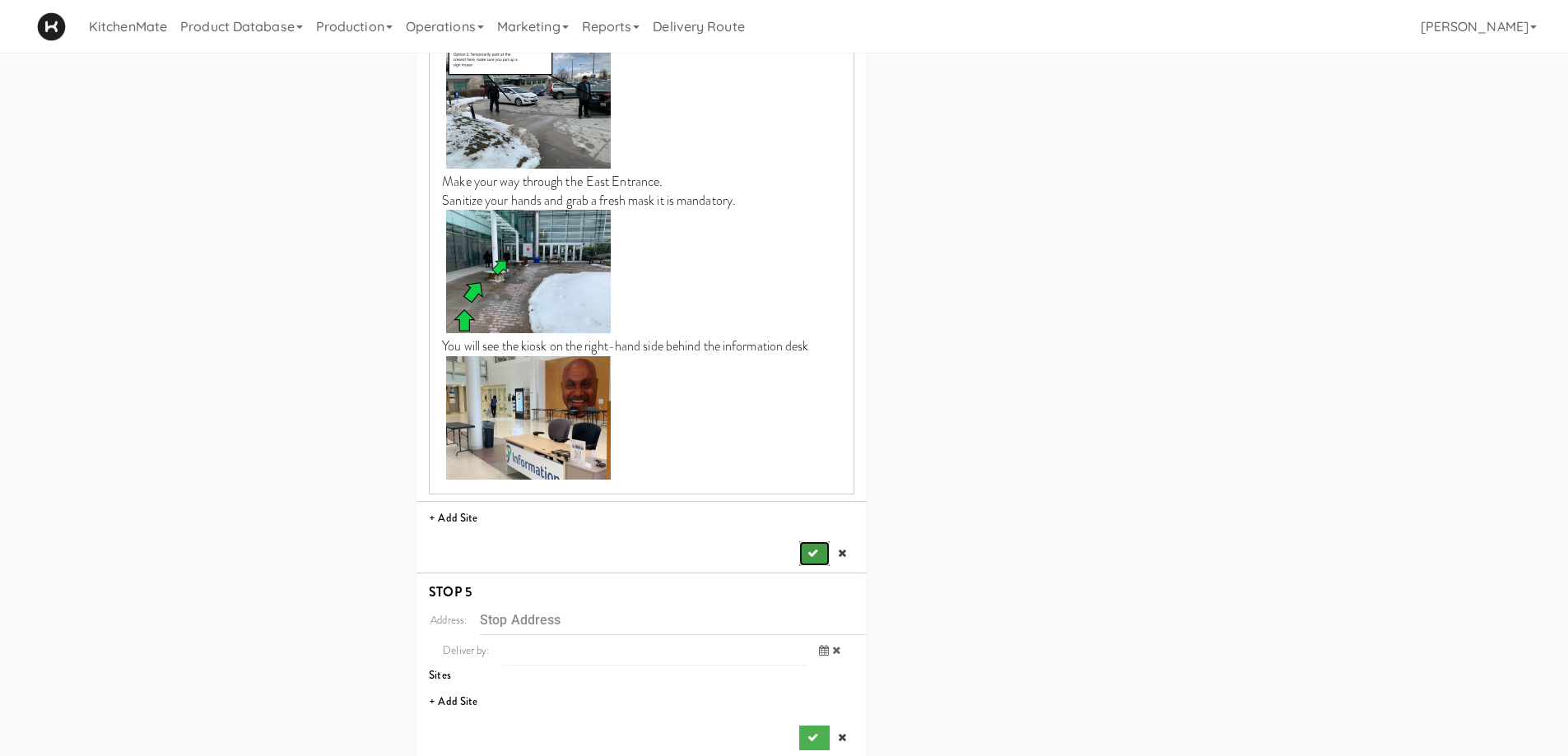
click at [808, 548] on icon "submit" at bounding box center [813, 553] width 10 height 10
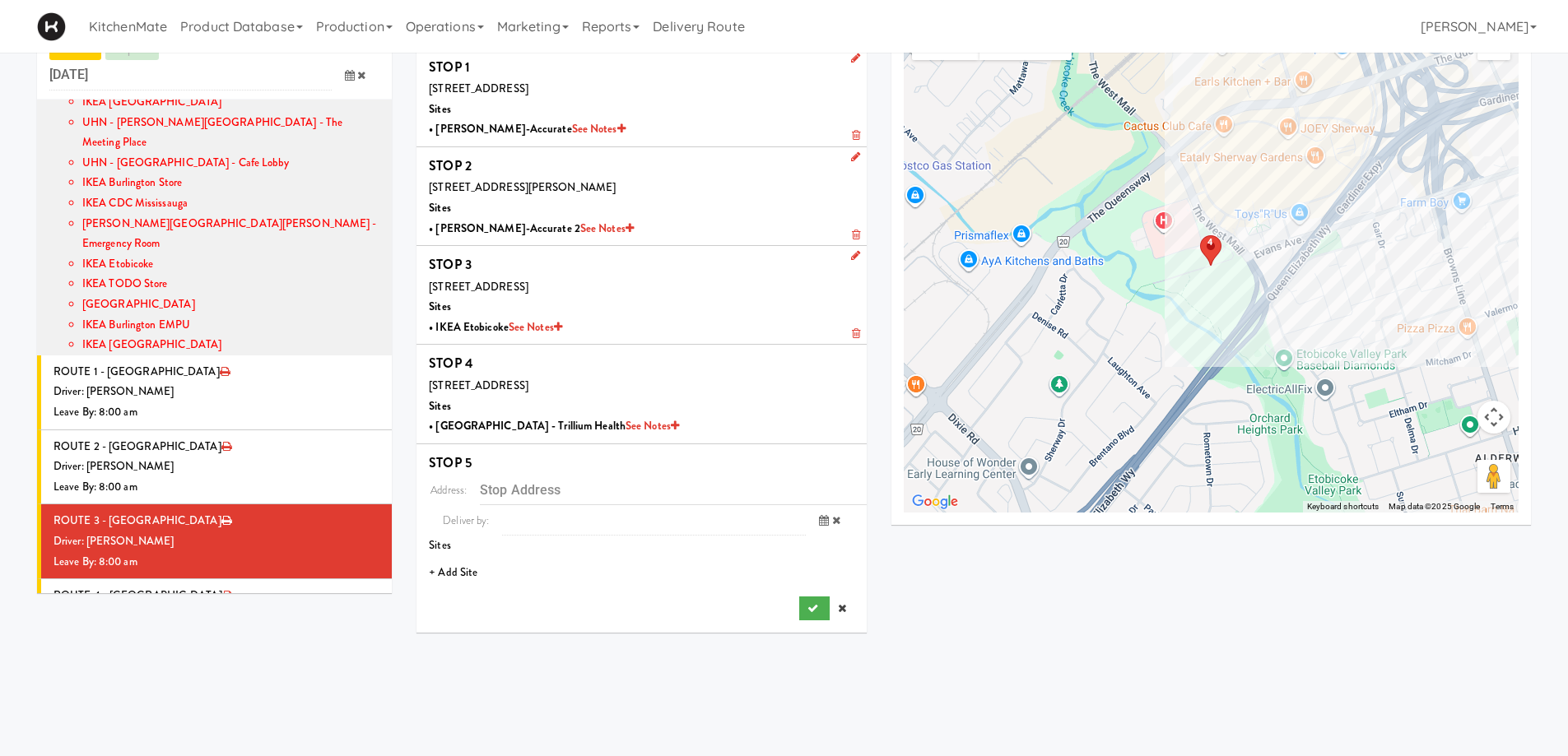
click at [457, 569] on li "+ Add Site" at bounding box center [642, 573] width 451 height 34
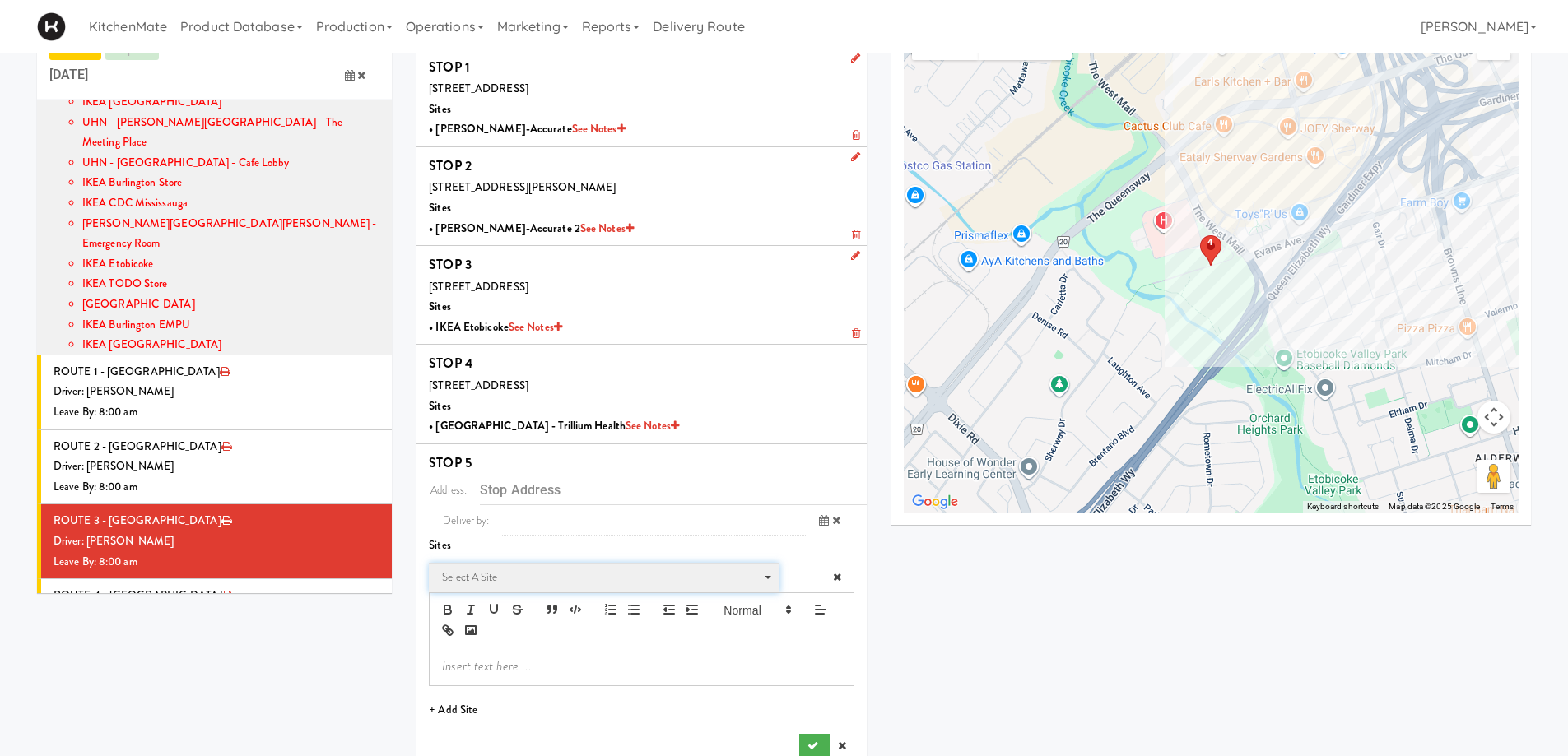
click at [556, 576] on span "Select a site" at bounding box center [598, 577] width 313 height 20
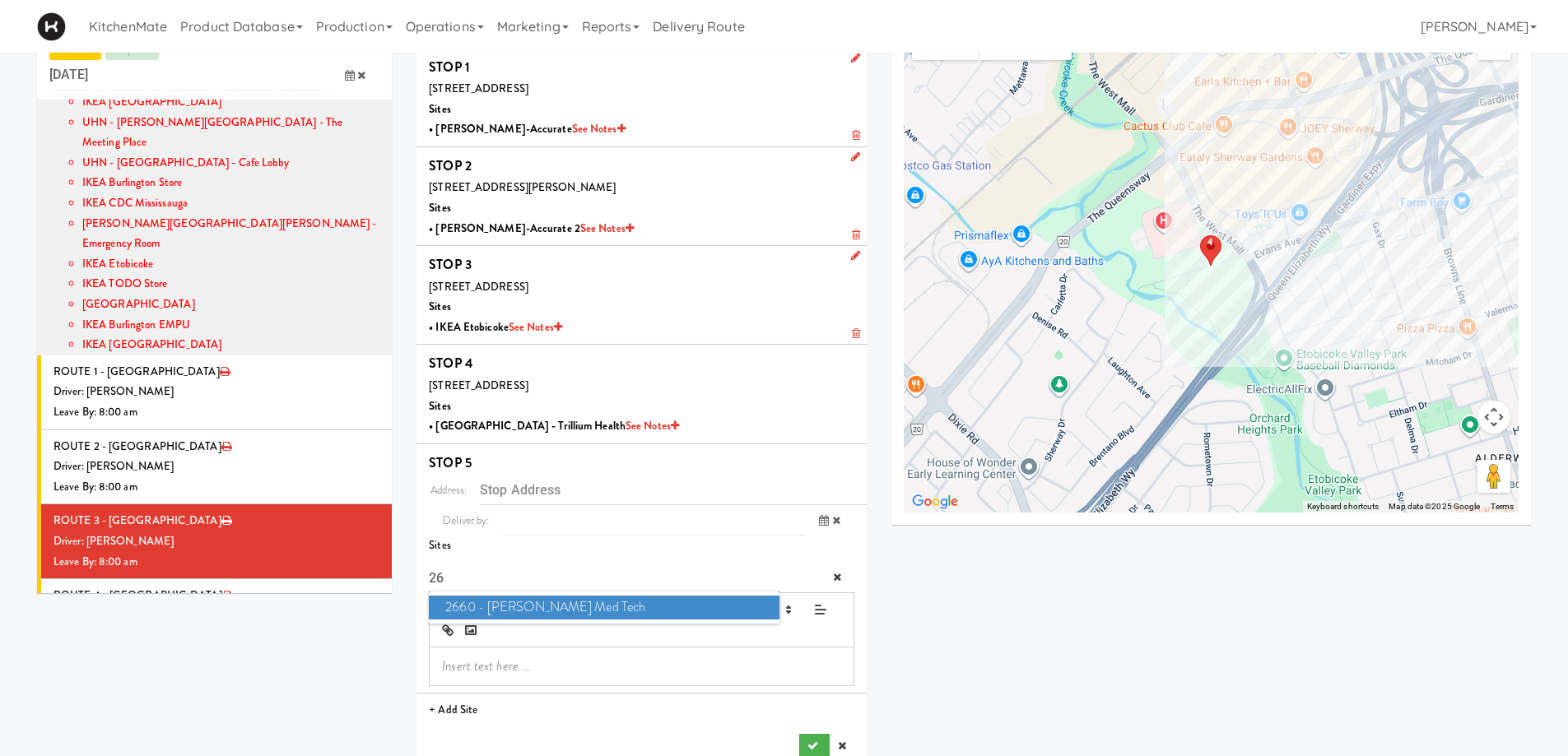
type input "26"
click at [636, 601] on span "2660 - Baylis Med Tech" at bounding box center [604, 607] width 350 height 24
type input "[STREET_ADDRESS][PERSON_NAME][PERSON_NAME]"
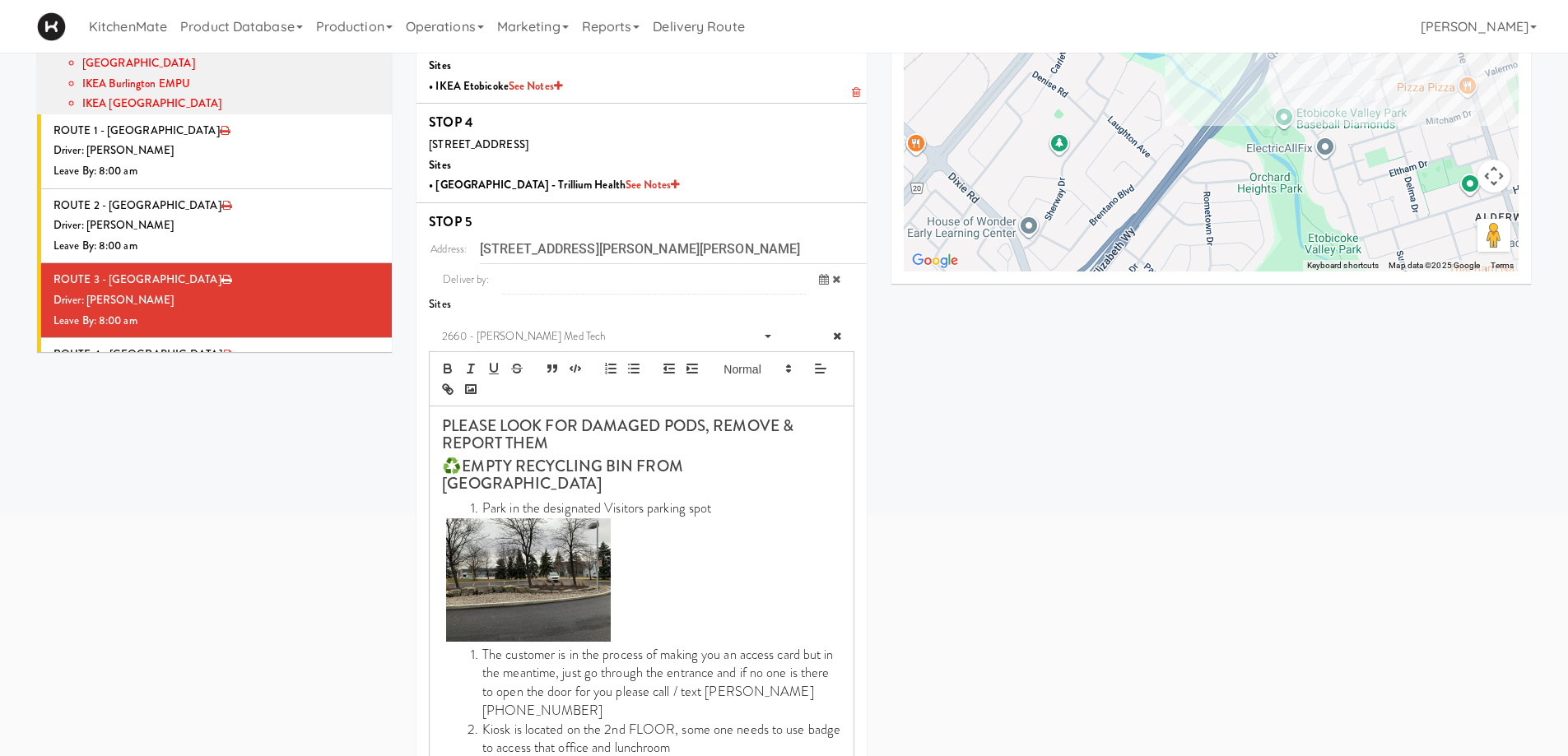
scroll to position [641, 0]
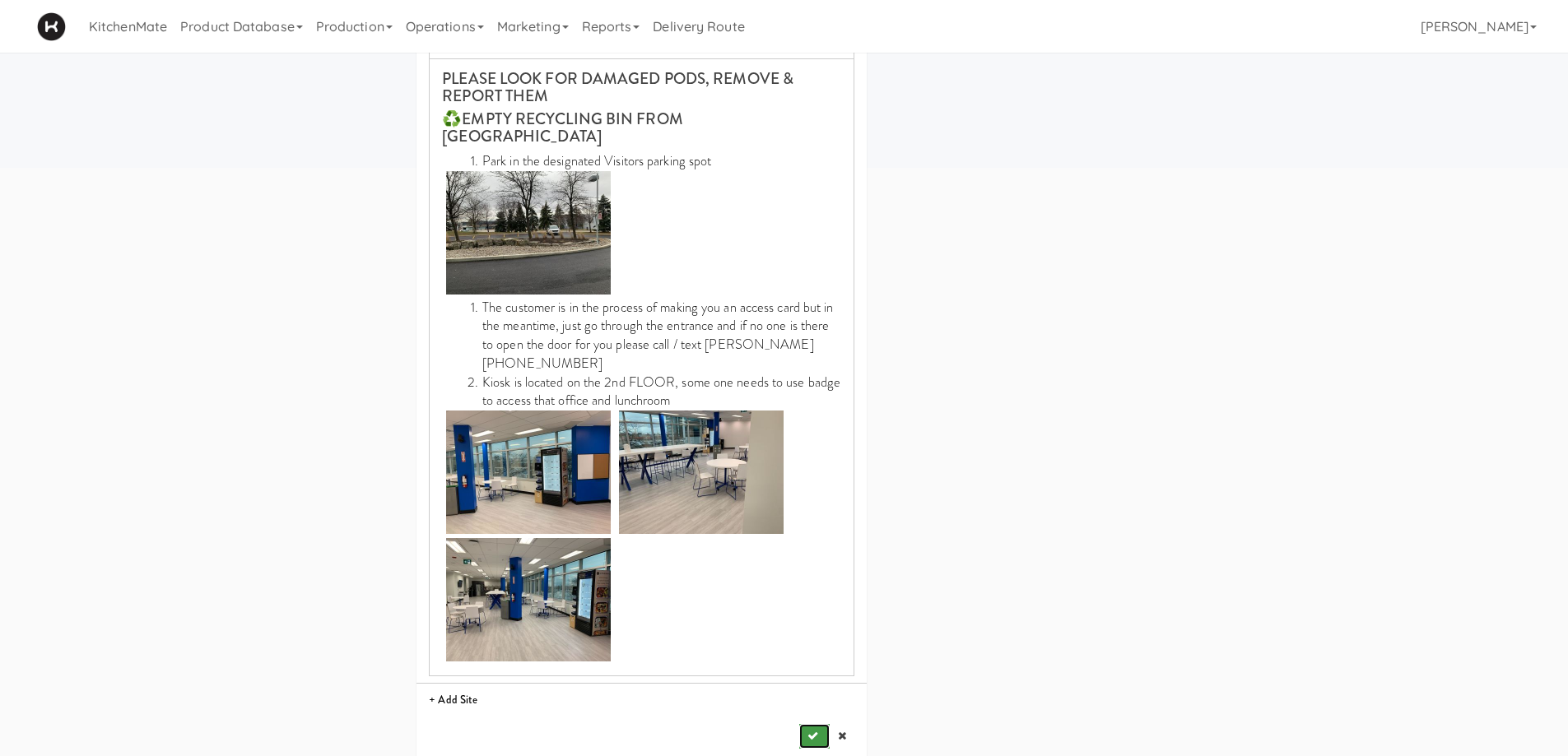
click at [812, 724] on button "submit" at bounding box center [814, 736] width 30 height 24
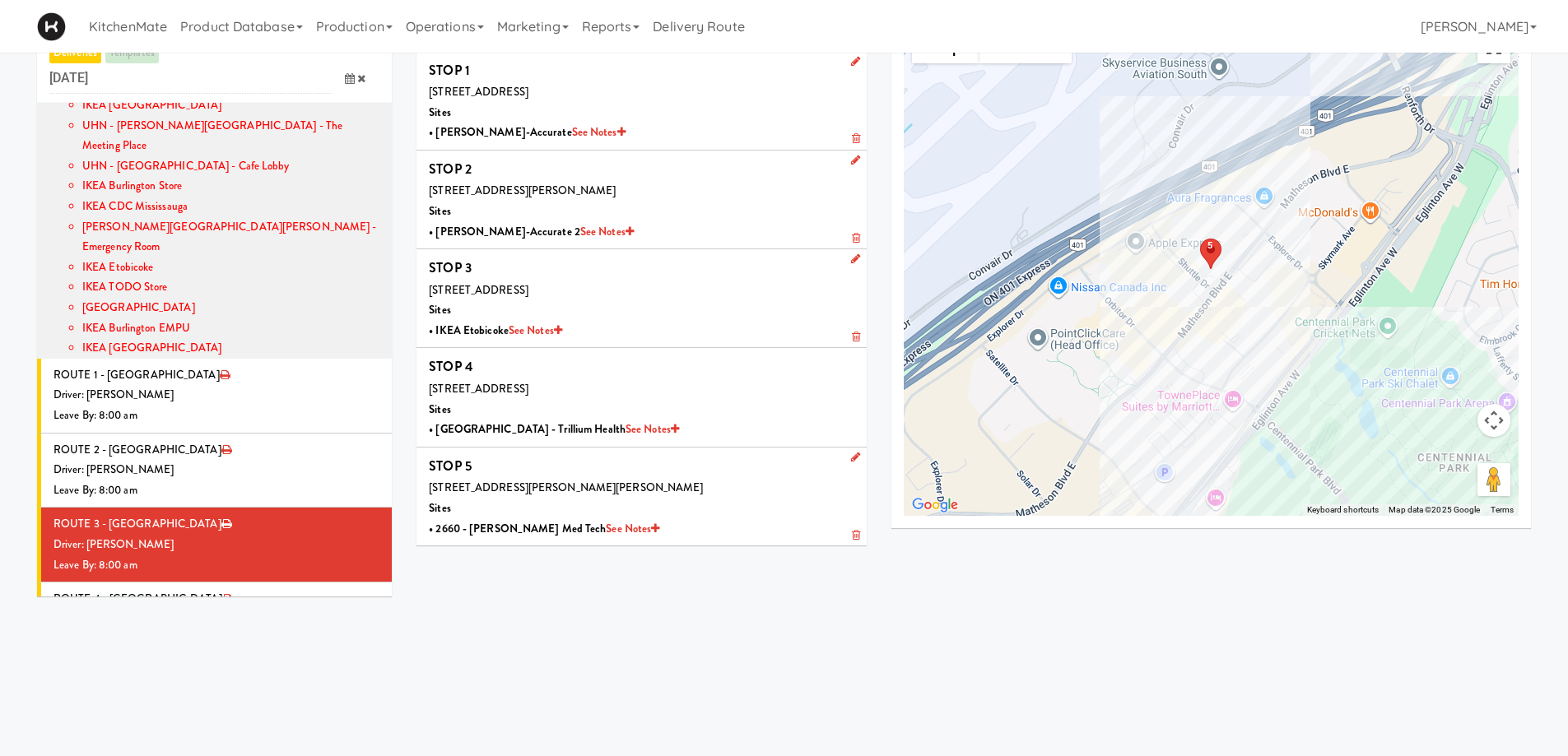
scroll to position [0, 0]
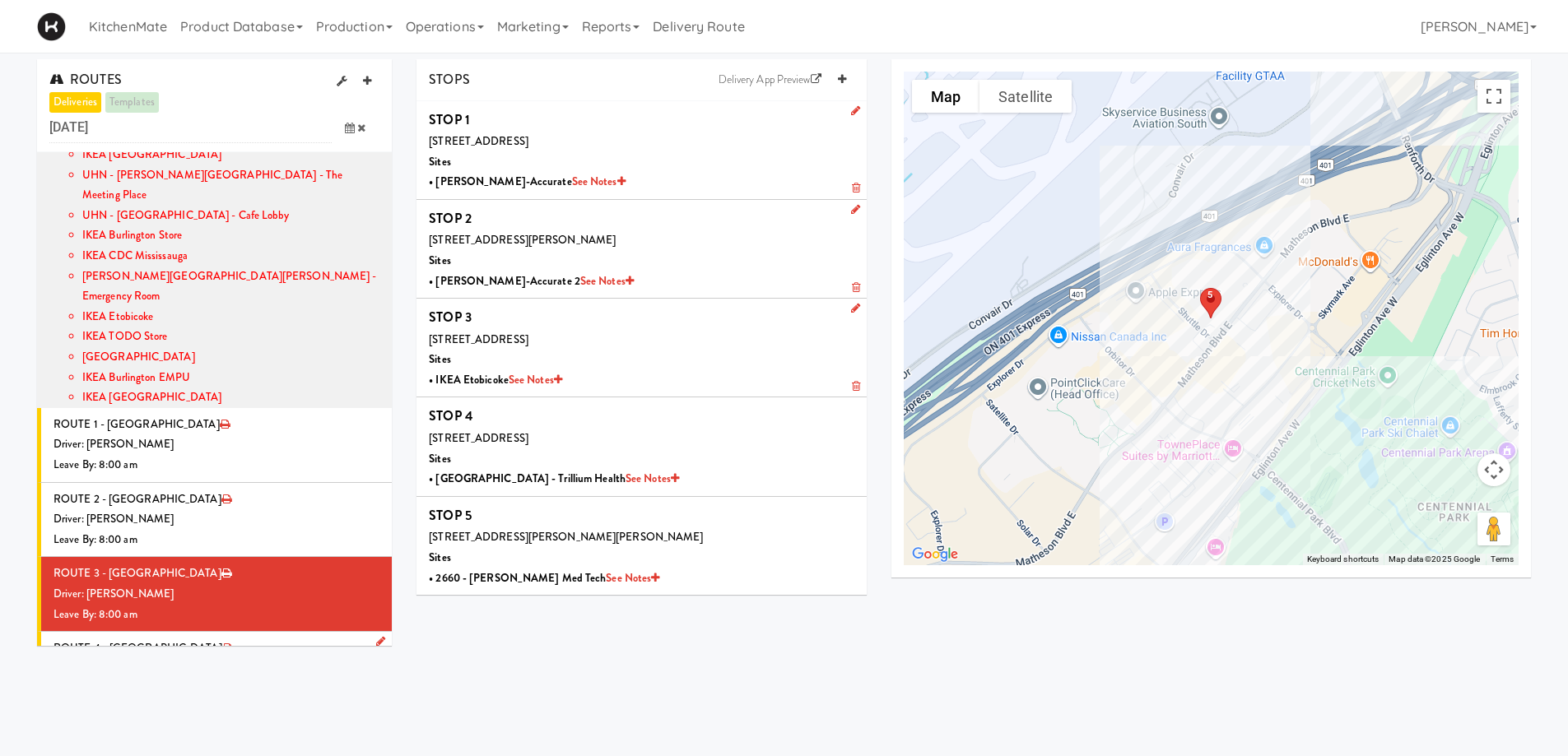
click at [208, 632] on li "ROUTE 4 - Idle Driver: No driver assigned Leave By: 12:00 am" at bounding box center [214, 669] width 355 height 74
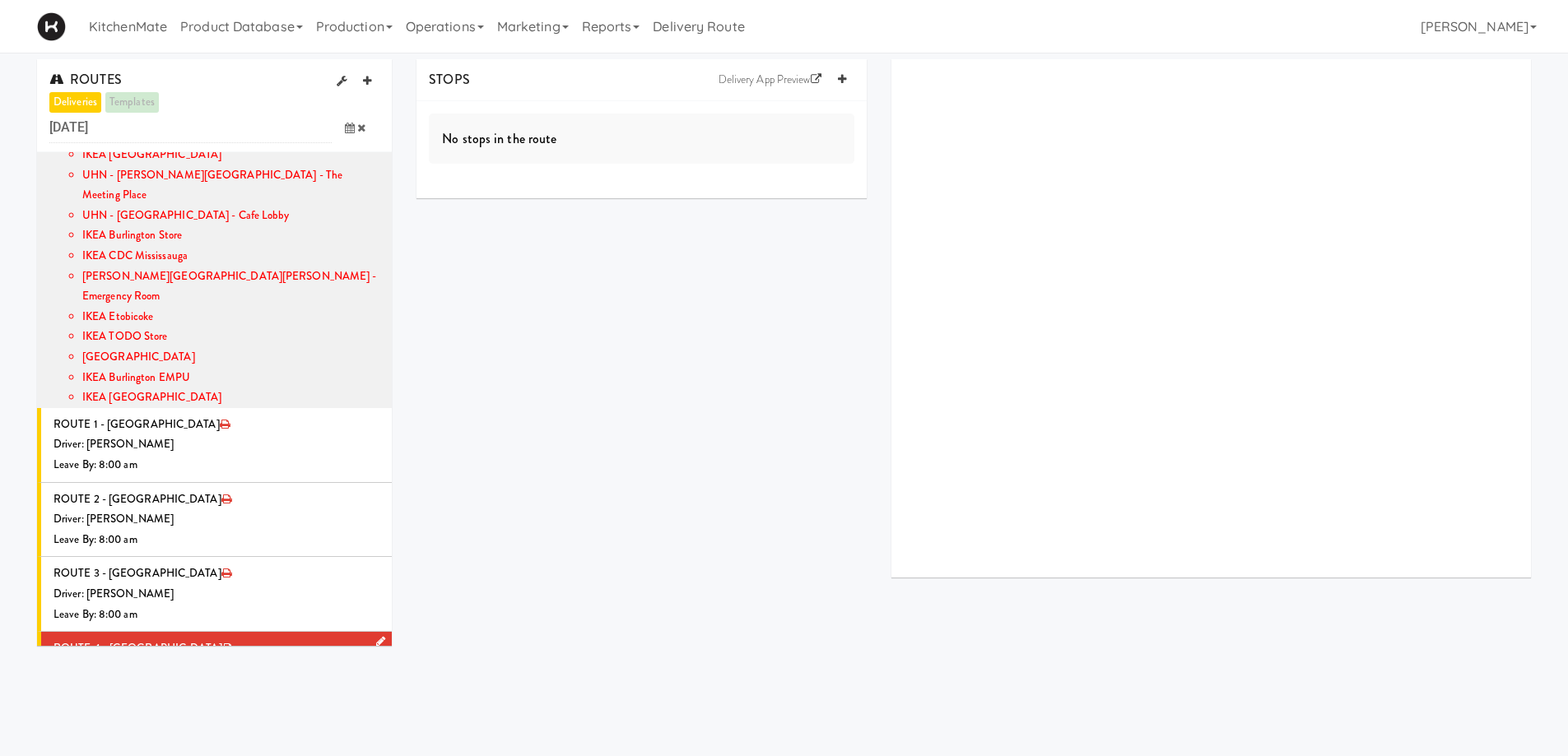
click at [376, 636] on icon at bounding box center [381, 641] width 9 height 10
click at [206, 665] on span "Select a driver" at bounding box center [187, 673] width 66 height 16
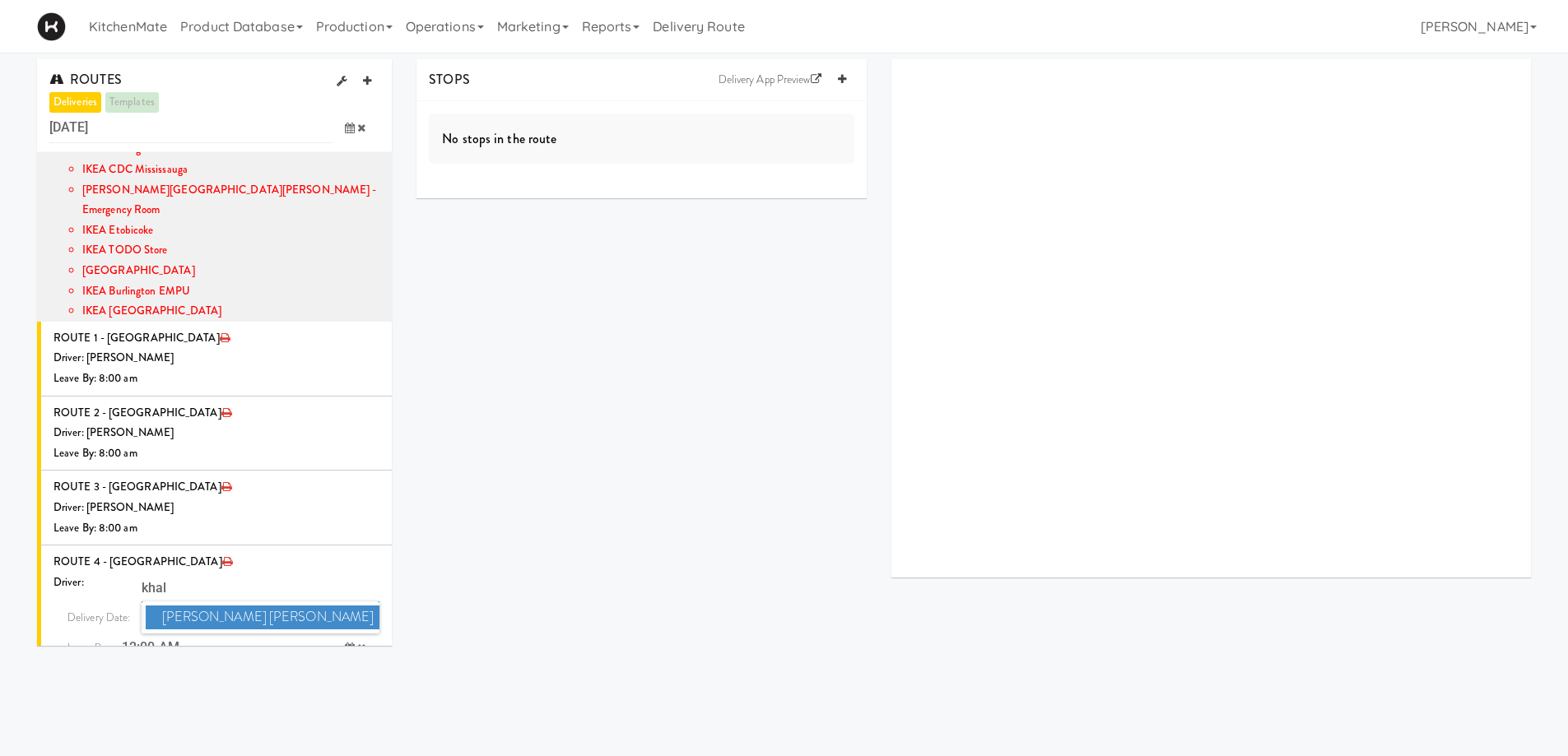
type input "khal"
click at [238, 606] on span "Khalil Odim Chedid" at bounding box center [263, 617] width 235 height 24
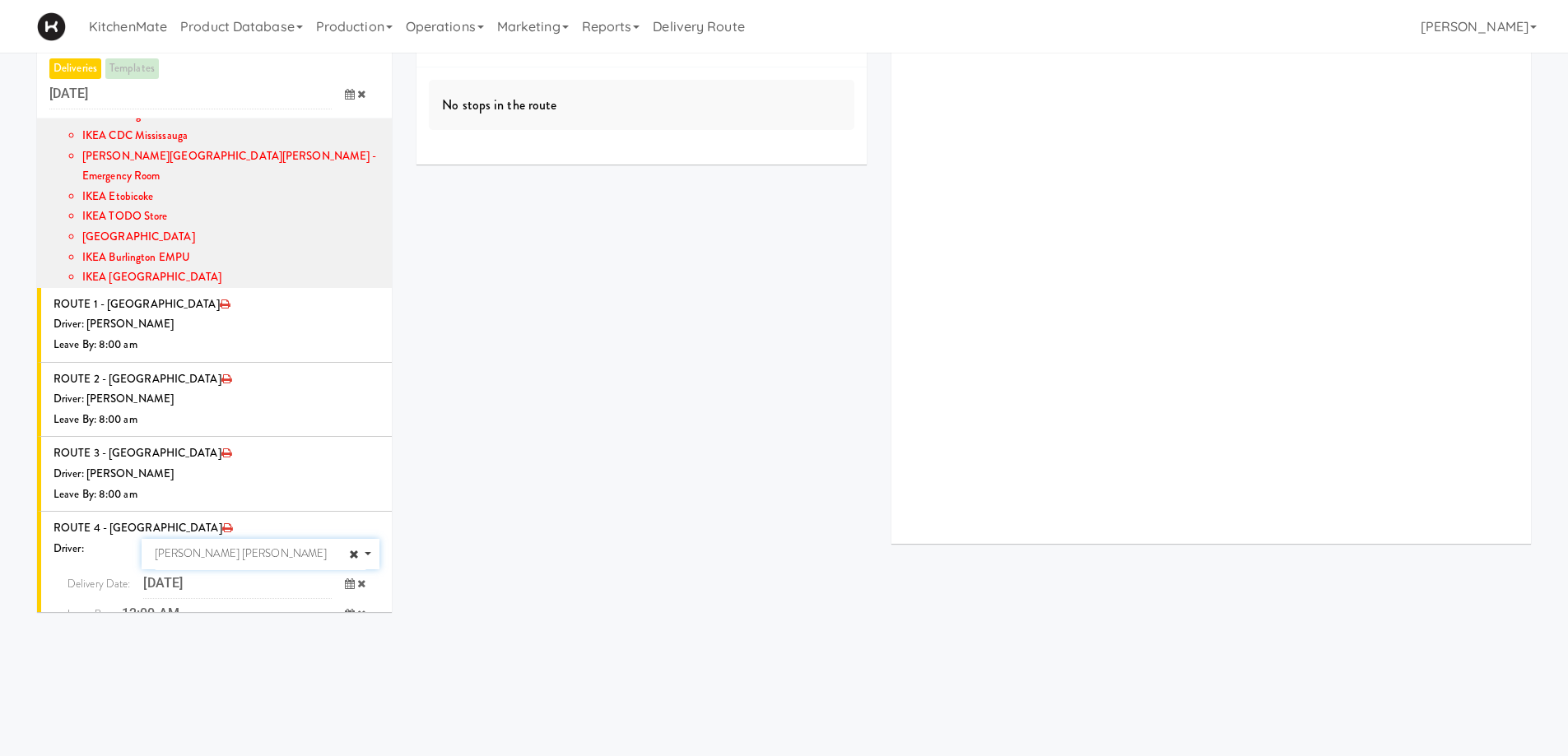
scroll to position [52, 0]
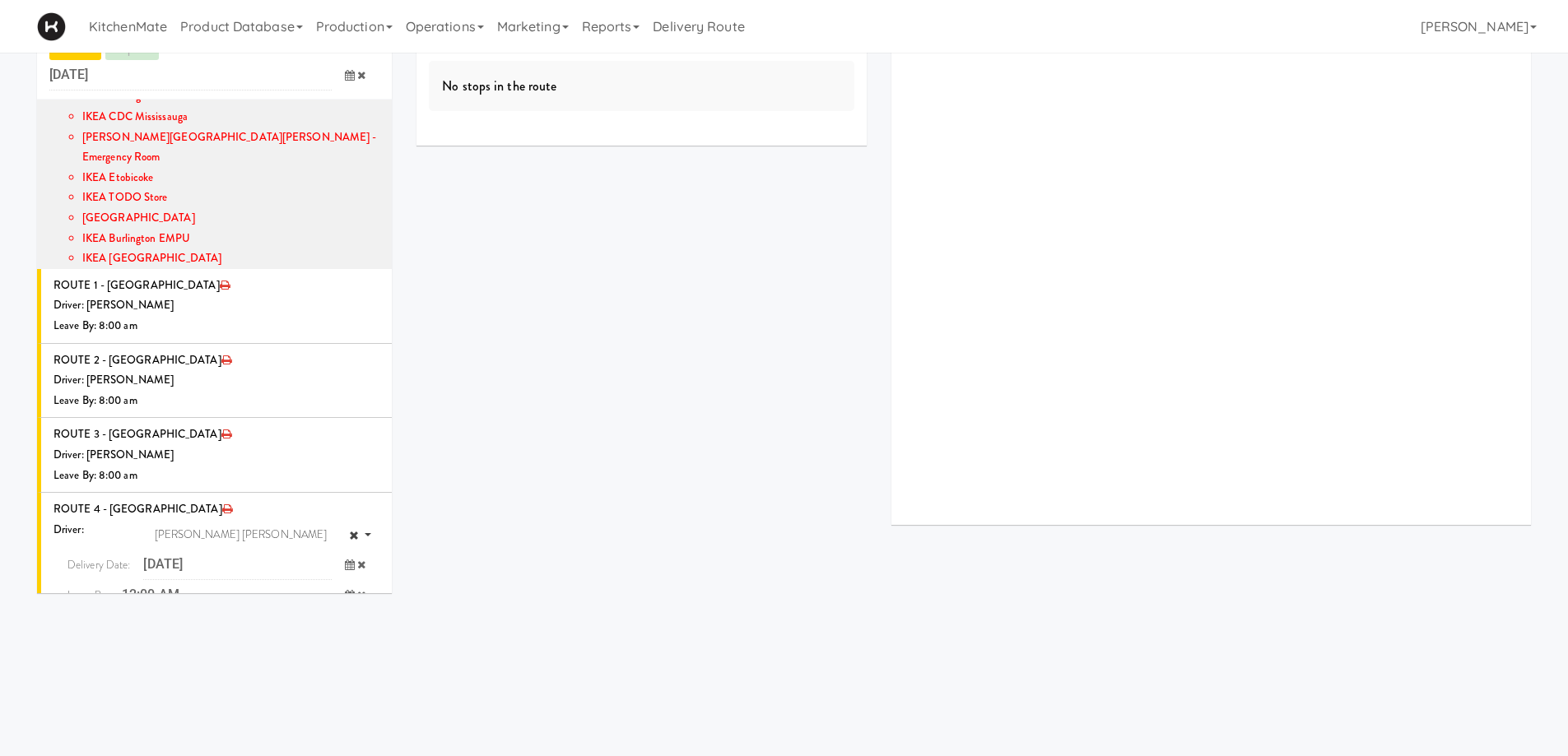
click at [345, 590] on icon at bounding box center [349, 595] width 10 height 10
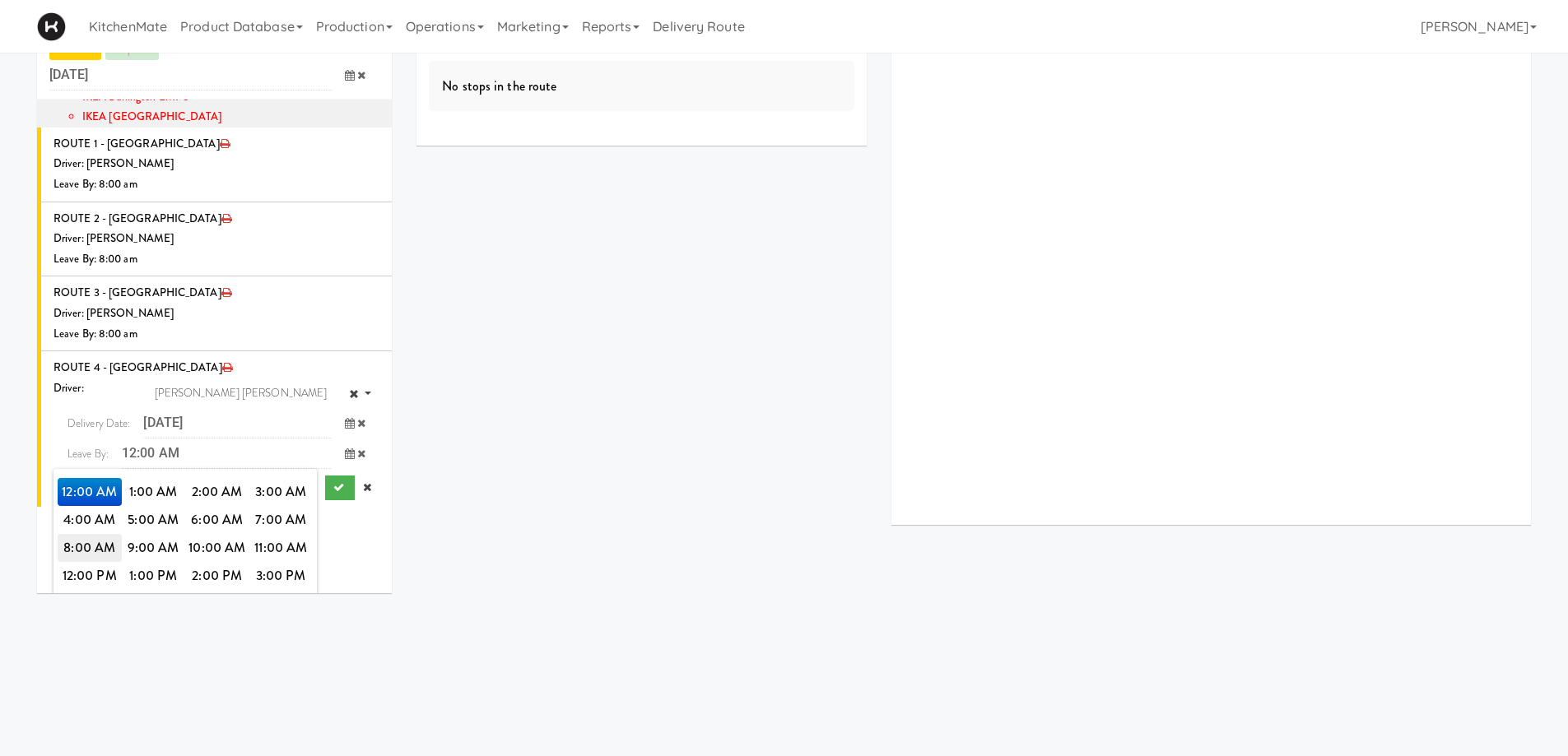
click at [93, 534] on span "8:00 AM" at bounding box center [90, 548] width 65 height 28
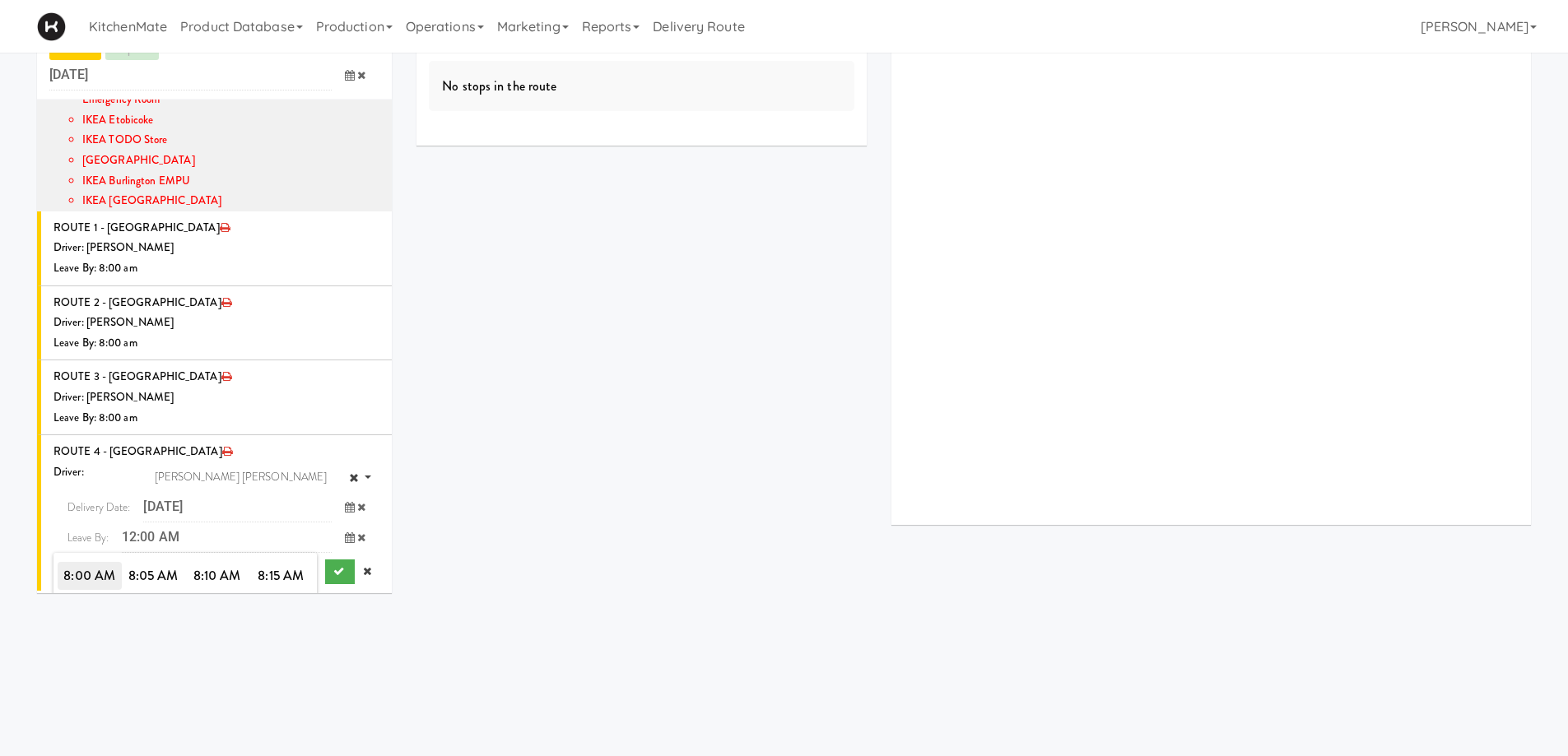
click at [74, 562] on span "8:00 AM" at bounding box center [90, 576] width 65 height 28
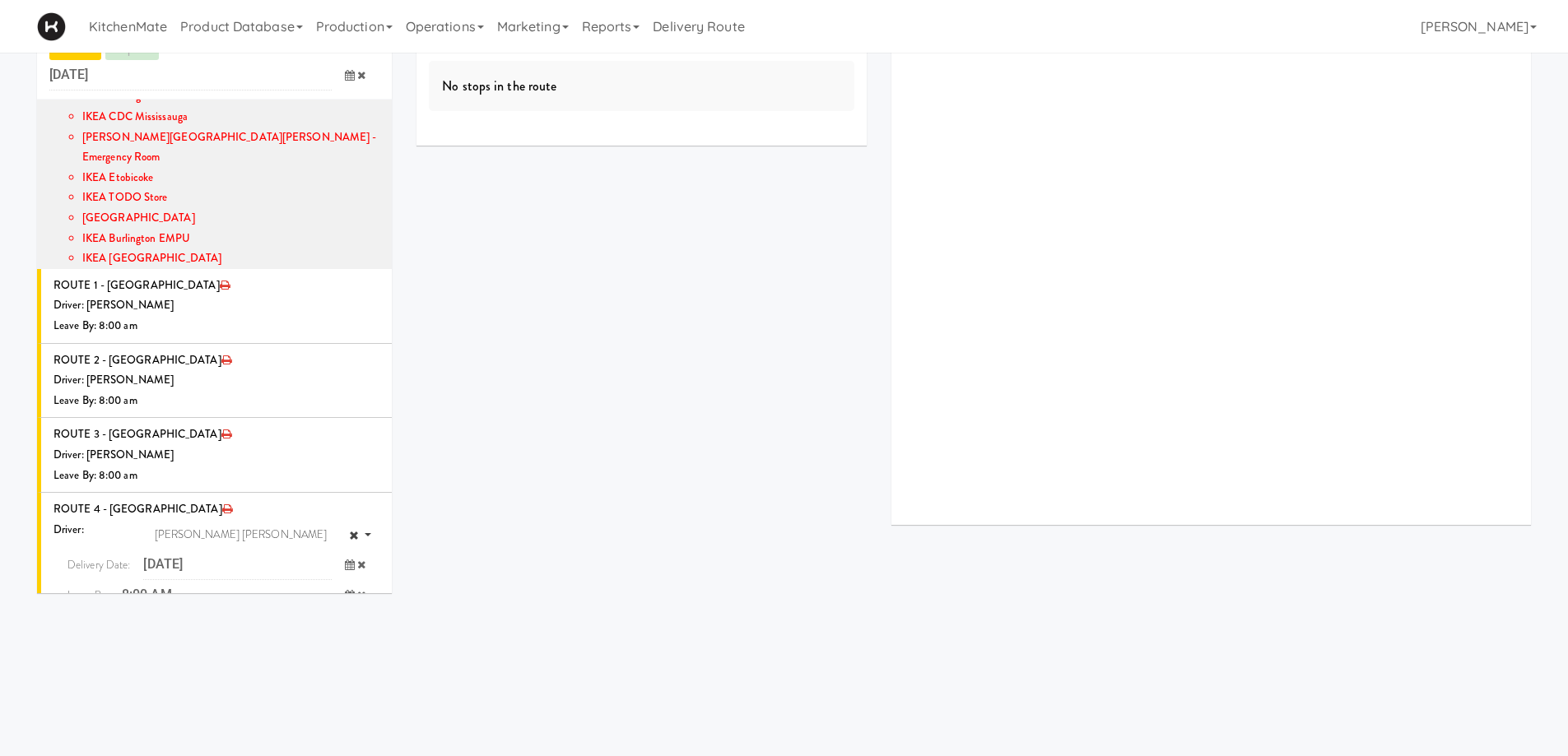
click at [328, 617] on button "submit" at bounding box center [340, 629] width 30 height 24
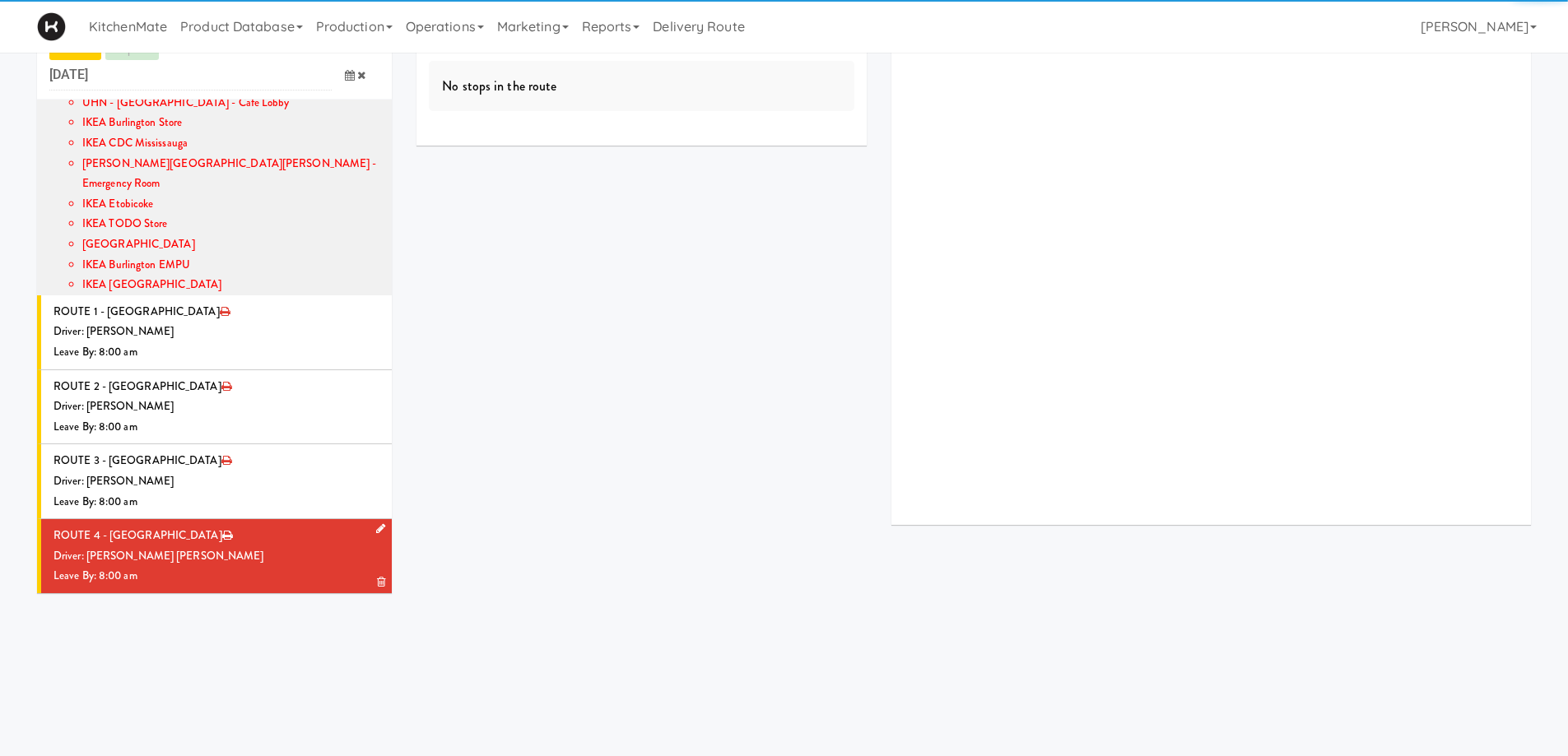
scroll to position [337, 0]
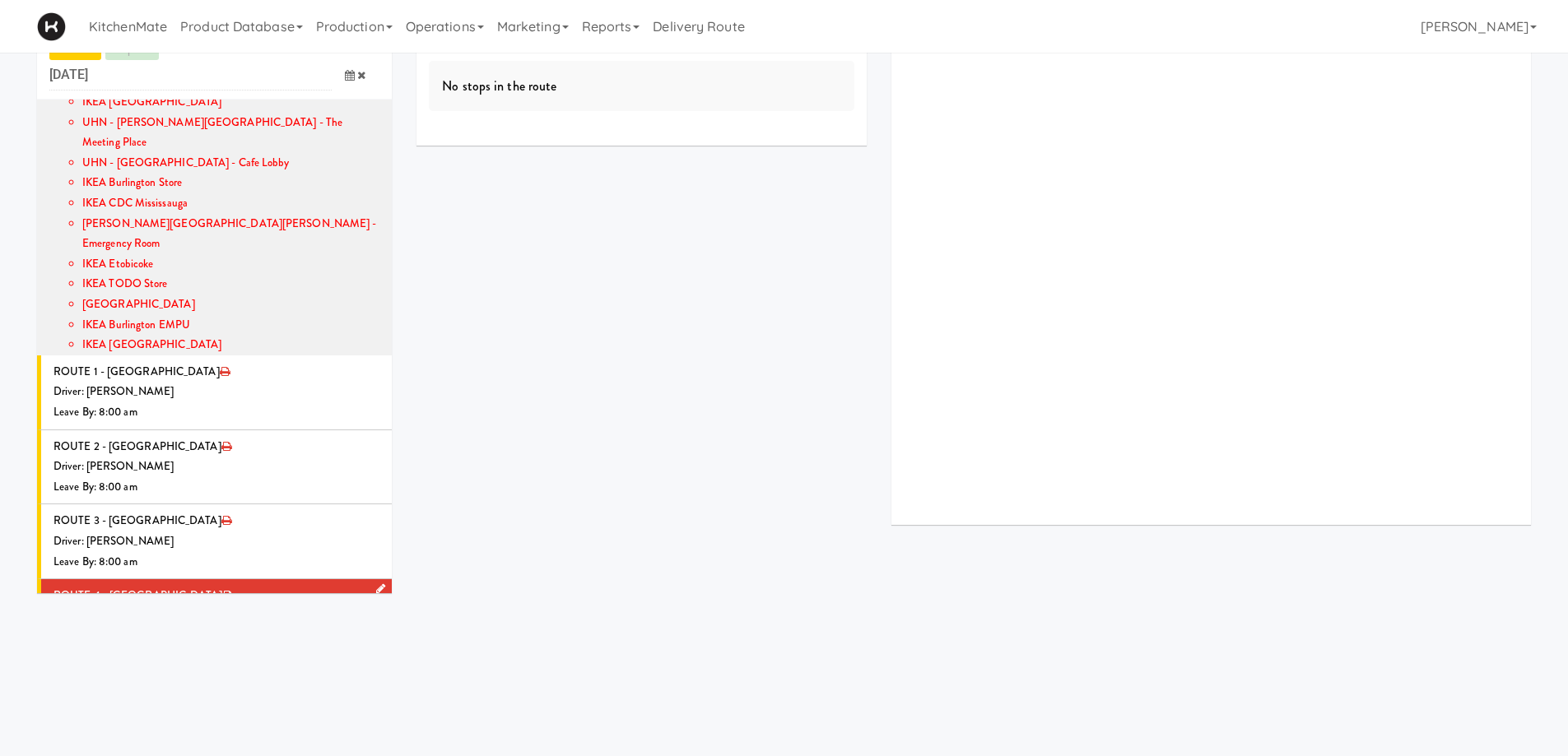
click at [237, 626] on div "Leave By: 8:00 am" at bounding box center [216, 636] width 326 height 21
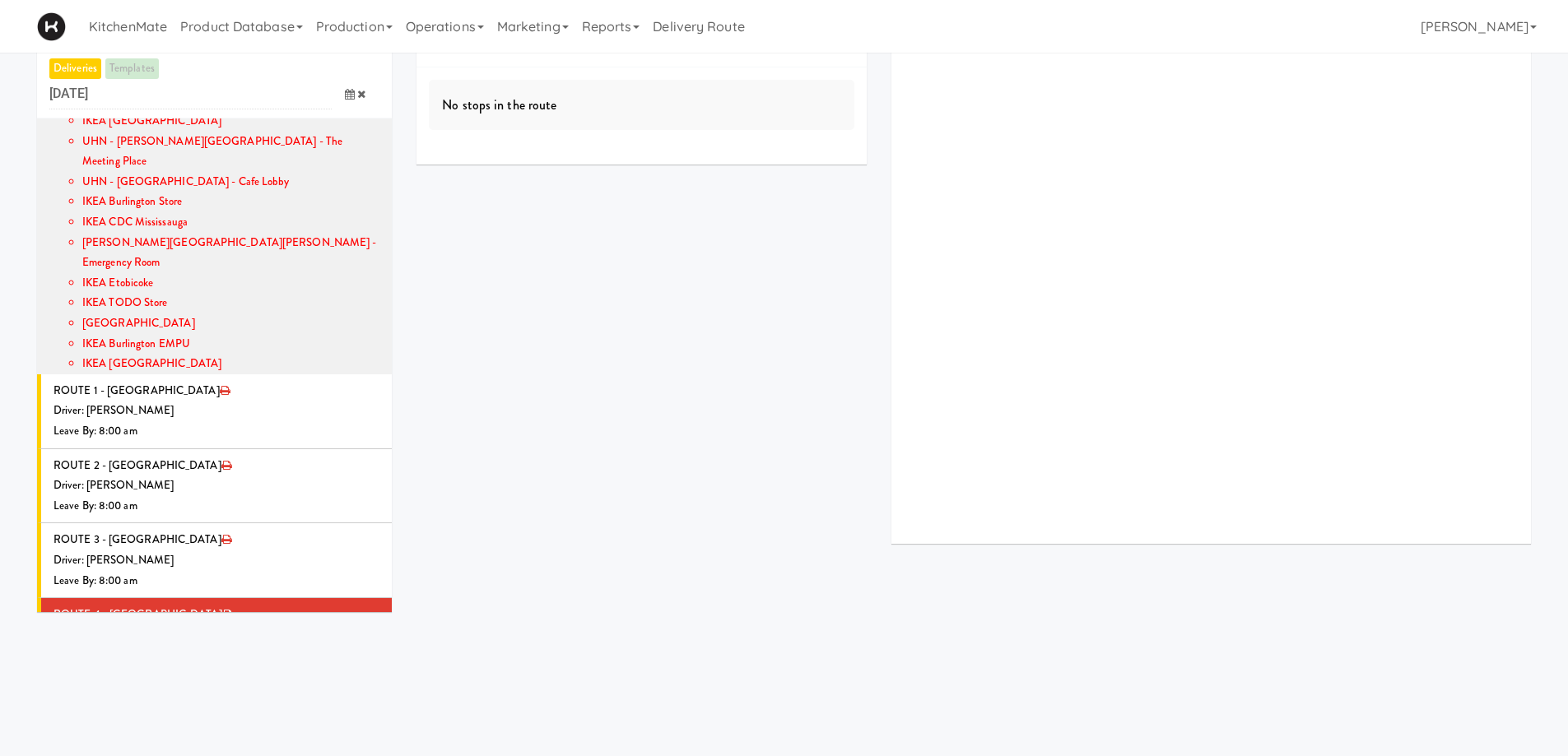
scroll to position [0, 0]
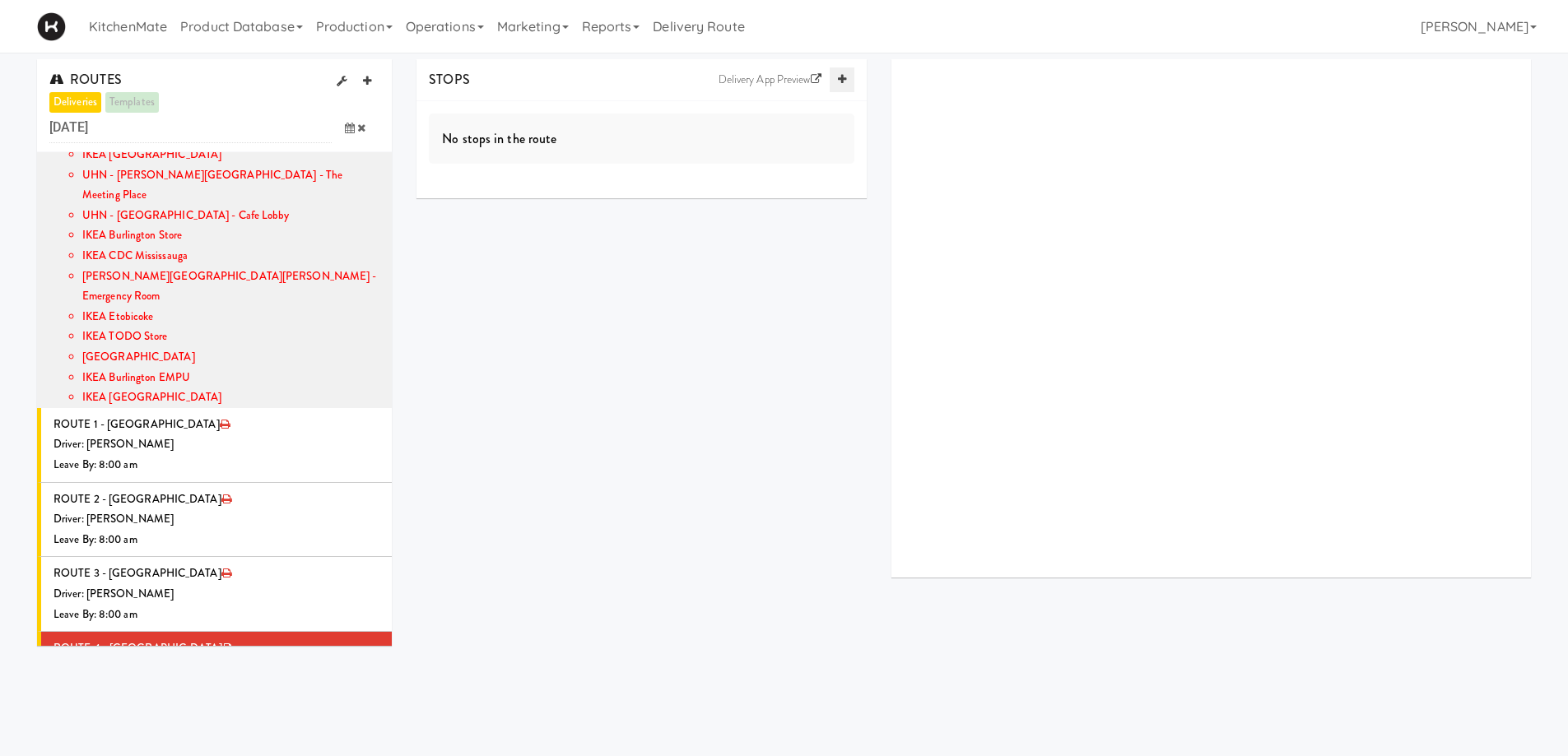
click at [838, 85] on icon at bounding box center [841, 79] width 8 height 10
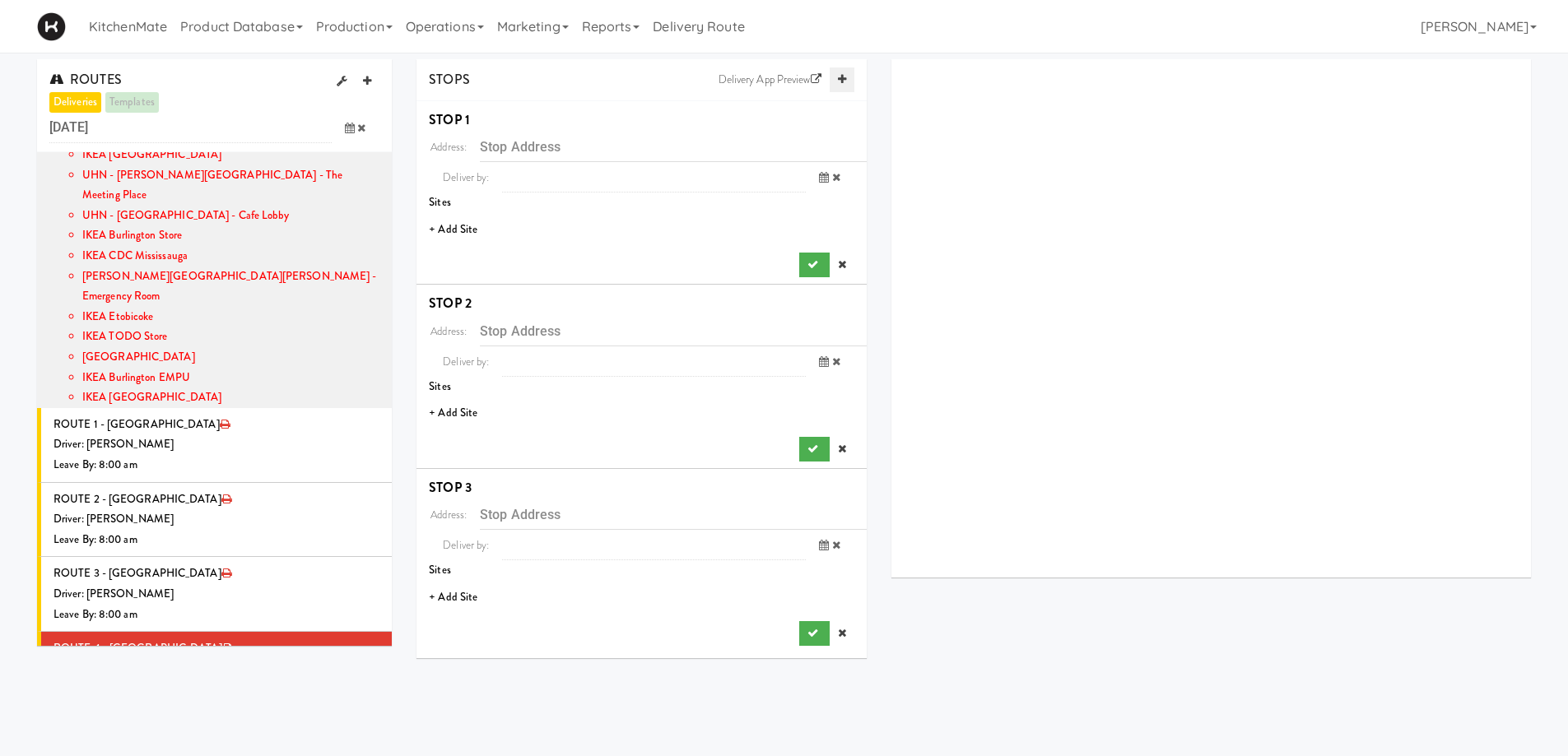
click at [838, 85] on icon at bounding box center [841, 79] width 8 height 10
click at [451, 229] on li "+ Add Site" at bounding box center [642, 230] width 451 height 34
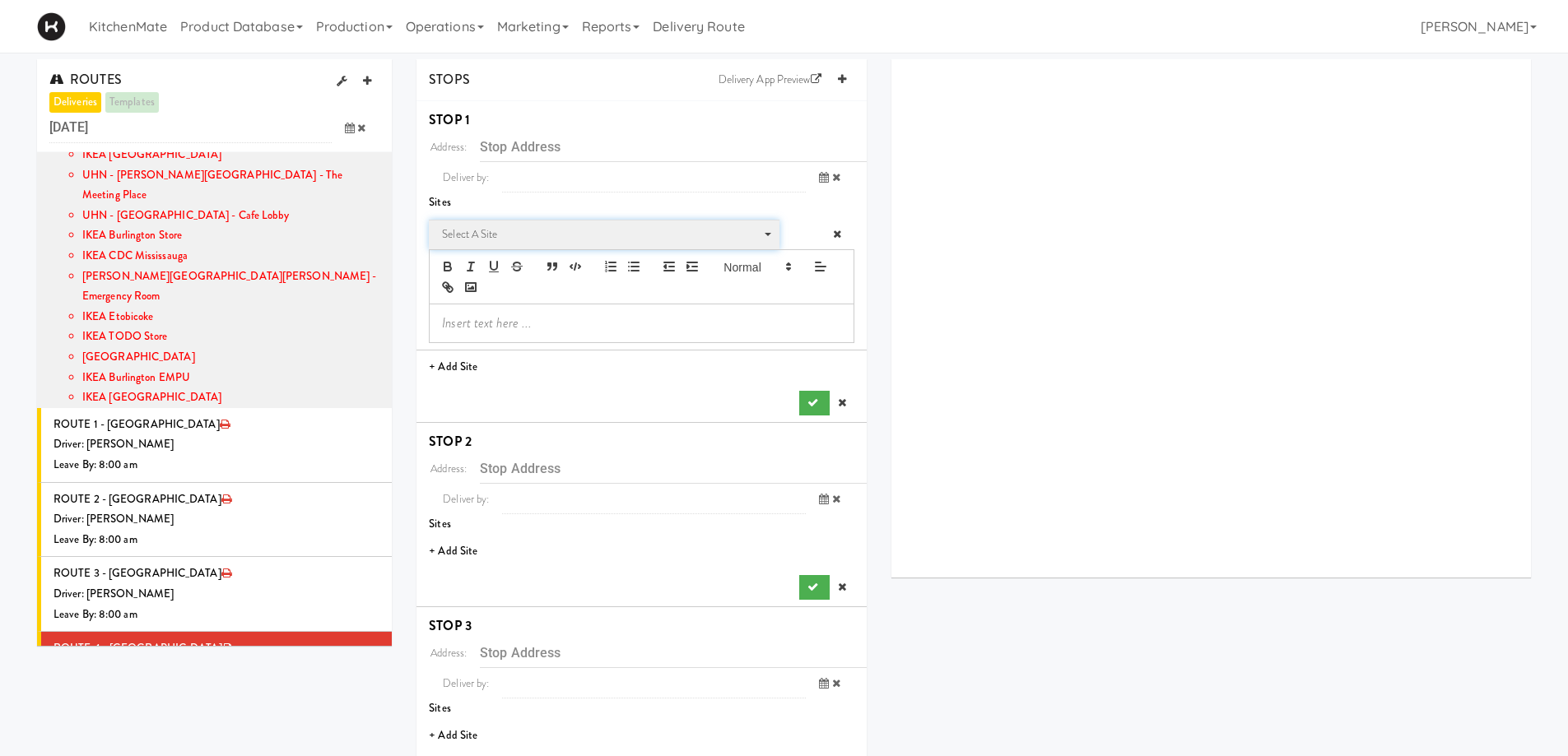
click at [542, 236] on span "Select a site" at bounding box center [598, 234] width 313 height 20
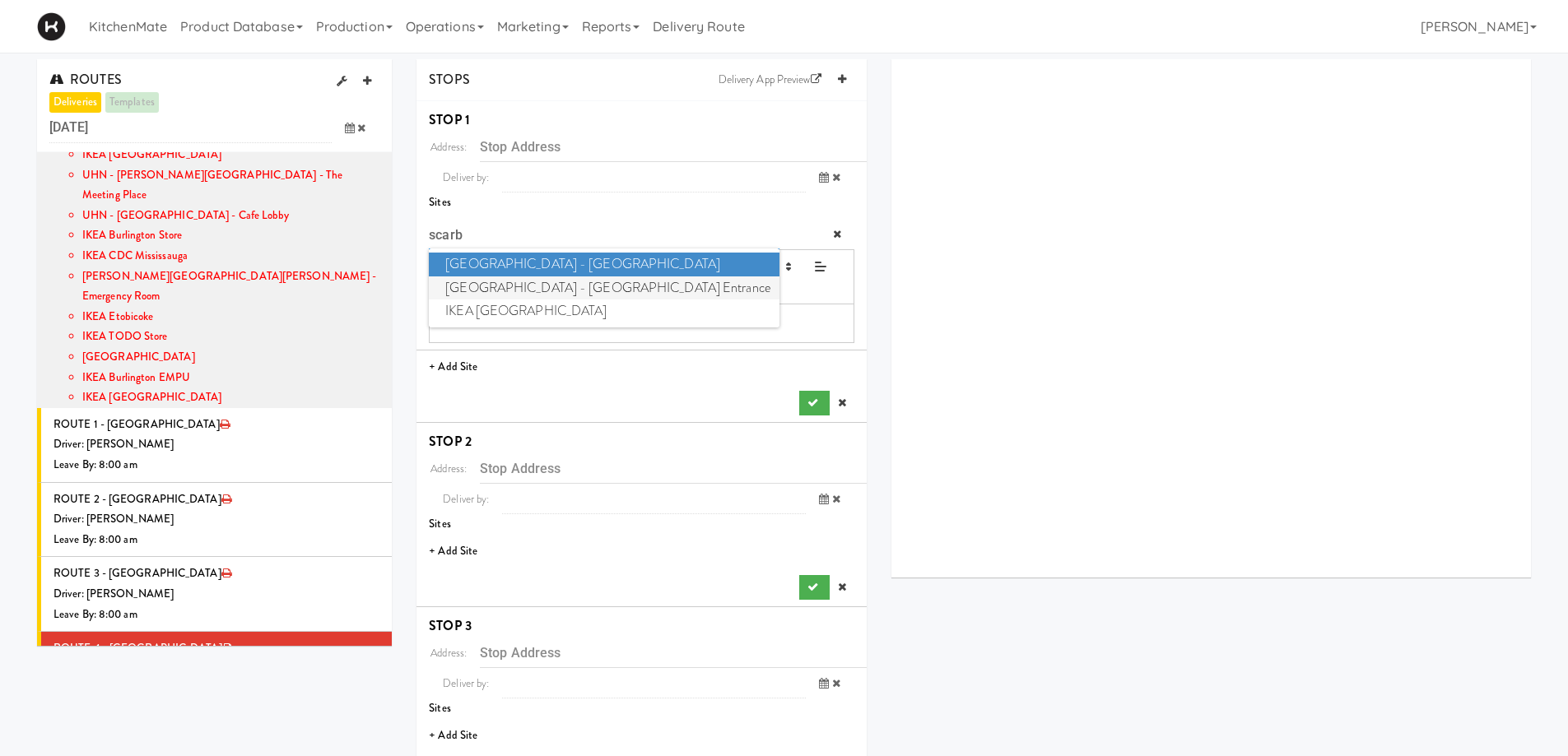
type input "scarb"
click at [681, 286] on span "Scarborough General Hospital - Tower Wing Entrance" at bounding box center [604, 288] width 350 height 24
type input "[STREET_ADDRESS][PERSON_NAME]"
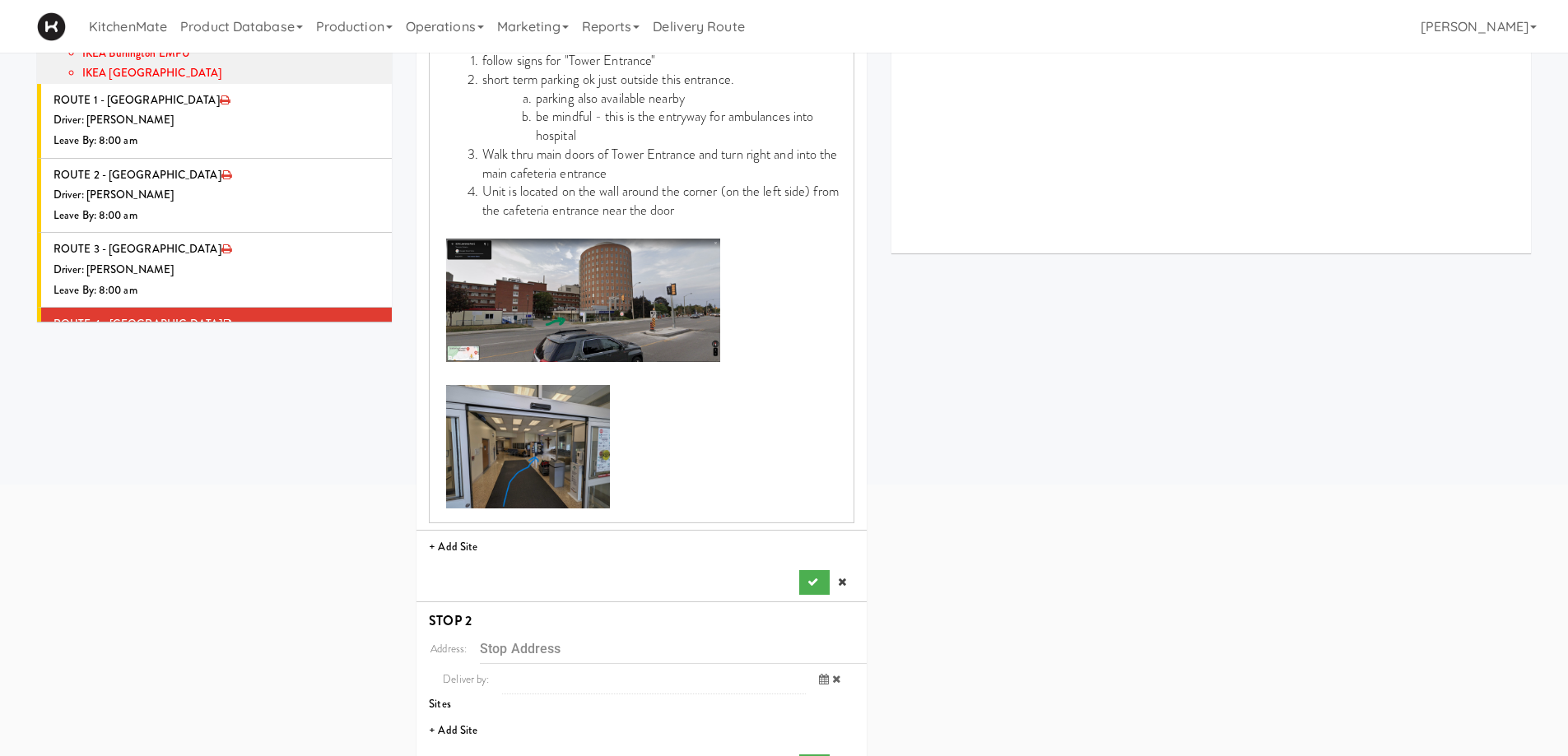
scroll to position [329, 0]
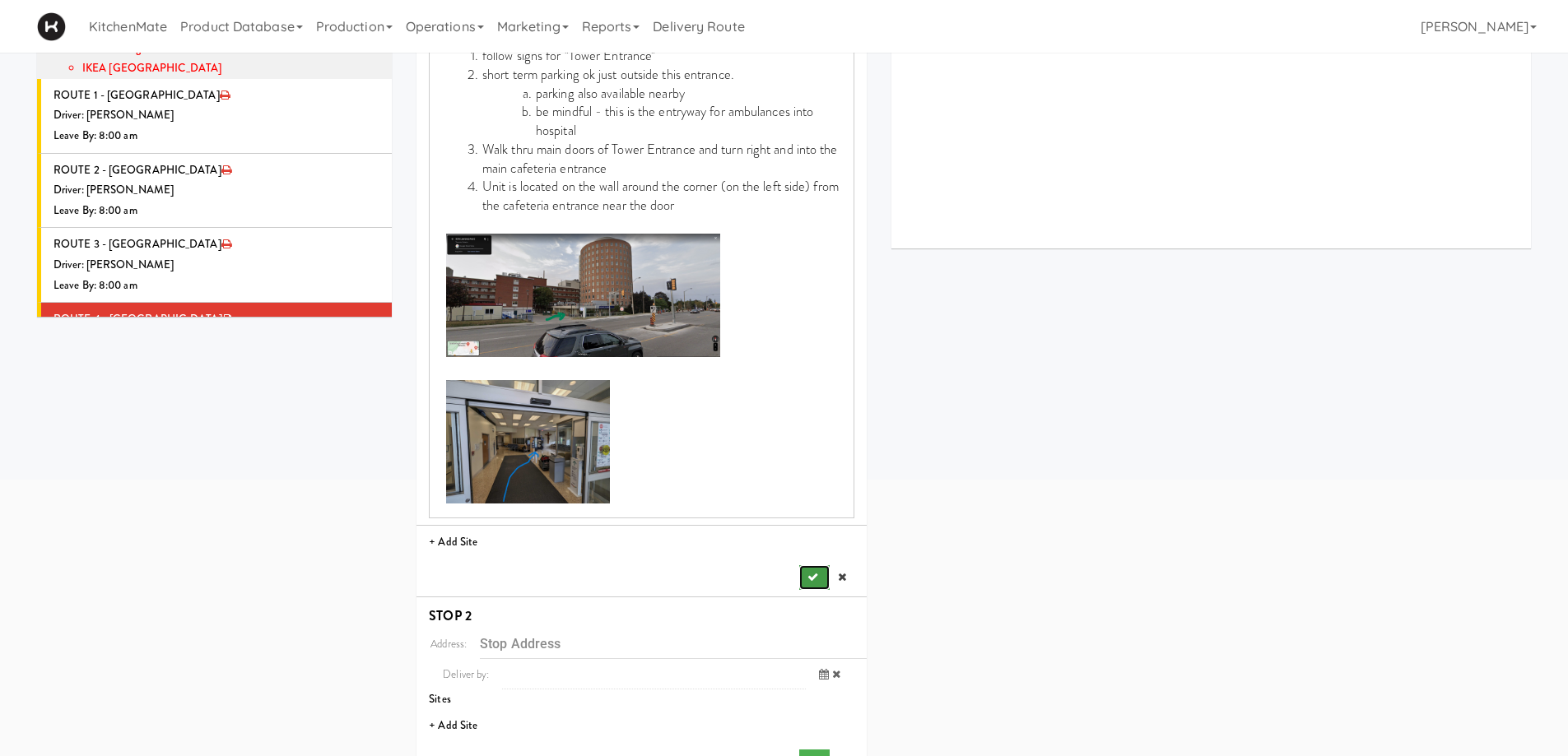
click at [811, 578] on icon "submit" at bounding box center [813, 577] width 10 height 10
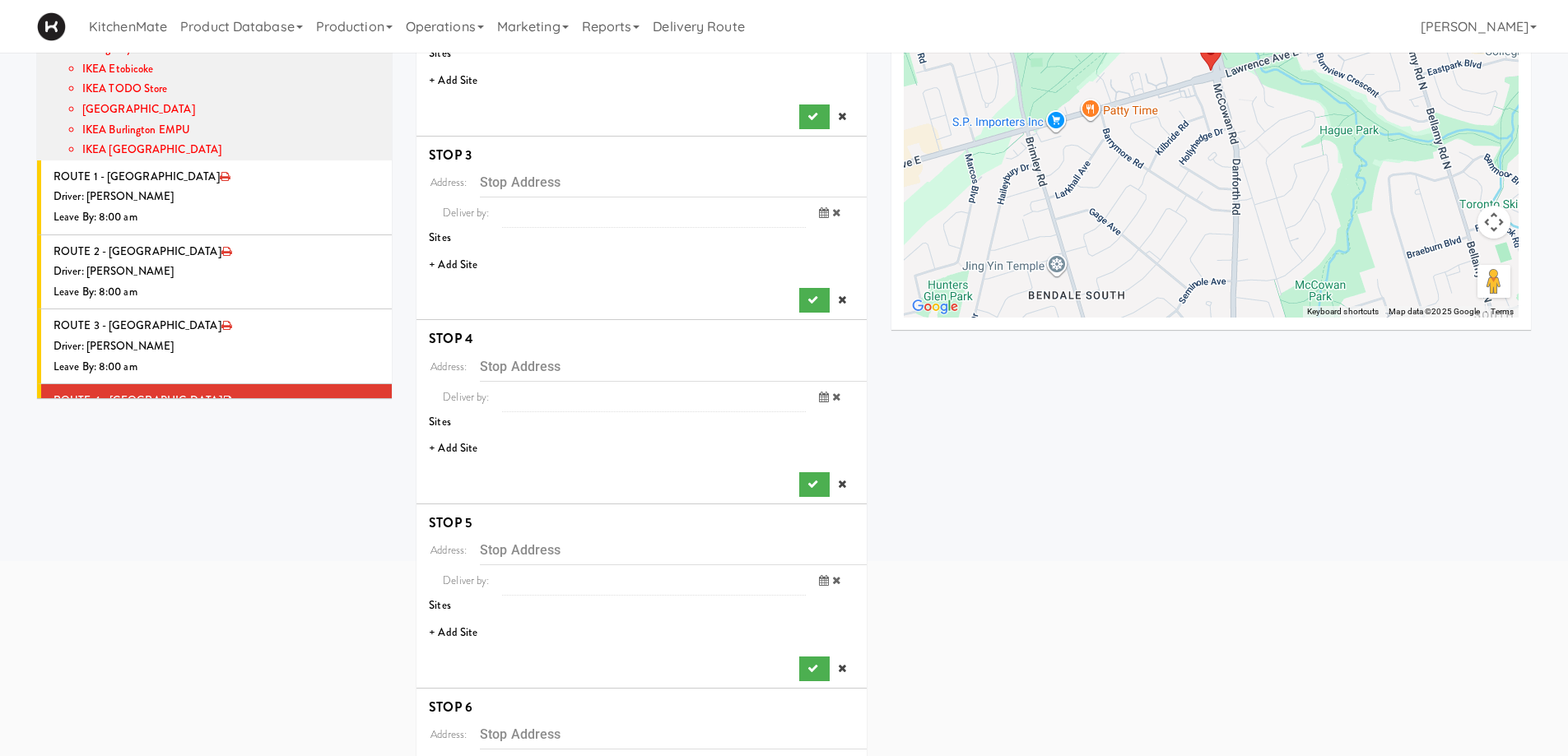
scroll to position [247, 0]
click at [470, 76] on li "+ Add Site" at bounding box center [642, 81] width 451 height 34
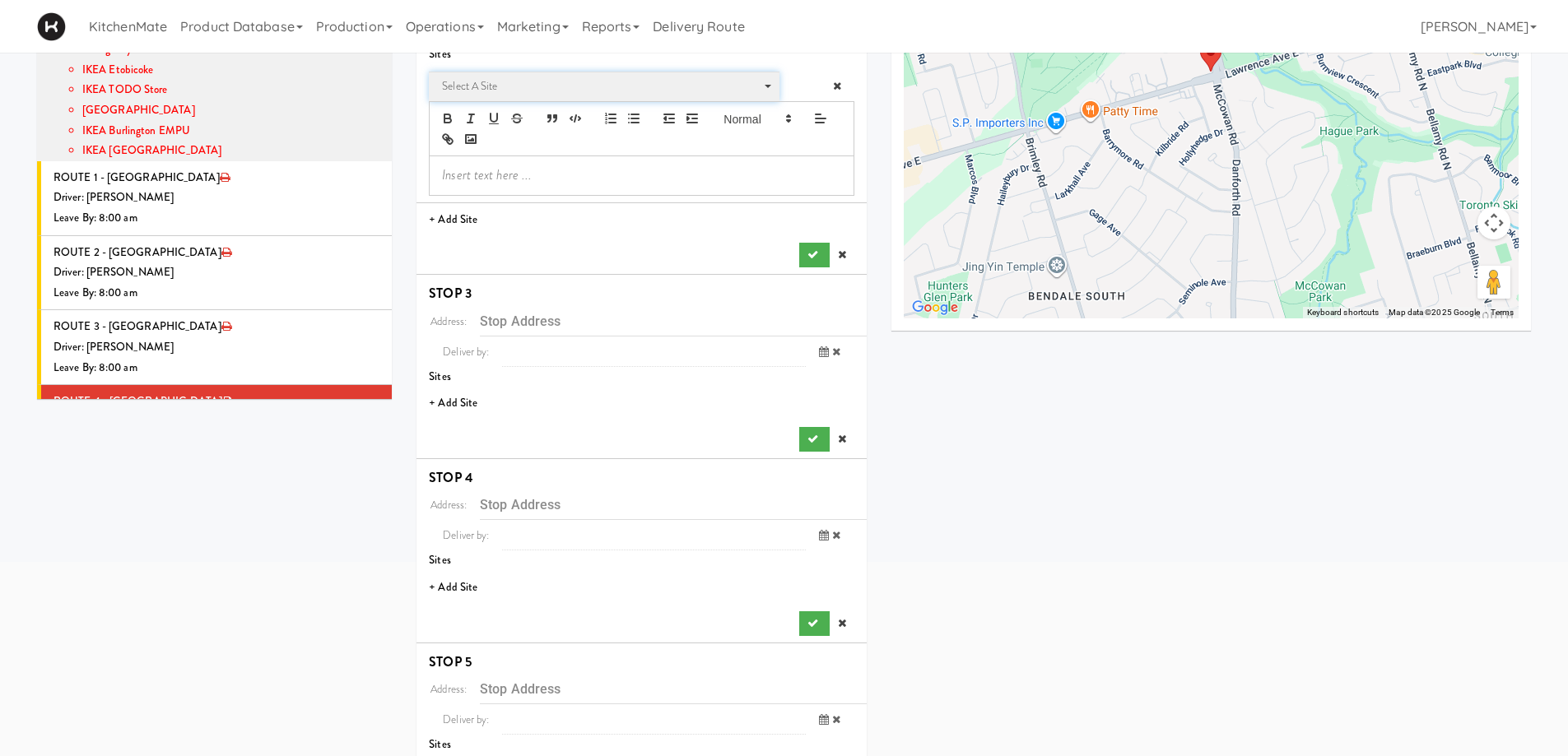
click at [535, 82] on span "Select a site" at bounding box center [598, 86] width 313 height 20
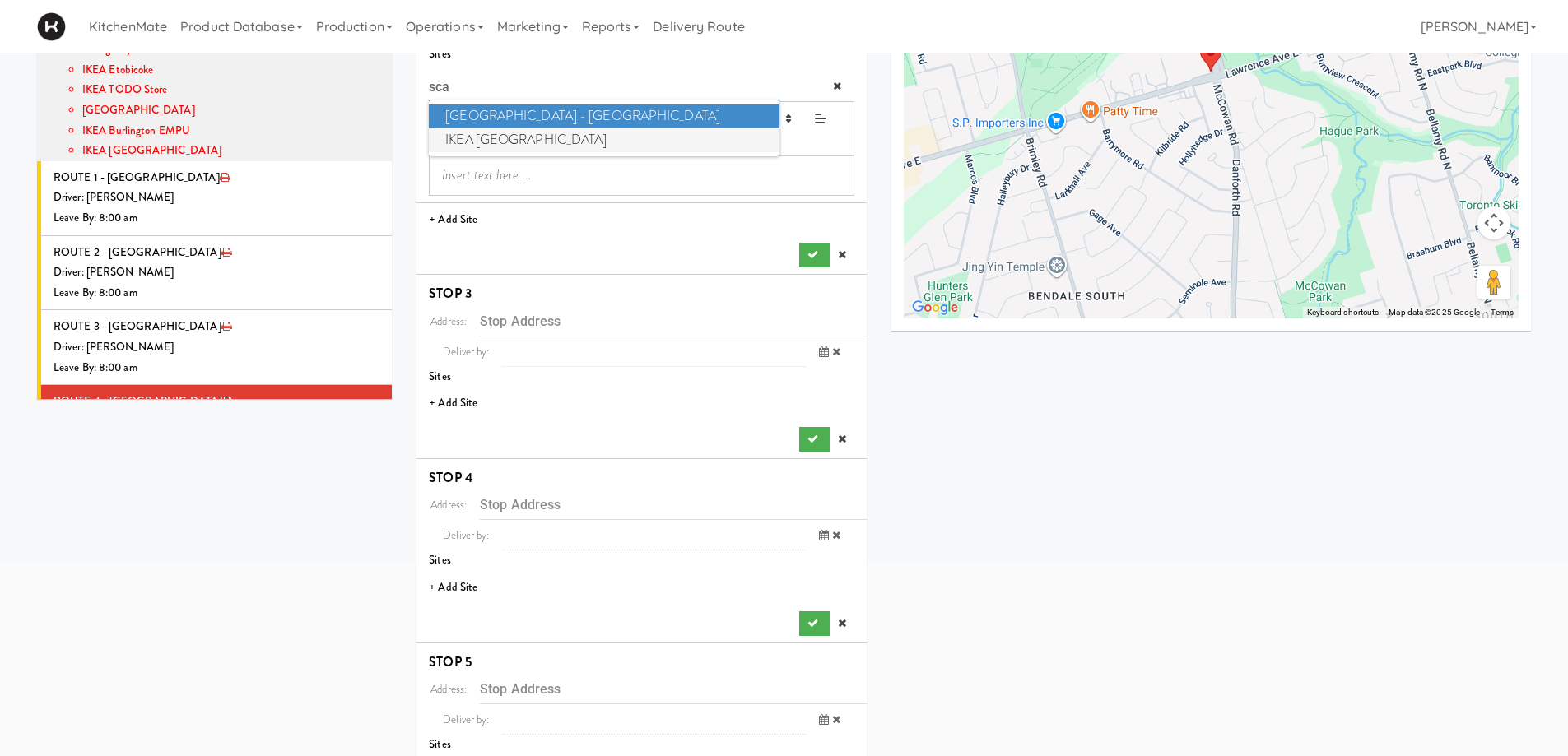
type input "sca"
click at [565, 136] on span "IKEA Scarborough Town Center" at bounding box center [604, 140] width 350 height 24
type input "[STREET_ADDRESS]"
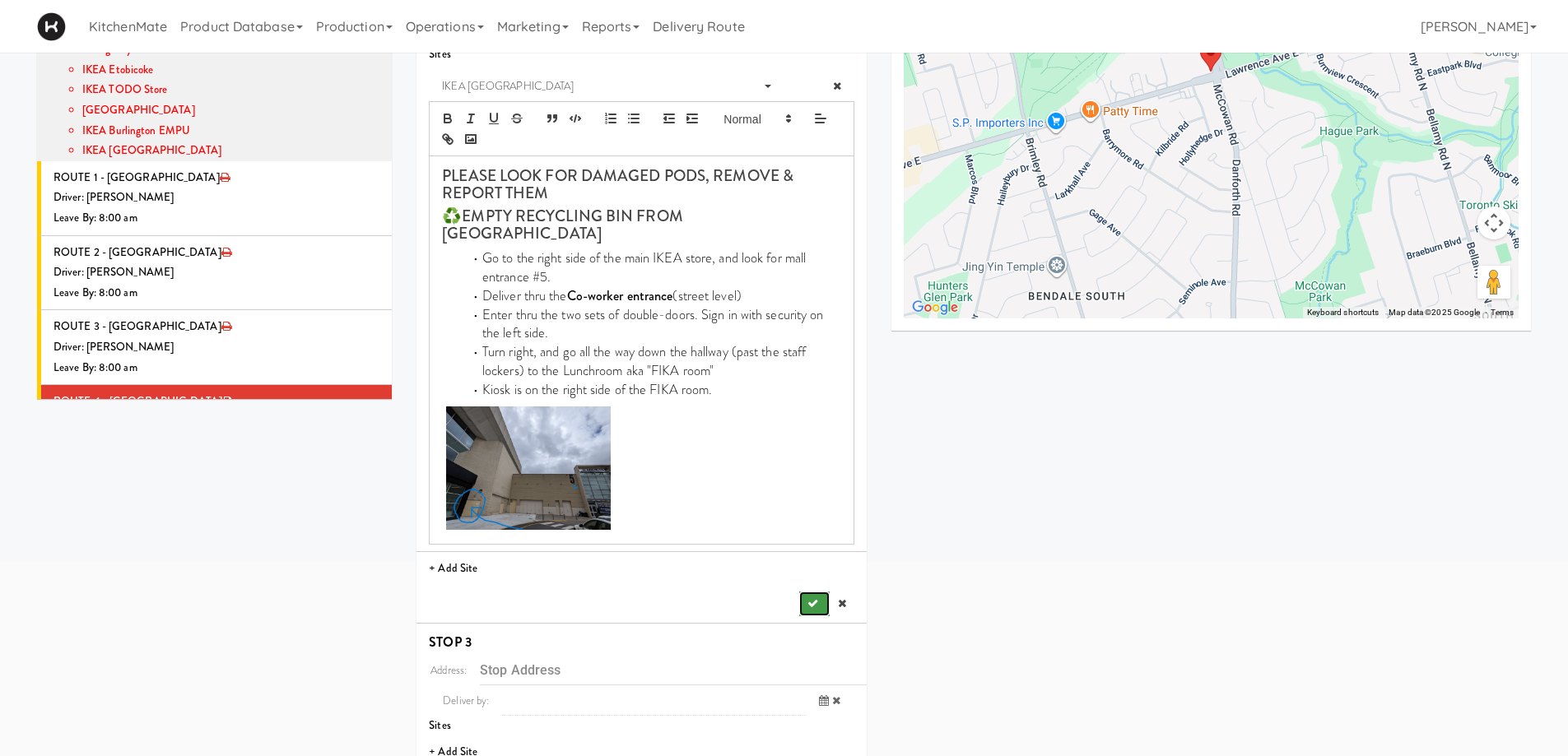
click at [822, 592] on button "submit" at bounding box center [814, 604] width 30 height 24
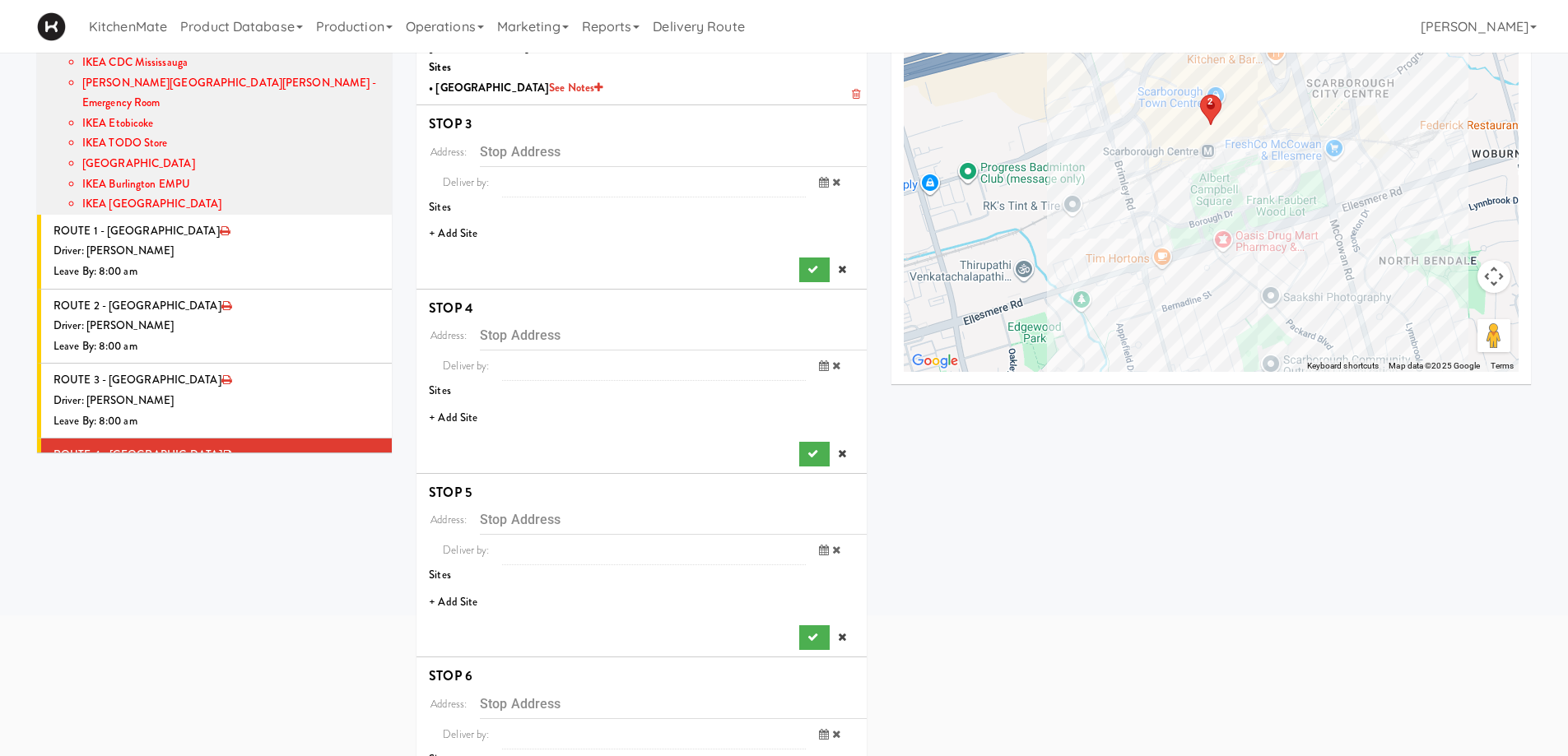
scroll to position [164, 0]
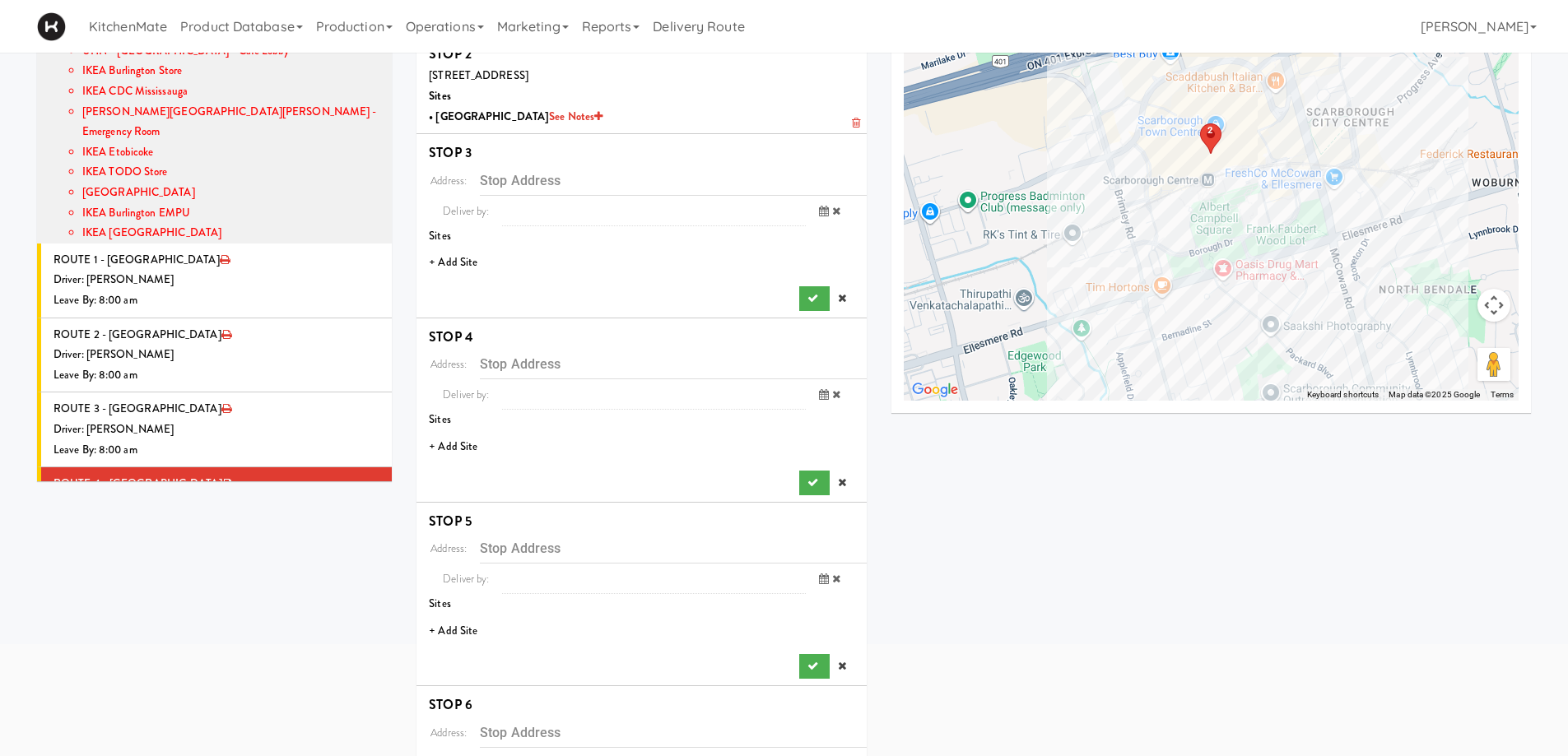
click at [466, 265] on li "+ Add Site" at bounding box center [642, 263] width 451 height 34
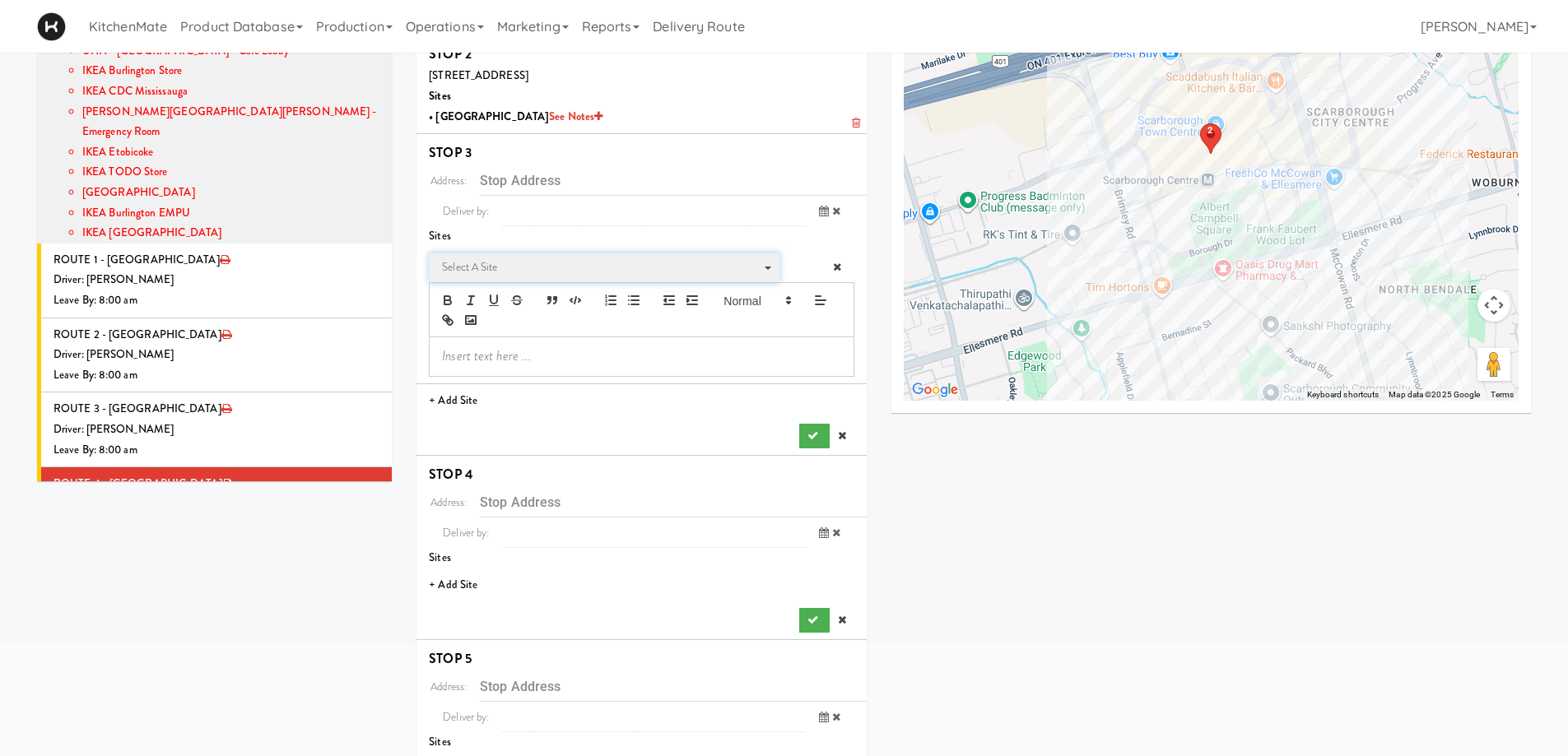
click at [593, 270] on span "Select a site" at bounding box center [598, 267] width 313 height 20
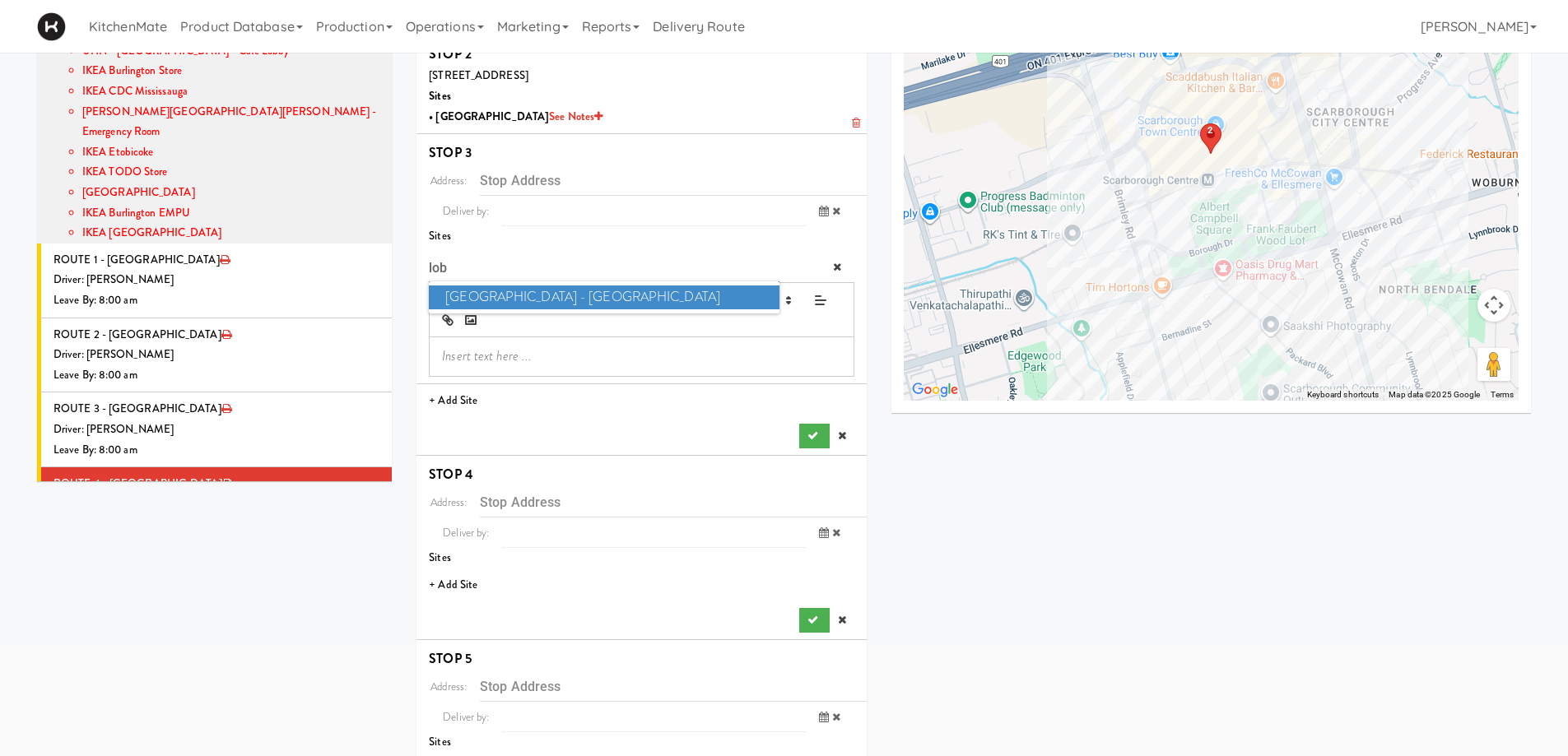
type input "lob"
click at [550, 294] on span "Scarborough Birchmount Hospital - Main Lobby" at bounding box center [604, 297] width 350 height 24
type input "[STREET_ADDRESS]"
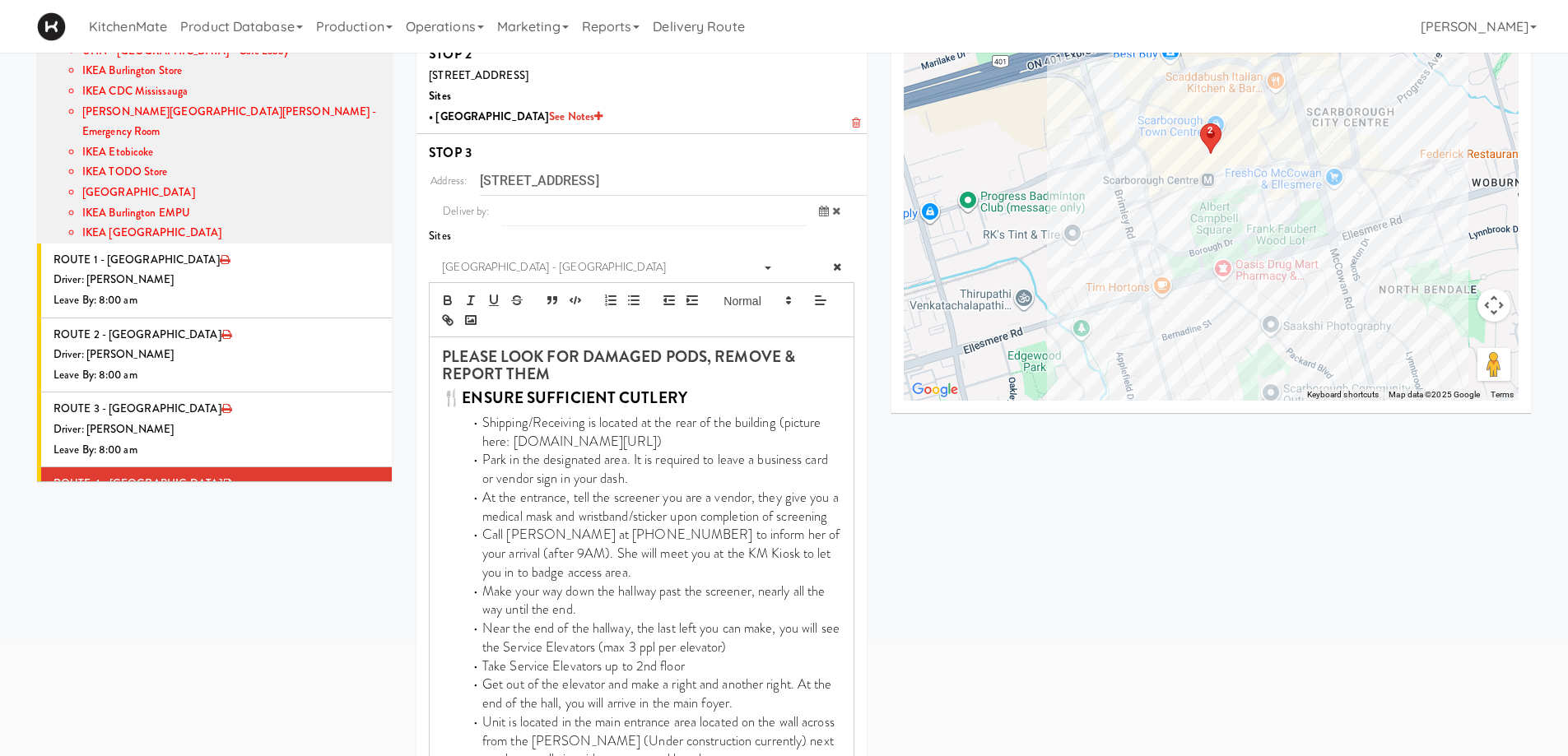
scroll to position [493, 0]
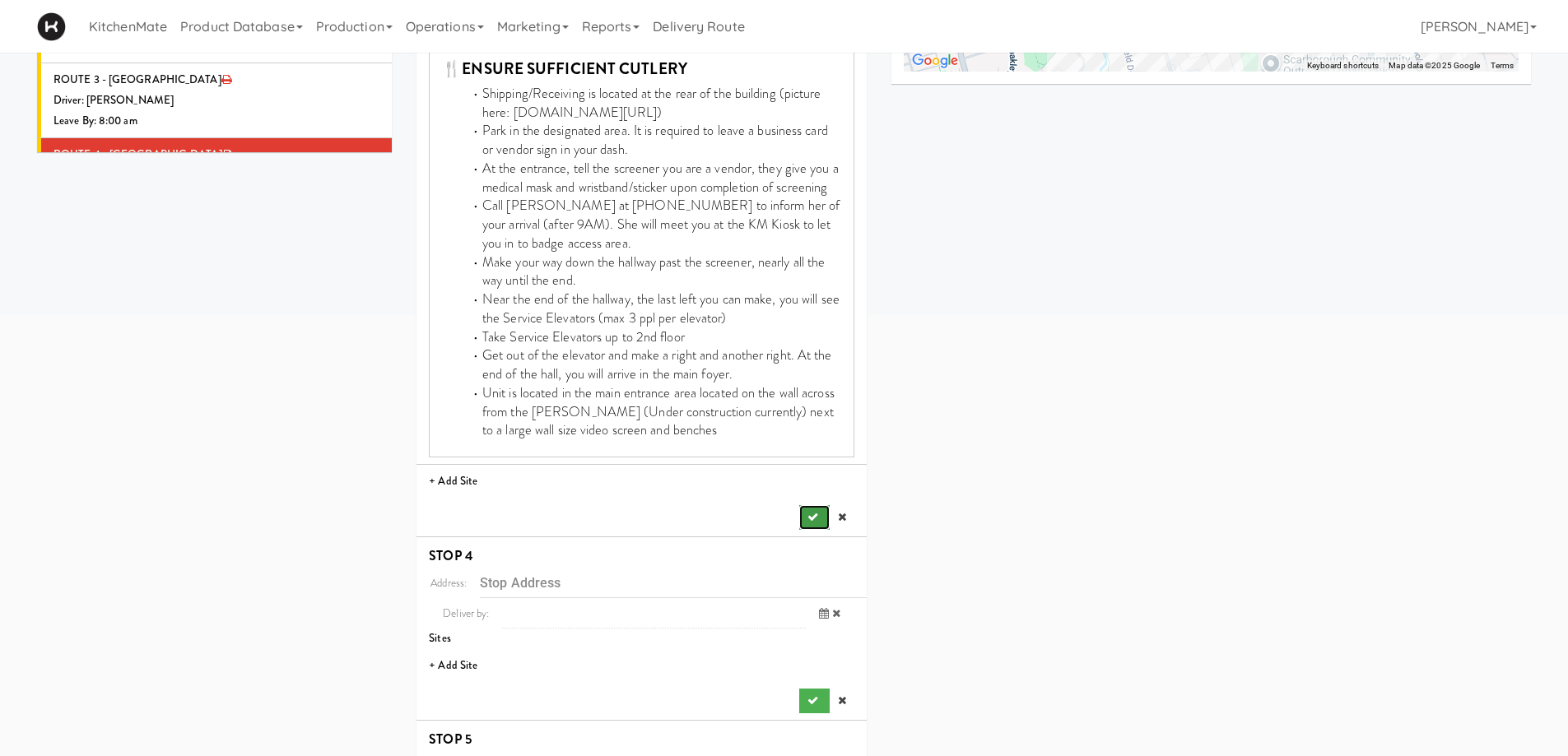
click at [802, 511] on button "submit" at bounding box center [814, 518] width 30 height 24
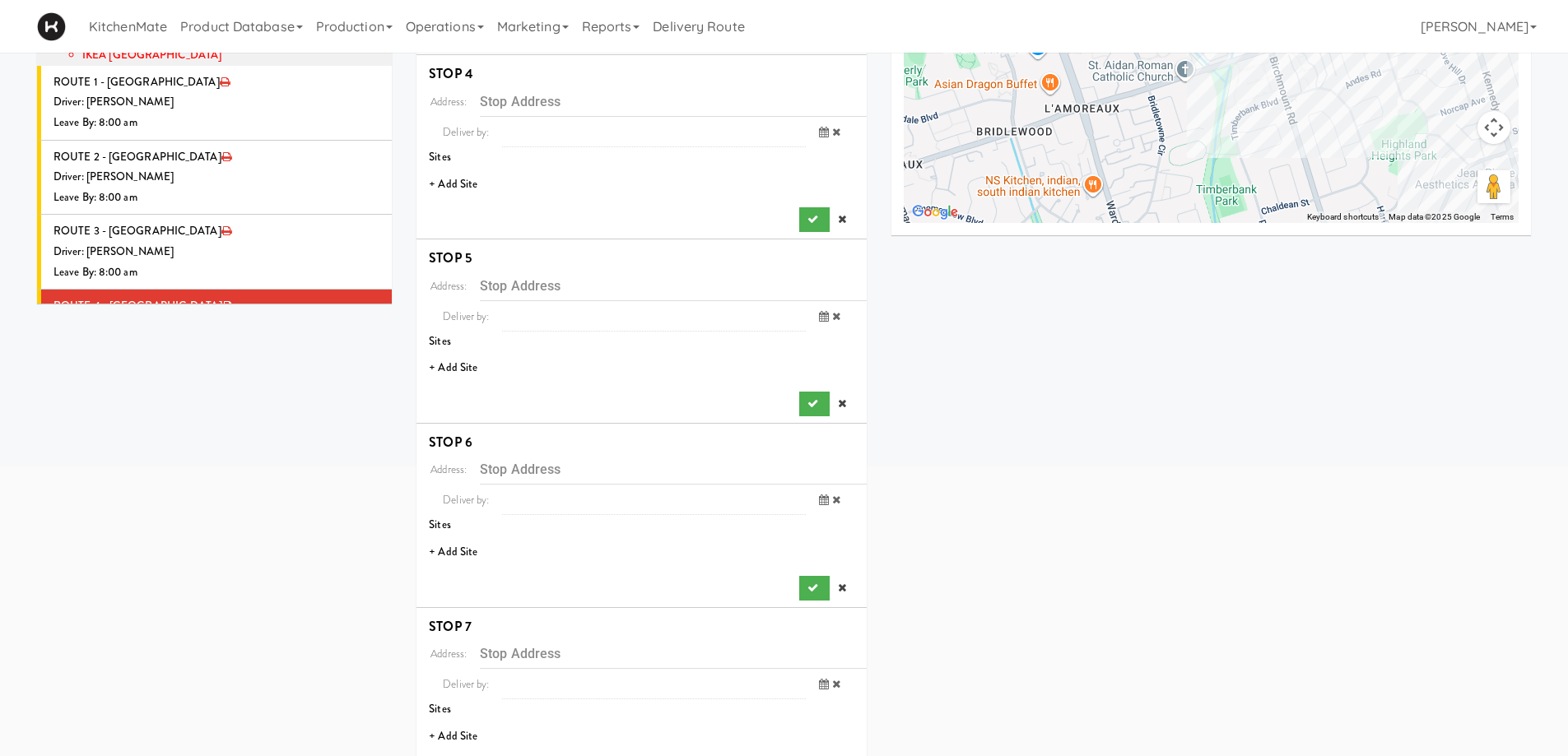
scroll to position [313, 0]
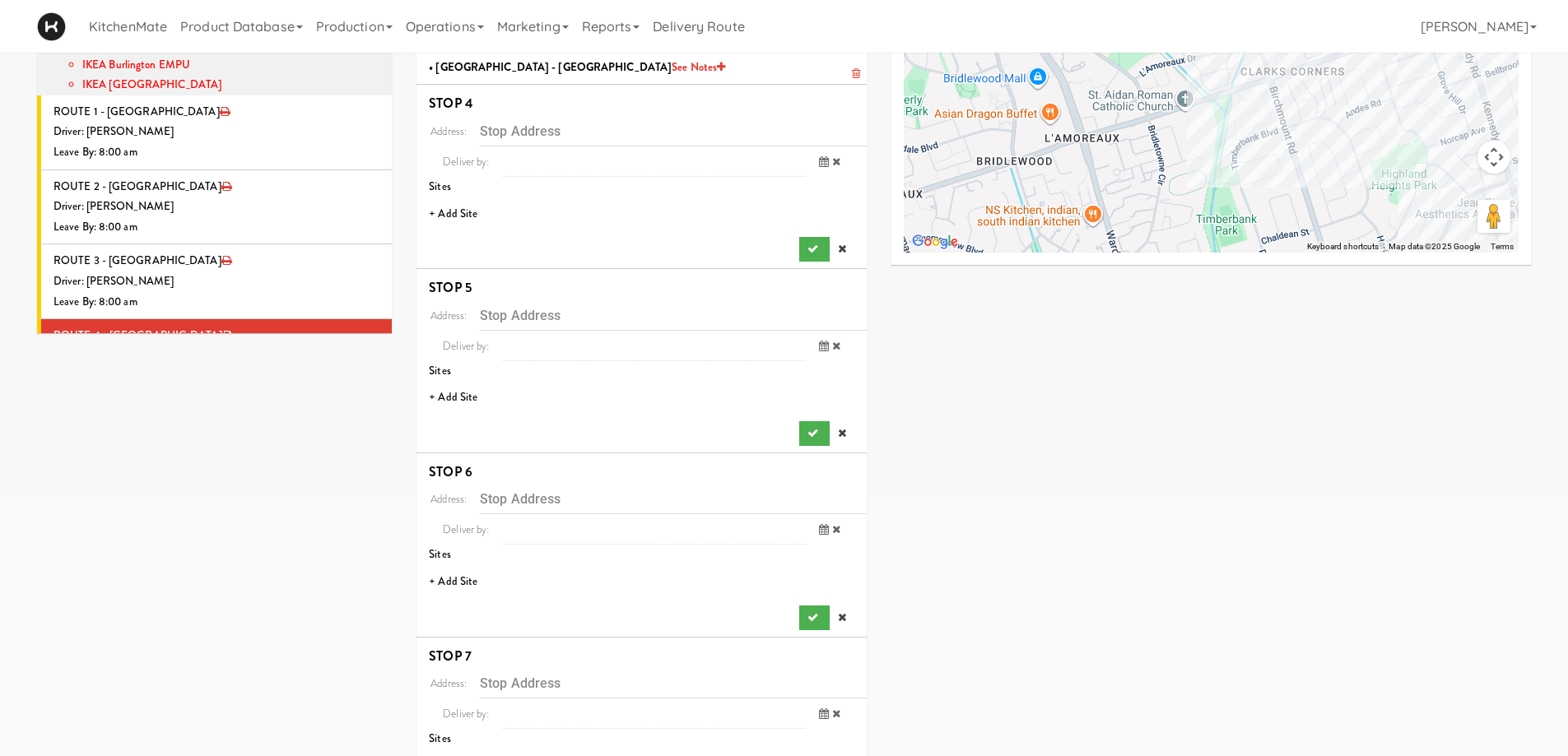
click at [470, 207] on li "+ Add Site" at bounding box center [642, 214] width 451 height 34
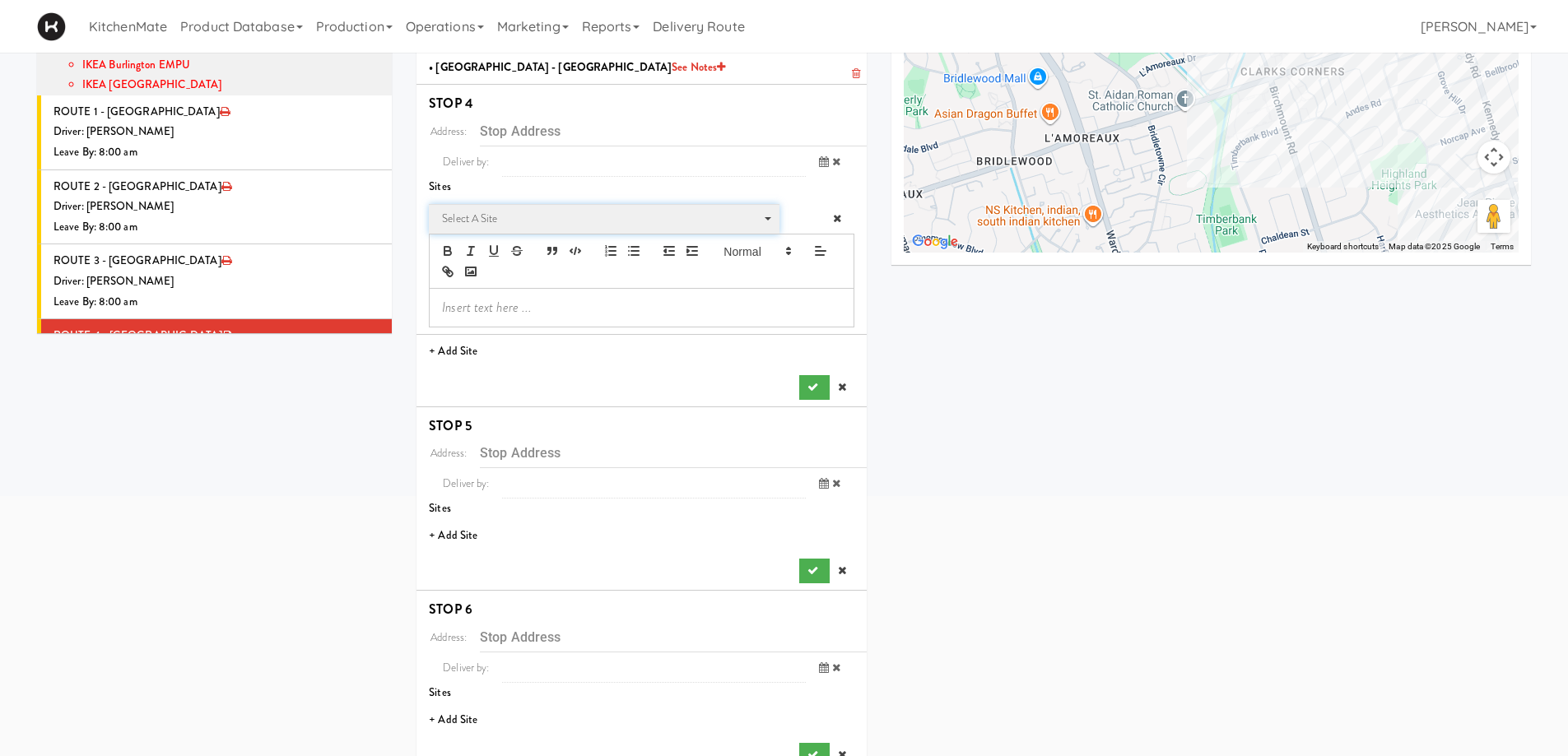
click at [519, 222] on span "Select a site" at bounding box center [598, 218] width 313 height 20
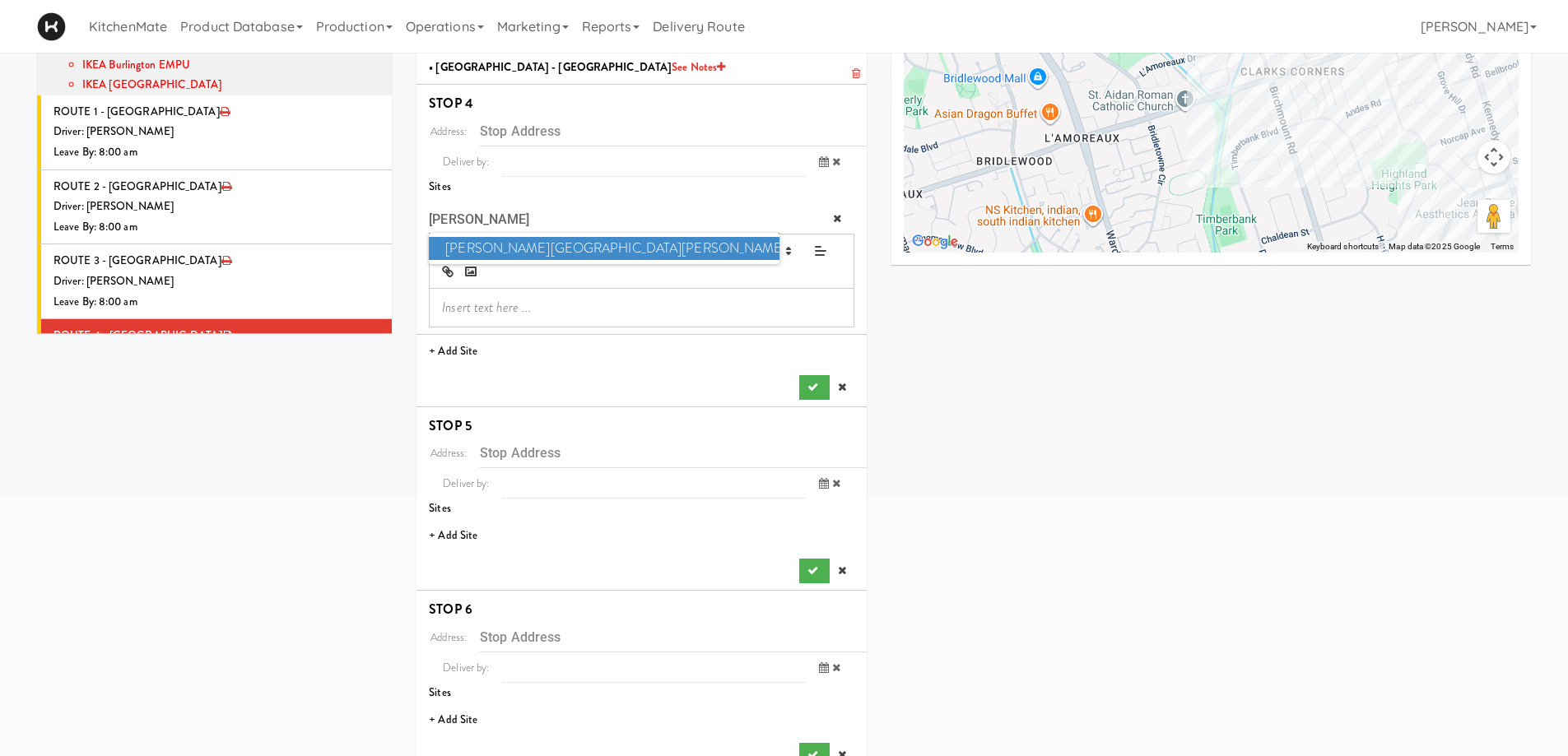
type input "mack"
click at [687, 247] on span "Mackenzie Richmond Hill Hospital - Emergency Room" at bounding box center [604, 248] width 350 height 24
type input "[STREET_ADDRESS]"
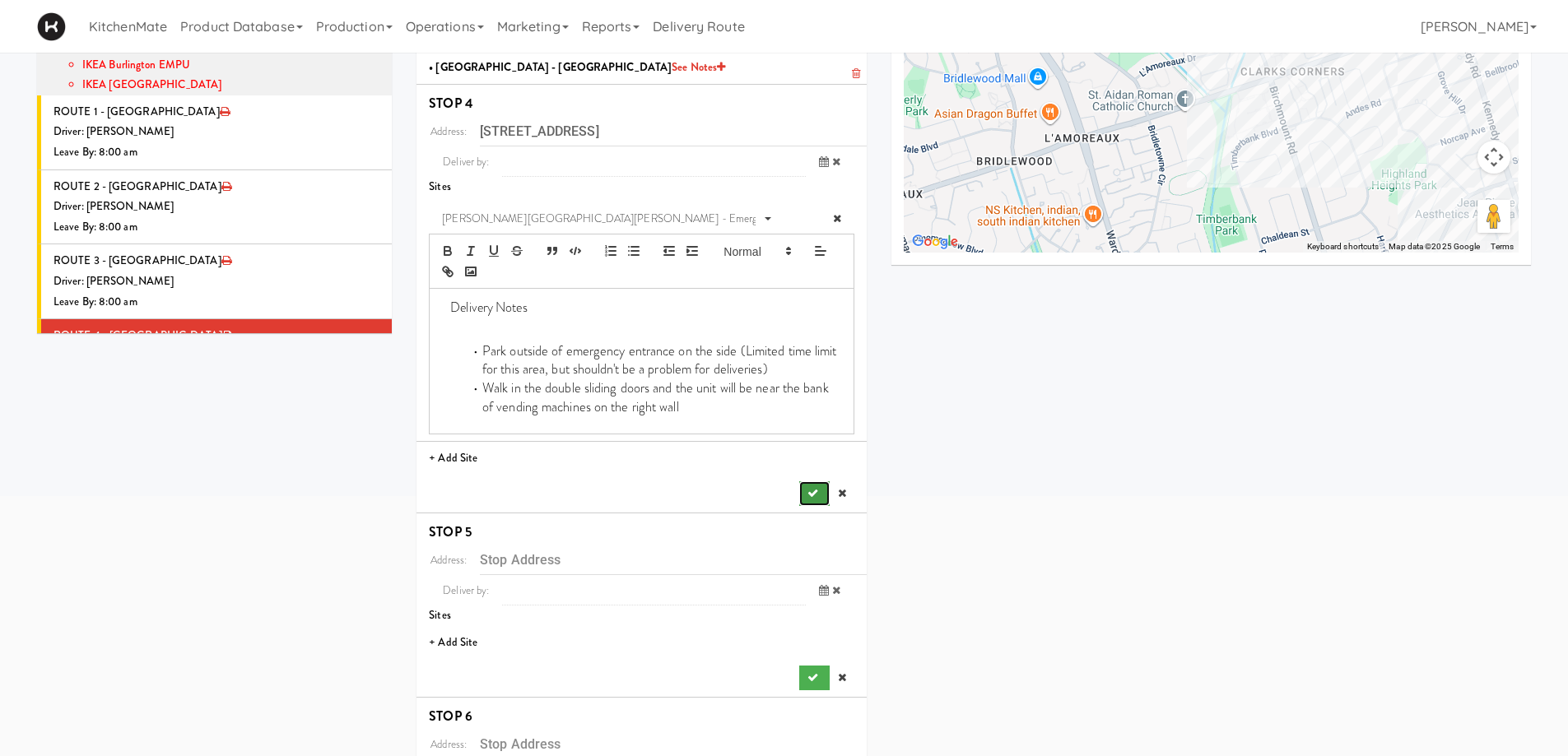
click at [810, 498] on icon "submit" at bounding box center [813, 493] width 10 height 10
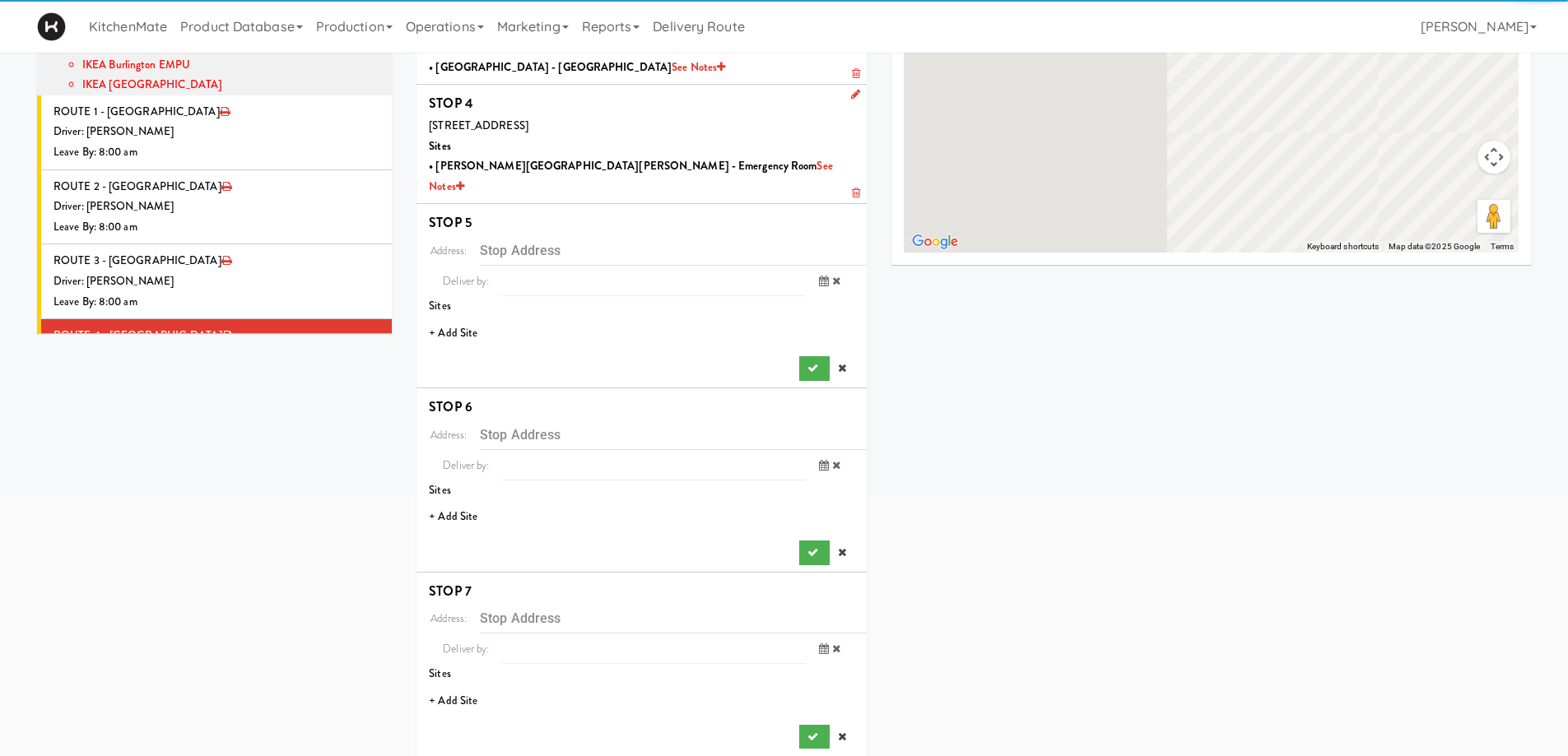
scroll to position [310, 0]
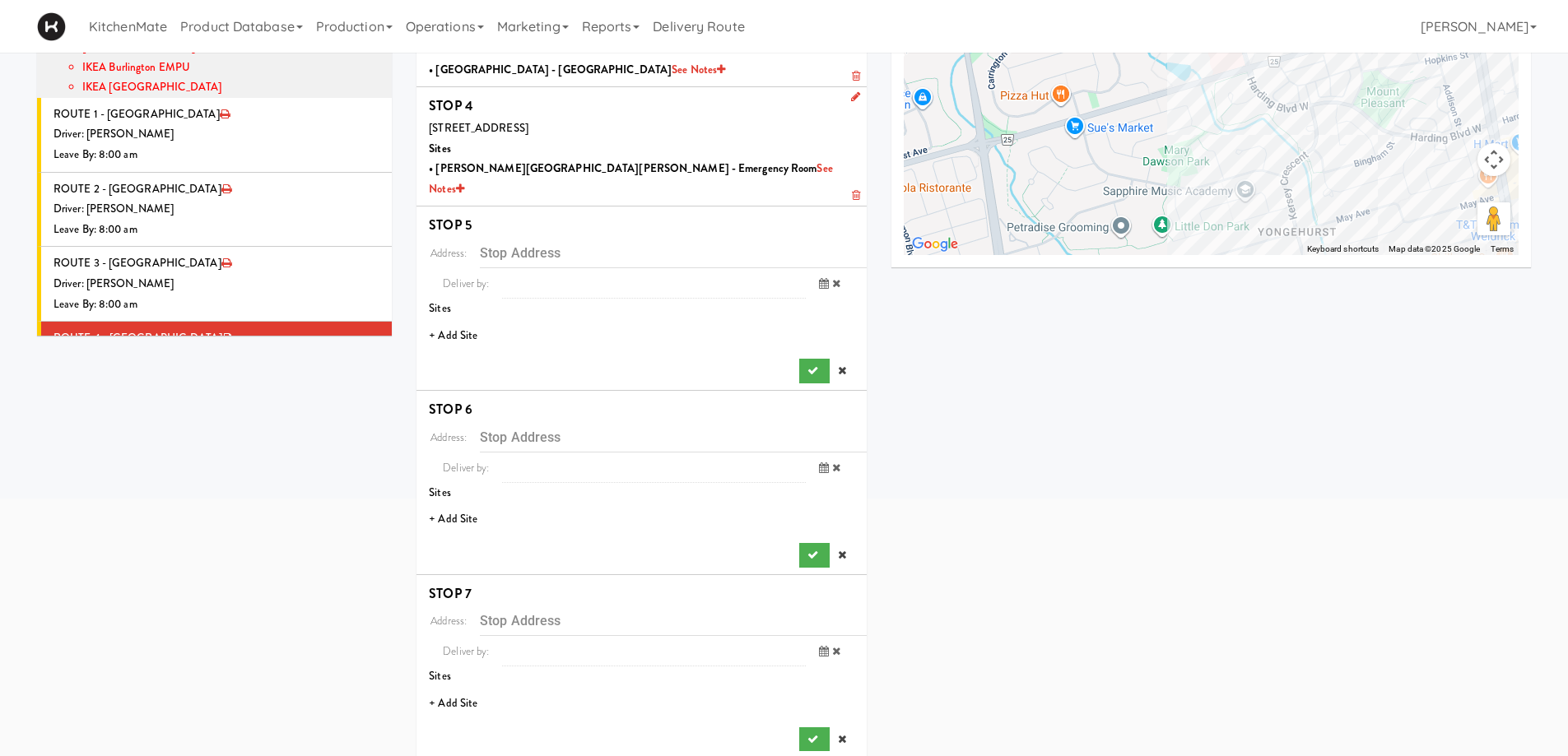
click at [439, 320] on li "+ Add Site" at bounding box center [642, 336] width 451 height 34
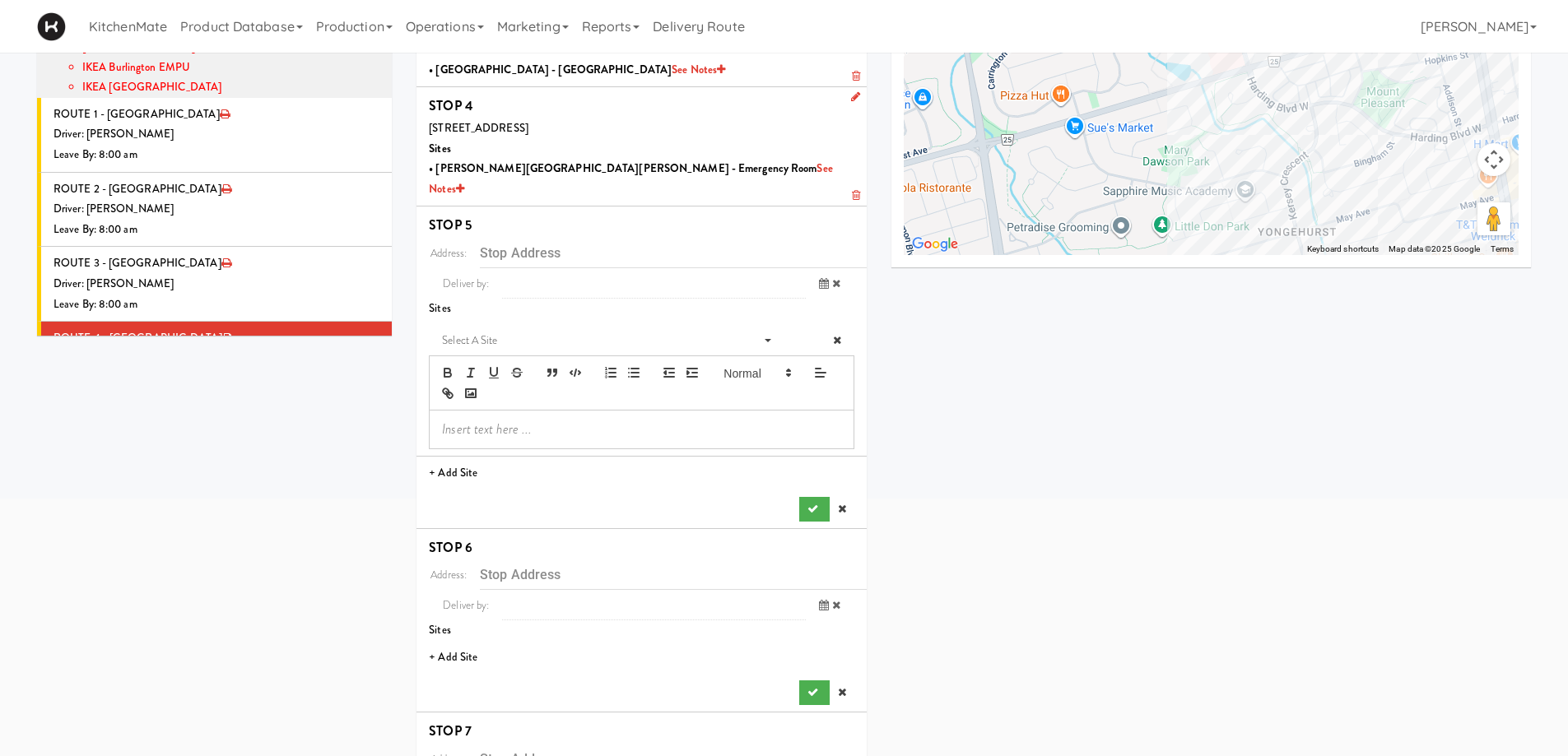
click at [528, 320] on li "Select a site Select a site" at bounding box center [642, 388] width 451 height 138
click at [527, 331] on span "Select a site" at bounding box center [598, 340] width 313 height 20
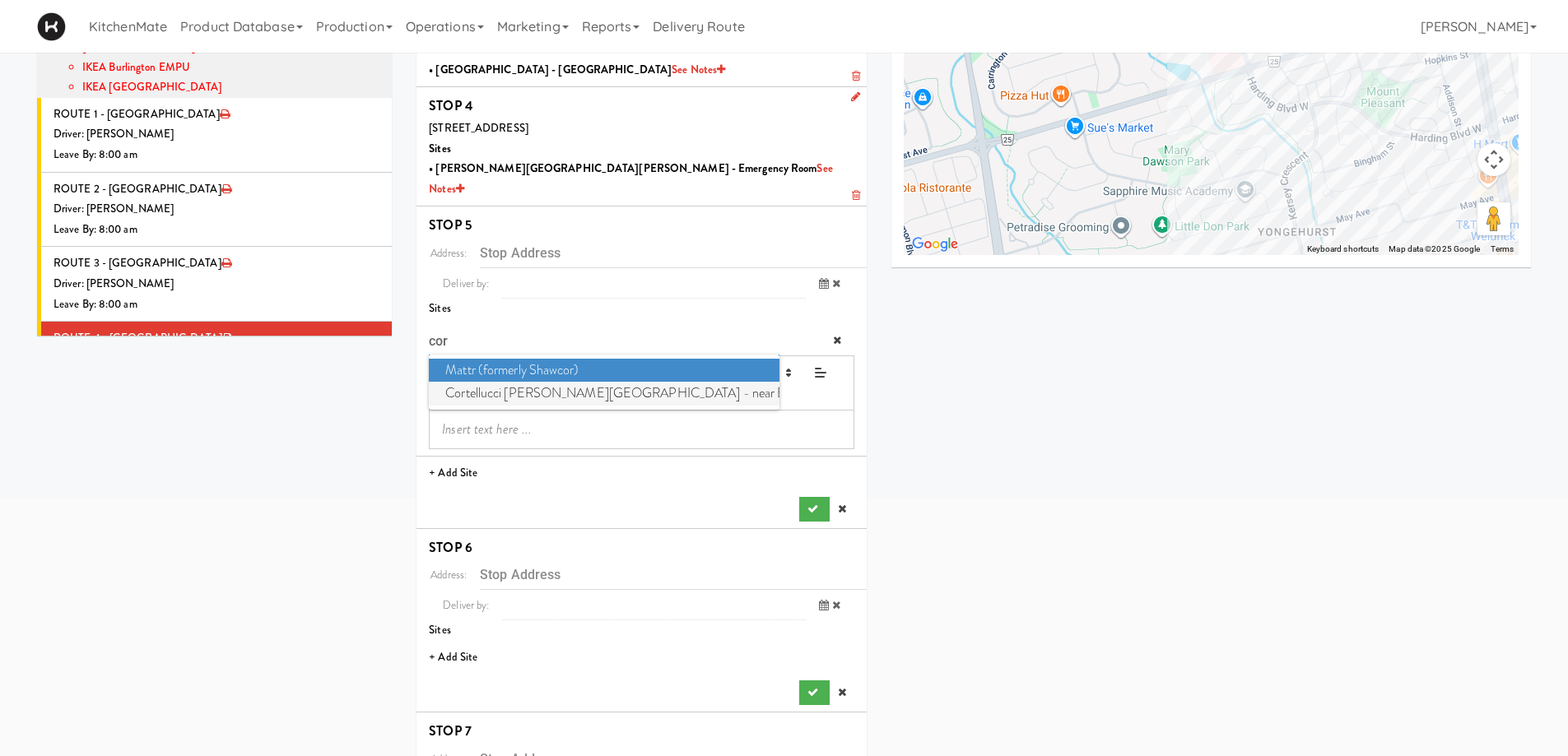
type input "cor"
click at [510, 381] on span "Cortellucci Vaughan Hospital - near Emergency" at bounding box center [604, 393] width 350 height 24
type input "[STREET_ADDRESS][PERSON_NAME]"
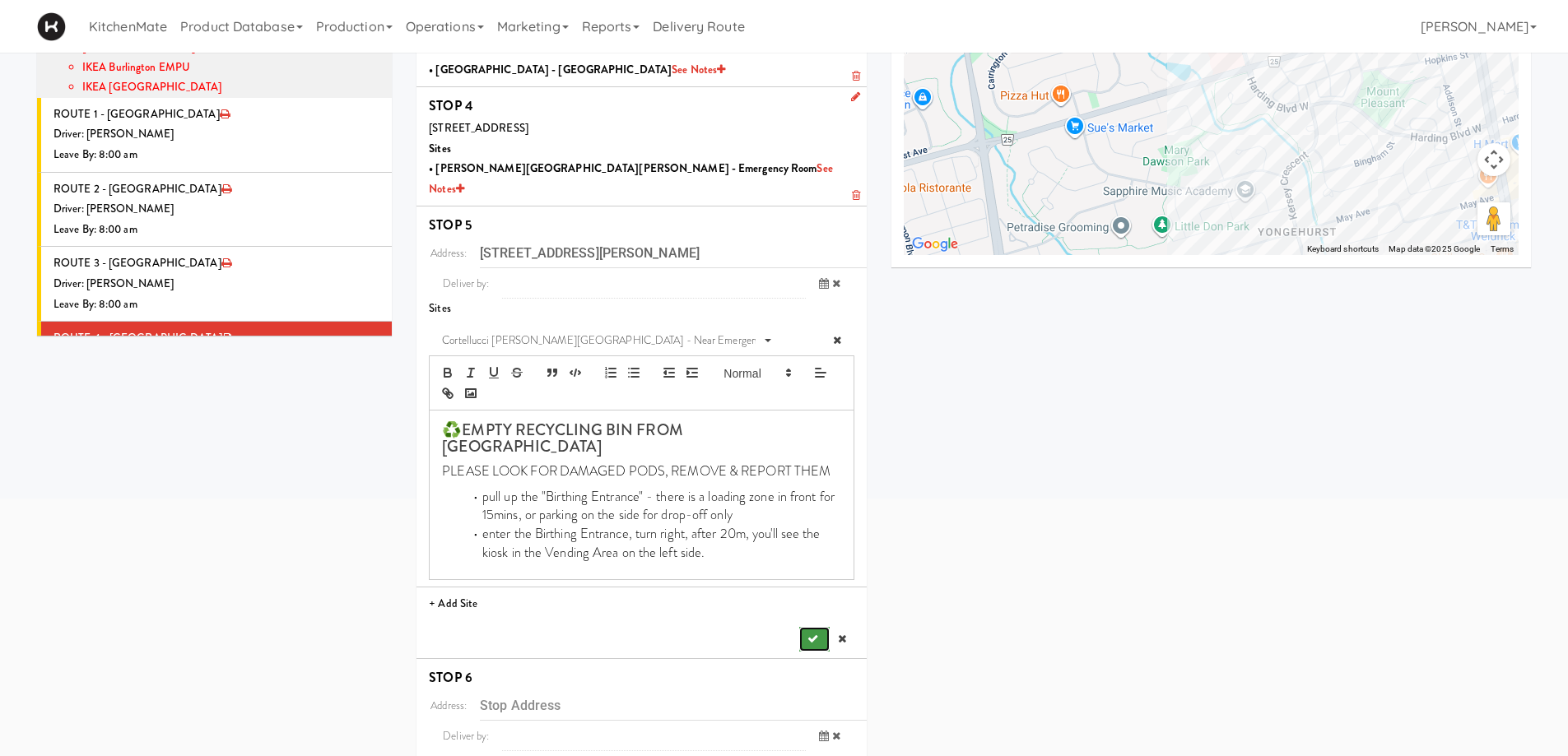
click at [810, 627] on button "submit" at bounding box center [814, 639] width 30 height 24
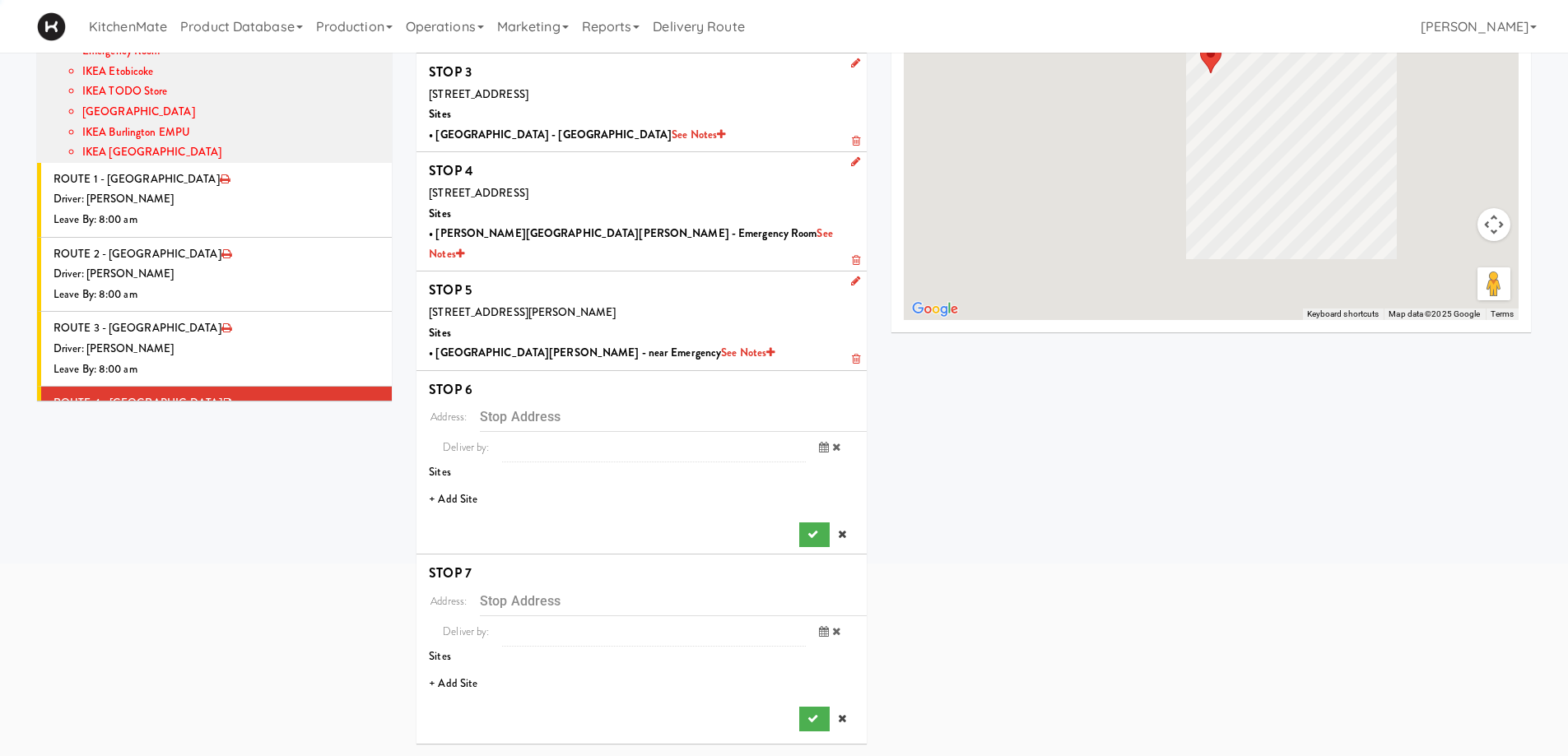
scroll to position [225, 0]
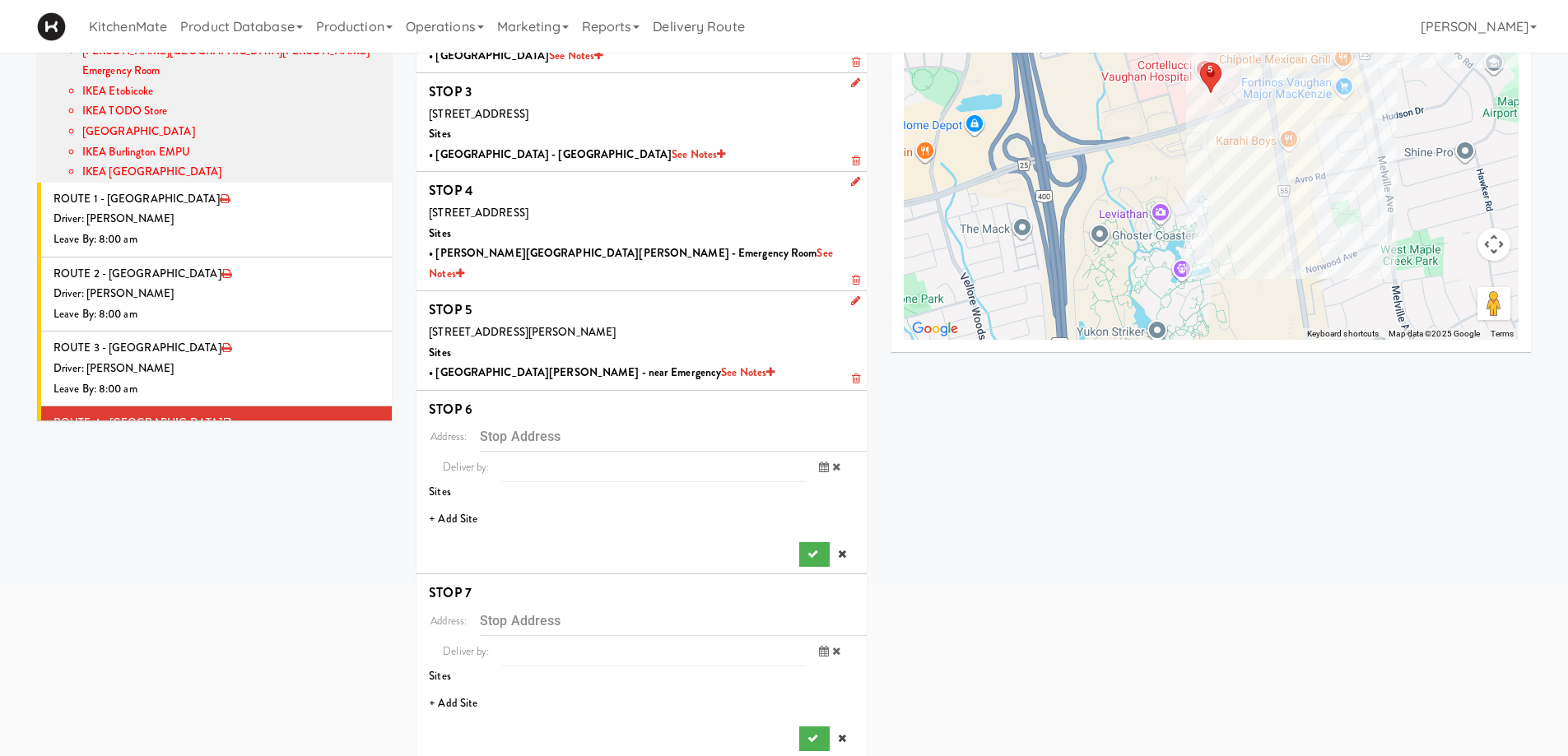
click at [466, 503] on li "+ Add Site" at bounding box center [642, 519] width 451 height 34
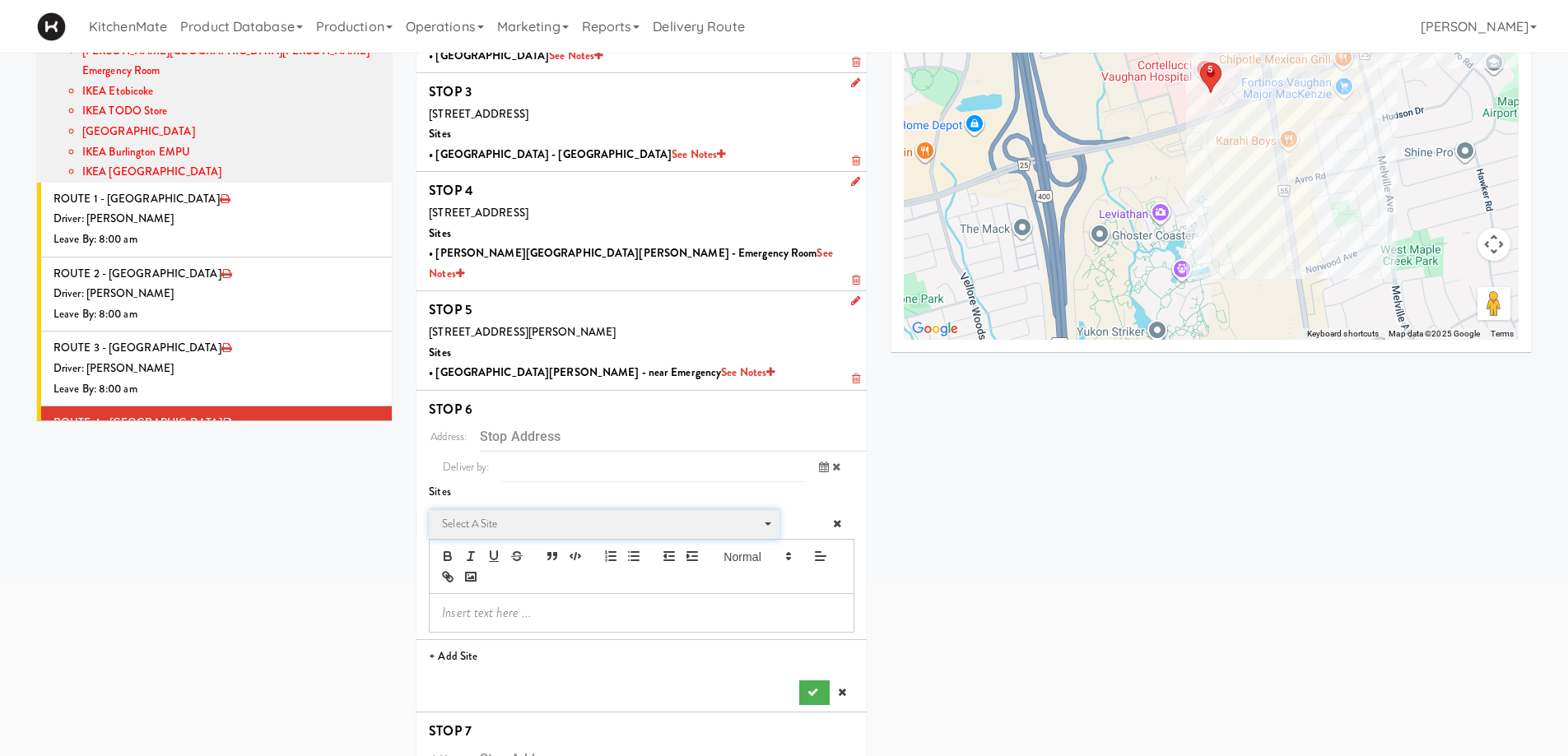
click at [592, 514] on span "Select a site" at bounding box center [598, 524] width 313 height 20
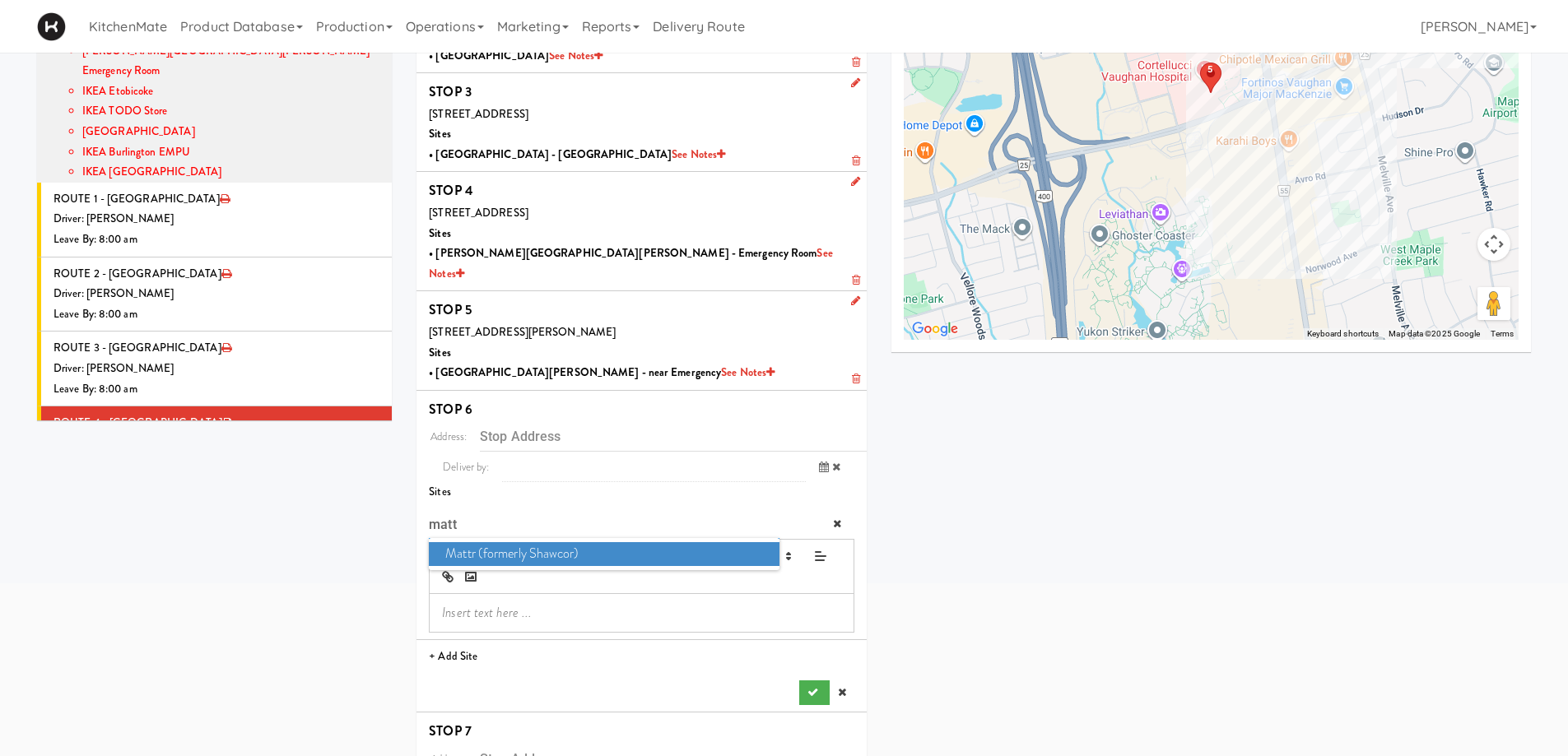
type input "matt"
click at [566, 542] on span "Mattr (formerly Shawcor)" at bounding box center [604, 553] width 350 height 24
type input "[STREET_ADDRESS][PERSON_NAME]"
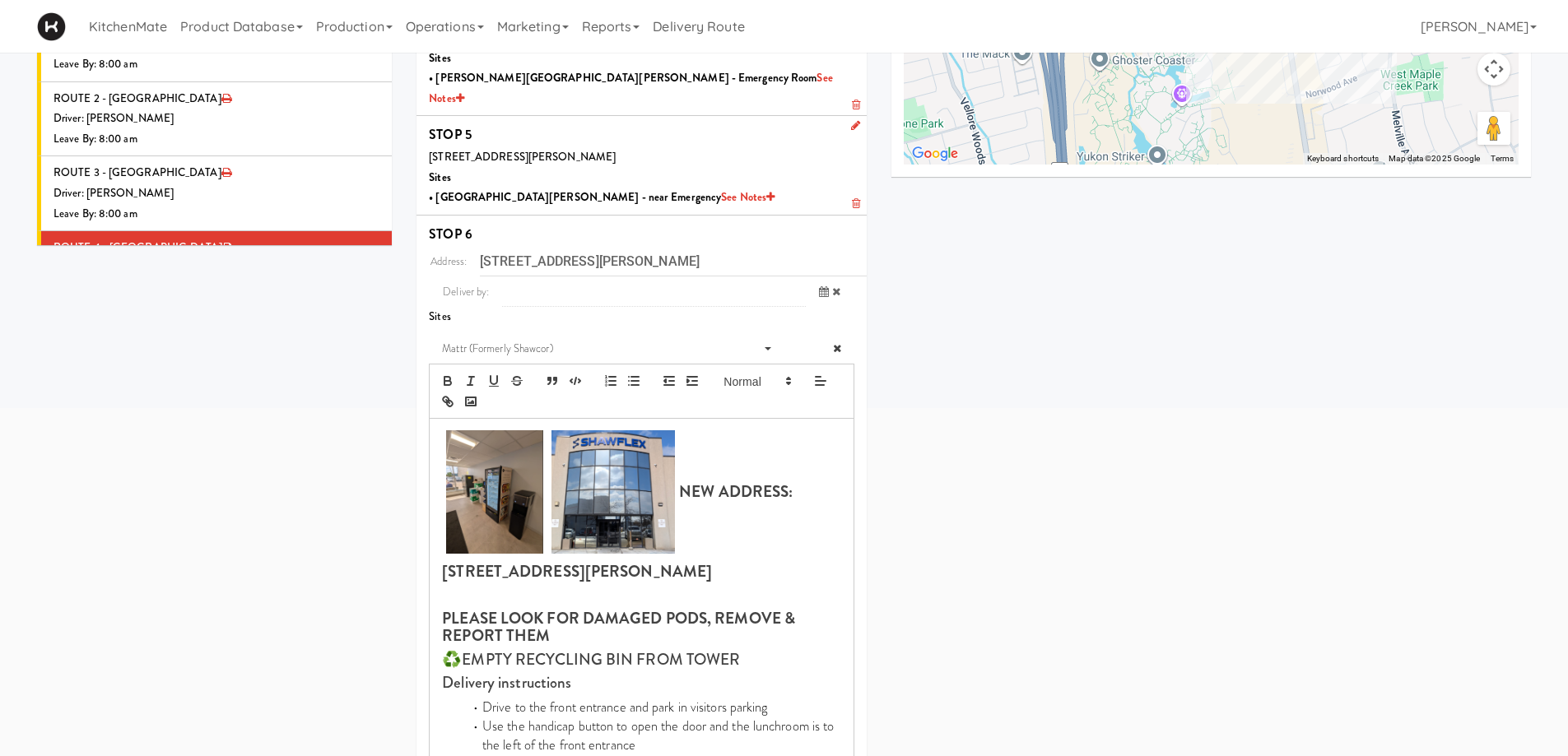
scroll to position [636, 0]
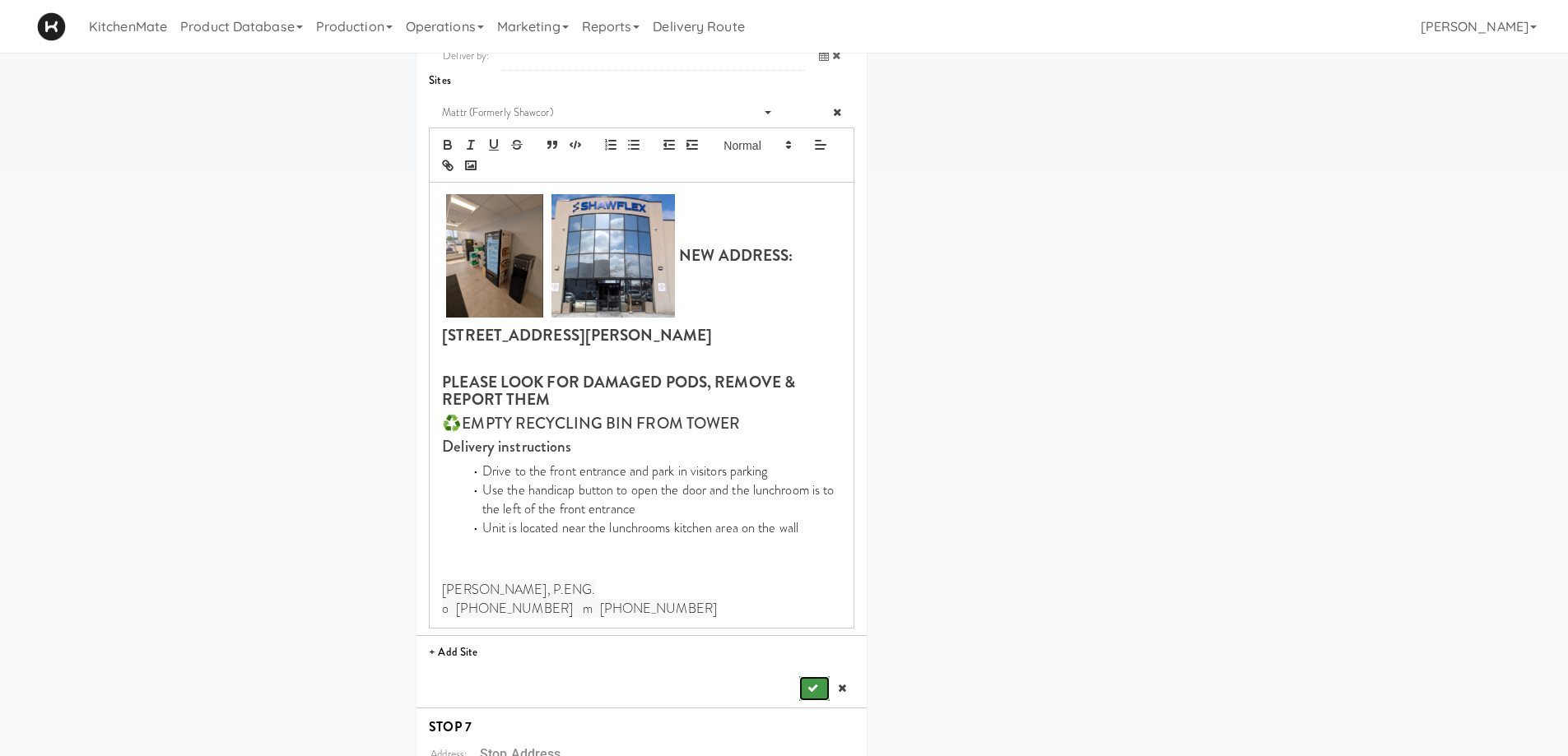
click at [812, 683] on icon "submit" at bounding box center [813, 688] width 10 height 10
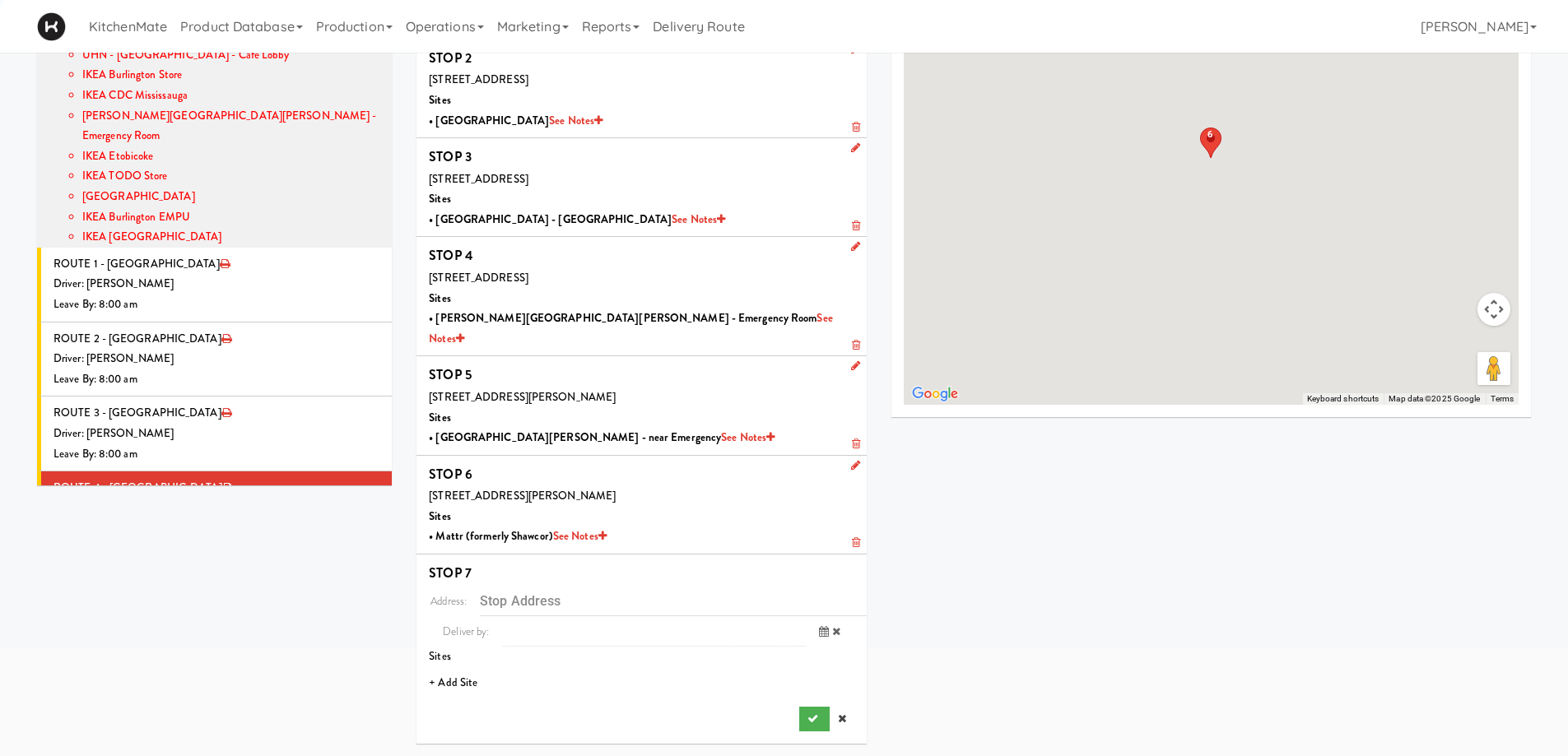
scroll to position [140, 0]
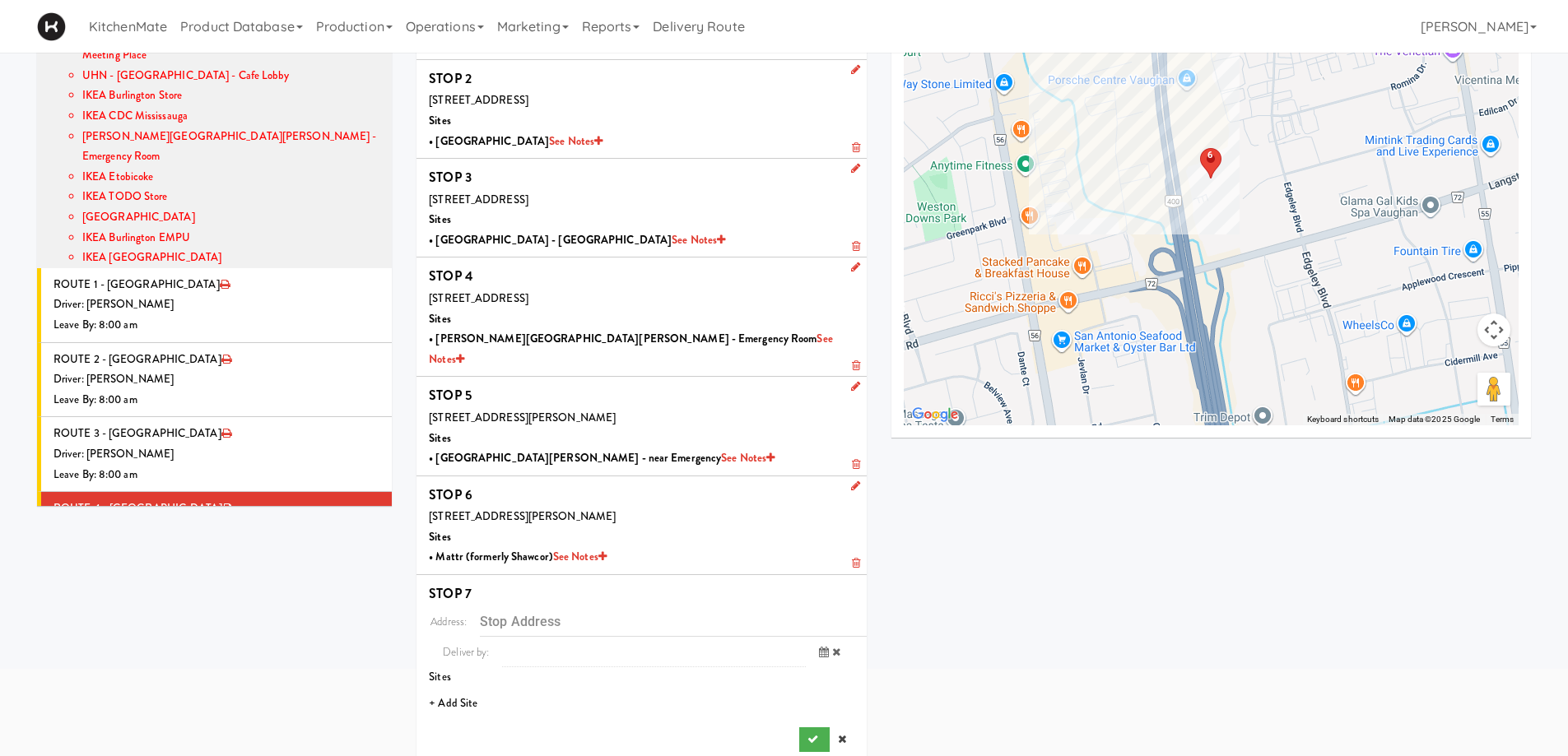
click at [480, 687] on li "+ Add Site" at bounding box center [642, 704] width 451 height 34
click at [560, 665] on div "Address: Deliver by: previous Sep 23, 2025 next 12:00 AM 1:00 AM 2:00 AM 3:00 A…" at bounding box center [641, 748] width 425 height 284
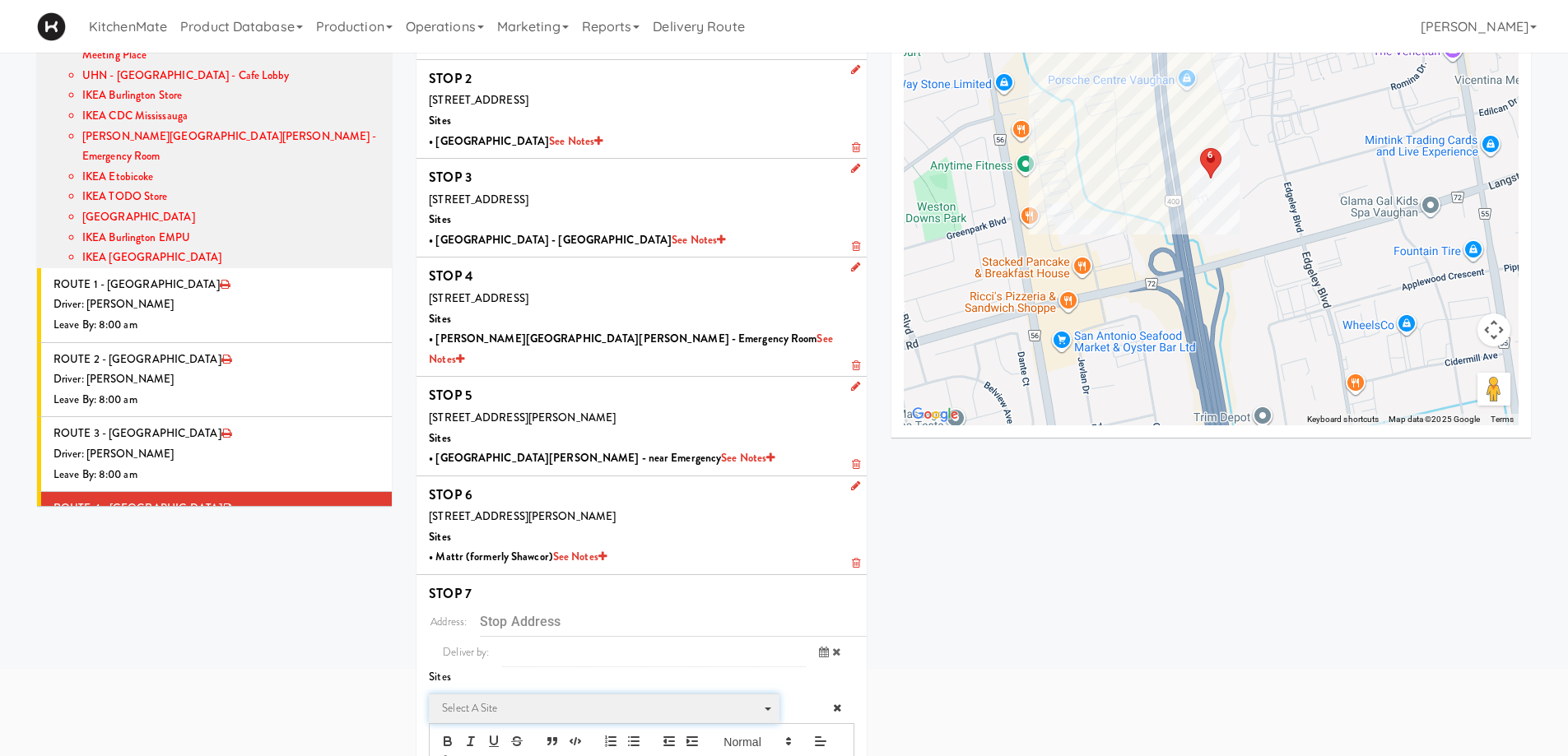
click at [542, 698] on span "Select a site" at bounding box center [598, 708] width 313 height 20
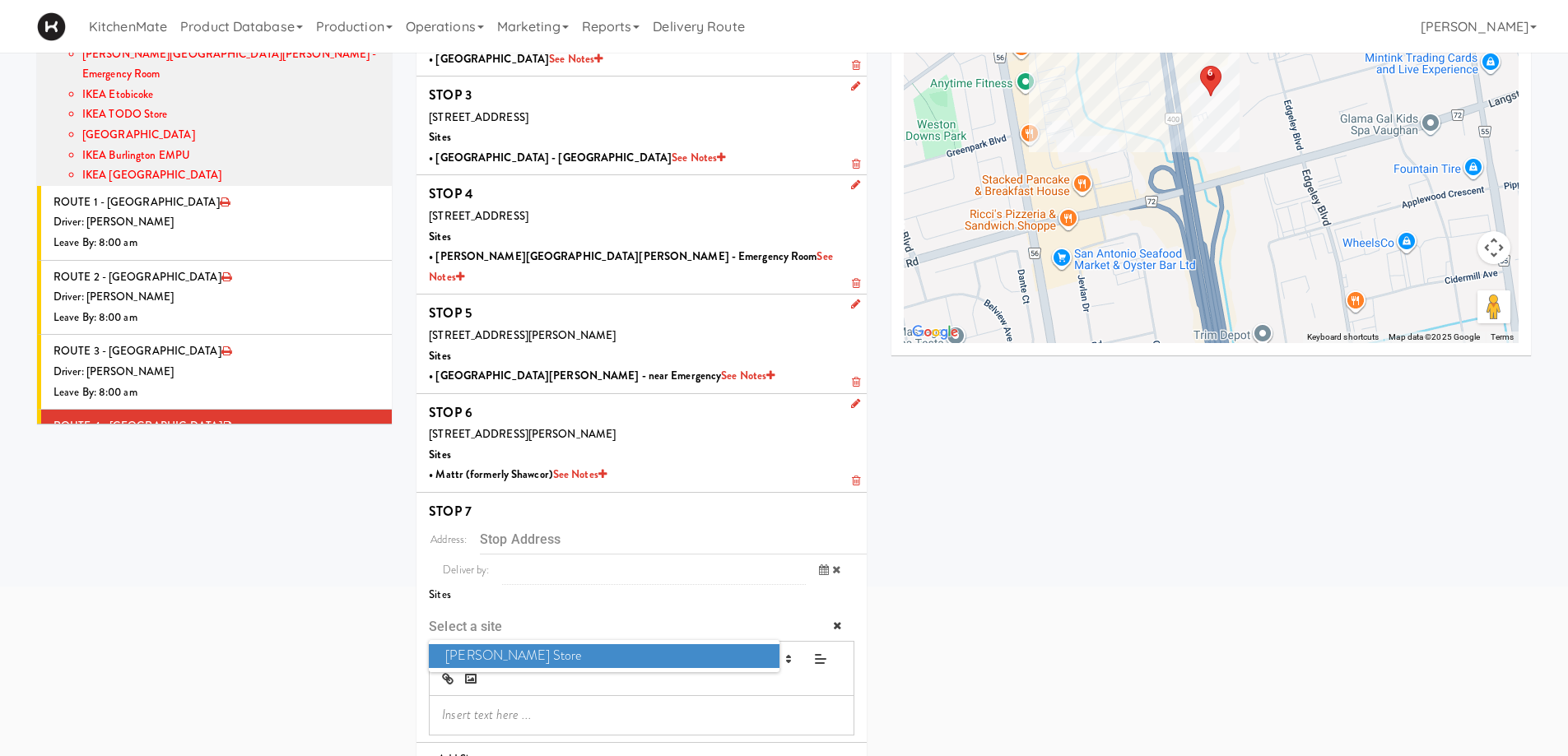
click at [594, 644] on span "IKEA Vaughan Store" at bounding box center [604, 656] width 350 height 24
type input "[STREET_ADDRESS]"
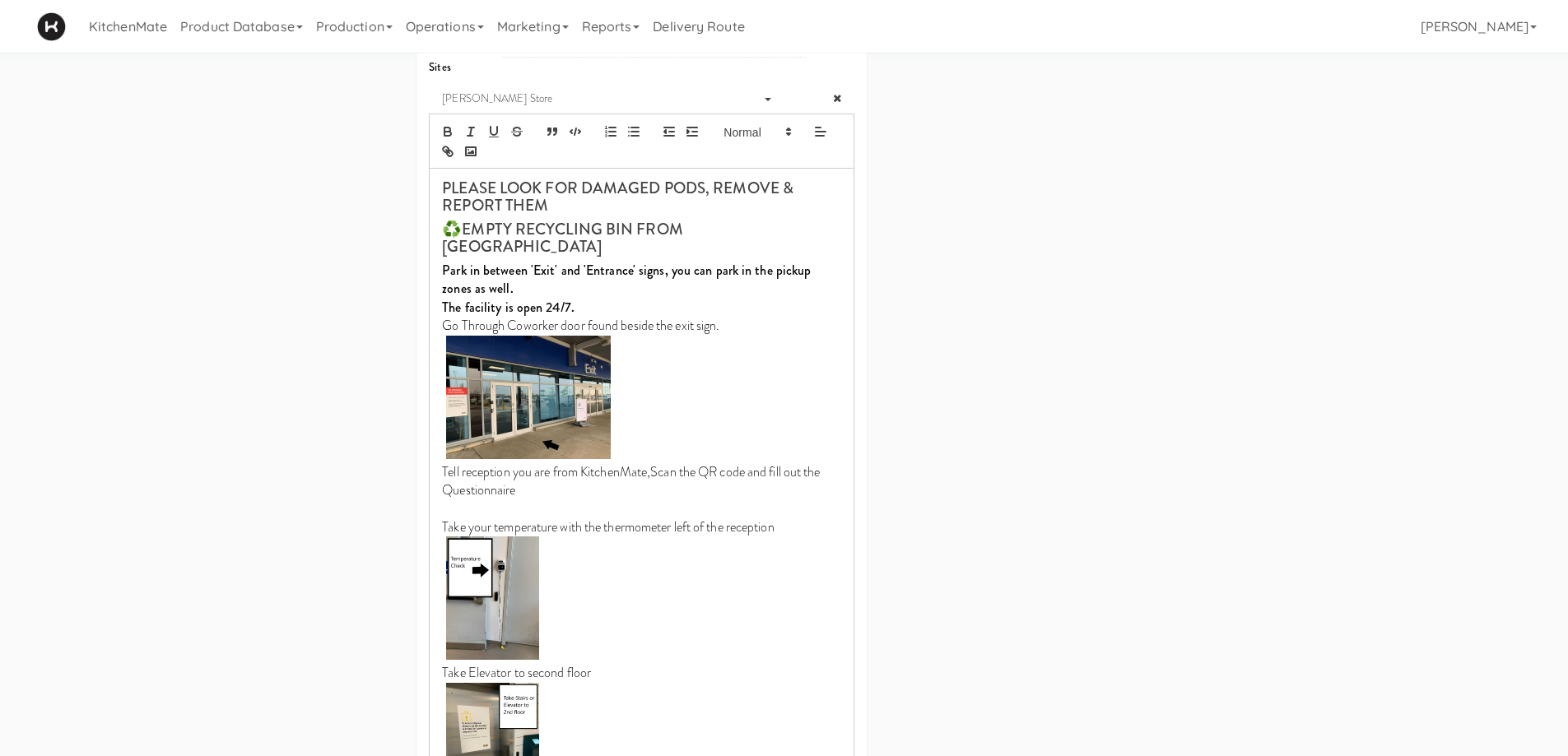
scroll to position [1037, 0]
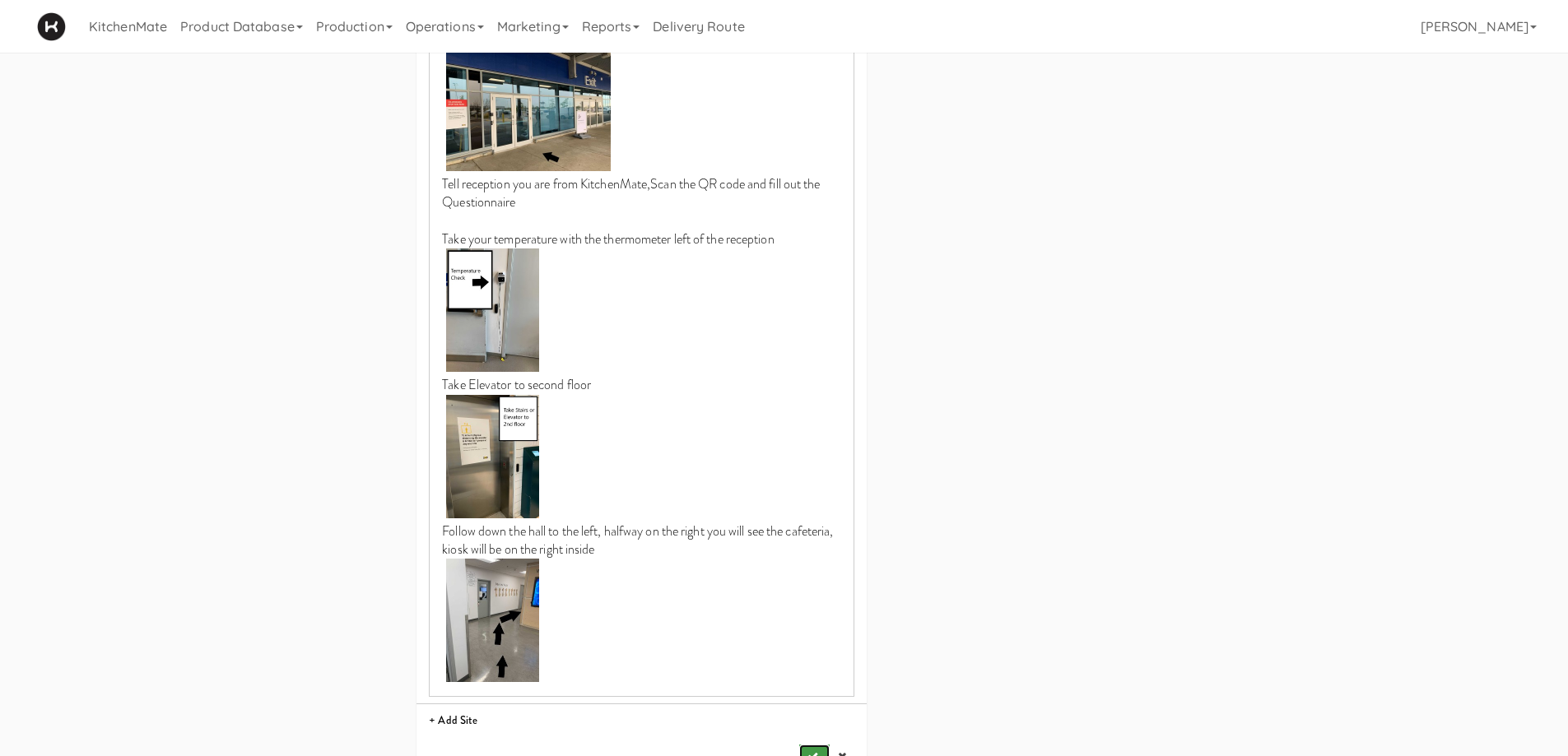
click at [808, 751] on icon "submit" at bounding box center [813, 756] width 10 height 10
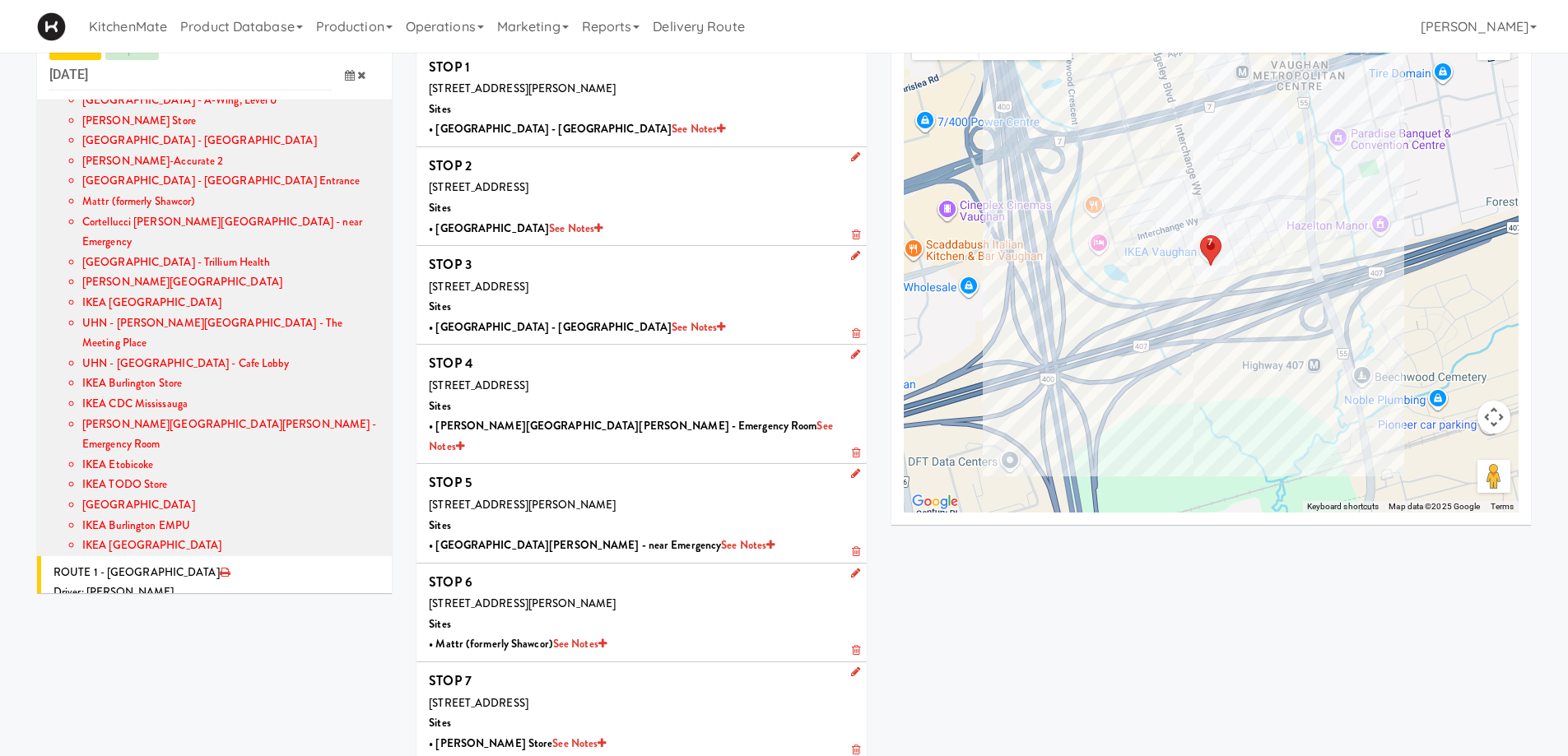
scroll to position [336, 0]
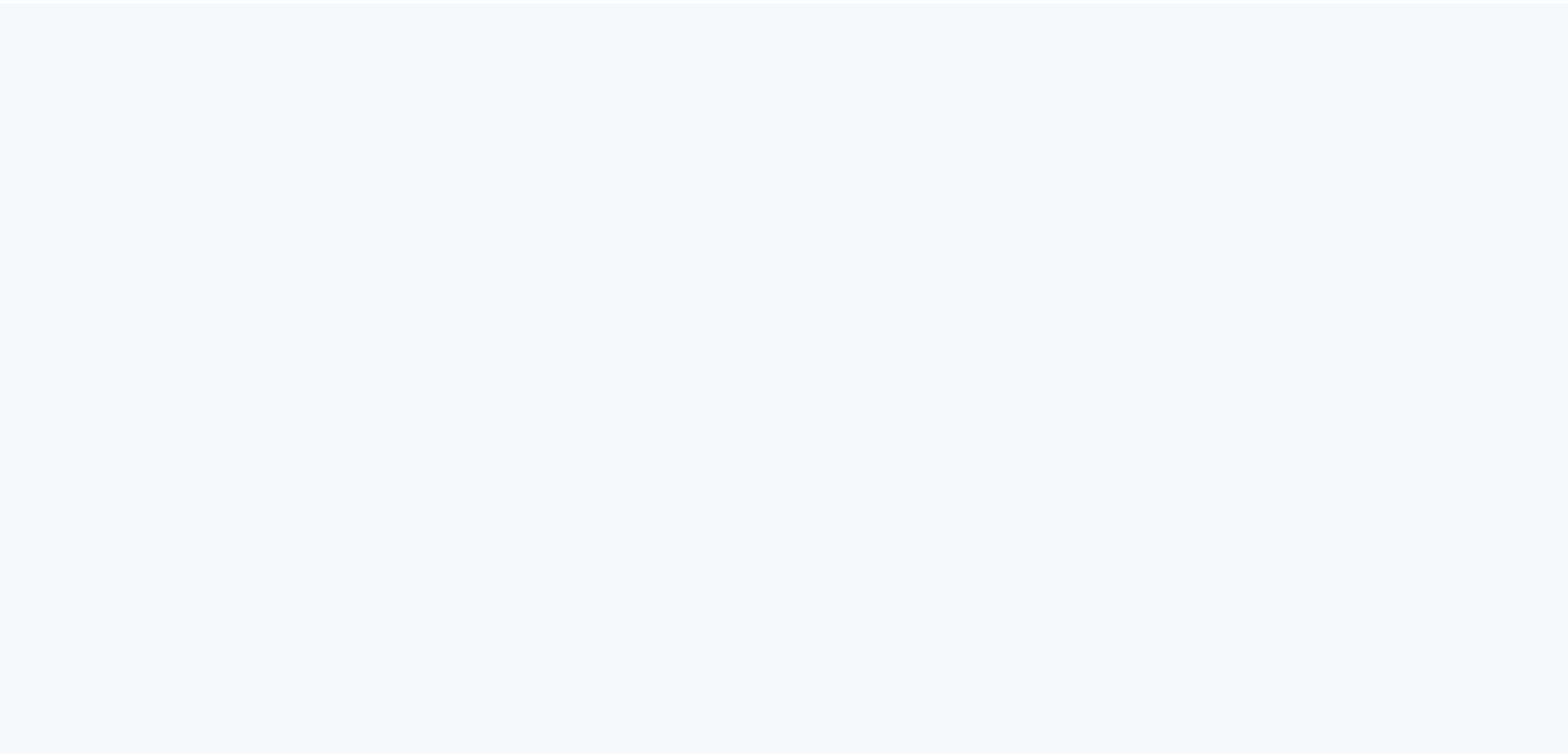
scroll to position [52, 0]
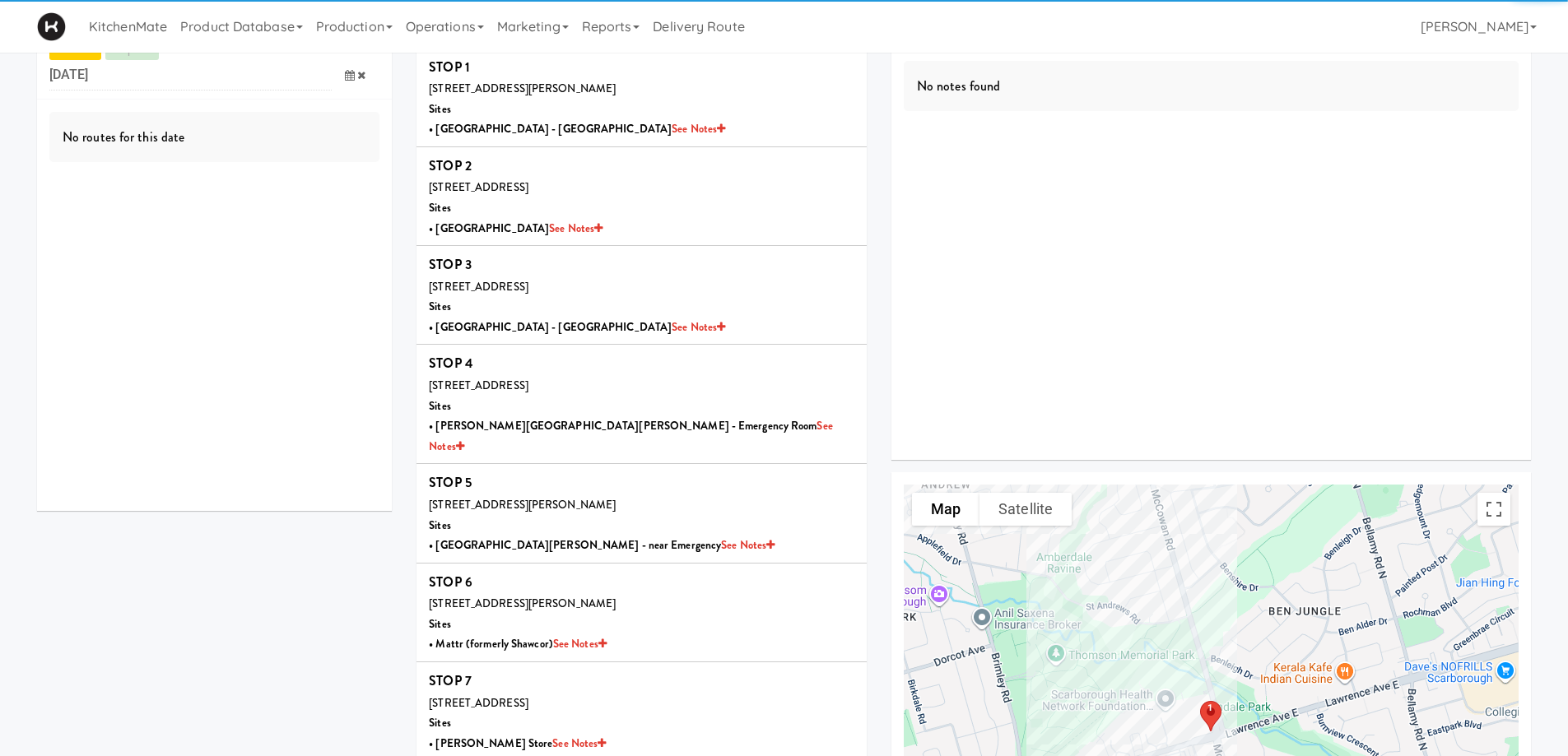
click at [347, 72] on icon at bounding box center [349, 75] width 10 height 10
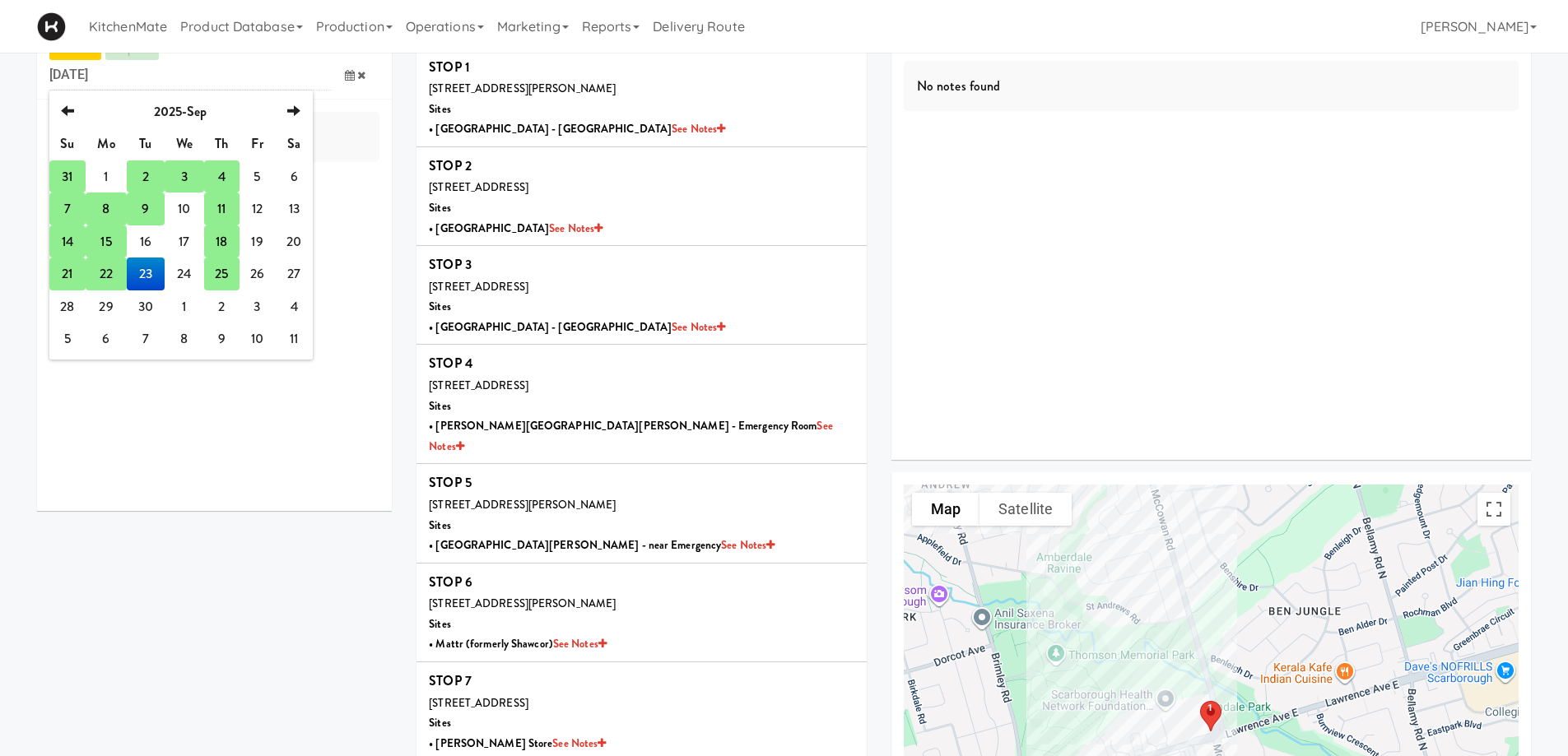
click at [229, 276] on td "25" at bounding box center [222, 274] width 35 height 33
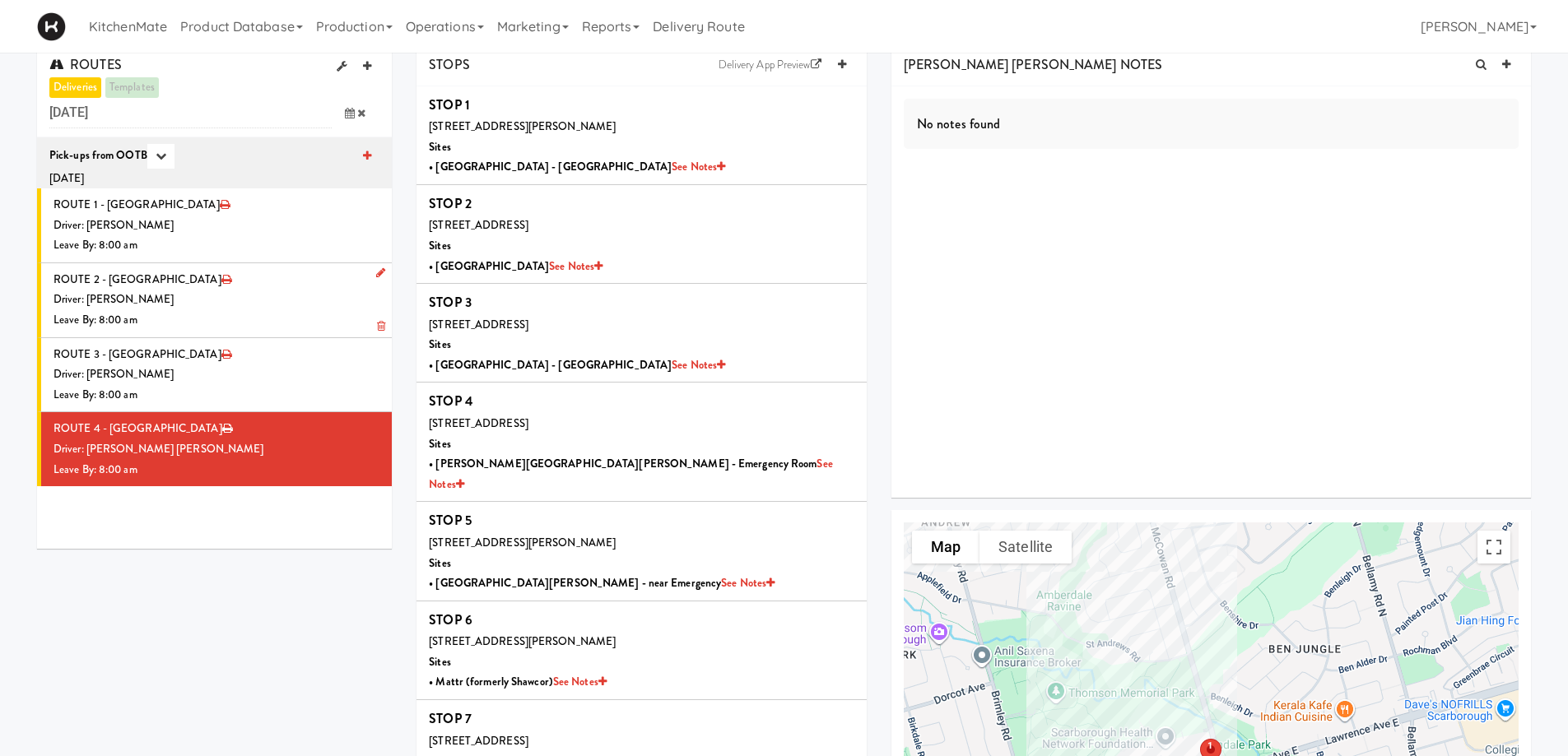
scroll to position [0, 0]
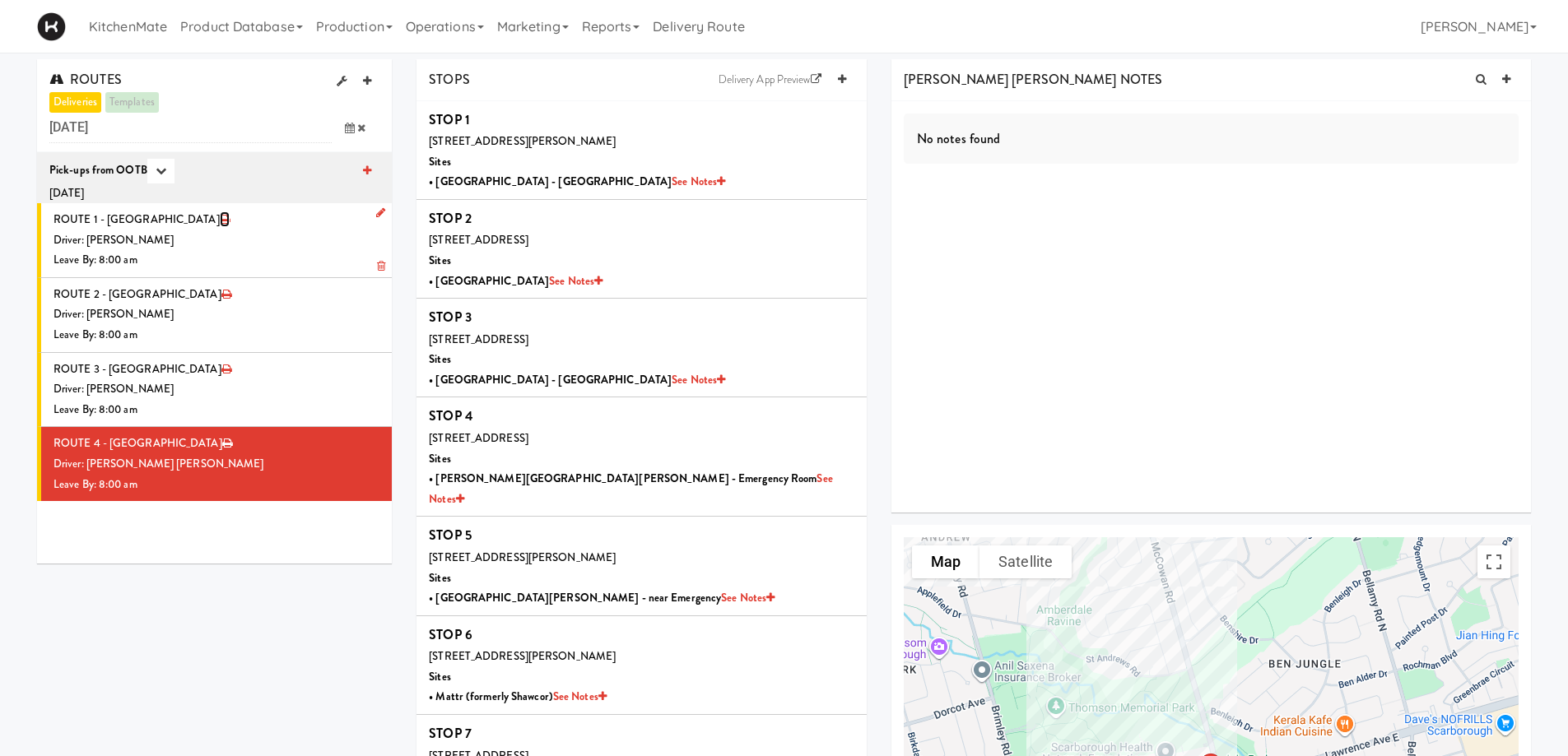
click at [220, 217] on icon at bounding box center [224, 219] width 10 height 10
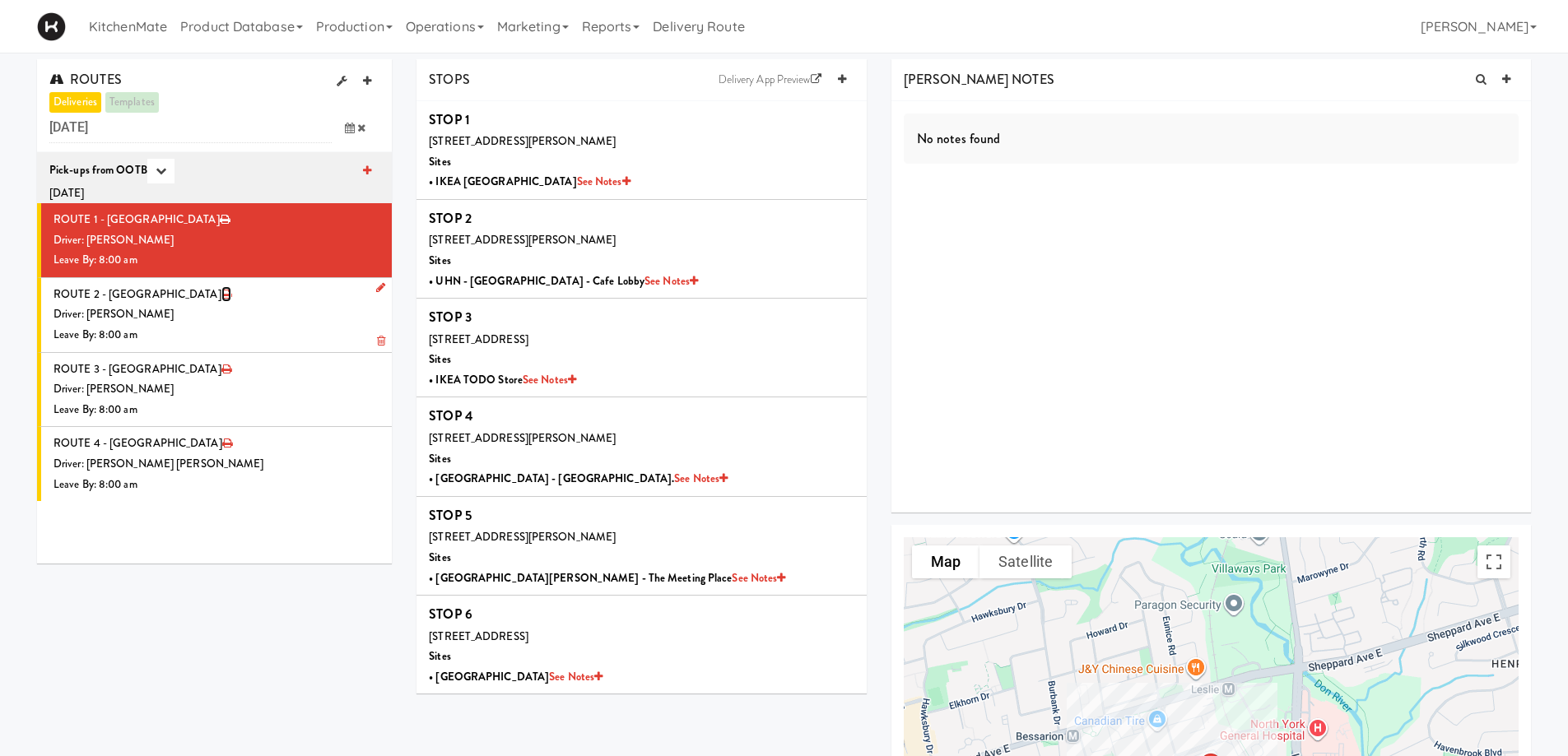
click at [222, 291] on icon at bounding box center [226, 294] width 10 height 10
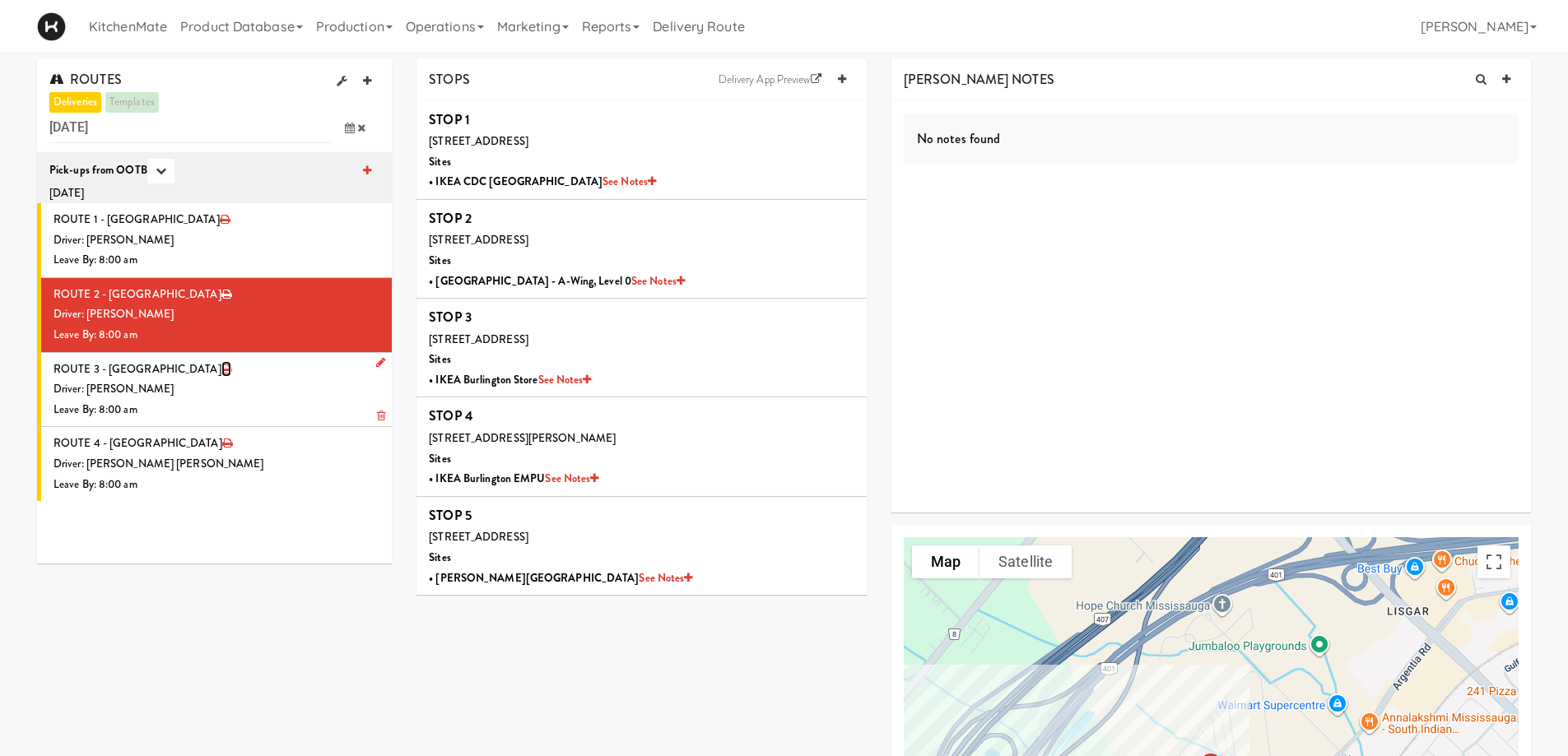
click at [222, 370] on icon at bounding box center [226, 369] width 10 height 10
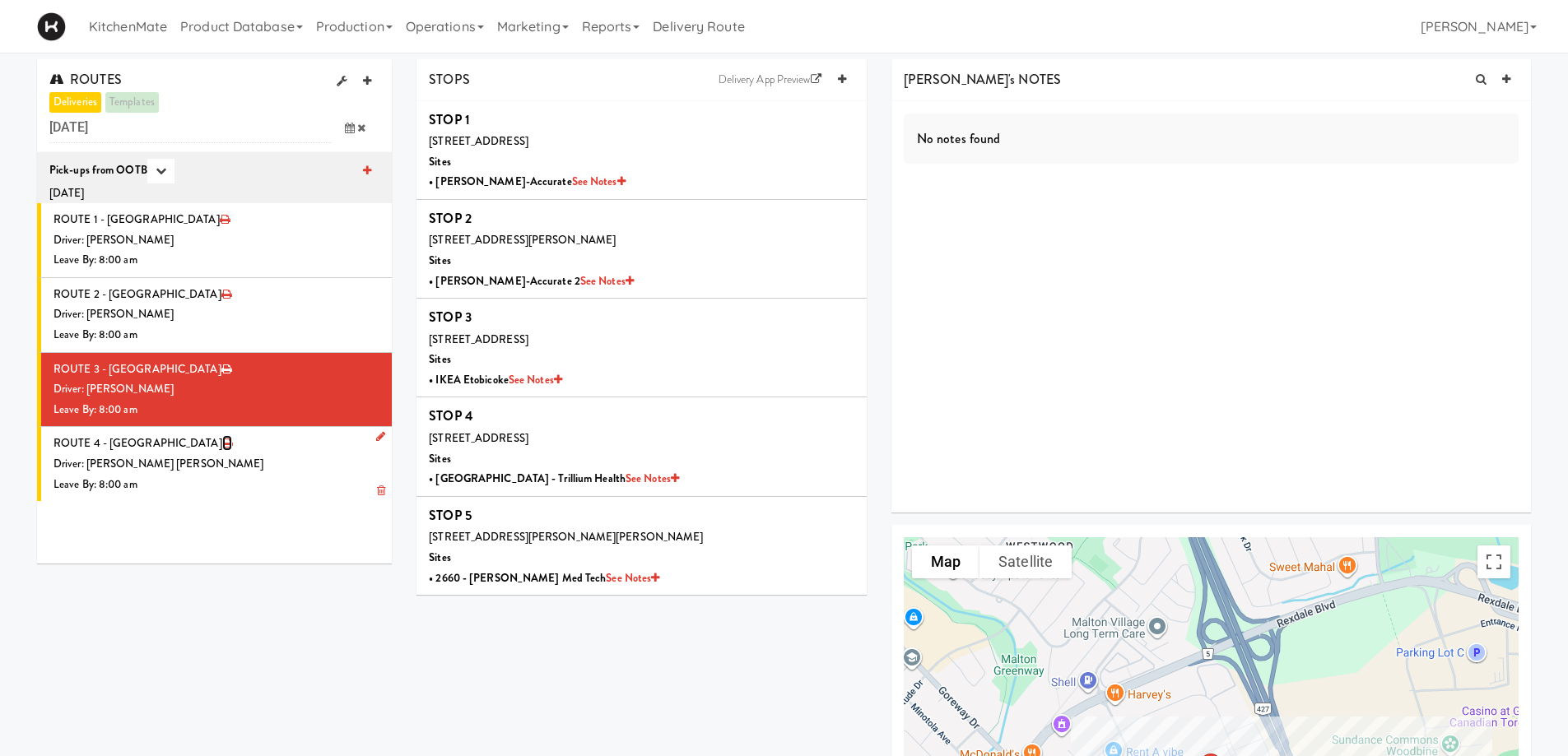
click at [222, 442] on icon at bounding box center [226, 443] width 10 height 10
